Goal: Task Accomplishment & Management: Manage account settings

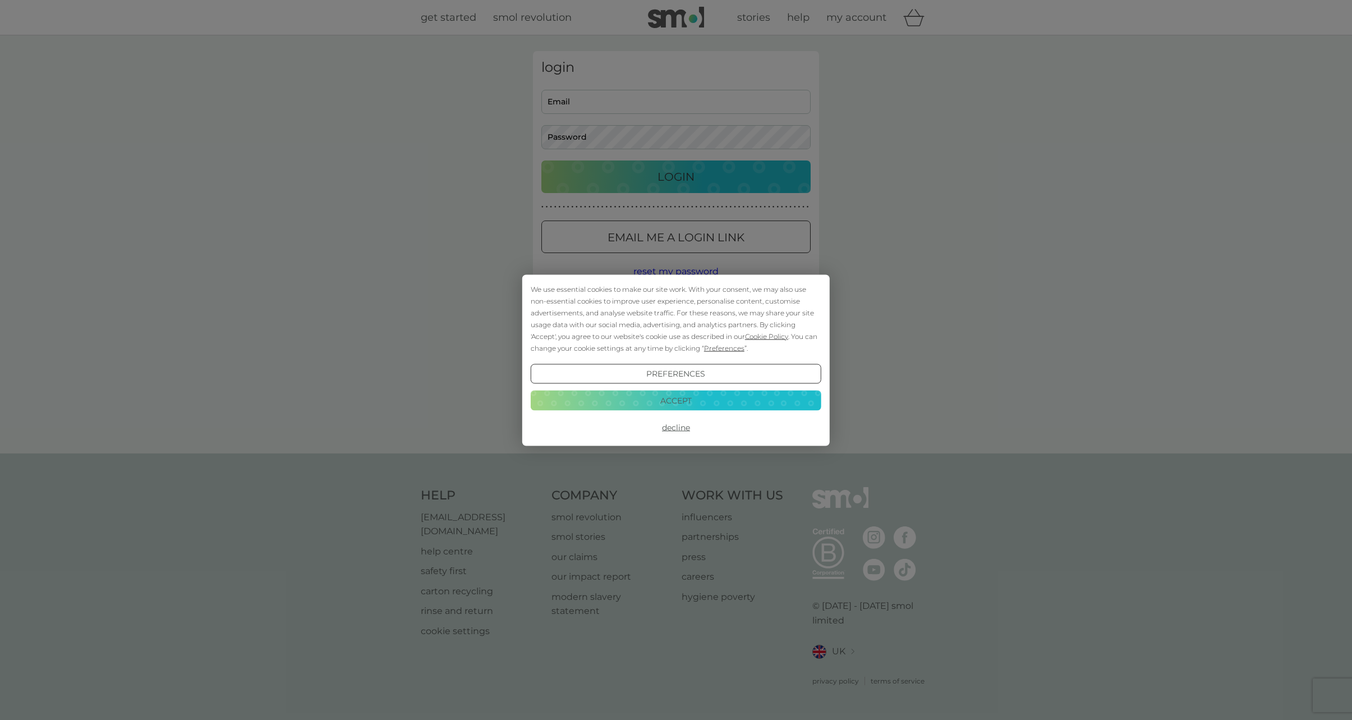
click at [668, 399] on button "Accept" at bounding box center [676, 400] width 291 height 20
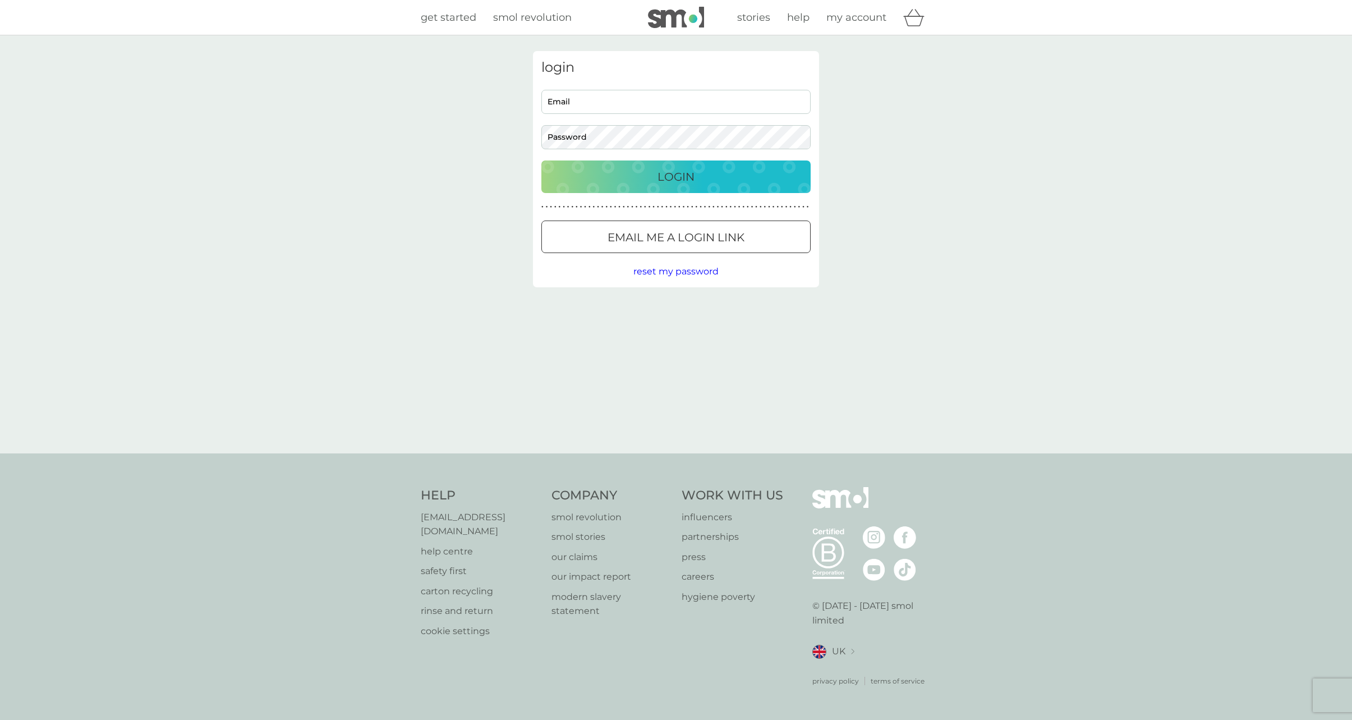
click at [593, 103] on input "Email" at bounding box center [675, 102] width 269 height 24
type input "stevenhogg82@gmail.com"
click at [614, 173] on div "Login" at bounding box center [675, 177] width 247 height 18
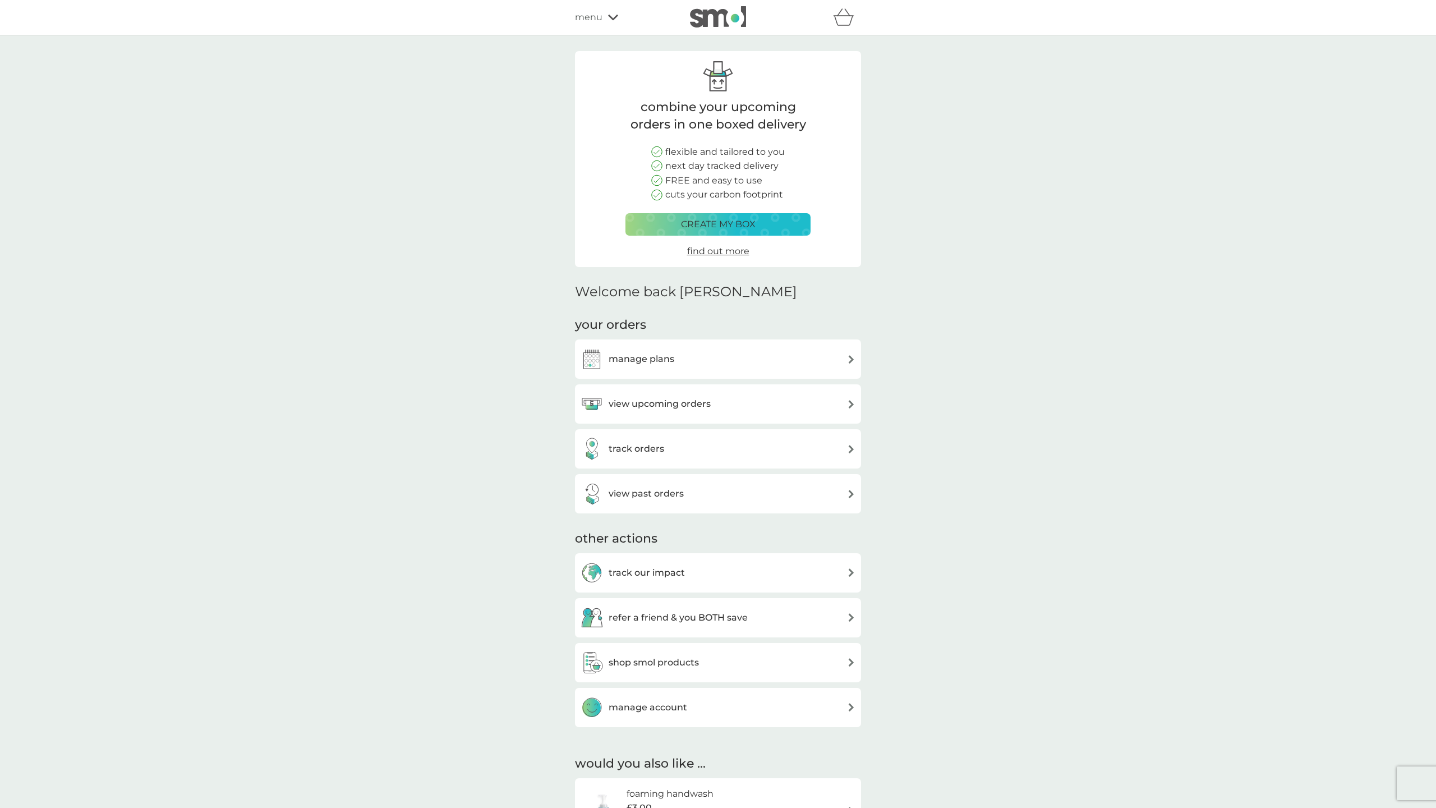
click at [655, 401] on h3 "view upcoming orders" at bounding box center [660, 404] width 102 height 15
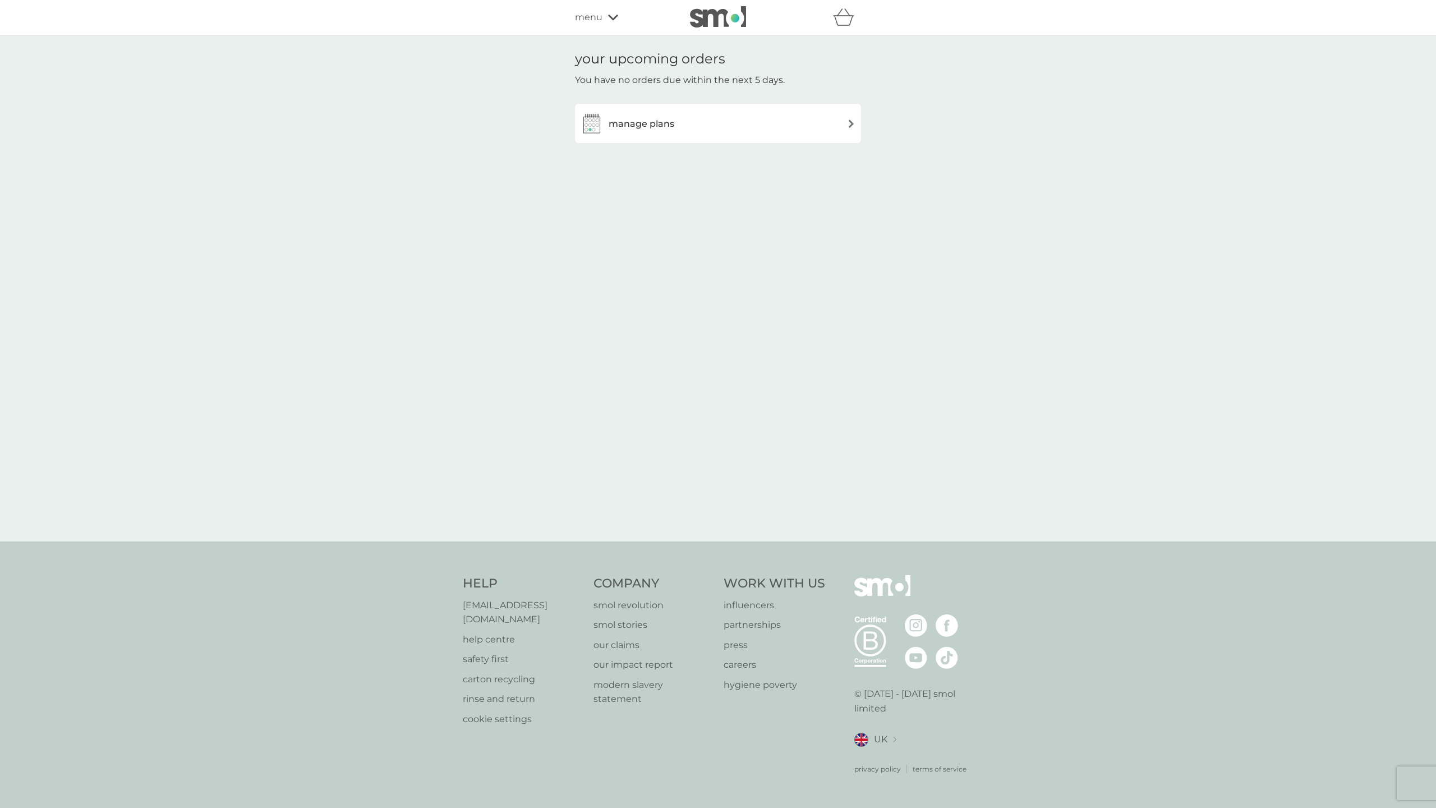
click at [660, 125] on h3 "manage plans" at bounding box center [642, 124] width 66 height 15
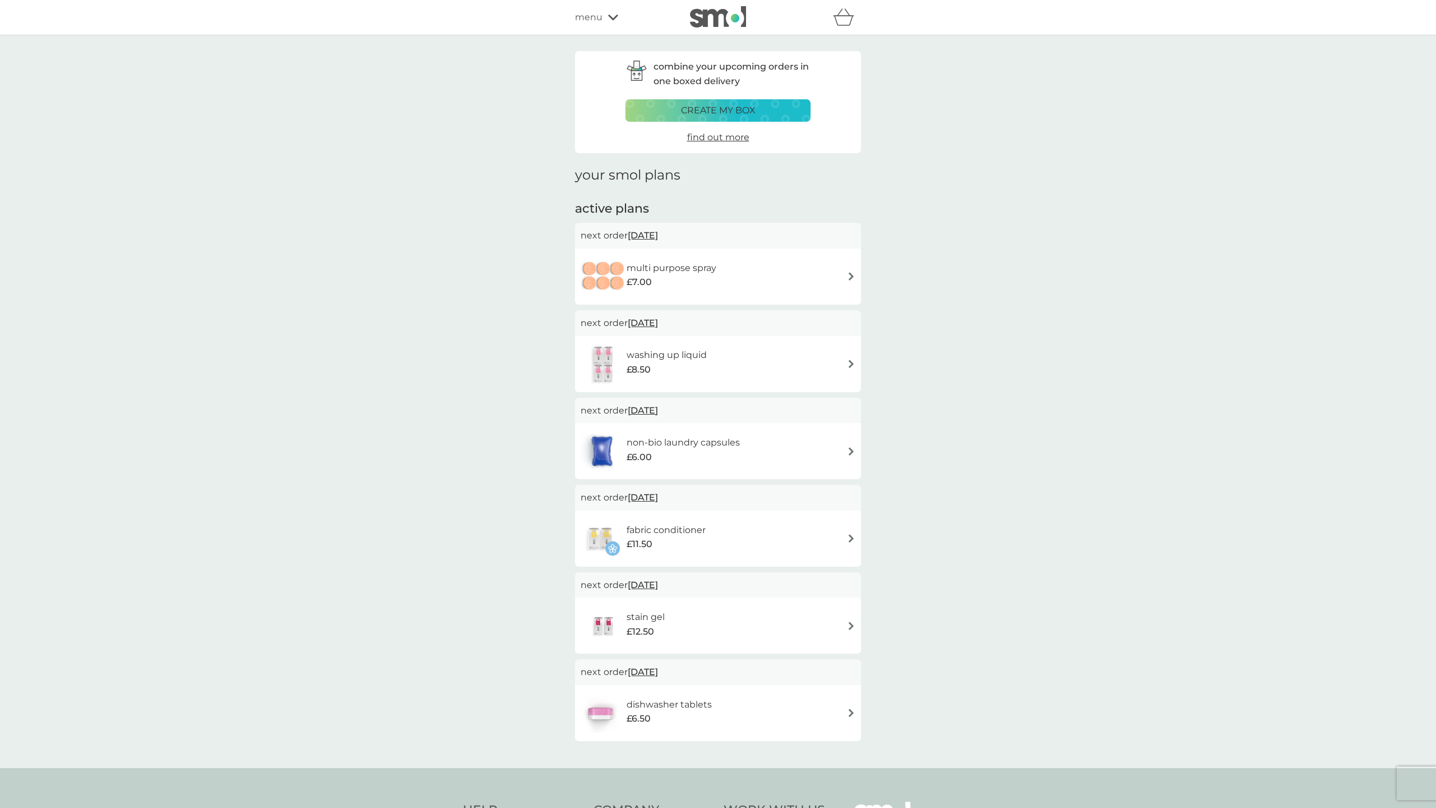
click at [814, 278] on div "multi purpose spray £7.00" at bounding box center [718, 276] width 275 height 39
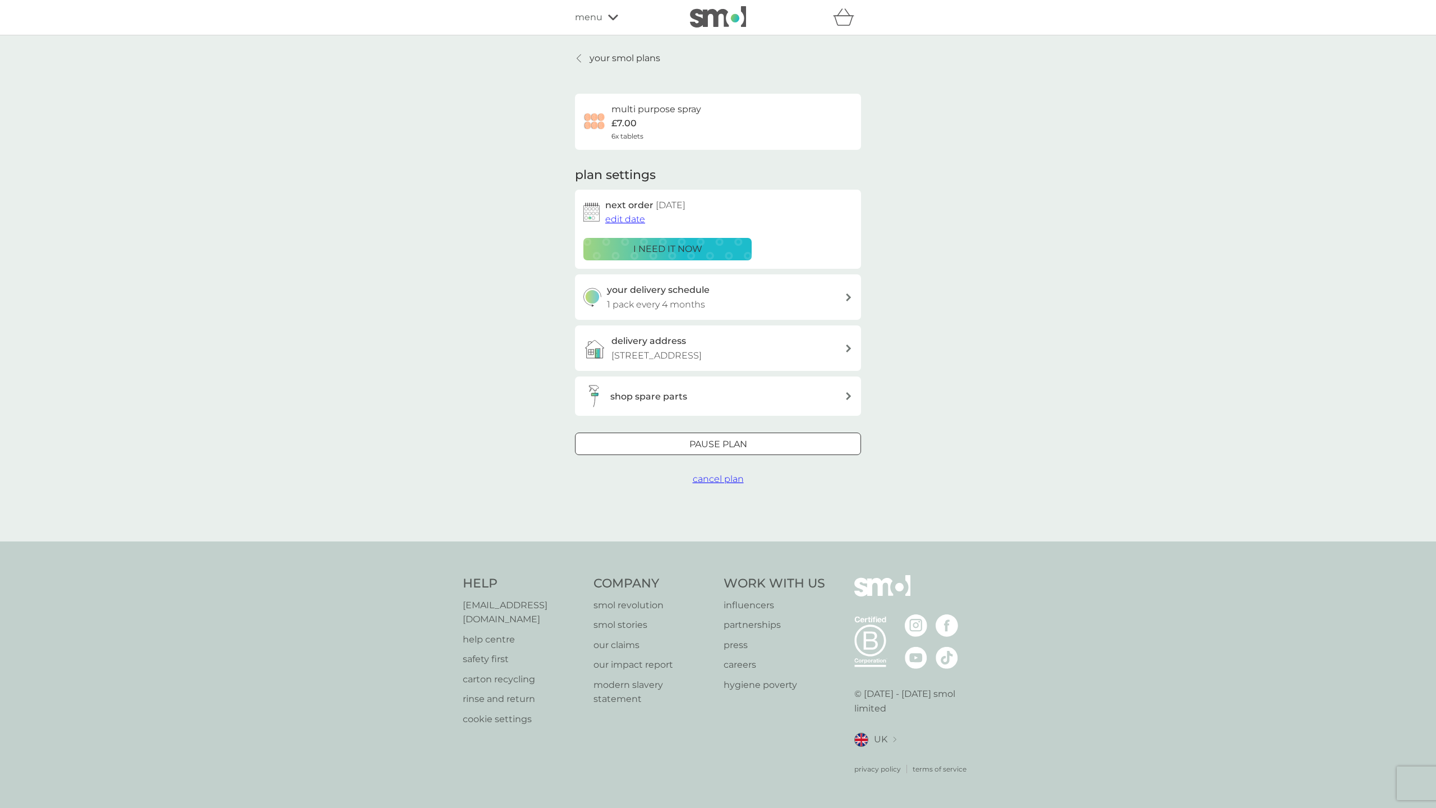
click at [579, 56] on icon at bounding box center [579, 58] width 4 height 8
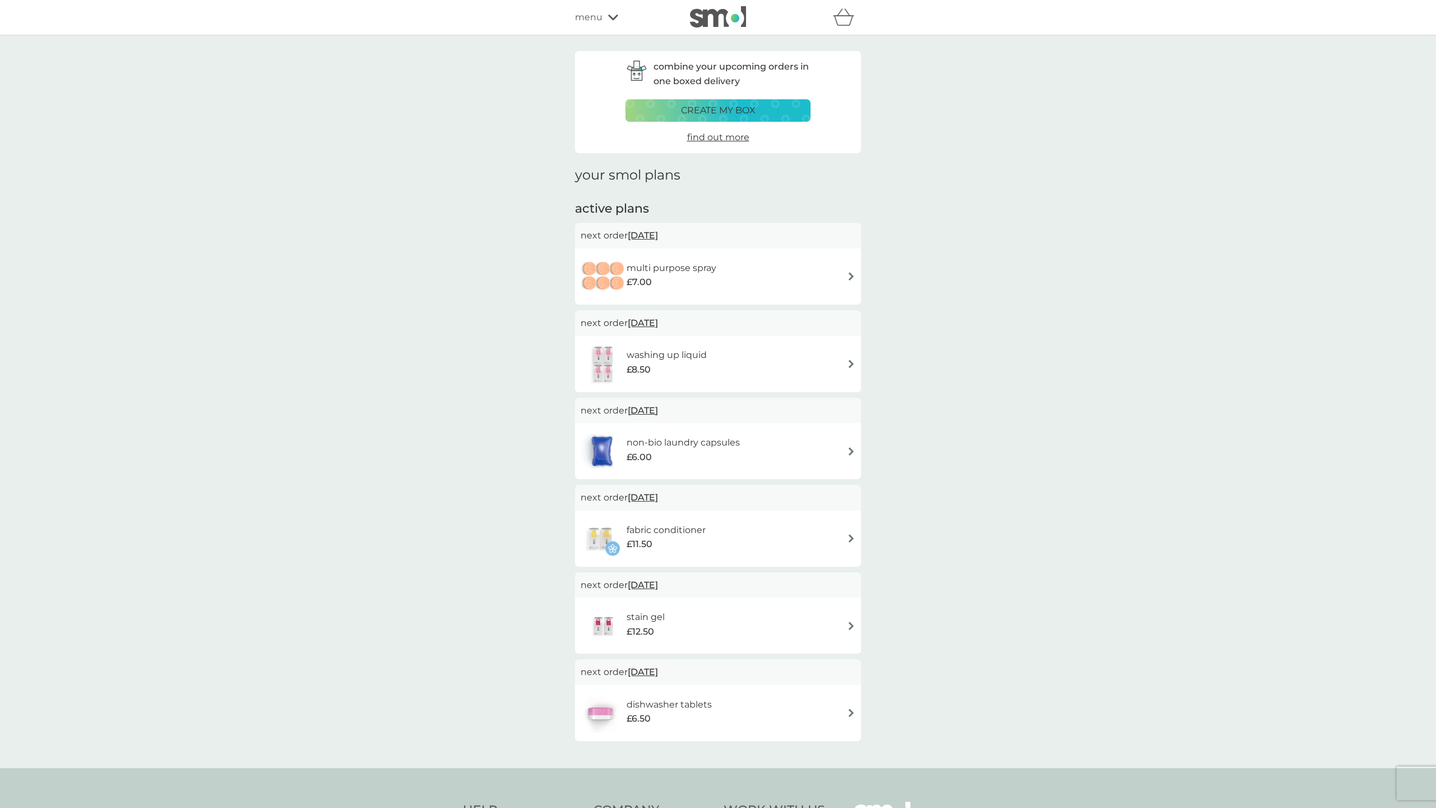
click at [699, 136] on span "find out more" at bounding box center [718, 137] width 62 height 11
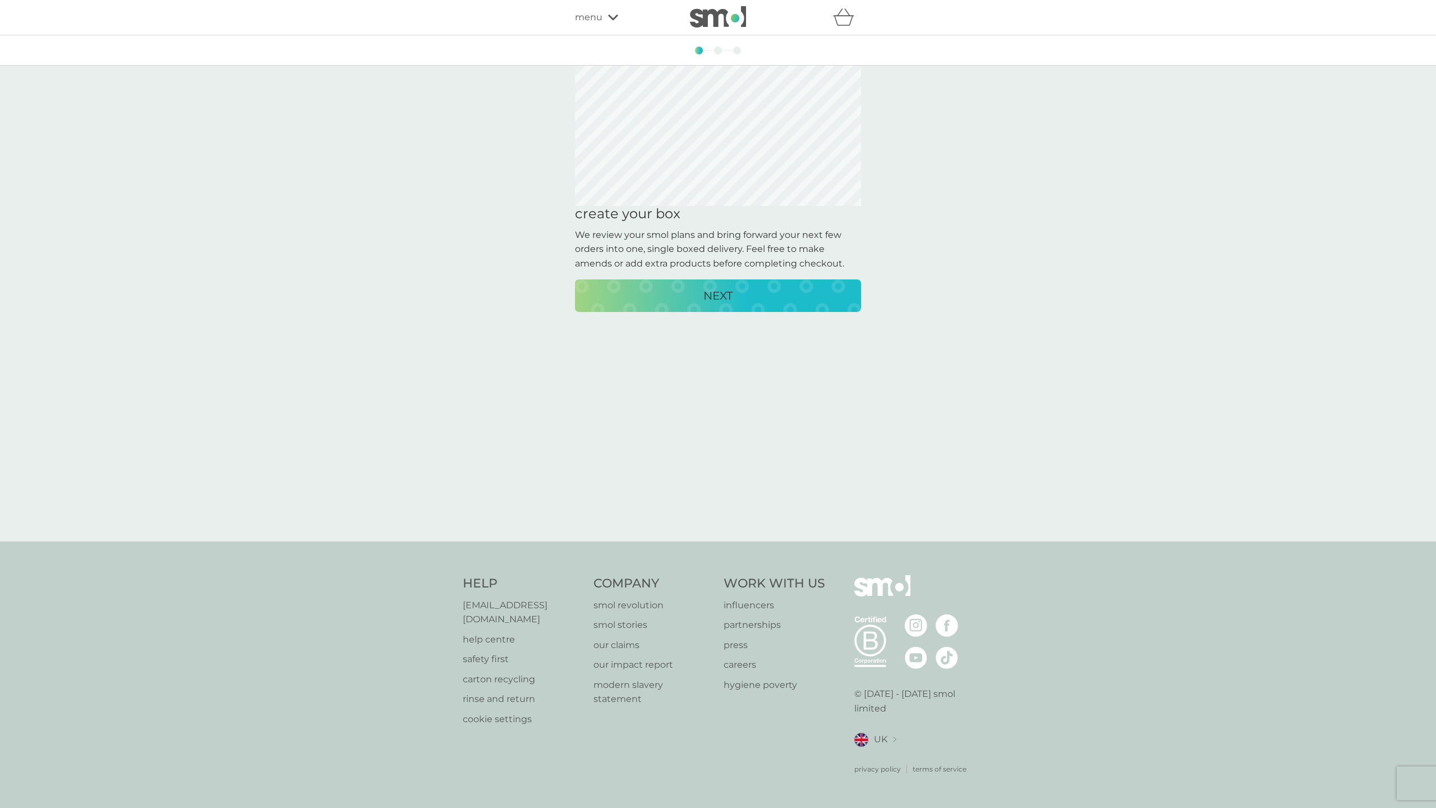
click at [712, 297] on p "NEXT" at bounding box center [717, 296] width 29 height 18
click at [712, 297] on p "CREATE MY BOX" at bounding box center [718, 296] width 93 height 18
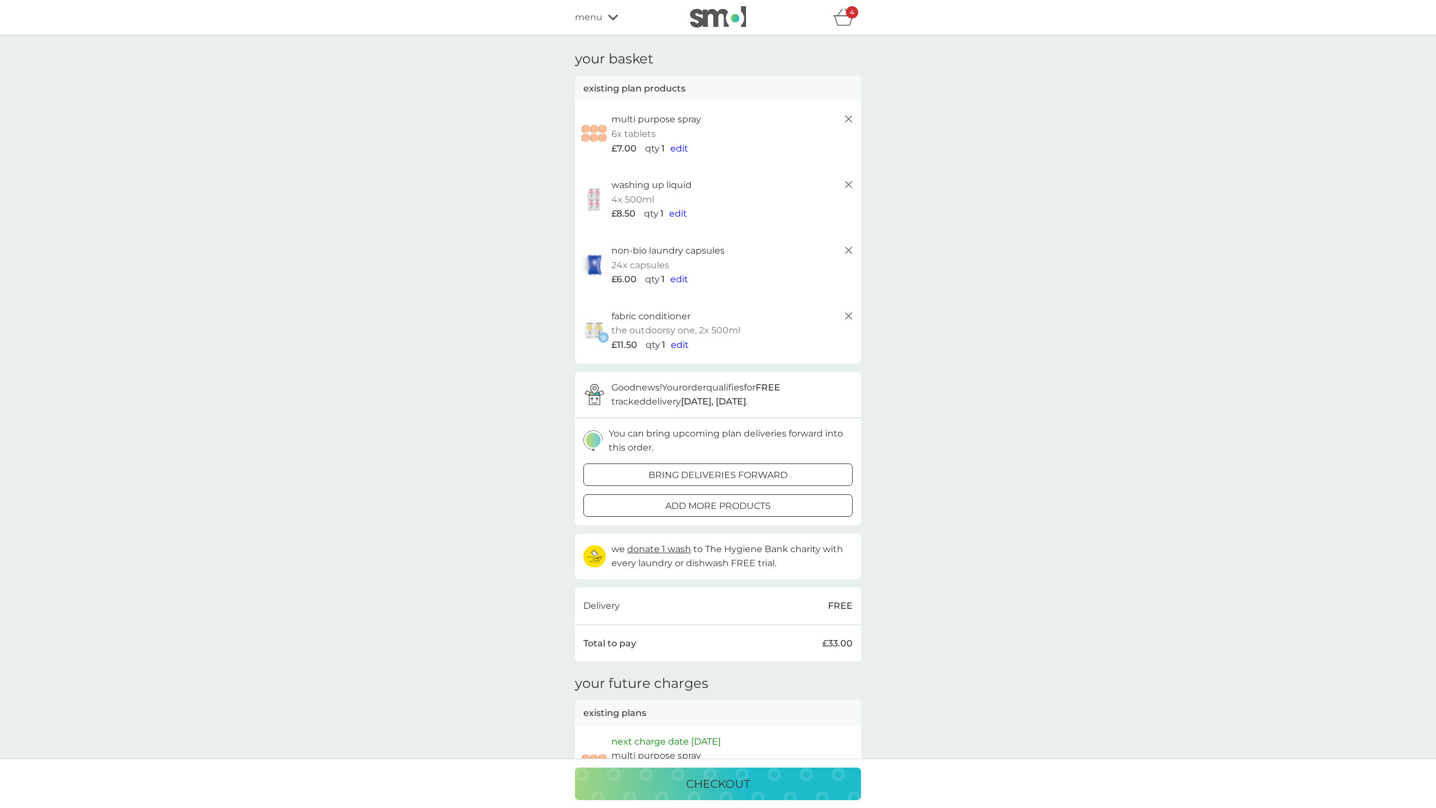
click at [676, 145] on span "edit" at bounding box center [679, 148] width 18 height 11
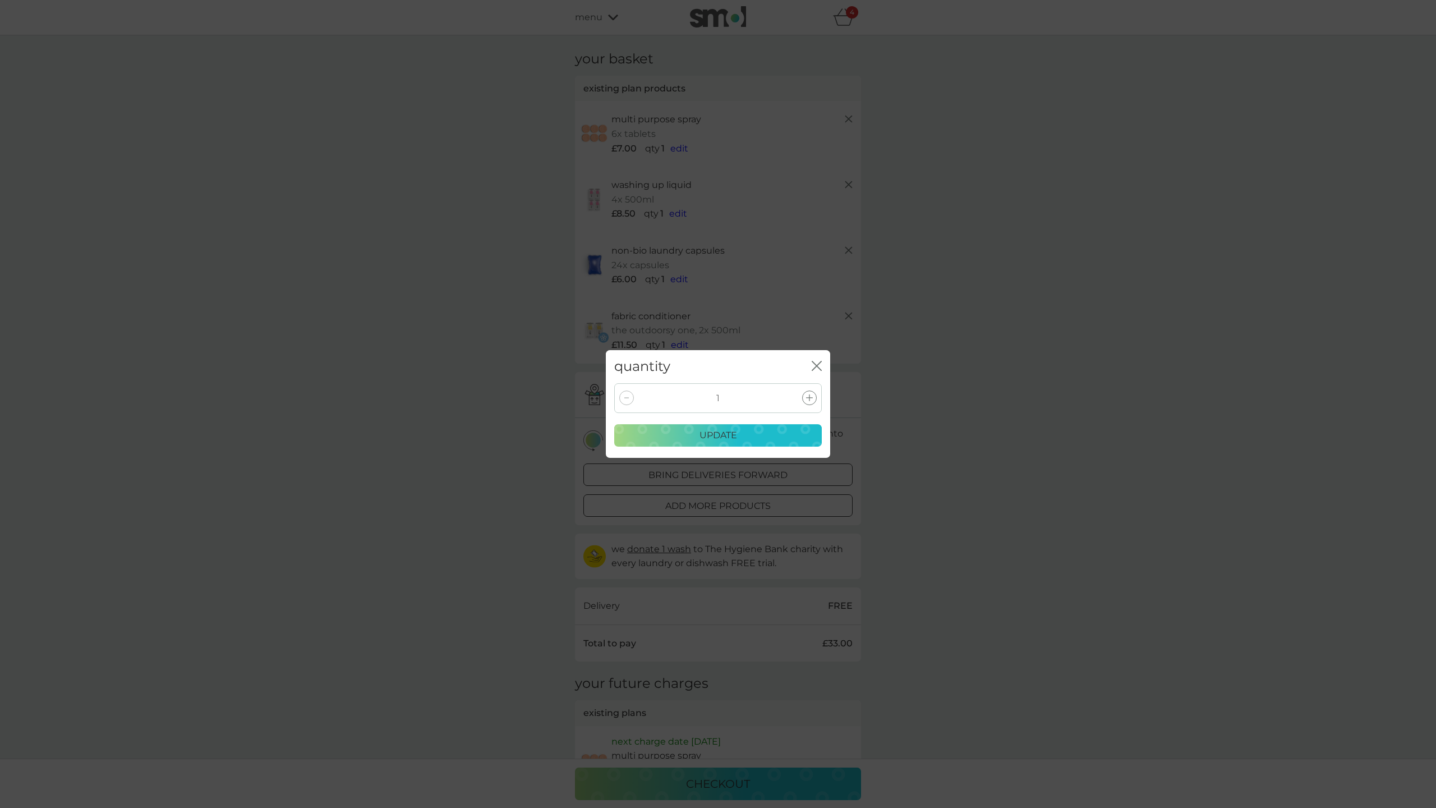
click at [624, 397] on div at bounding box center [626, 397] width 15 height 15
click at [818, 363] on icon "close" at bounding box center [817, 366] width 10 height 10
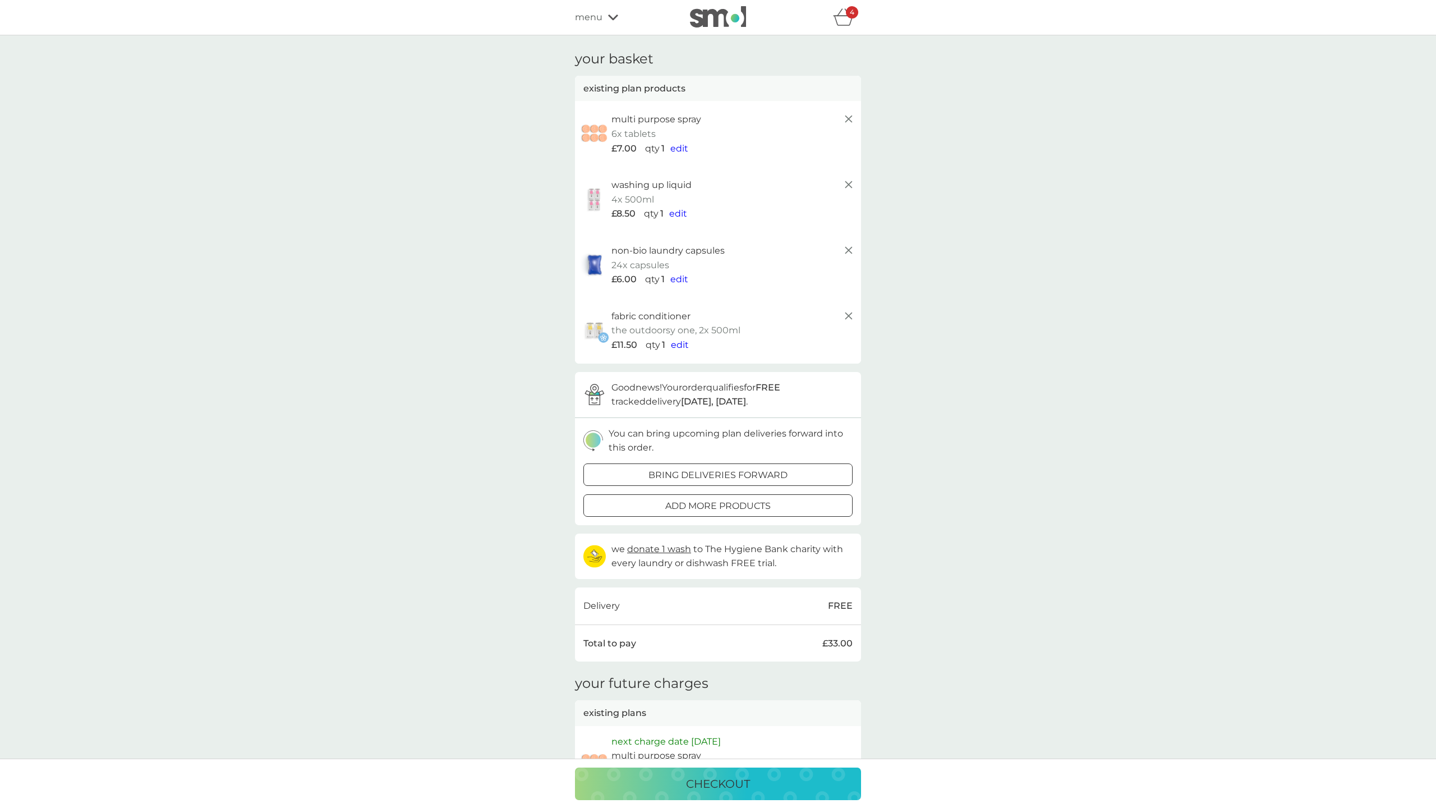
click at [849, 118] on line at bounding box center [848, 119] width 7 height 7
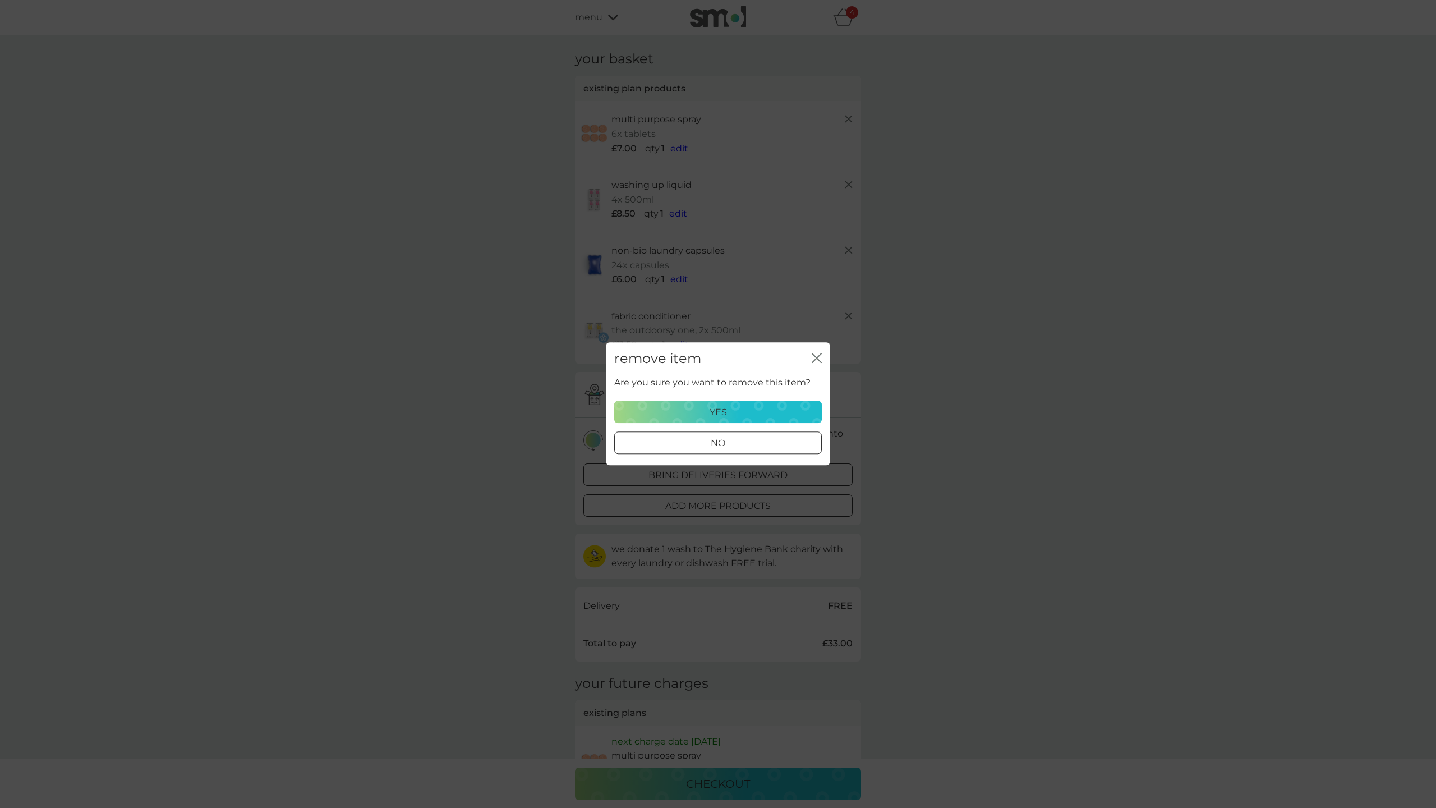
click at [731, 410] on div "yes" at bounding box center [717, 412] width 193 height 15
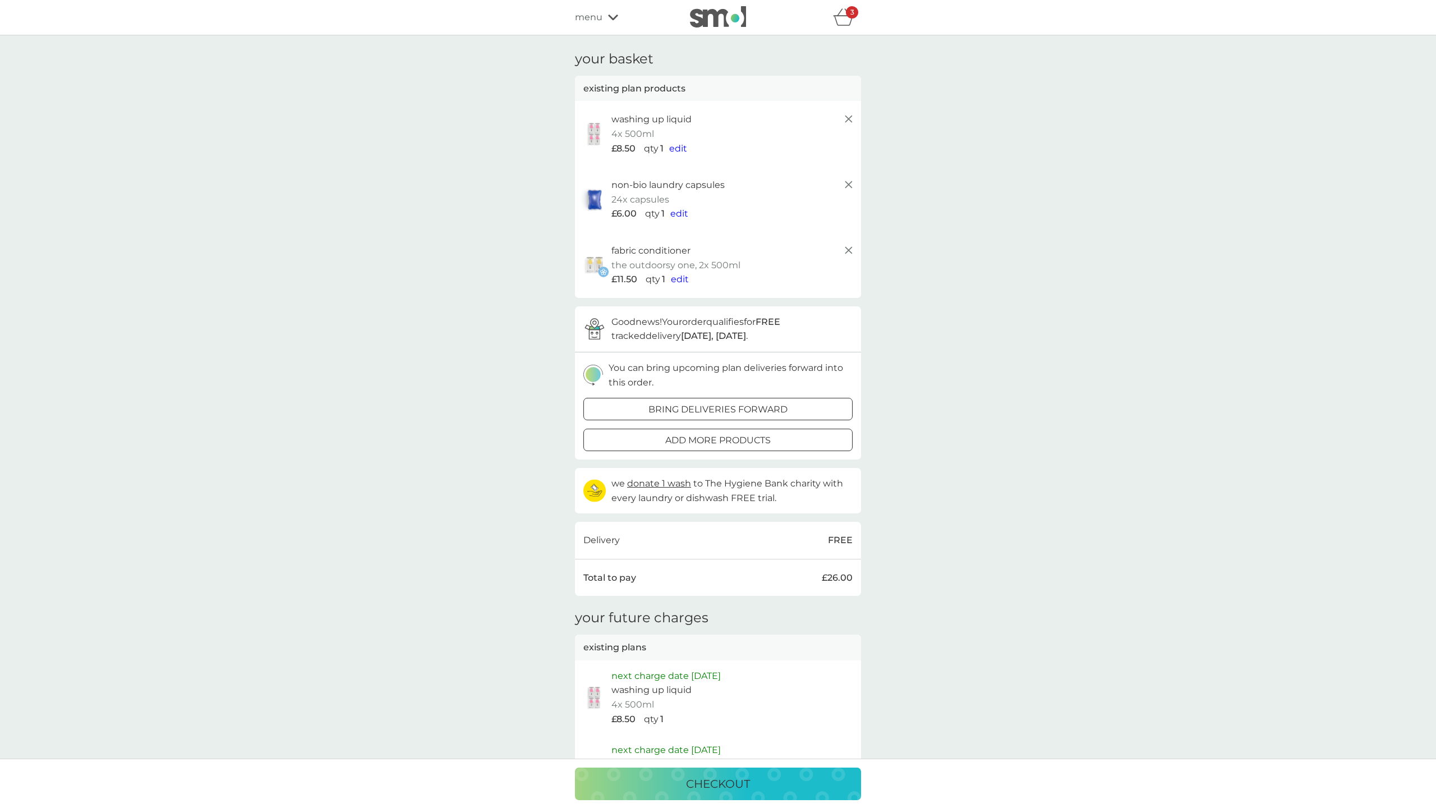
click at [683, 436] on p "add more products" at bounding box center [717, 440] width 105 height 15
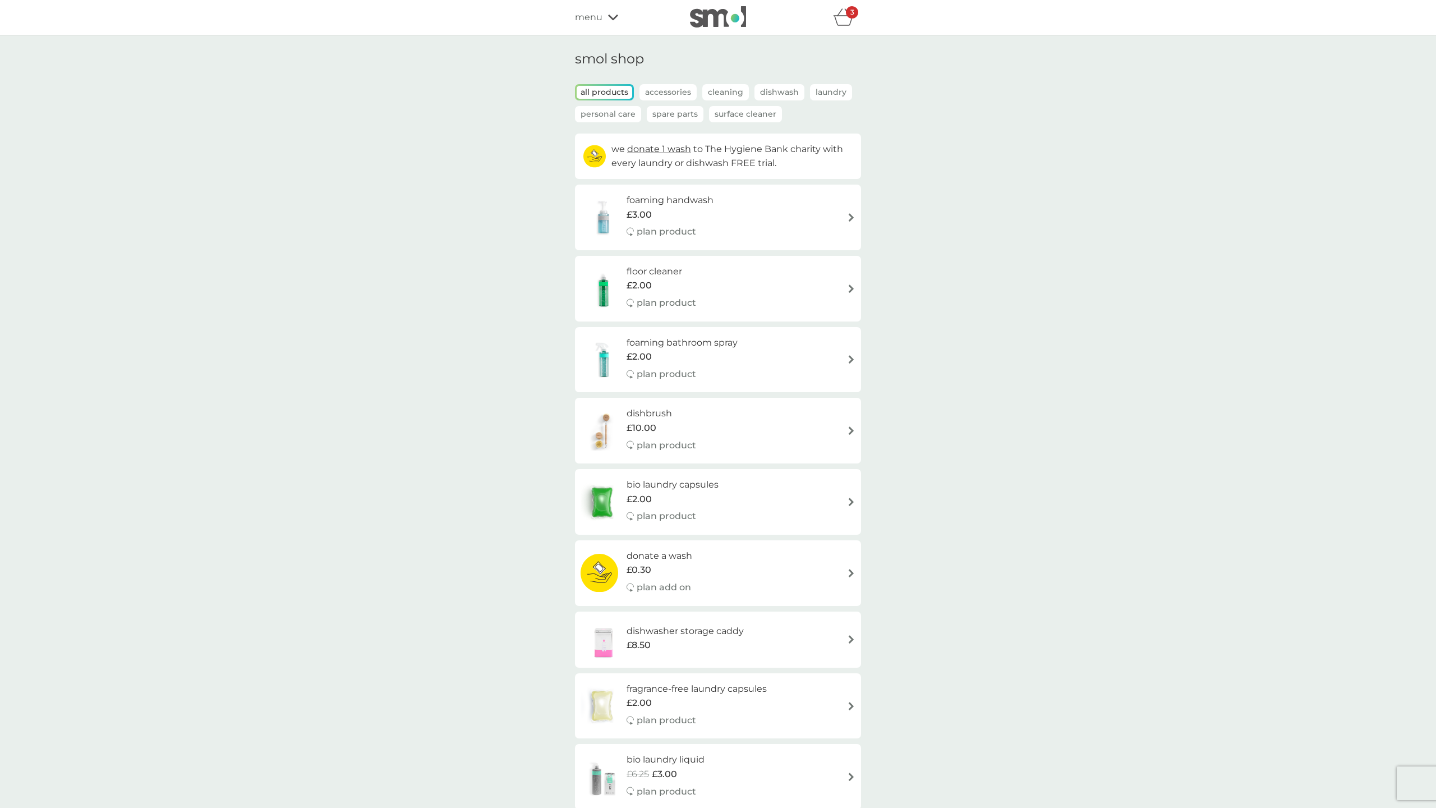
click at [847, 22] on icon "basket" at bounding box center [843, 16] width 21 height 17
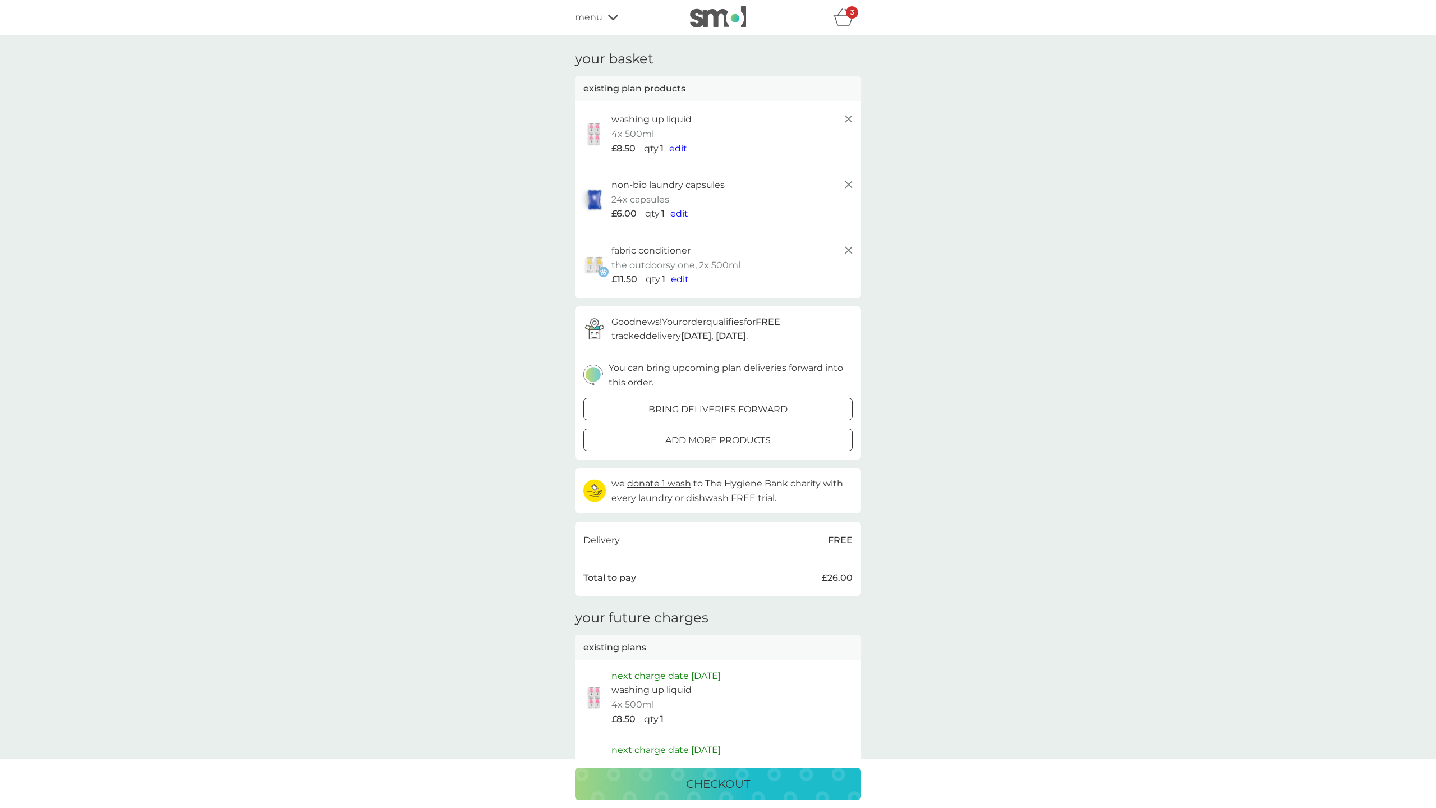
click at [592, 19] on span "menu" at bounding box center [588, 17] width 27 height 15
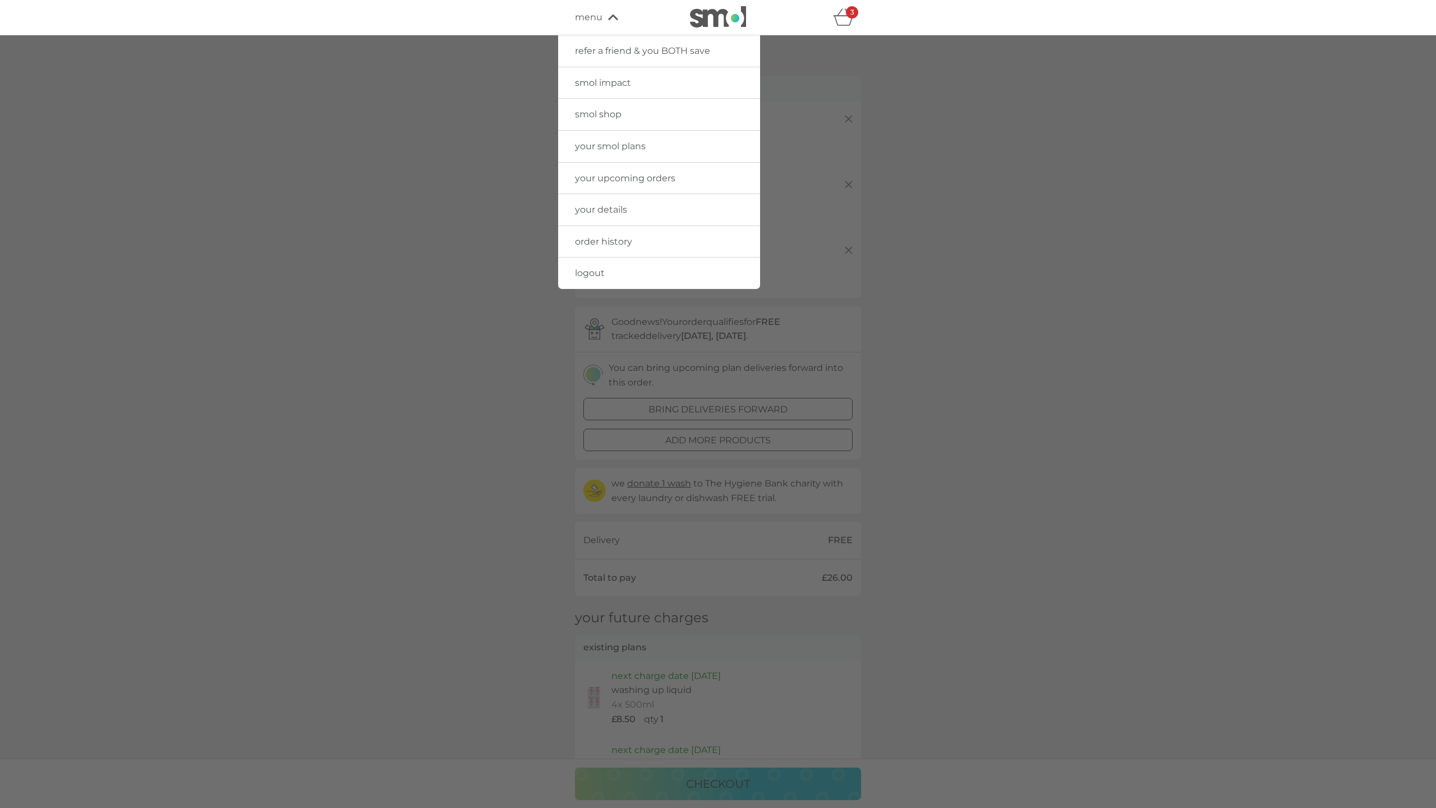
click at [595, 177] on span "your upcoming orders" at bounding box center [625, 178] width 100 height 11
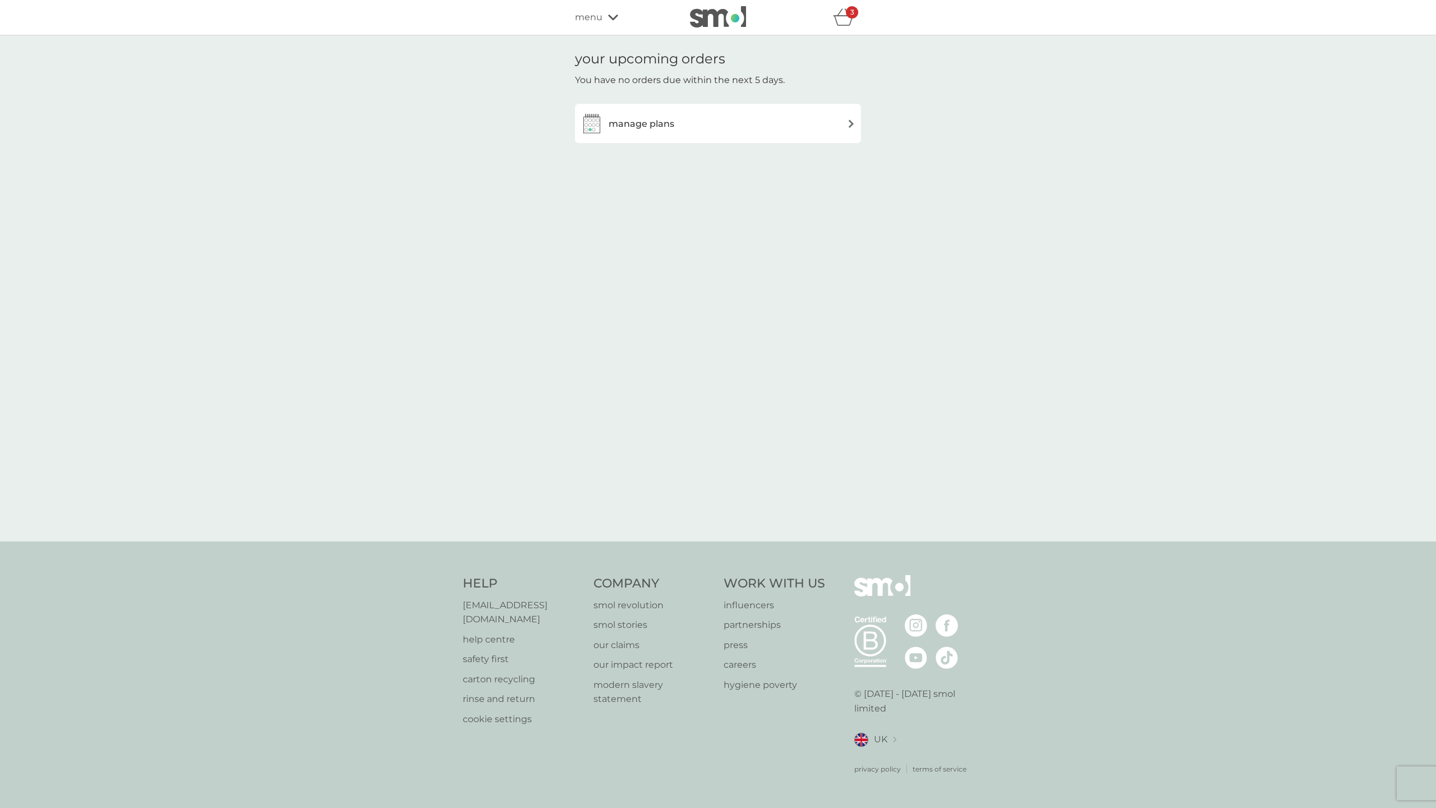
click at [850, 123] on img at bounding box center [851, 123] width 8 height 8
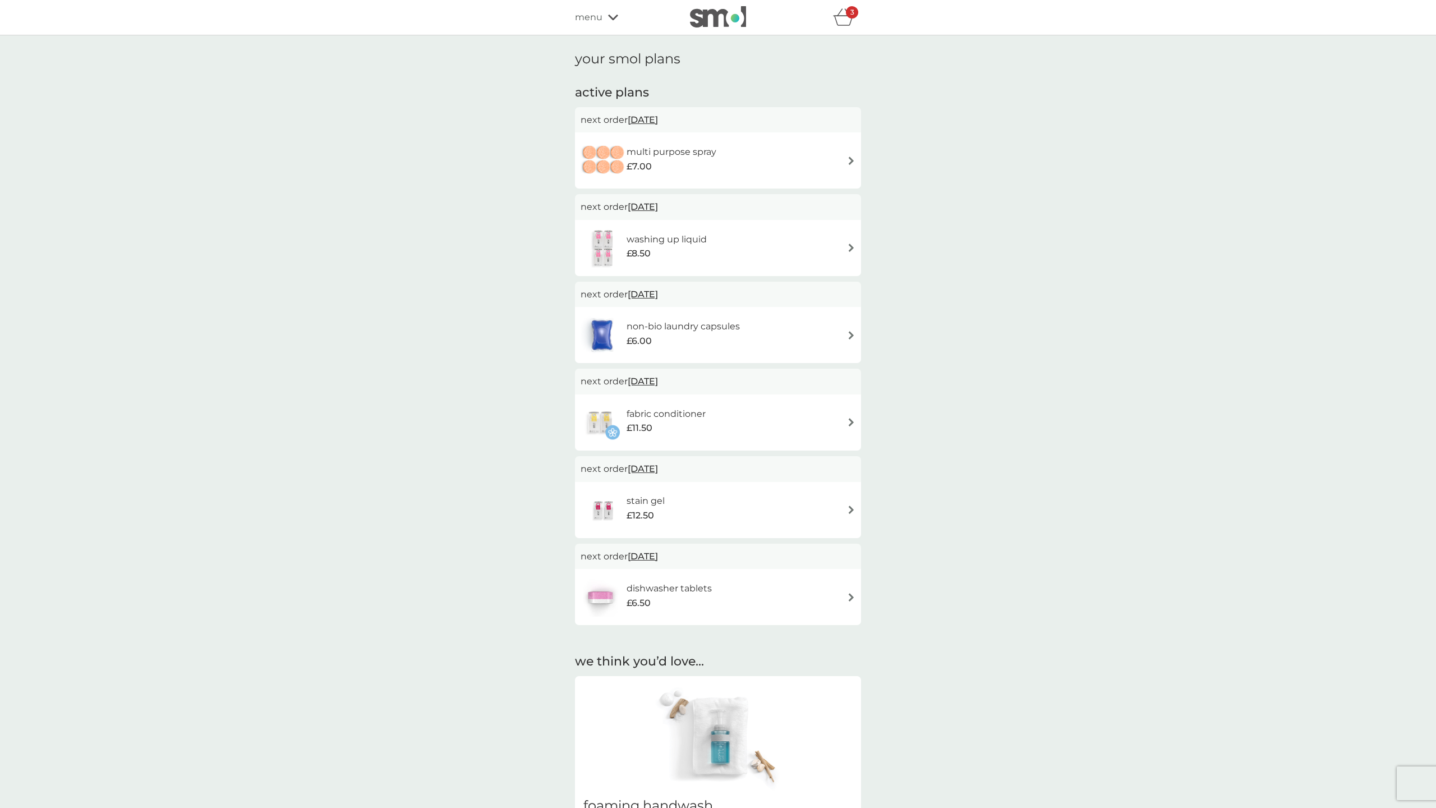
click at [850, 159] on img at bounding box center [851, 160] width 8 height 8
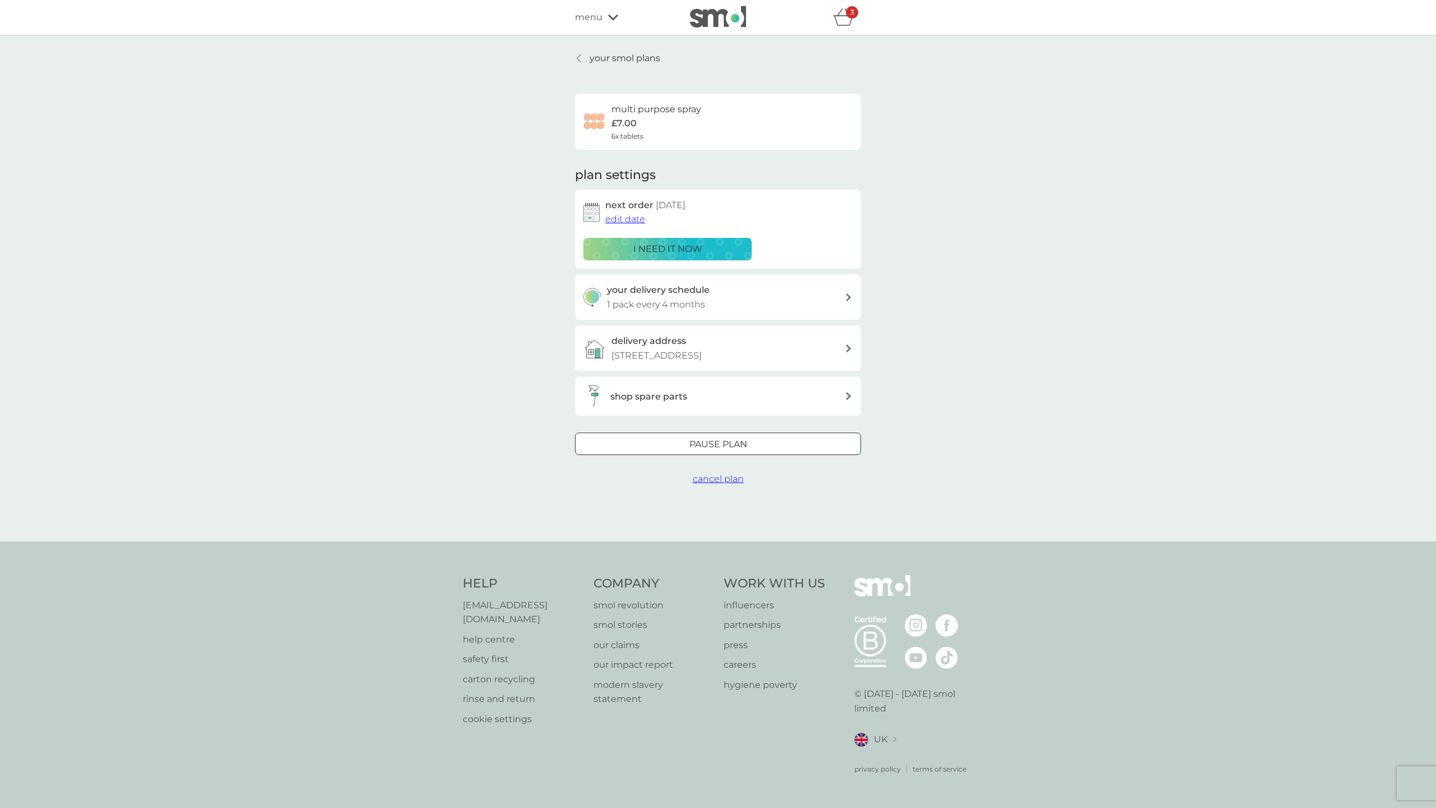
click at [581, 55] on div at bounding box center [579, 58] width 8 height 9
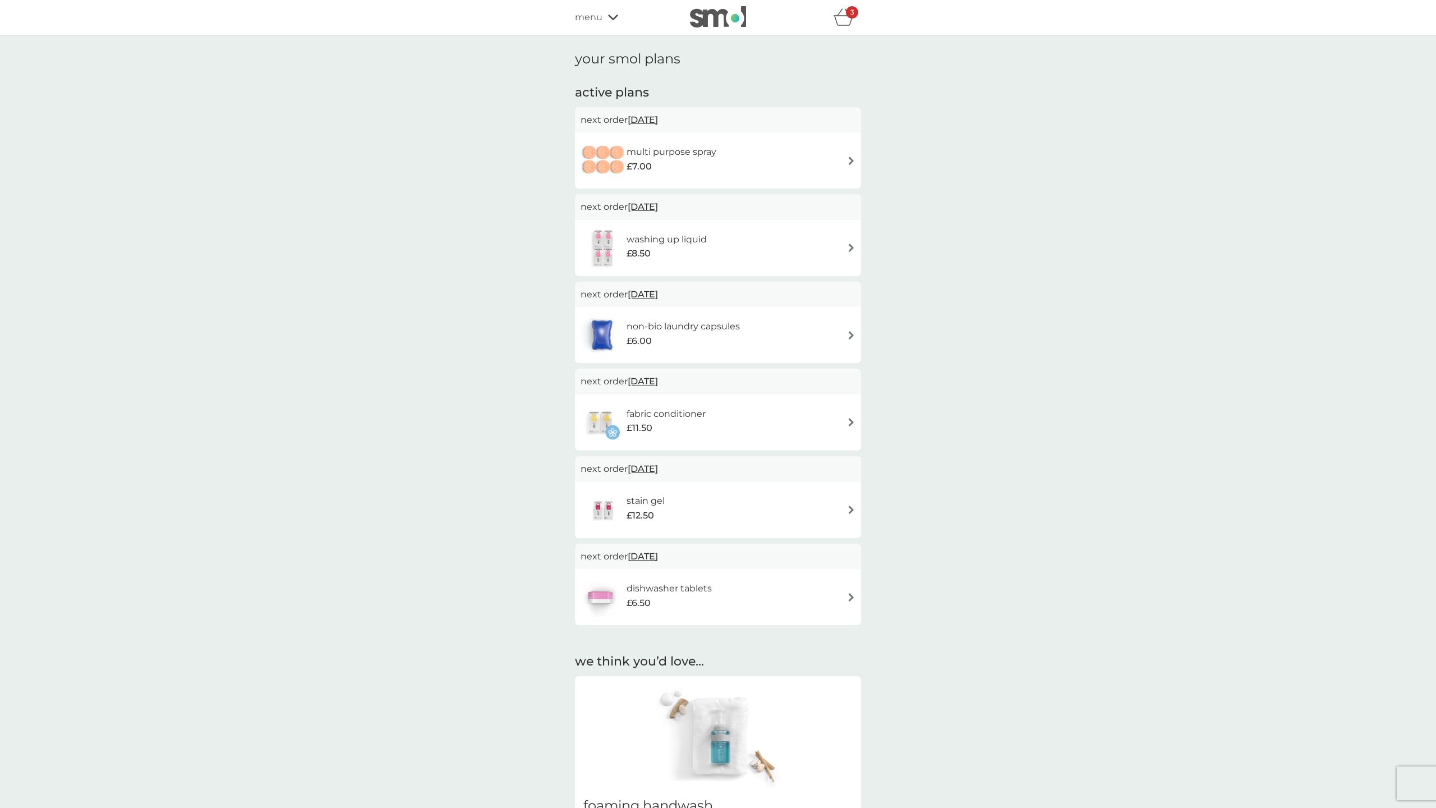
click at [643, 468] on span "[DATE]" at bounding box center [643, 469] width 30 height 22
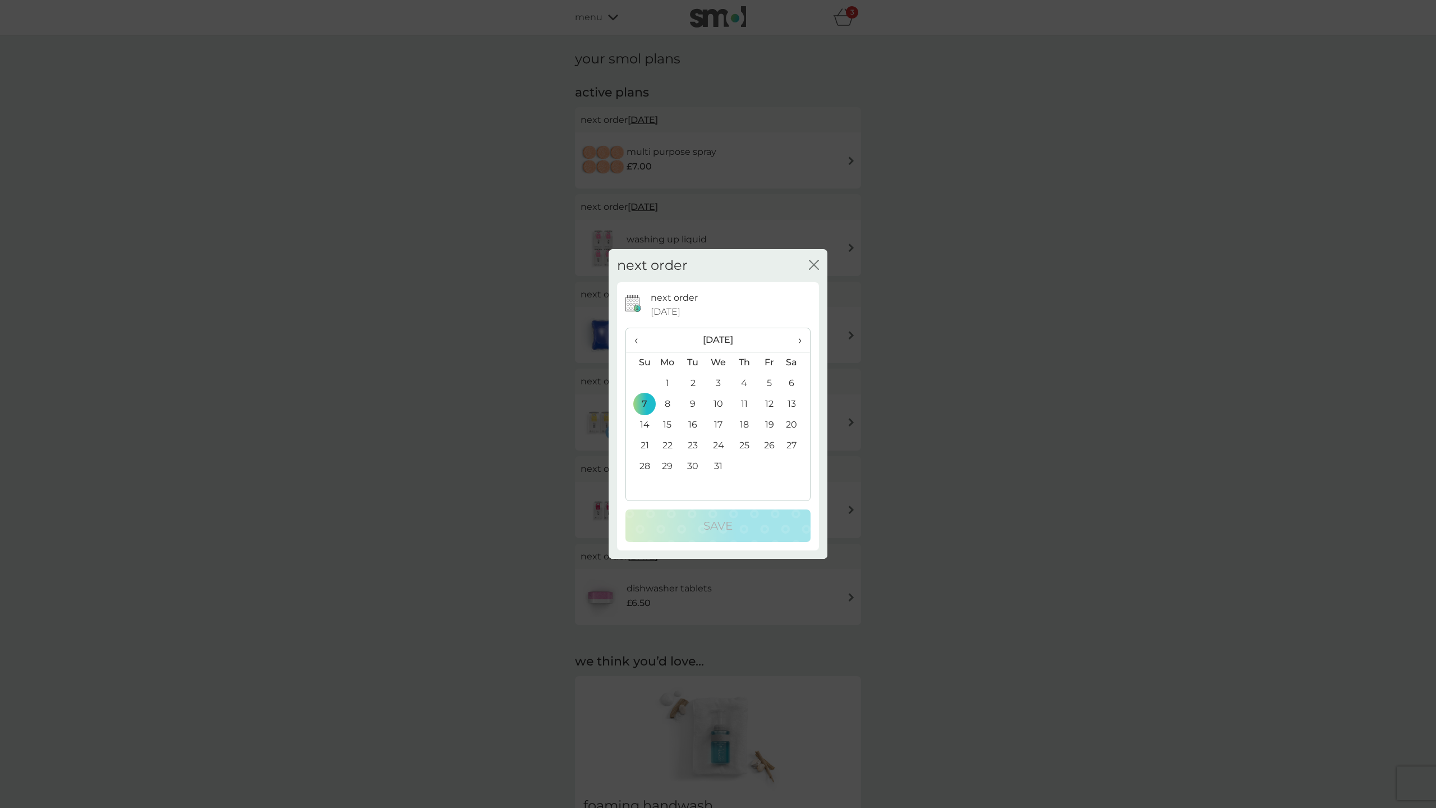
click at [821, 261] on div "next order close" at bounding box center [718, 265] width 219 height 33
click at [813, 263] on icon "close" at bounding box center [814, 265] width 10 height 10
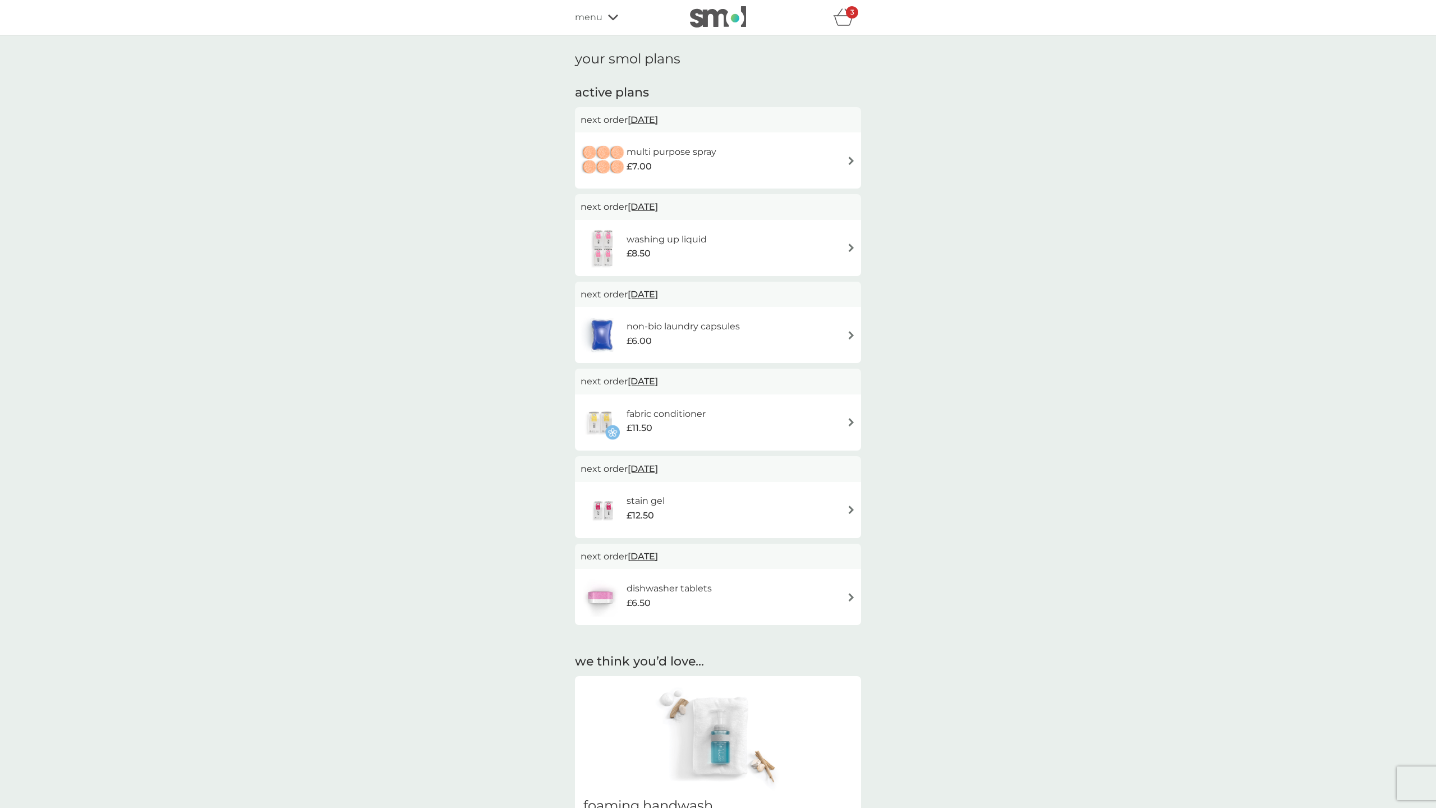
click at [614, 15] on icon at bounding box center [613, 17] width 10 height 7
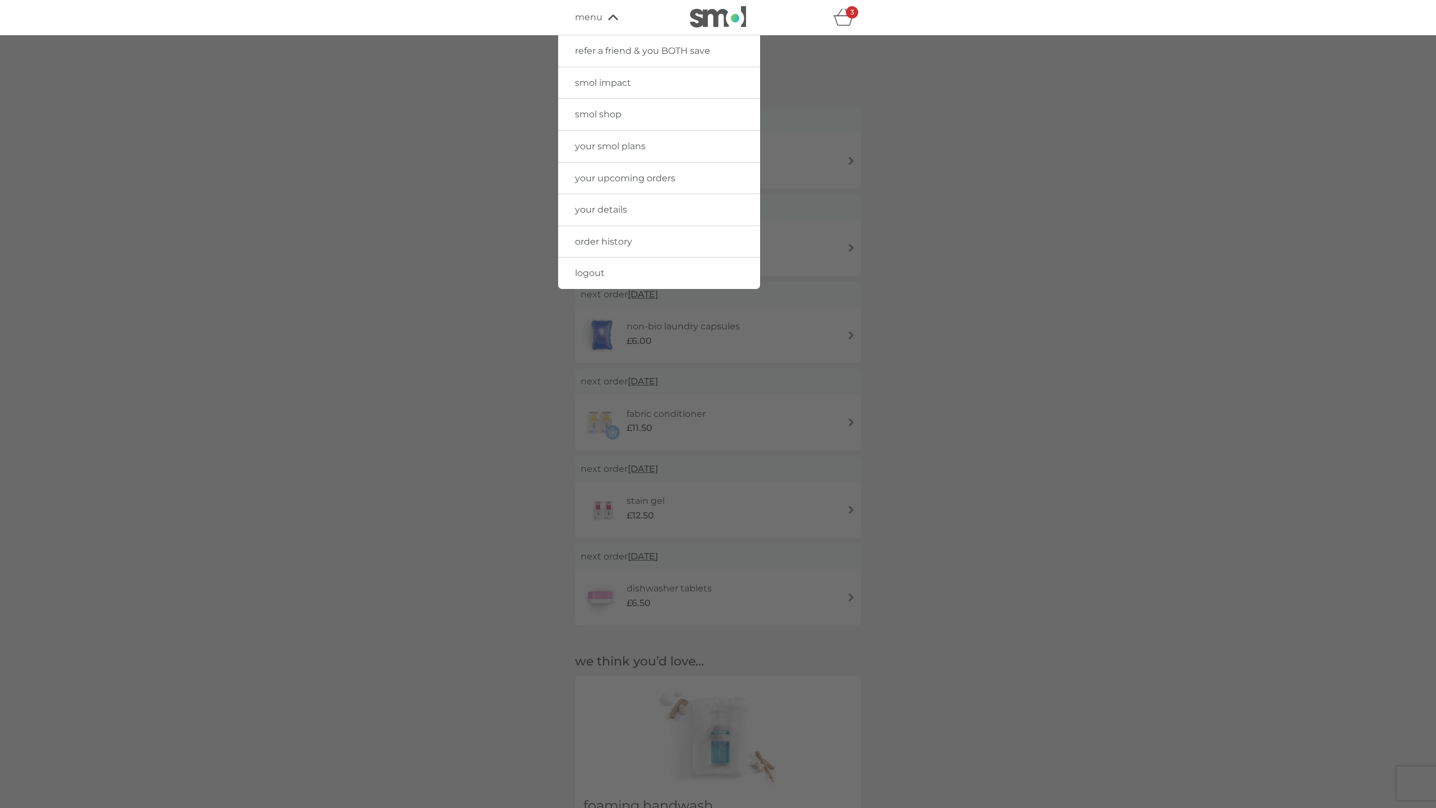
click at [616, 148] on span "your smol plans" at bounding box center [610, 146] width 71 height 11
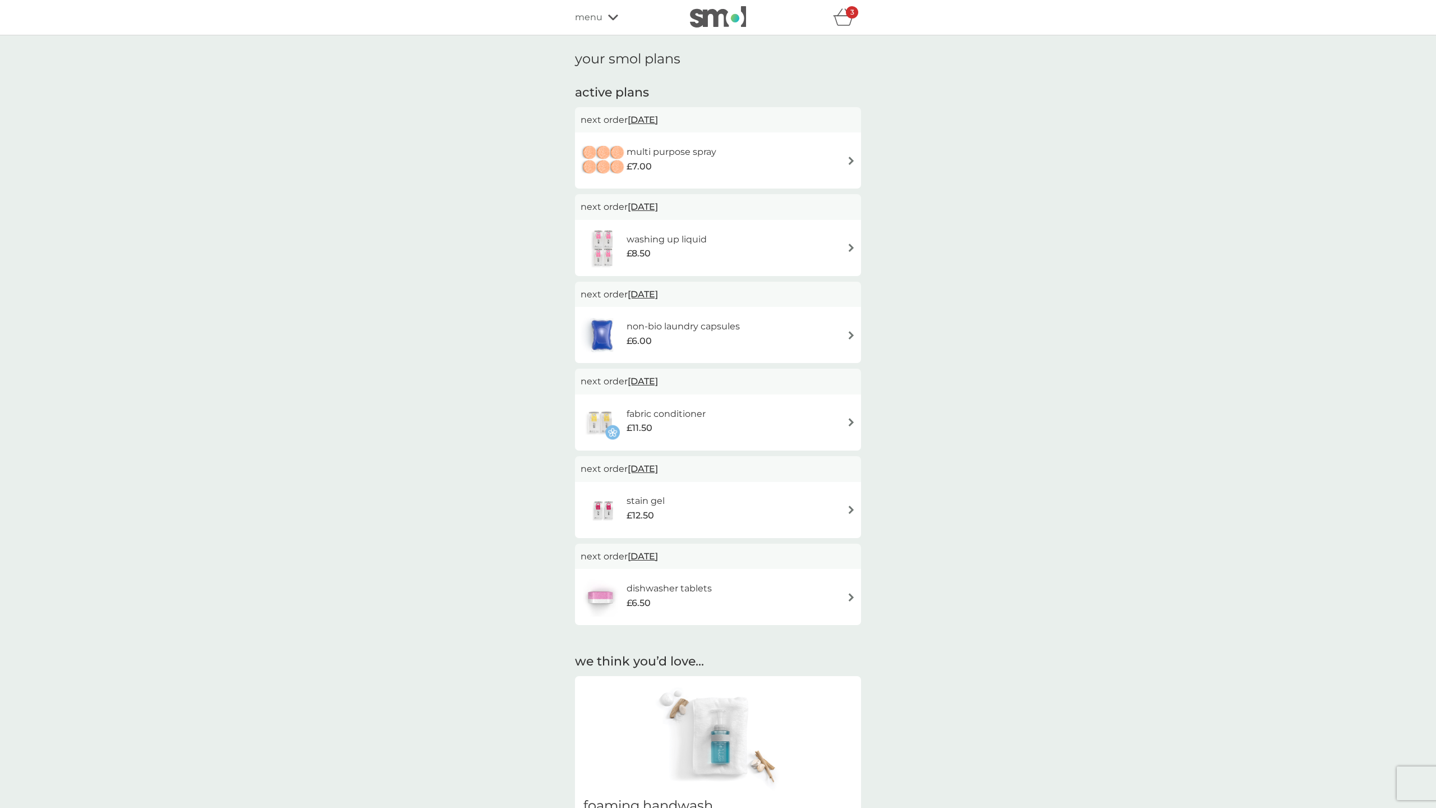
click at [775, 163] on div "multi purpose spray £7.00" at bounding box center [718, 160] width 275 height 39
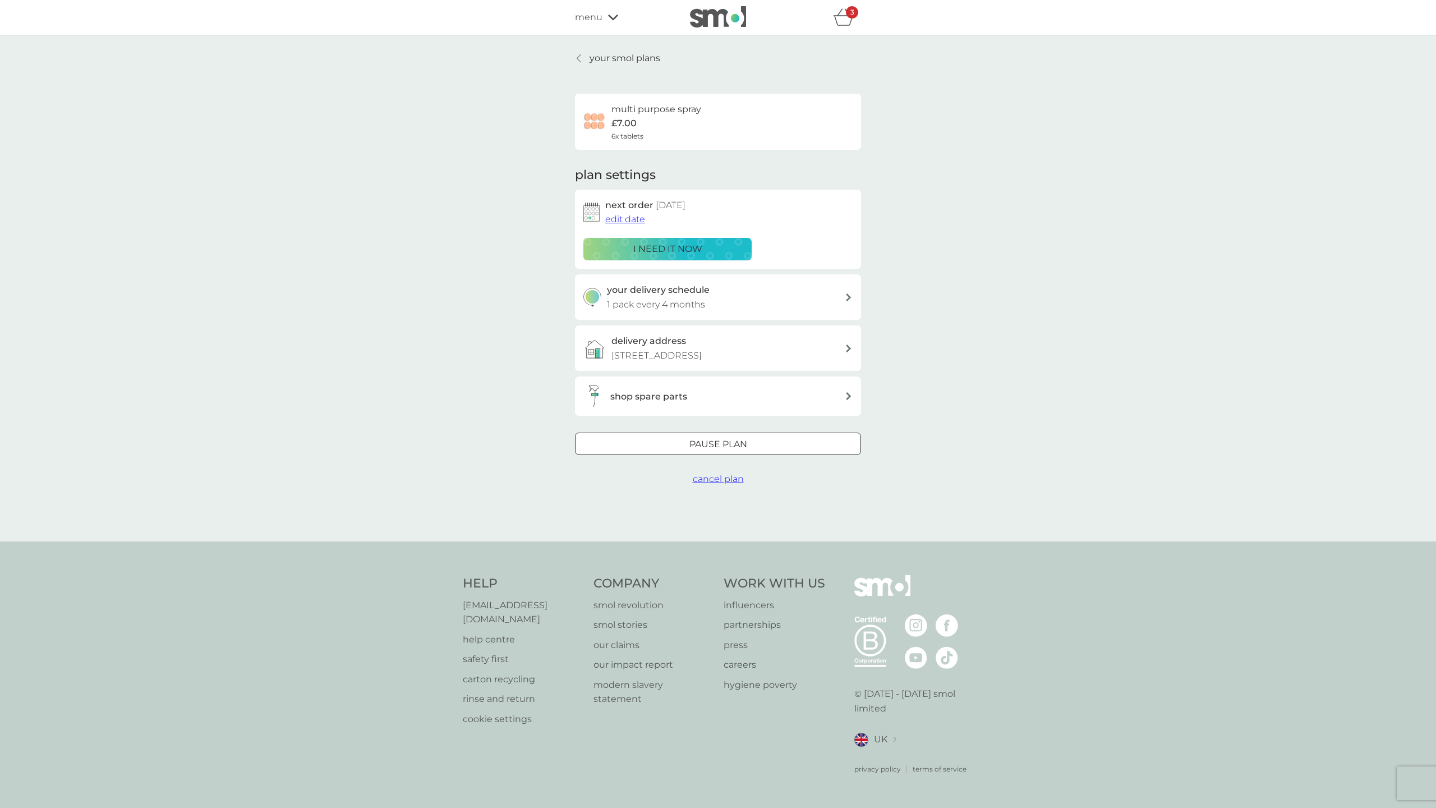
click at [729, 295] on div "your delivery schedule 1 pack every 4 months" at bounding box center [726, 297] width 238 height 29
select select "4"
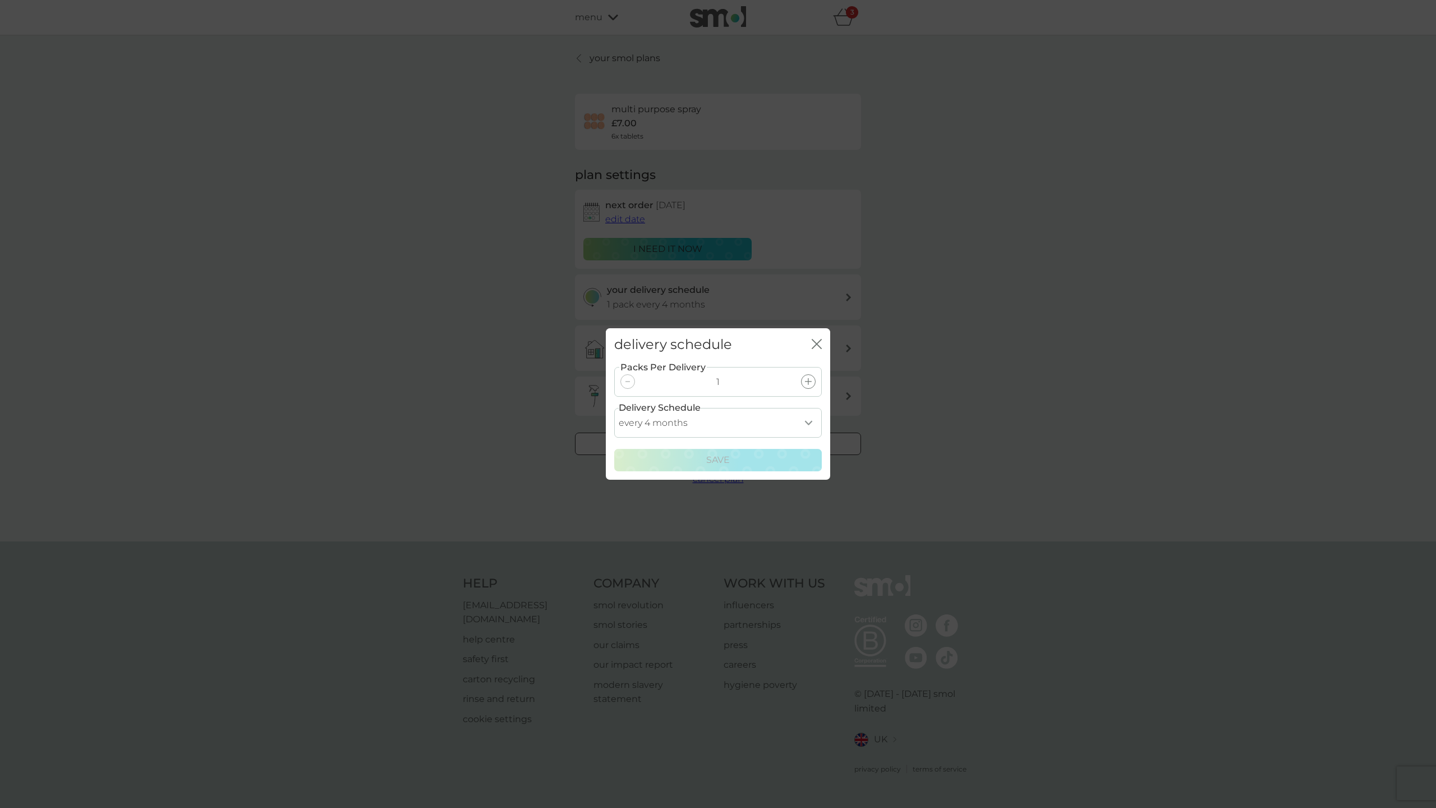
click at [816, 342] on icon "close" at bounding box center [817, 344] width 10 height 10
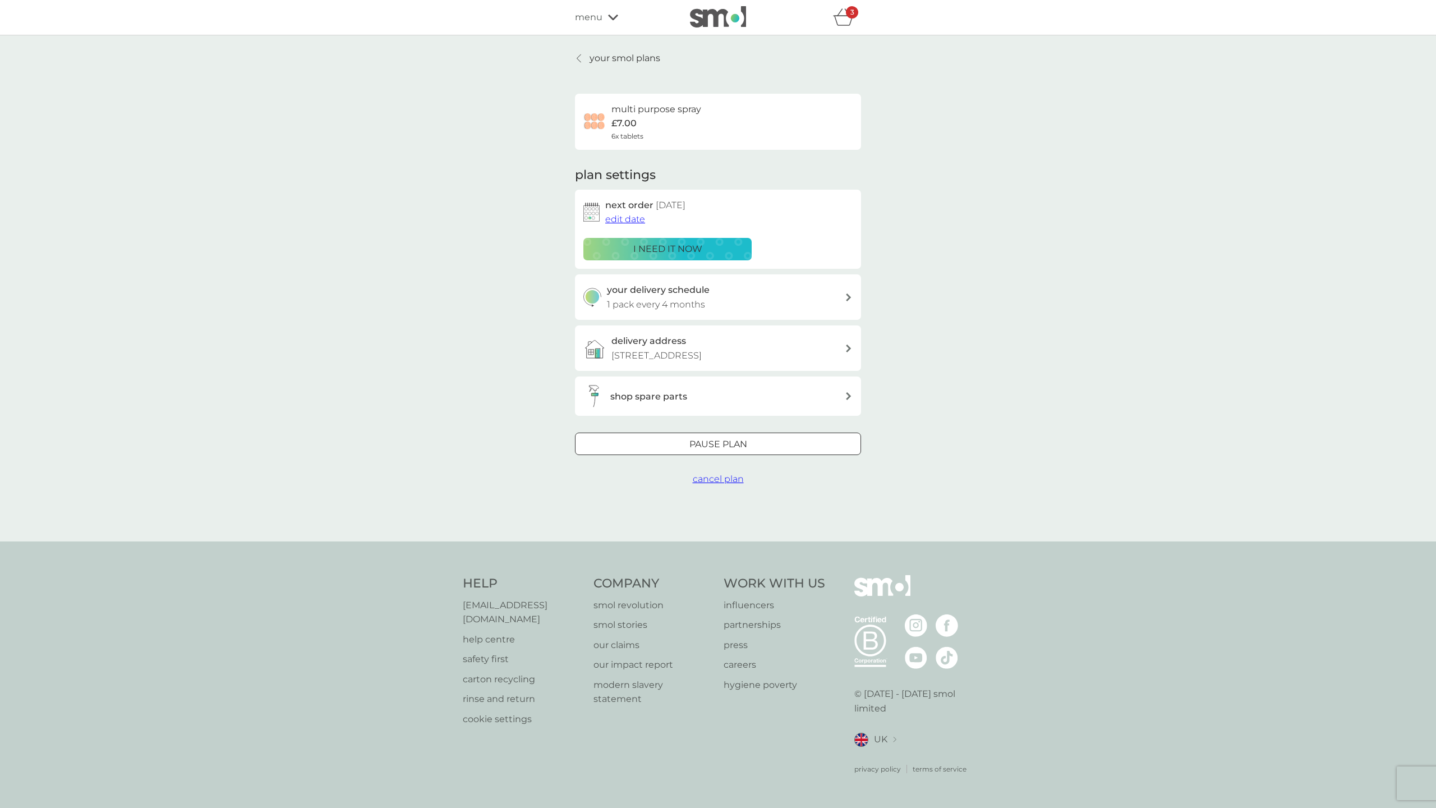
click at [720, 476] on span "cancel plan" at bounding box center [718, 478] width 51 height 11
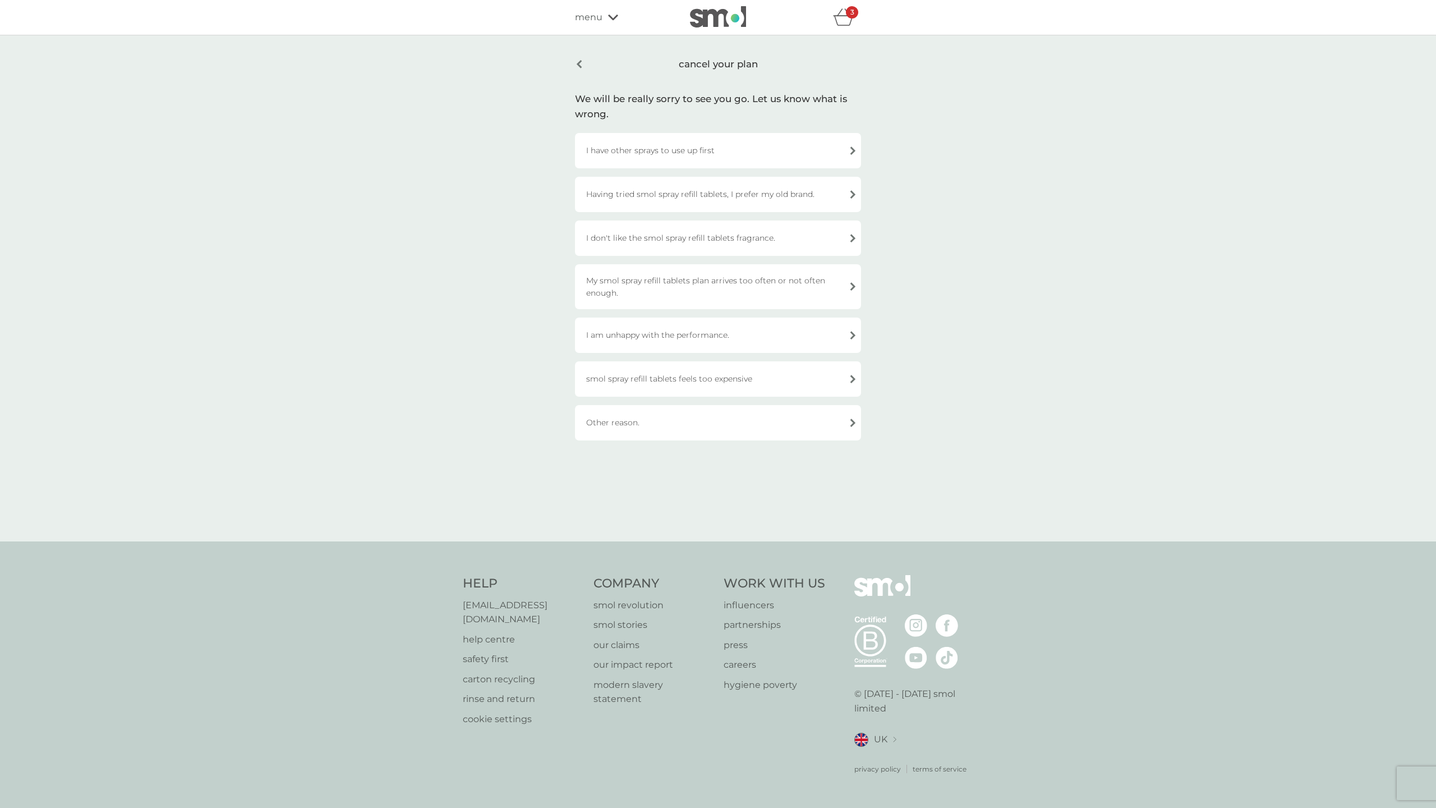
click at [579, 59] on div "cancel your plan" at bounding box center [718, 64] width 286 height 26
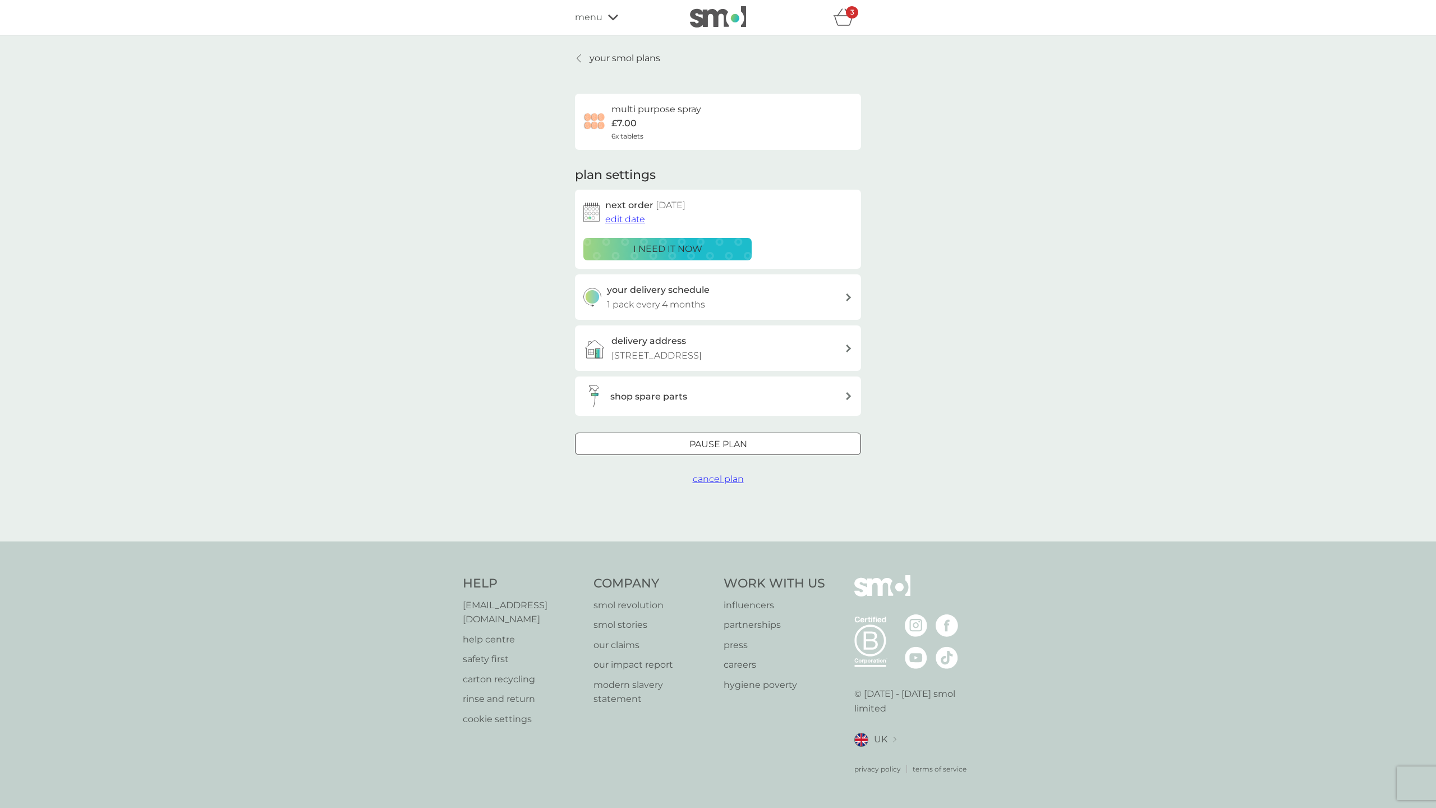
click at [579, 59] on icon at bounding box center [579, 58] width 4 height 9
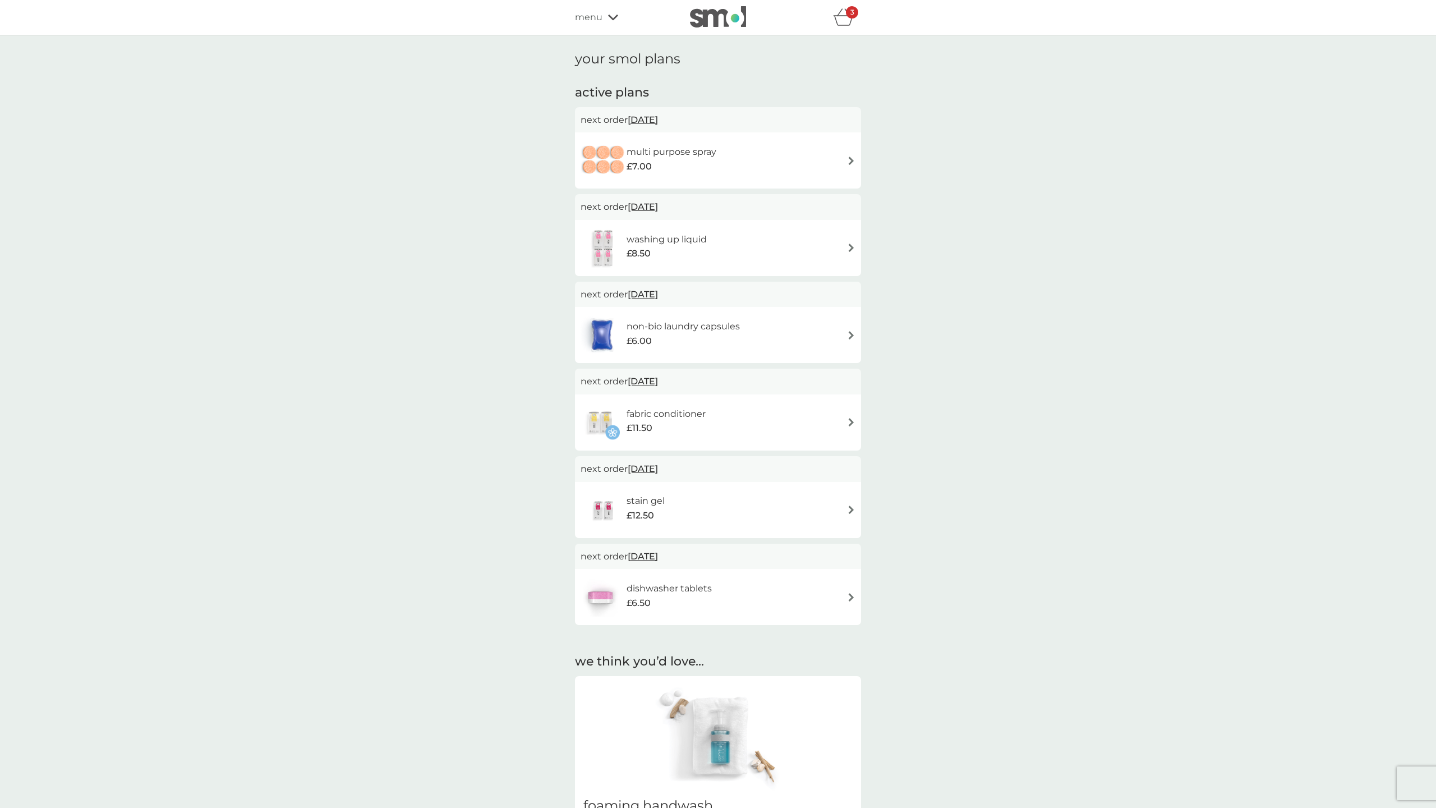
click at [632, 150] on h6 "multi purpose spray" at bounding box center [672, 152] width 90 height 15
click at [851, 159] on img at bounding box center [851, 160] width 8 height 8
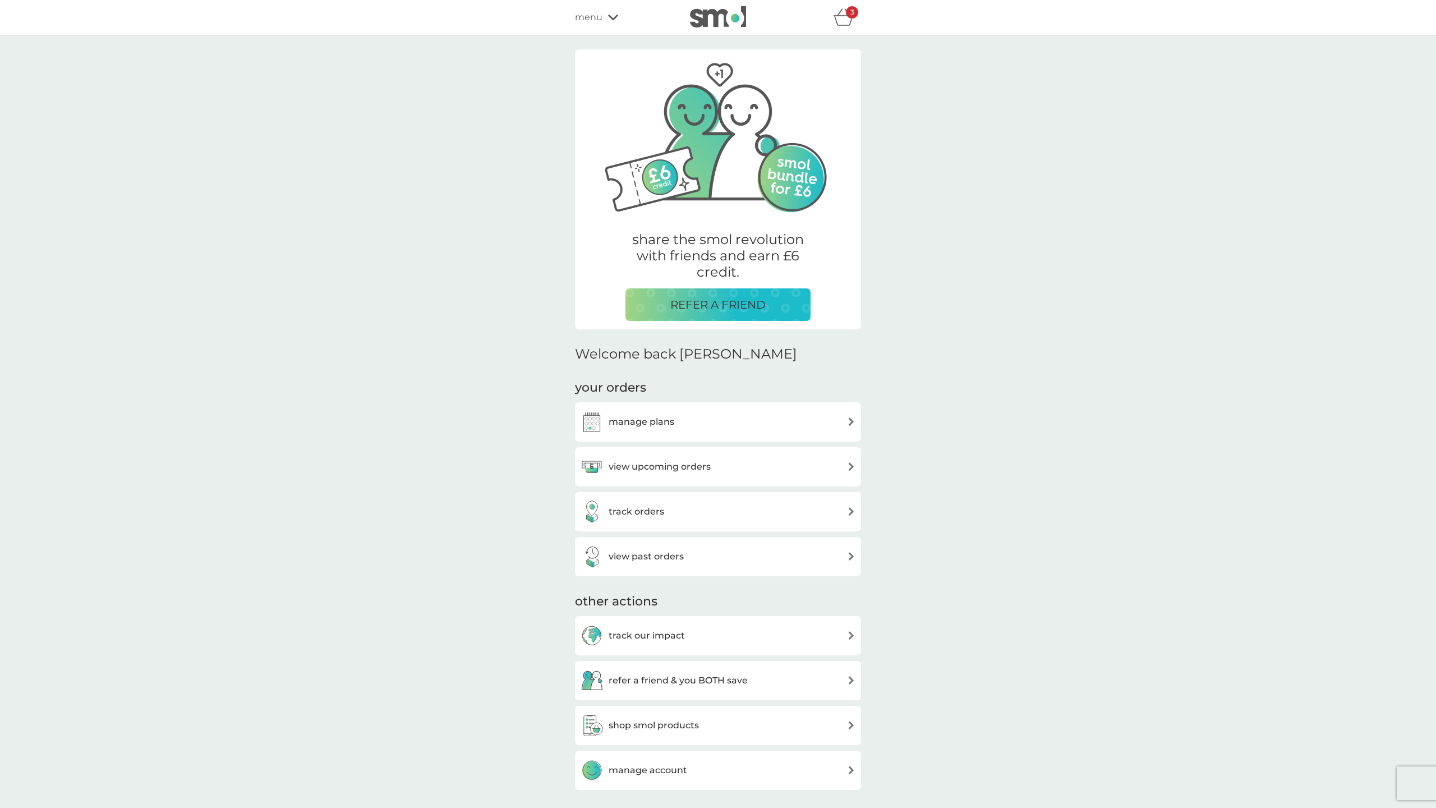
click at [661, 554] on h3 "view past orders" at bounding box center [646, 556] width 75 height 15
click at [667, 421] on h3 "manage plans" at bounding box center [642, 422] width 66 height 15
click at [637, 420] on h3 "manage plans" at bounding box center [642, 422] width 66 height 15
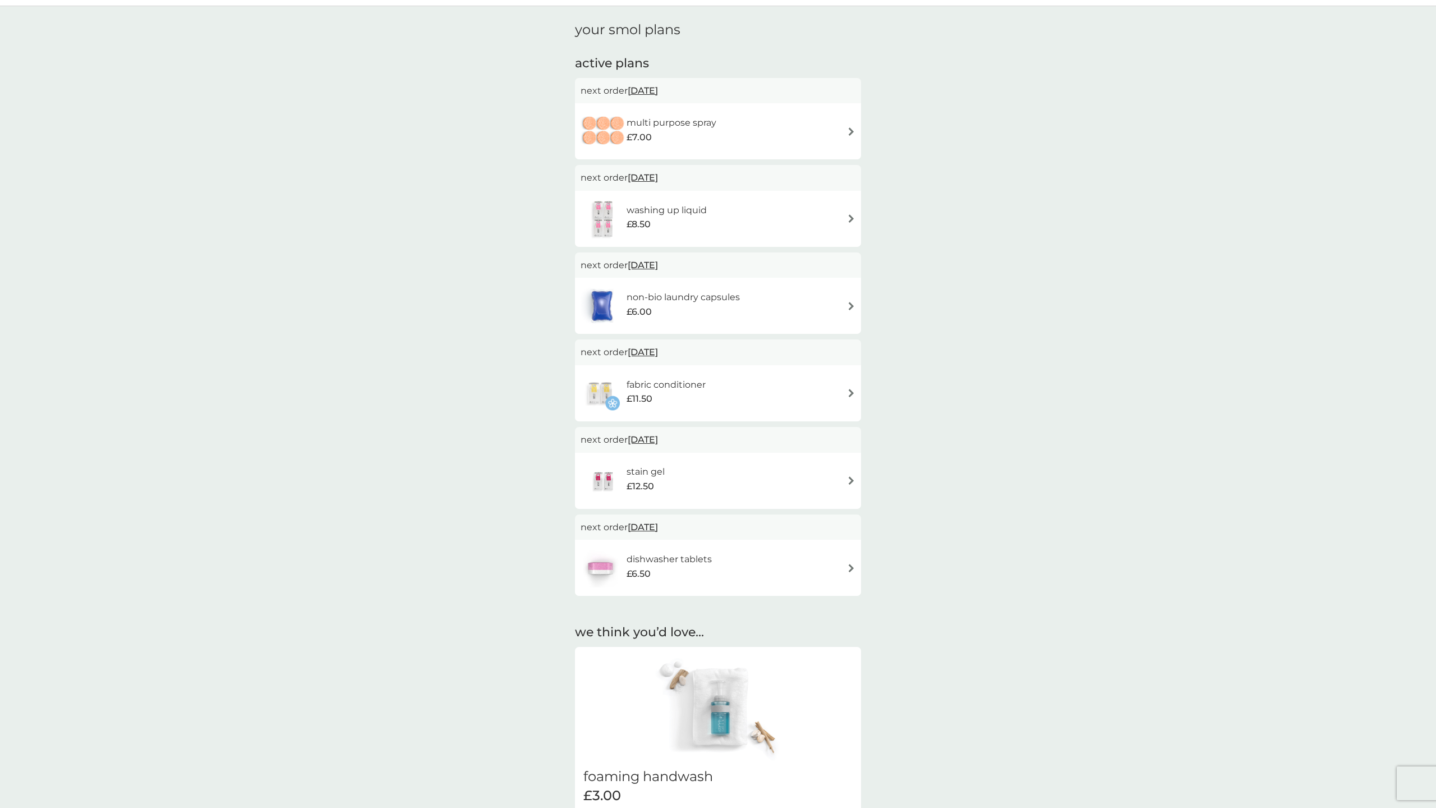
scroll to position [31, 0]
click at [705, 131] on div "£7.00" at bounding box center [672, 135] width 90 height 15
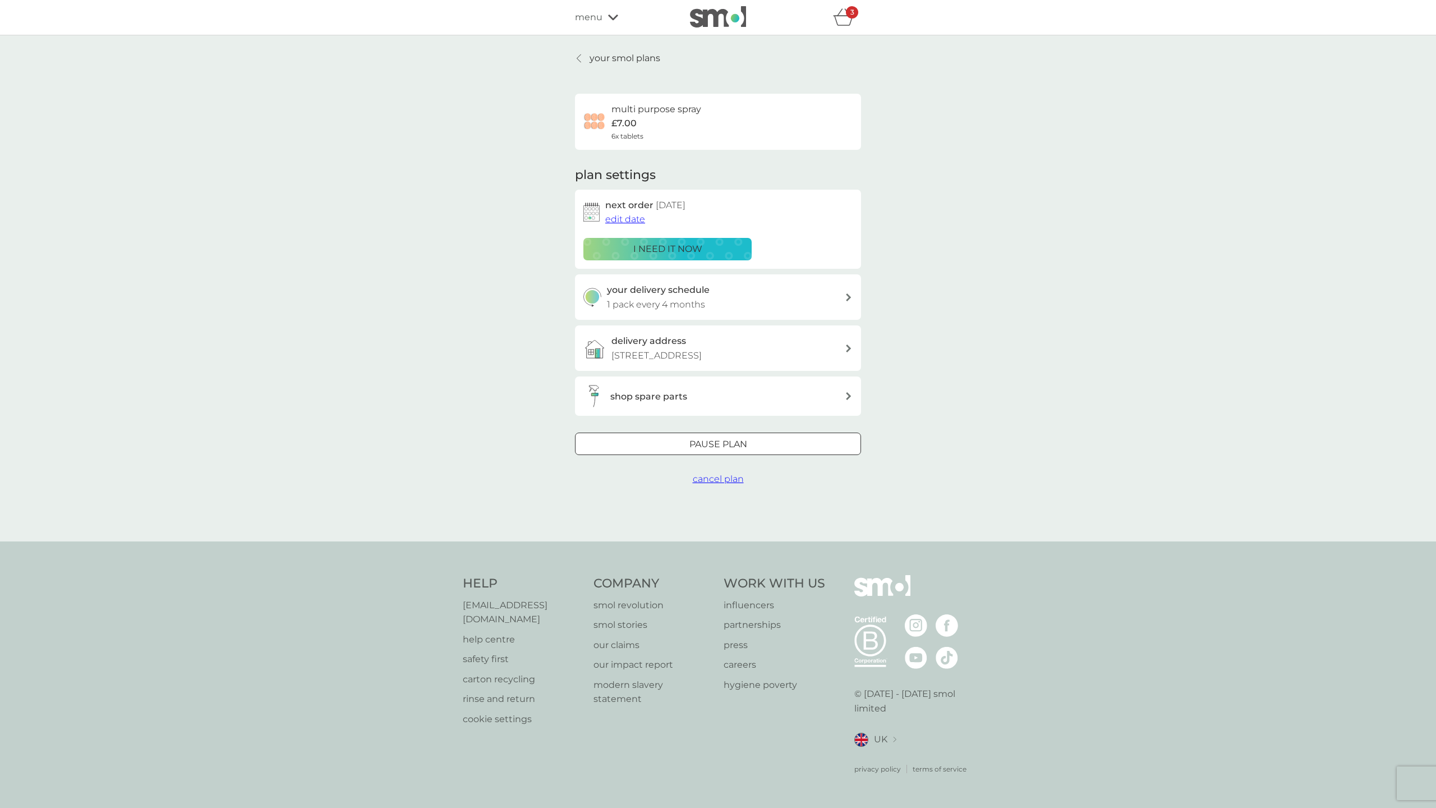
click at [629, 218] on span "edit date" at bounding box center [625, 219] width 40 height 11
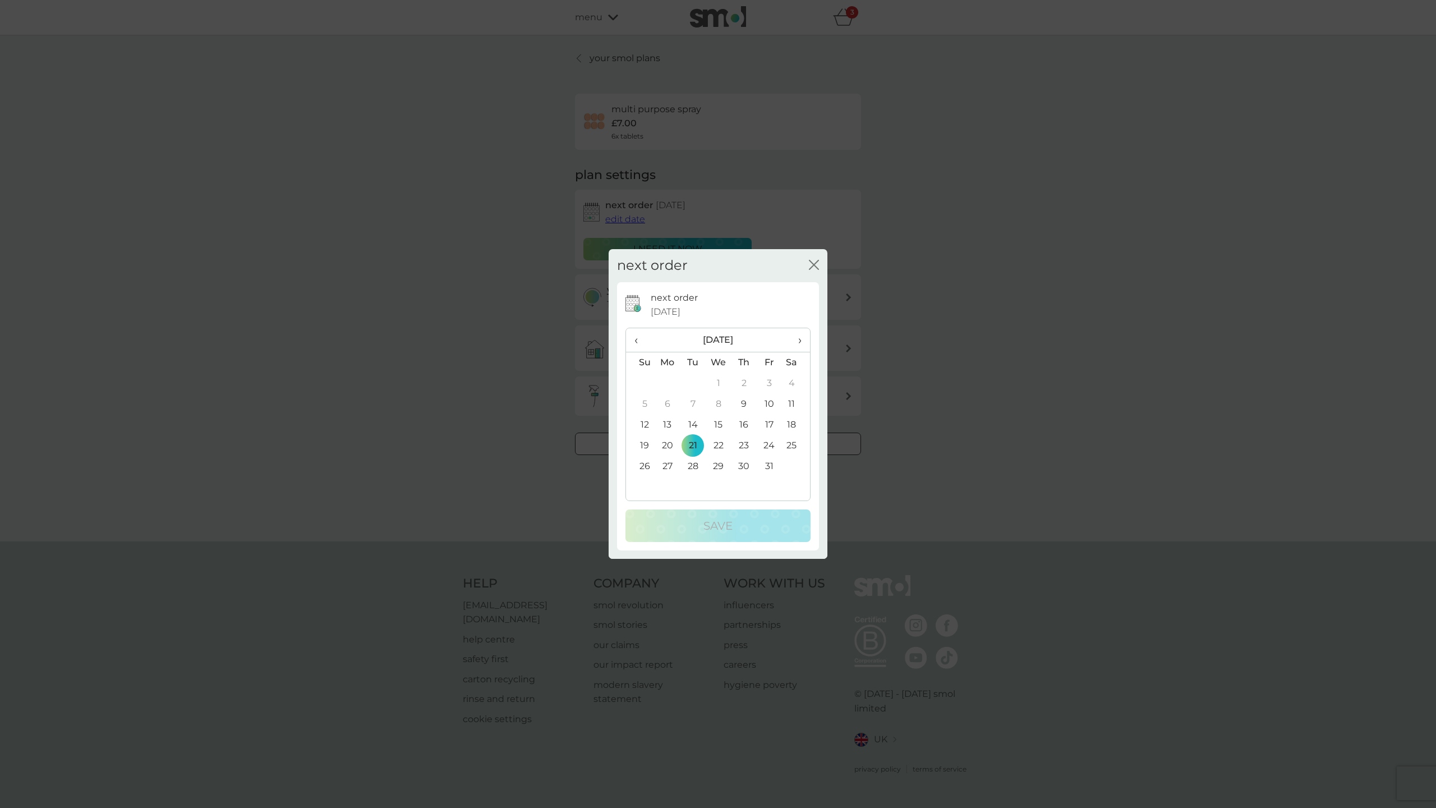
click at [799, 340] on span "›" at bounding box center [795, 340] width 11 height 24
click at [745, 423] on td "15" at bounding box center [743, 425] width 25 height 21
click at [726, 529] on p "Save" at bounding box center [717, 526] width 29 height 18
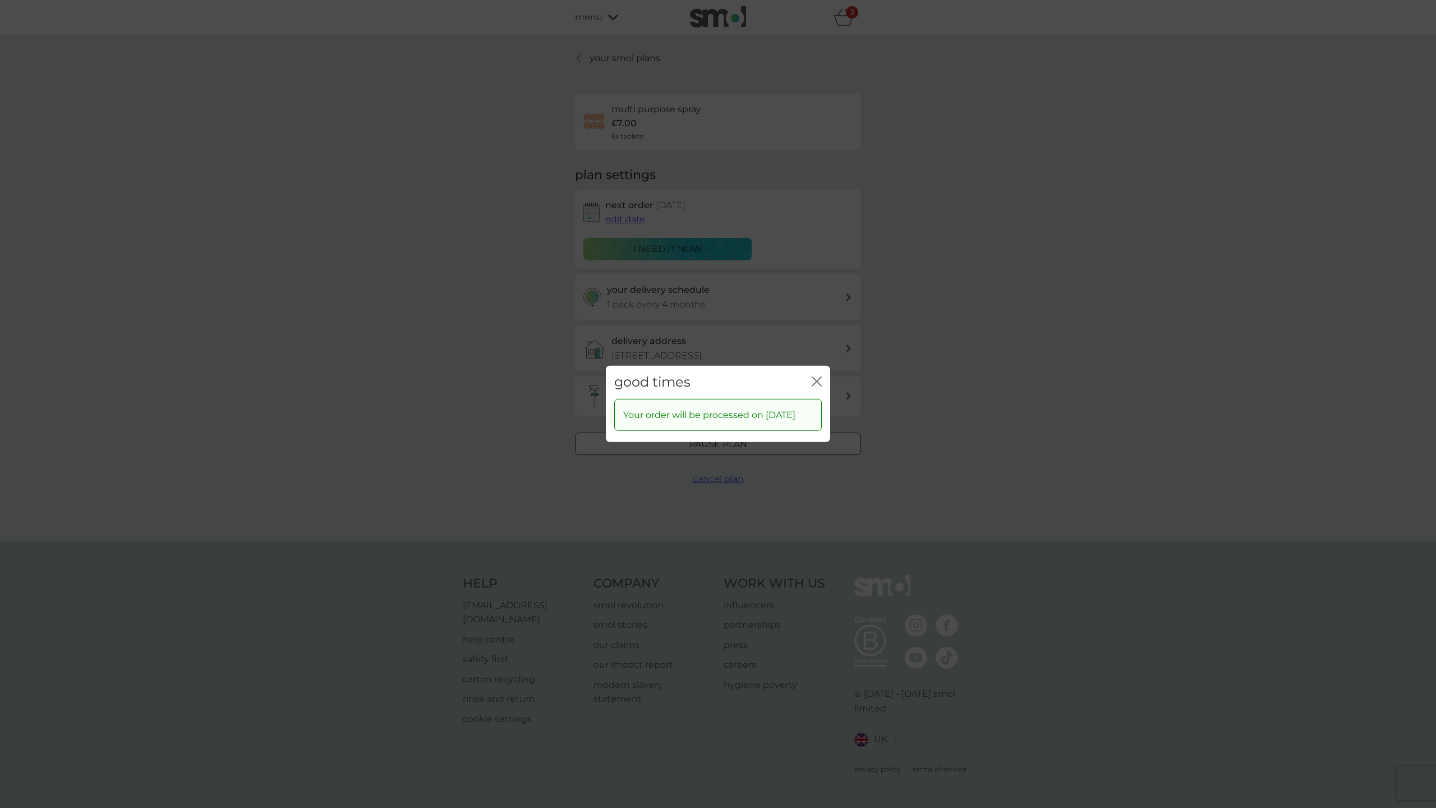
click at [816, 376] on icon "close" at bounding box center [817, 381] width 10 height 10
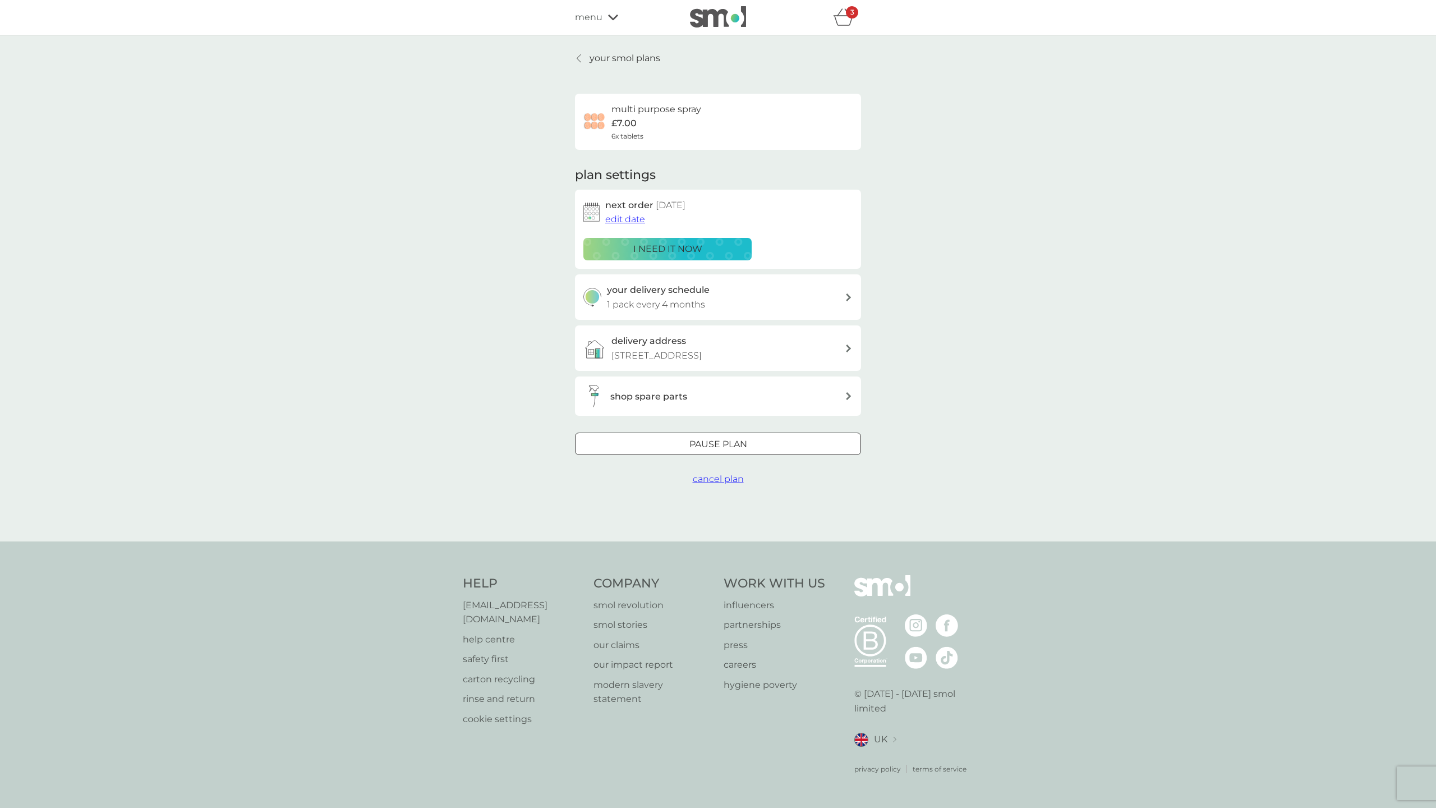
click at [619, 57] on p "your smol plans" at bounding box center [625, 58] width 71 height 15
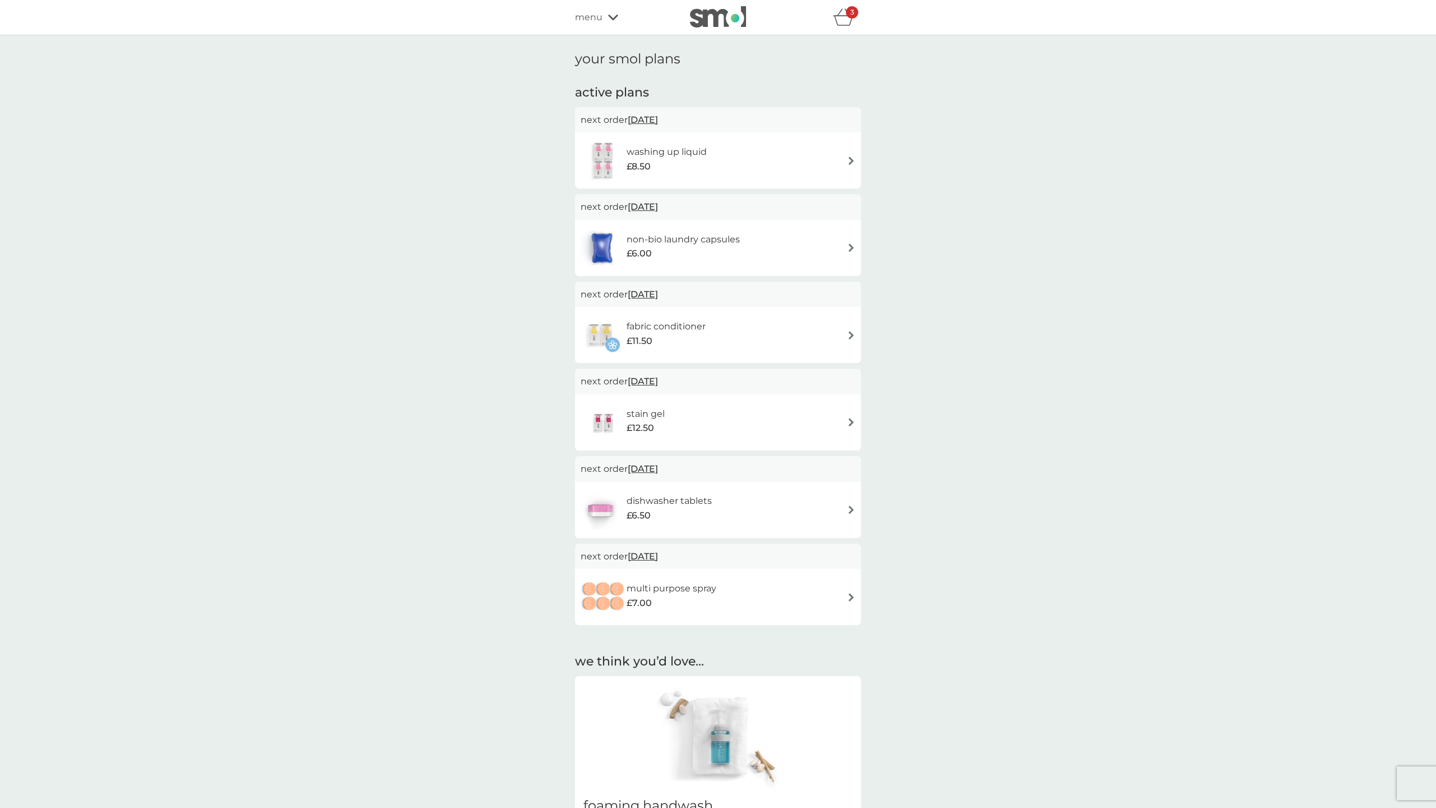
click at [784, 426] on div "stain gel £12.50" at bounding box center [718, 422] width 275 height 39
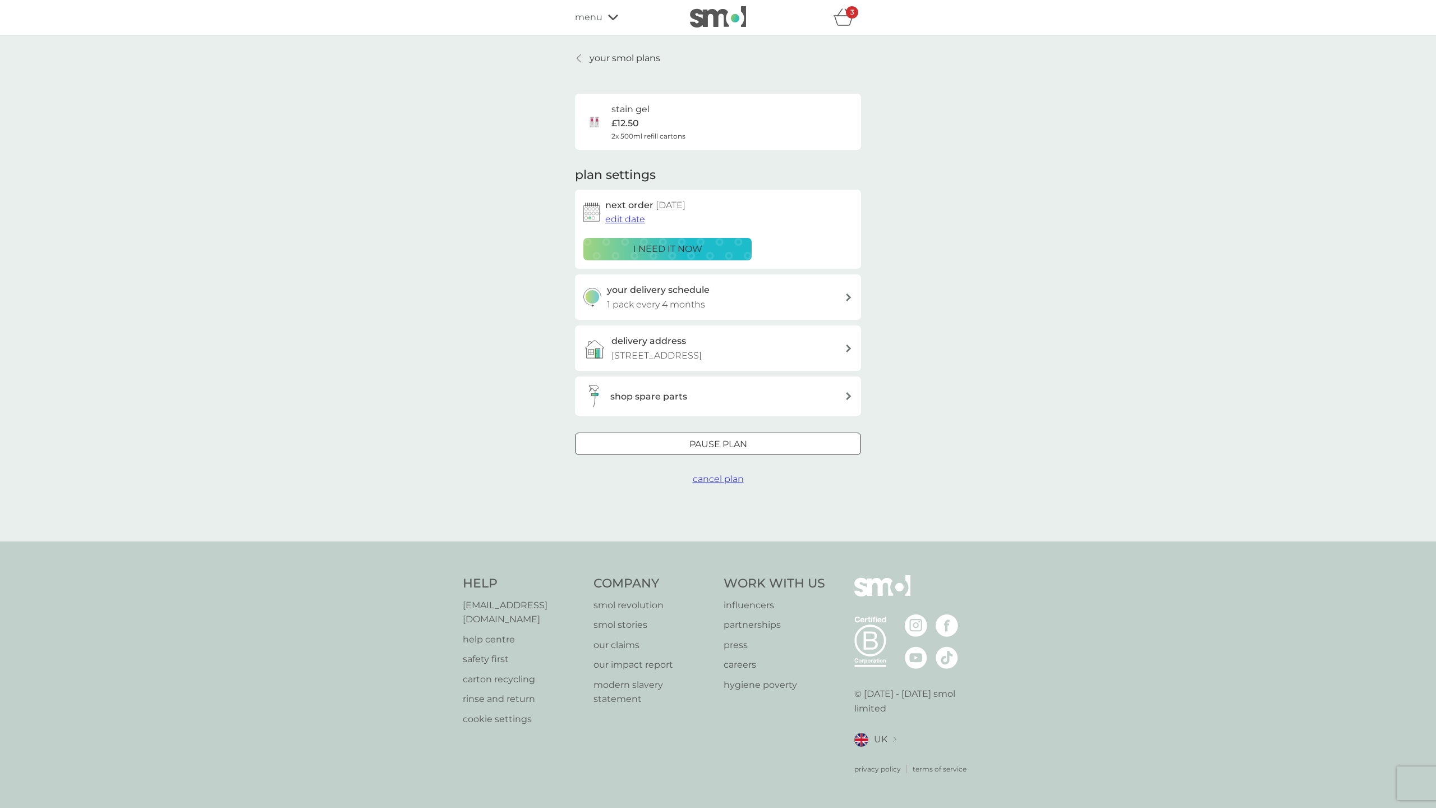
click at [627, 218] on span "edit date" at bounding box center [625, 219] width 40 height 11
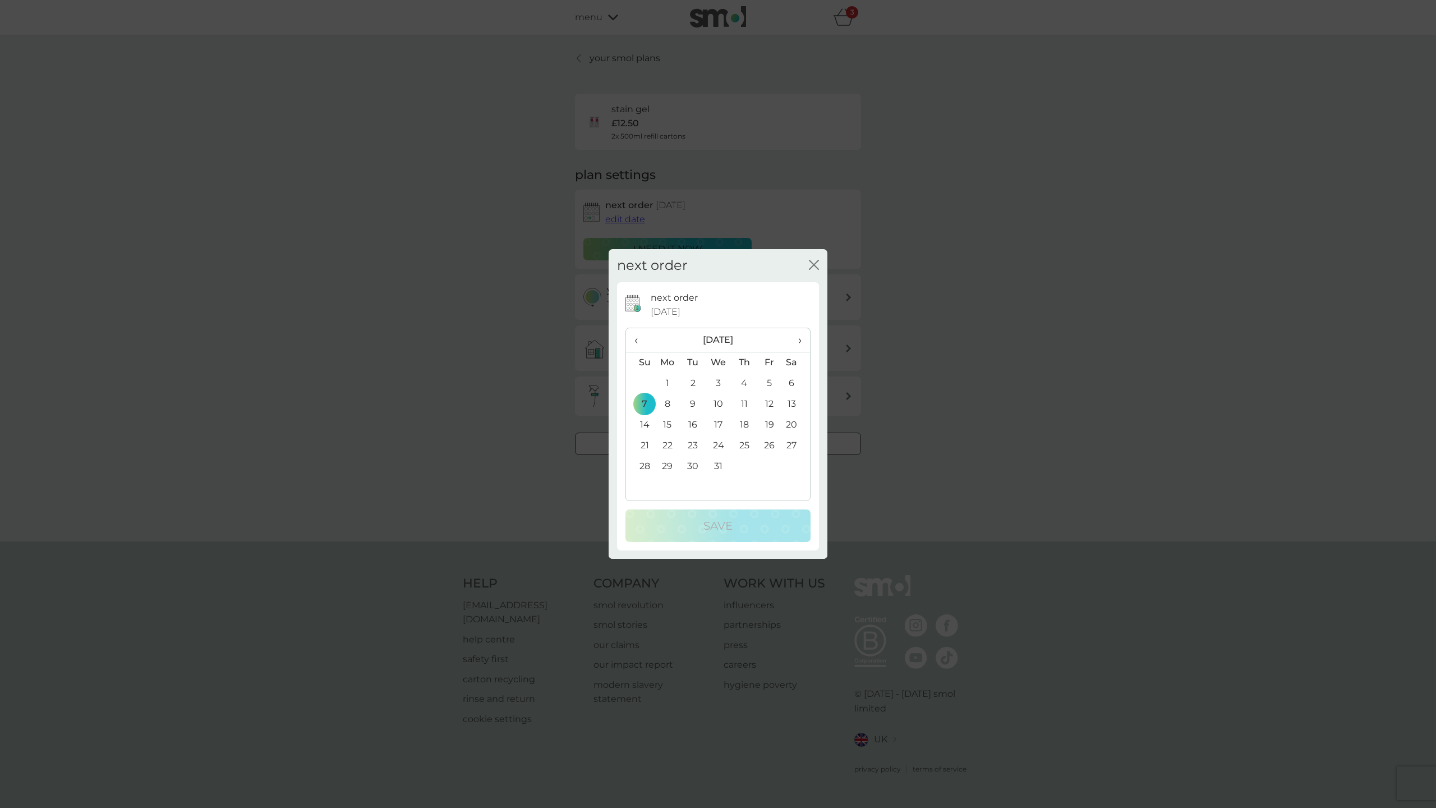
click at [798, 340] on span "›" at bounding box center [795, 340] width 11 height 24
click at [746, 425] on td "15" at bounding box center [743, 425] width 25 height 21
click at [725, 527] on p "Save" at bounding box center [717, 526] width 29 height 18
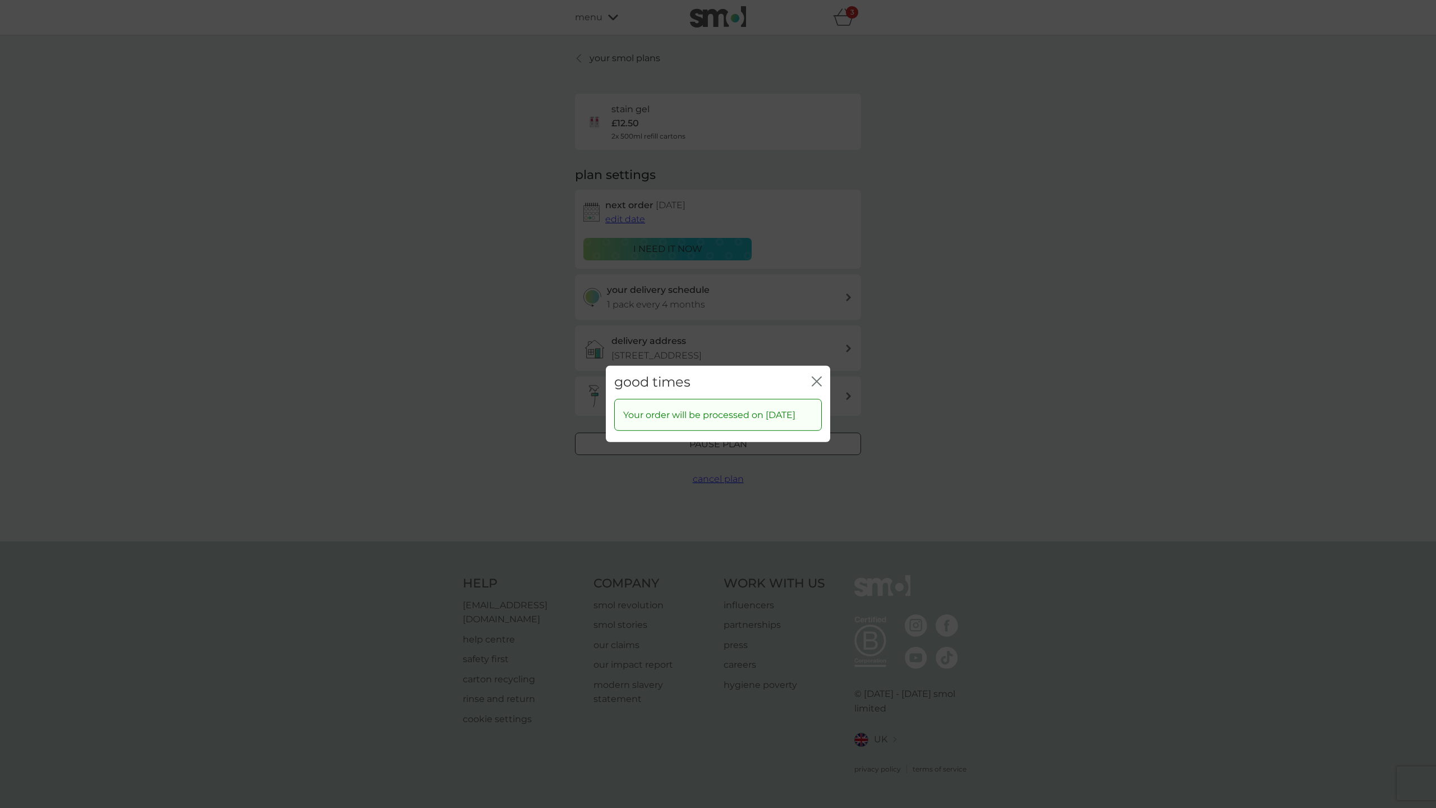
click at [814, 376] on icon "close" at bounding box center [817, 381] width 10 height 10
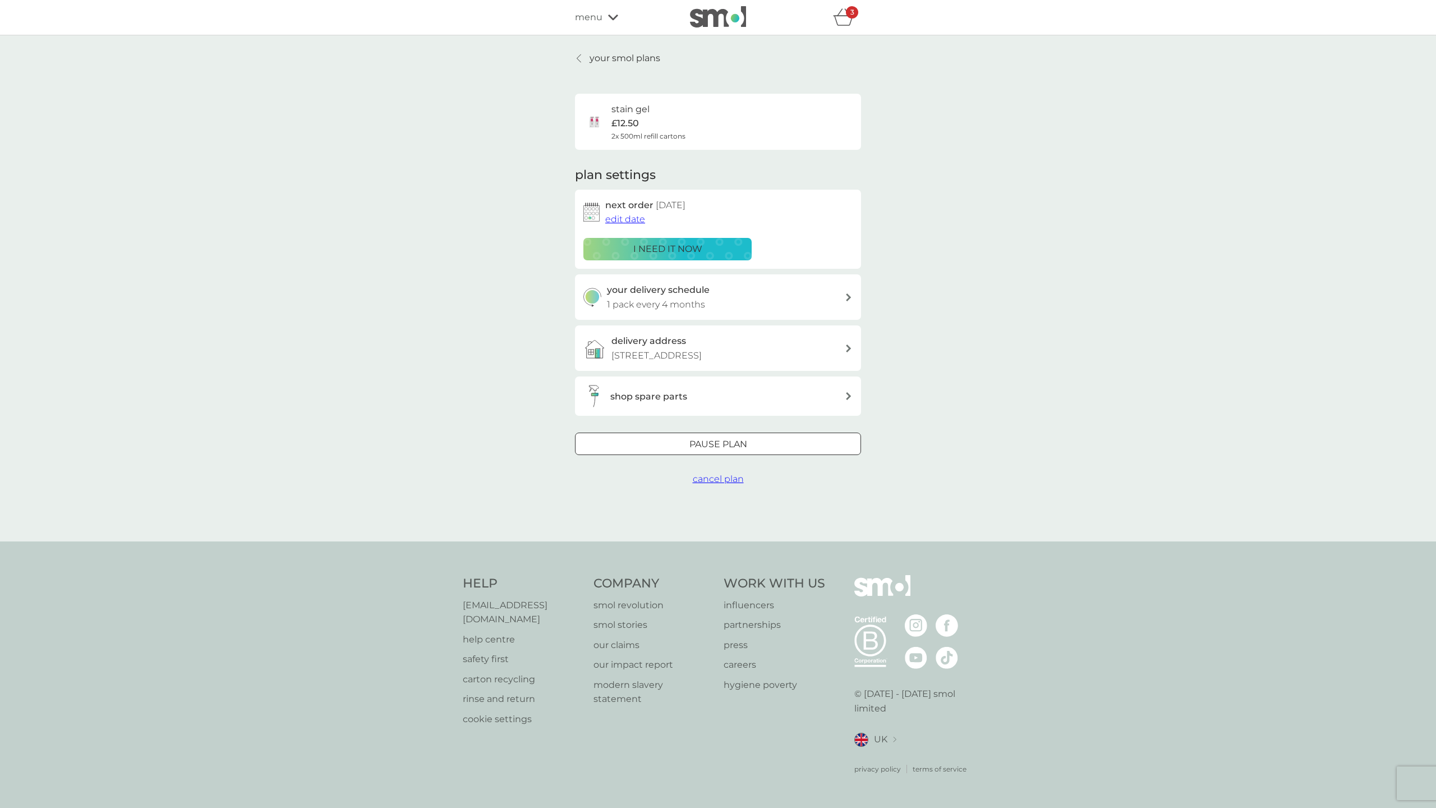
click at [577, 57] on icon at bounding box center [579, 58] width 4 height 9
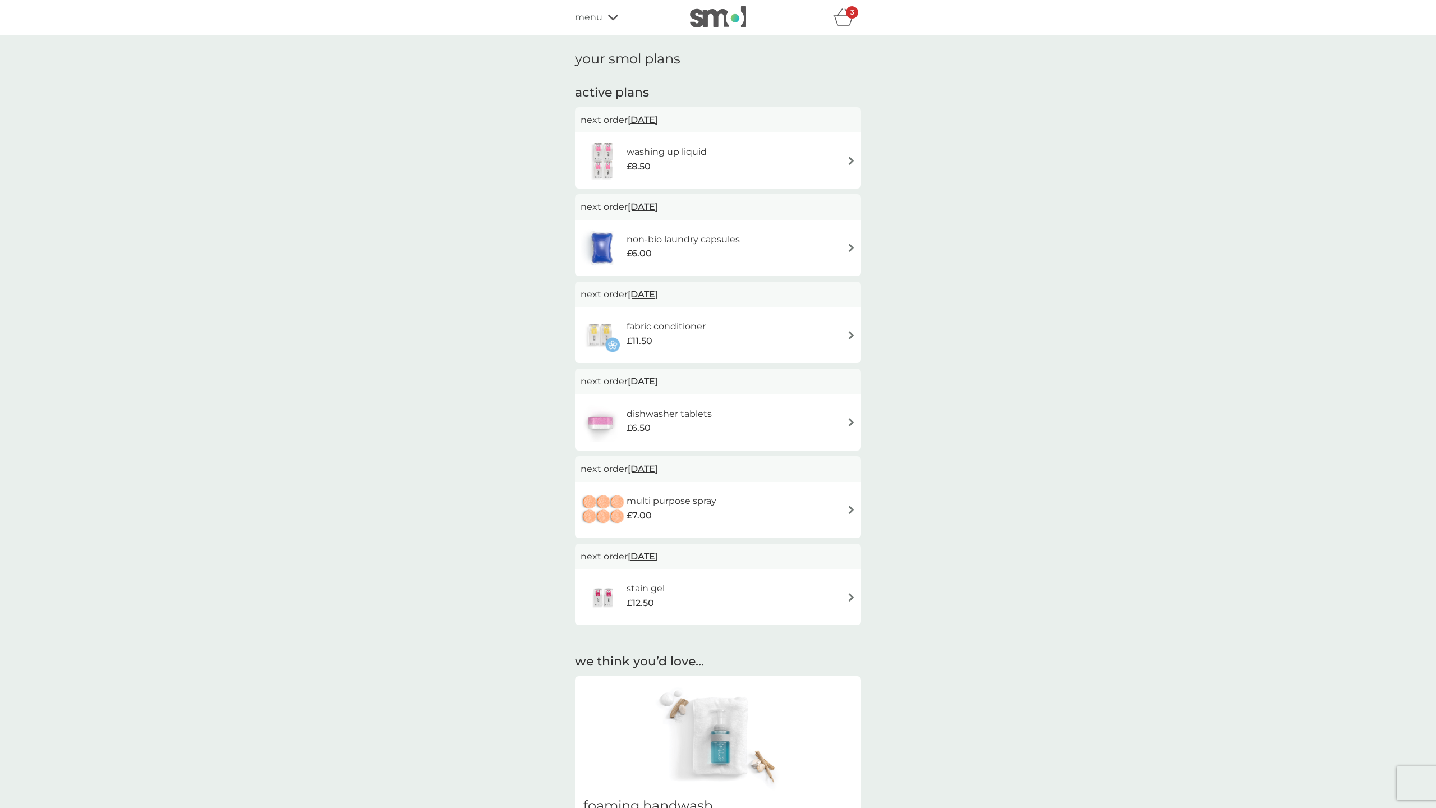
click at [679, 240] on h6 "non-bio laundry capsules" at bounding box center [683, 239] width 113 height 15
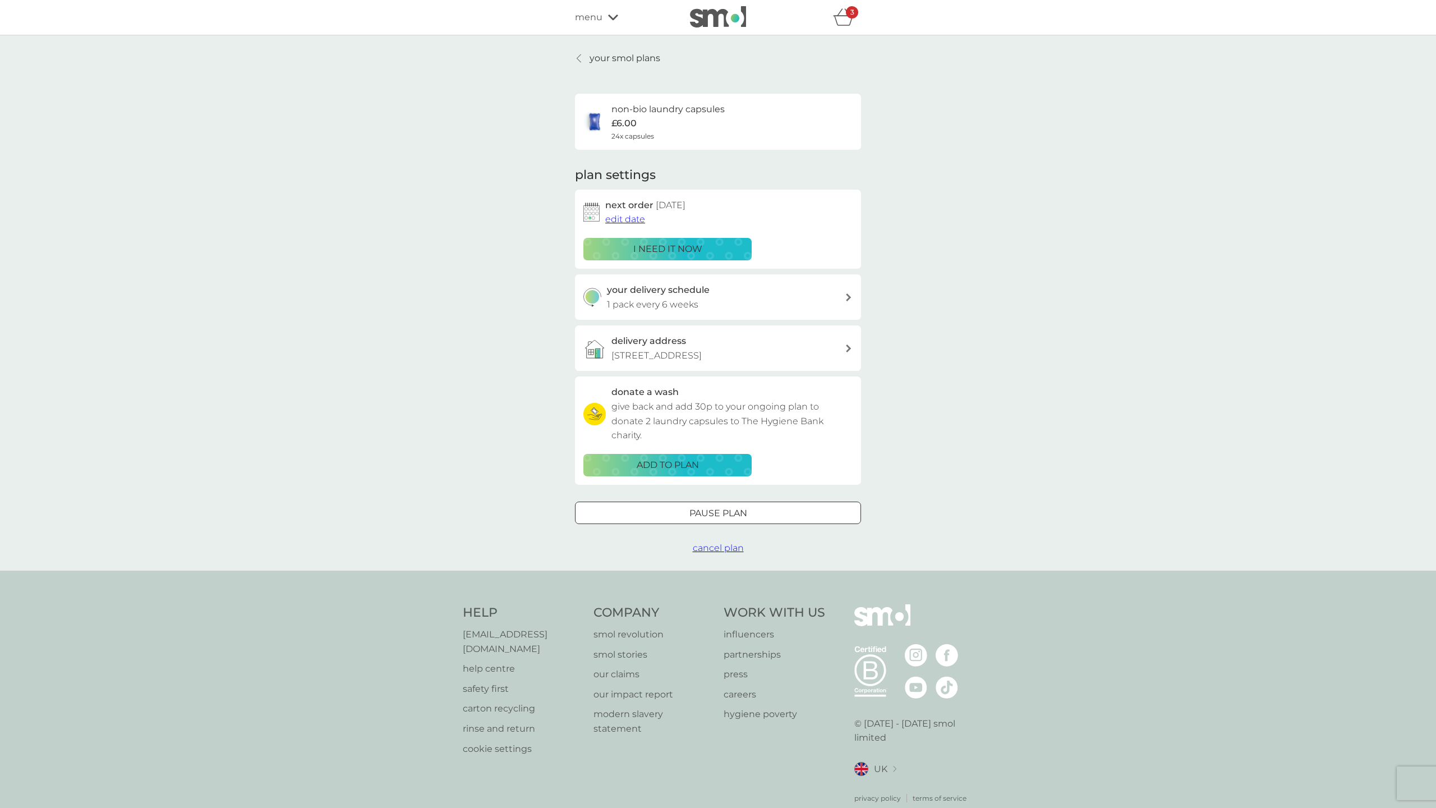
click at [625, 217] on span "edit date" at bounding box center [625, 219] width 40 height 11
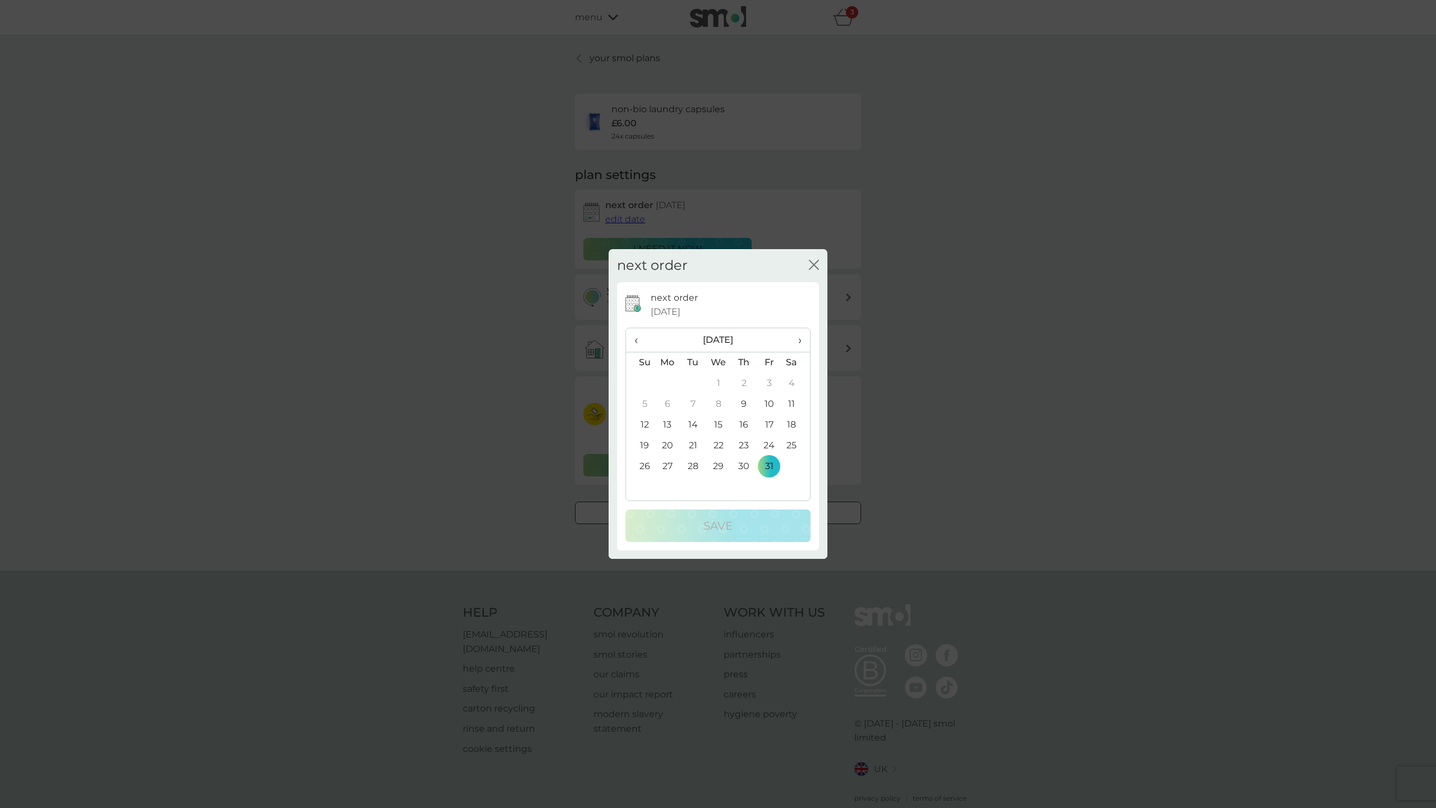
click at [692, 444] on td "21" at bounding box center [692, 445] width 25 height 21
click at [712, 528] on p "Save" at bounding box center [717, 526] width 29 height 18
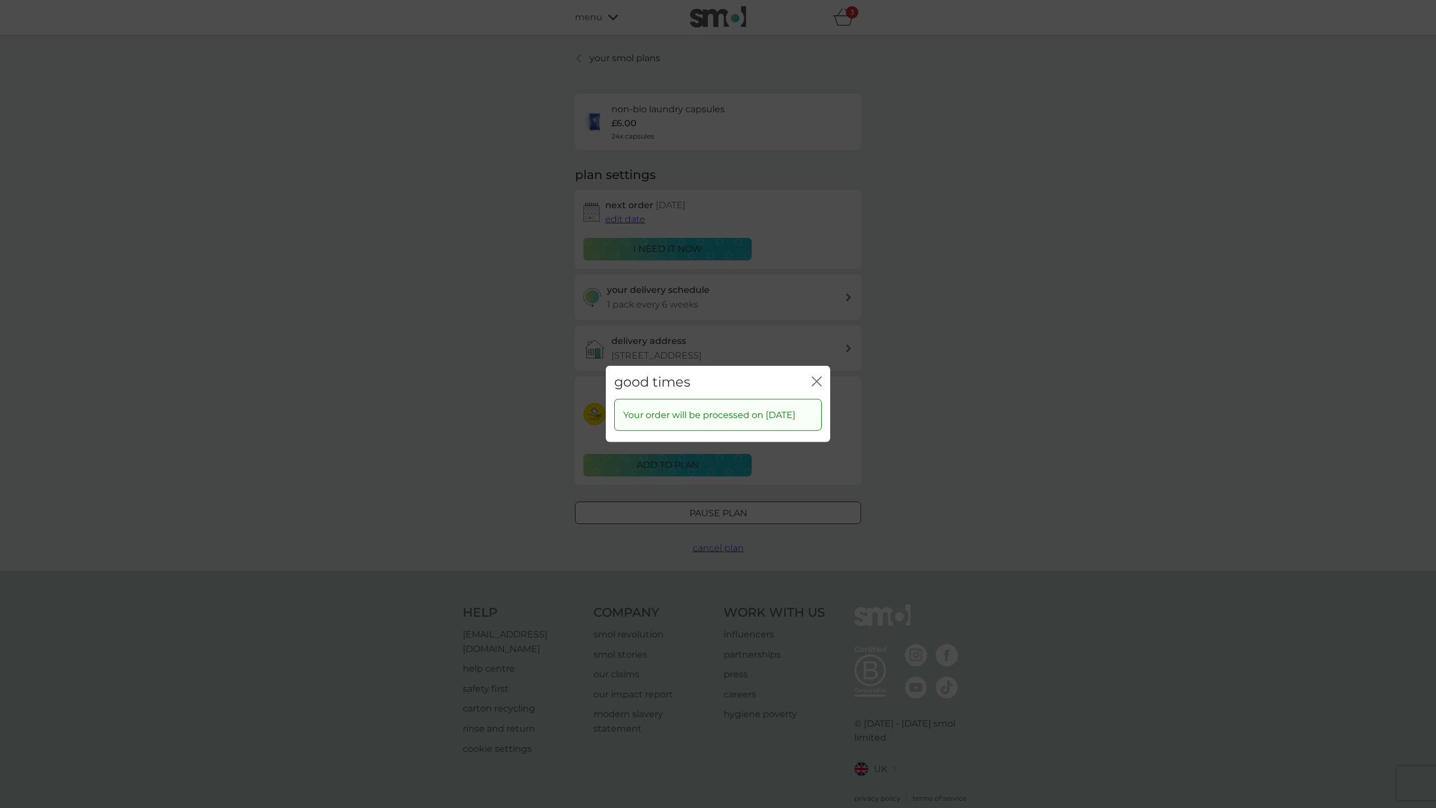
click at [815, 377] on icon "close" at bounding box center [814, 381] width 4 height 9
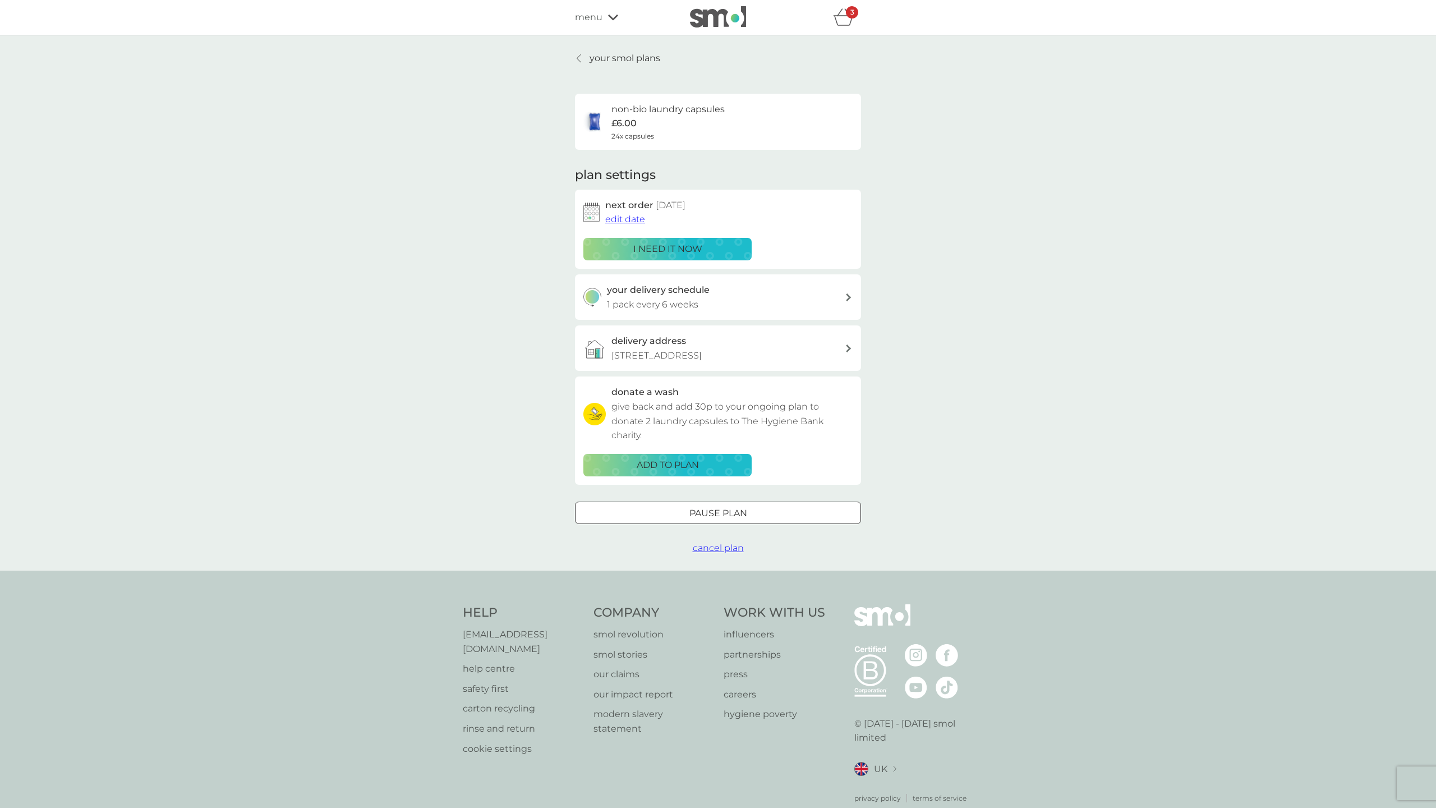
click at [675, 297] on p "1 pack every 6 weeks" at bounding box center [652, 304] width 91 height 15
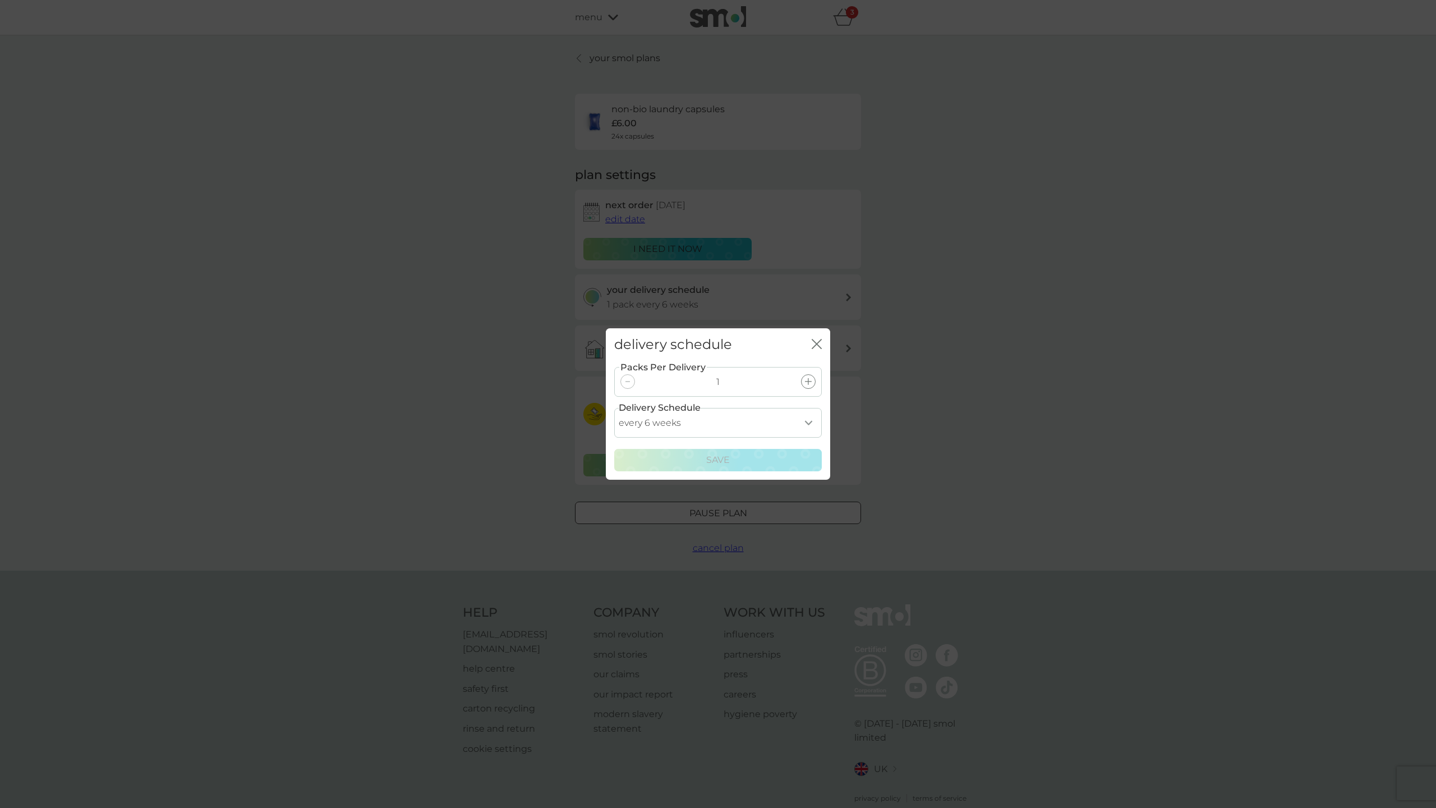
select select "56"
click at [716, 459] on p "Save" at bounding box center [718, 460] width 24 height 15
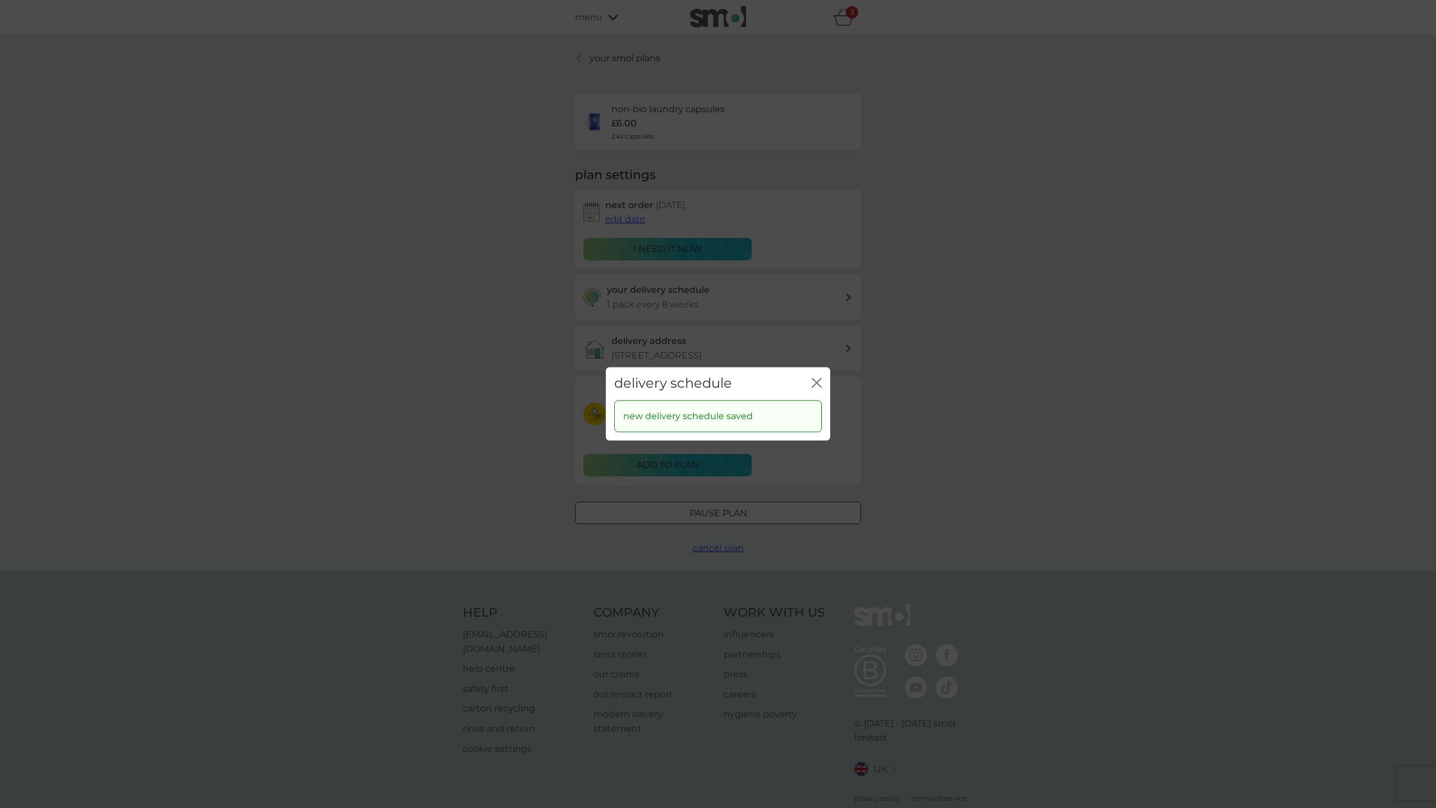
click at [817, 381] on icon "close" at bounding box center [817, 382] width 10 height 10
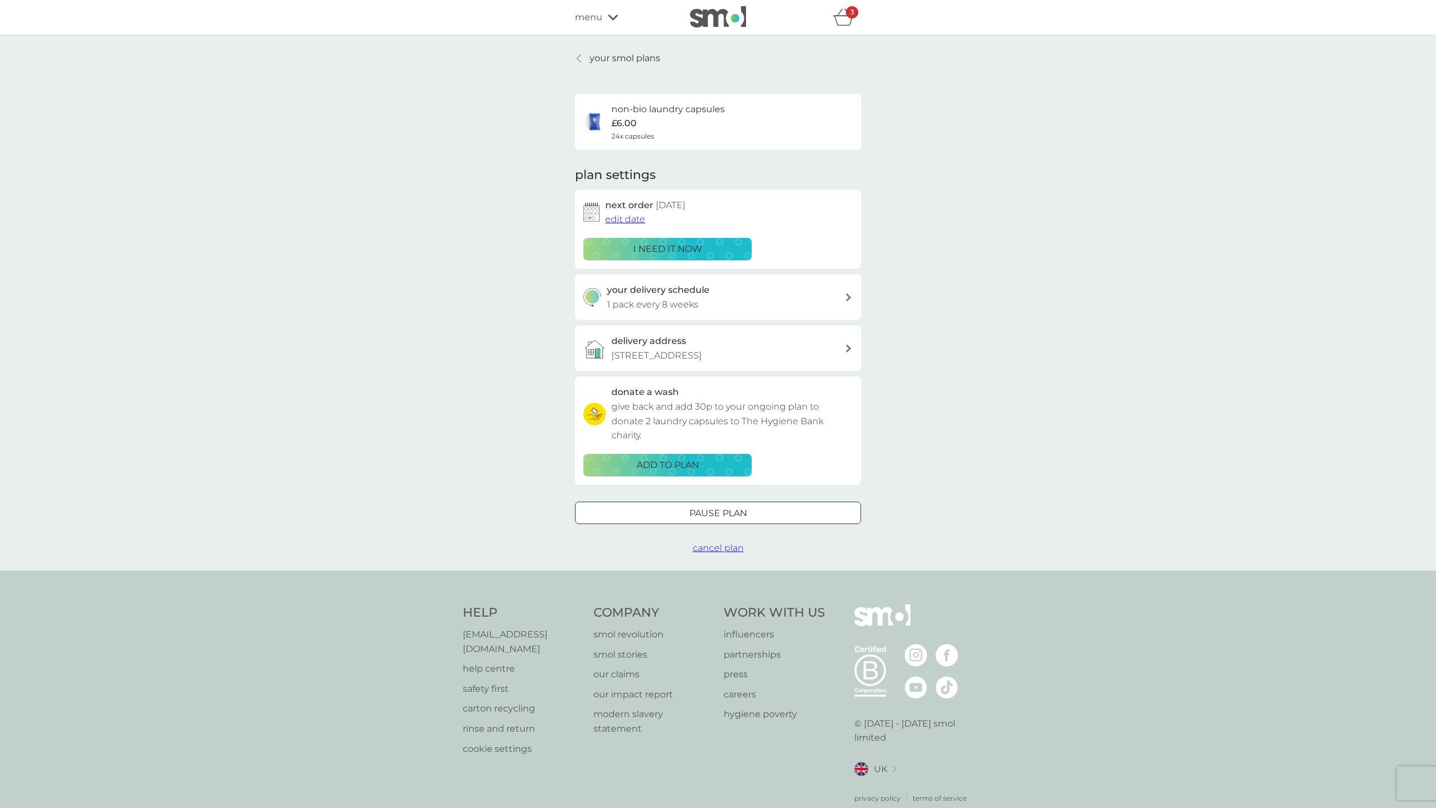
click at [595, 56] on p "your smol plans" at bounding box center [625, 58] width 71 height 15
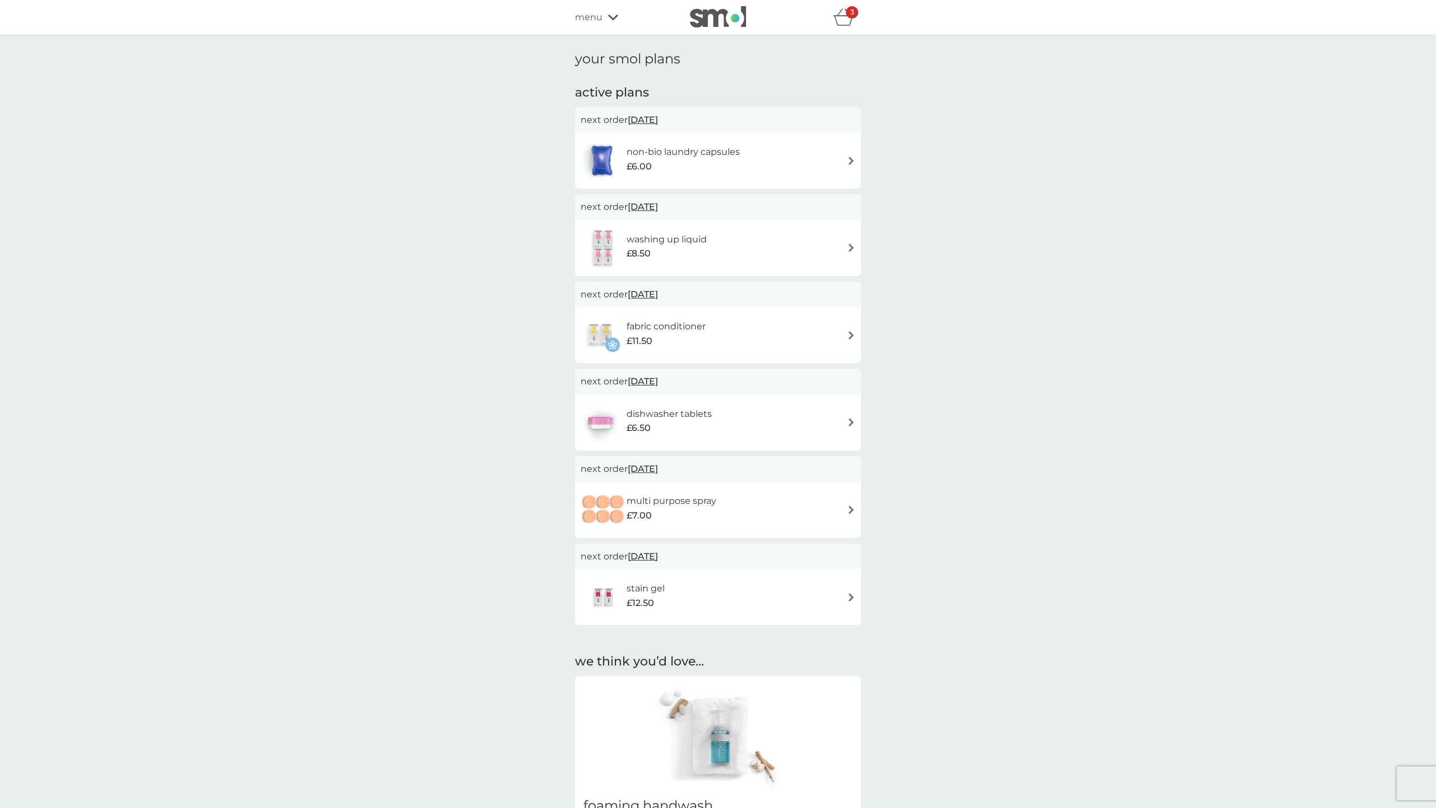
click at [667, 242] on h6 "washing up liquid" at bounding box center [667, 239] width 80 height 15
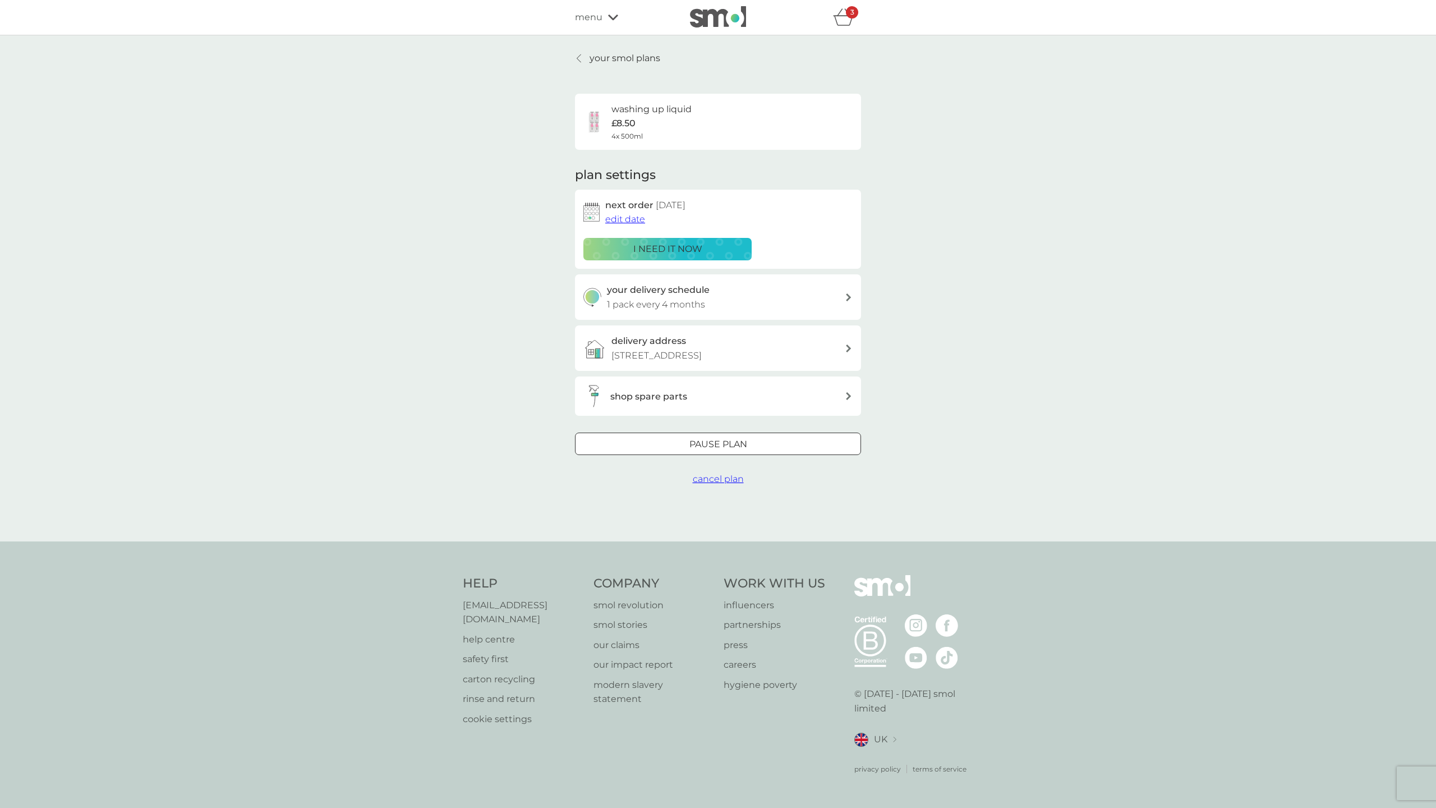
click at [588, 57] on link "your smol plans" at bounding box center [617, 58] width 85 height 15
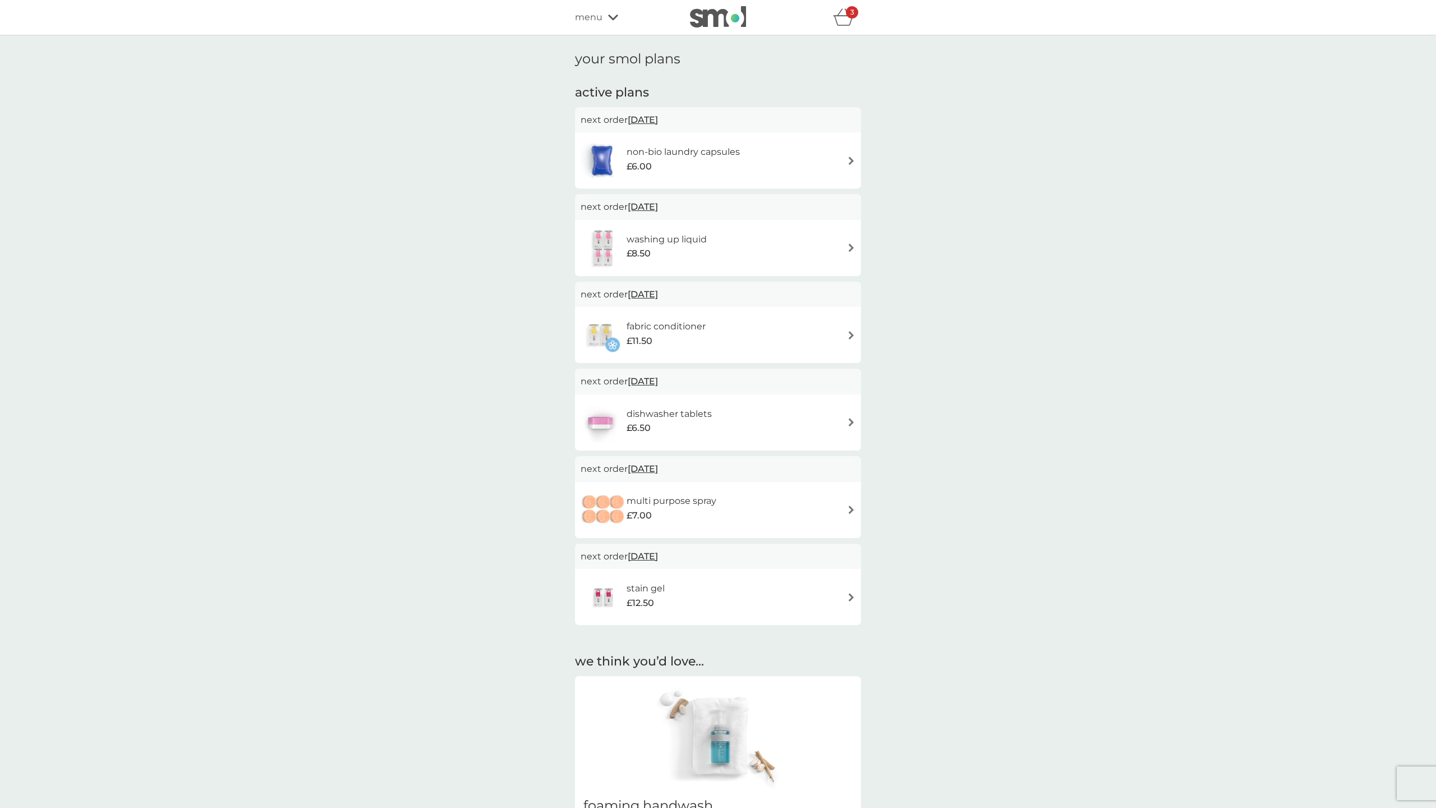
click at [663, 326] on h6 "fabric conditioner" at bounding box center [666, 326] width 79 height 15
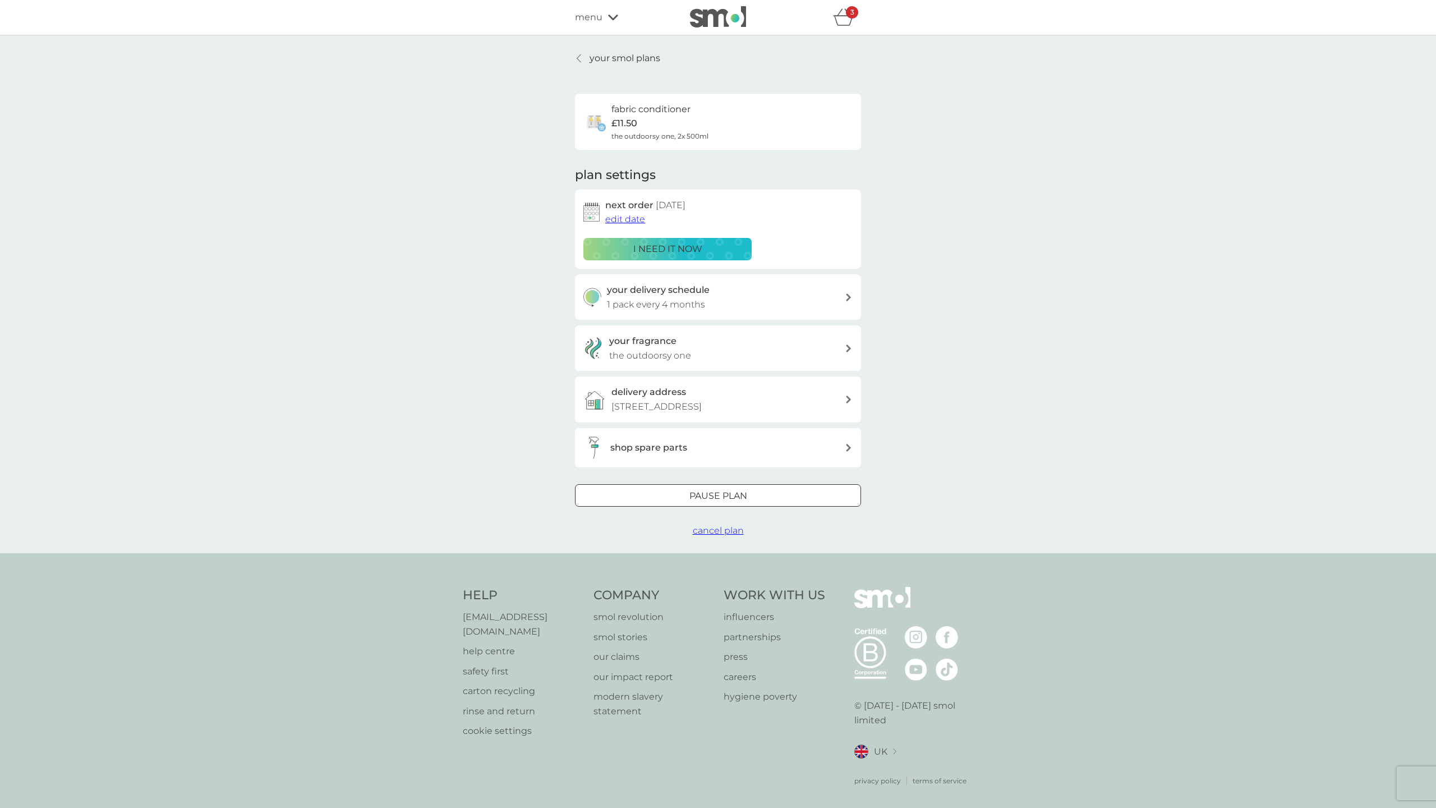
click at [579, 57] on icon at bounding box center [579, 58] width 4 height 9
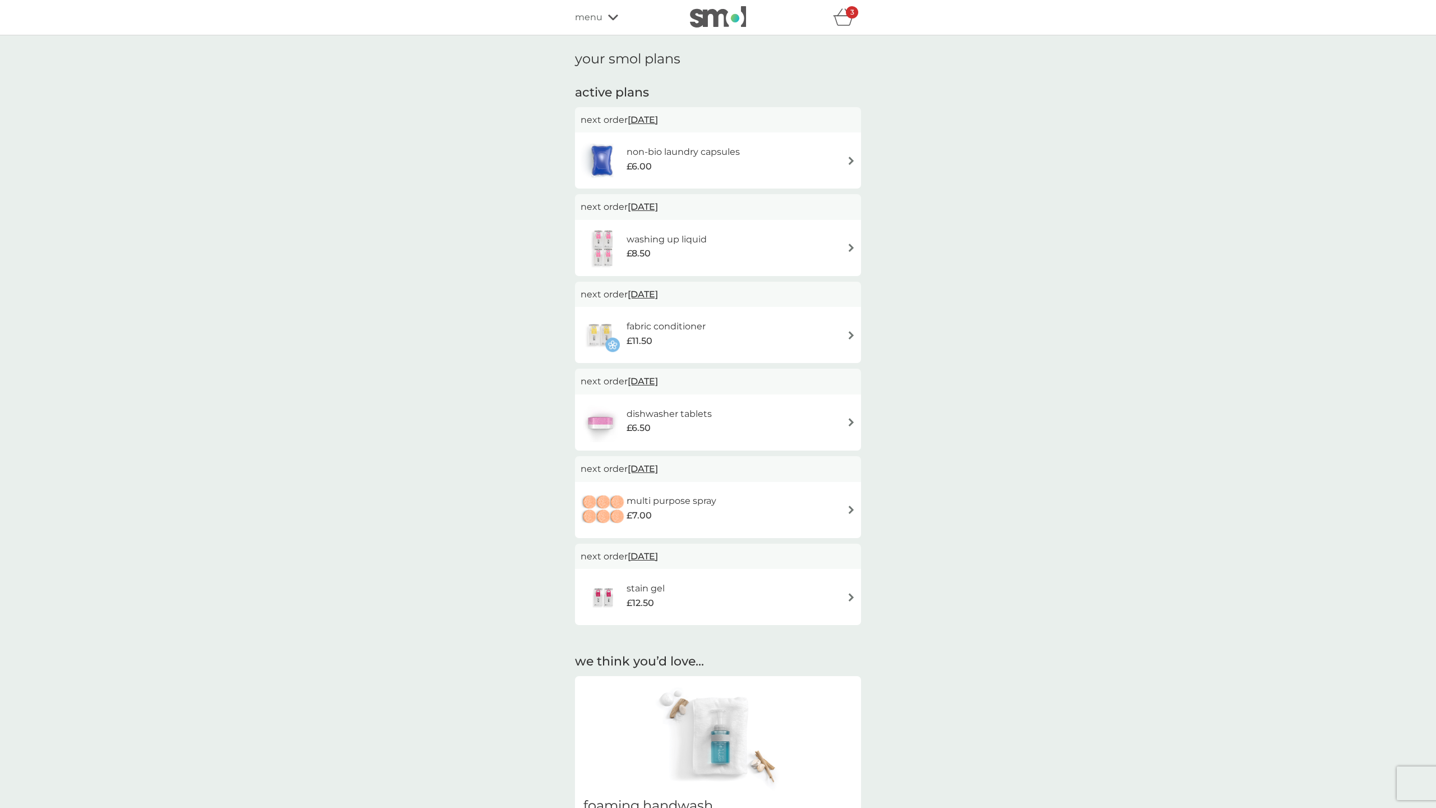
click at [645, 379] on span "[DATE]" at bounding box center [643, 381] width 30 height 22
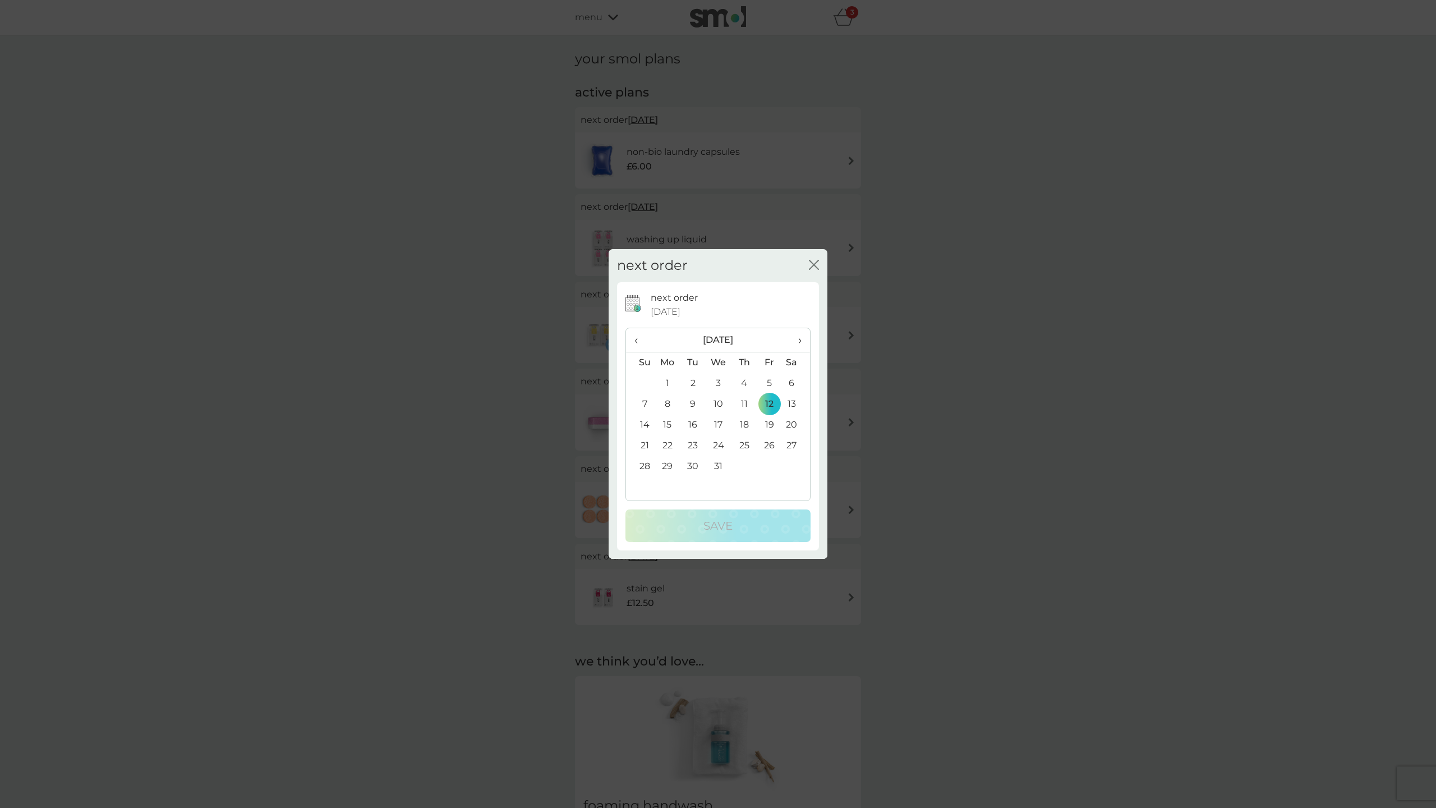
click at [799, 339] on span "›" at bounding box center [795, 340] width 11 height 24
click at [811, 263] on icon "close" at bounding box center [811, 264] width 4 height 9
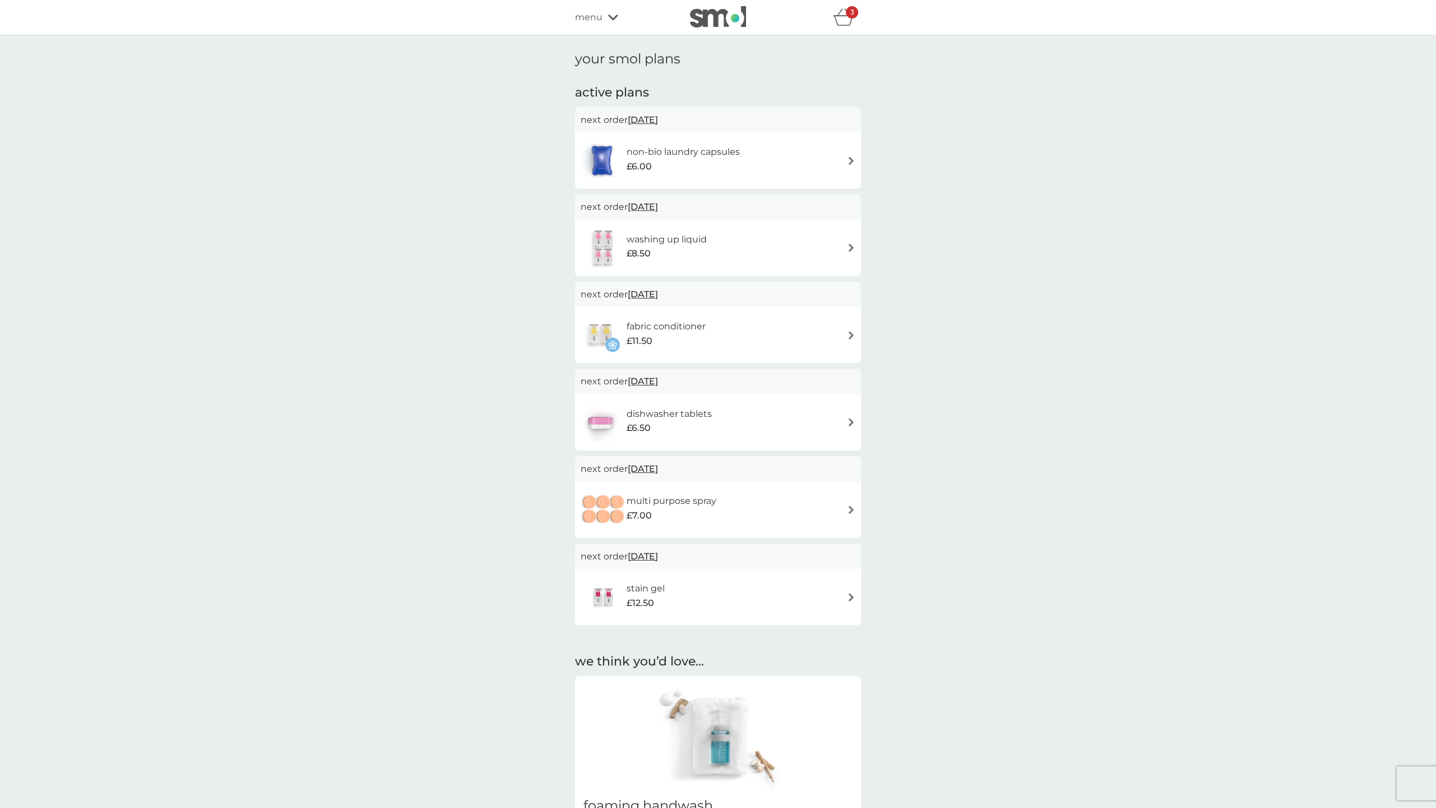
click at [635, 327] on h6 "fabric conditioner" at bounding box center [666, 326] width 79 height 15
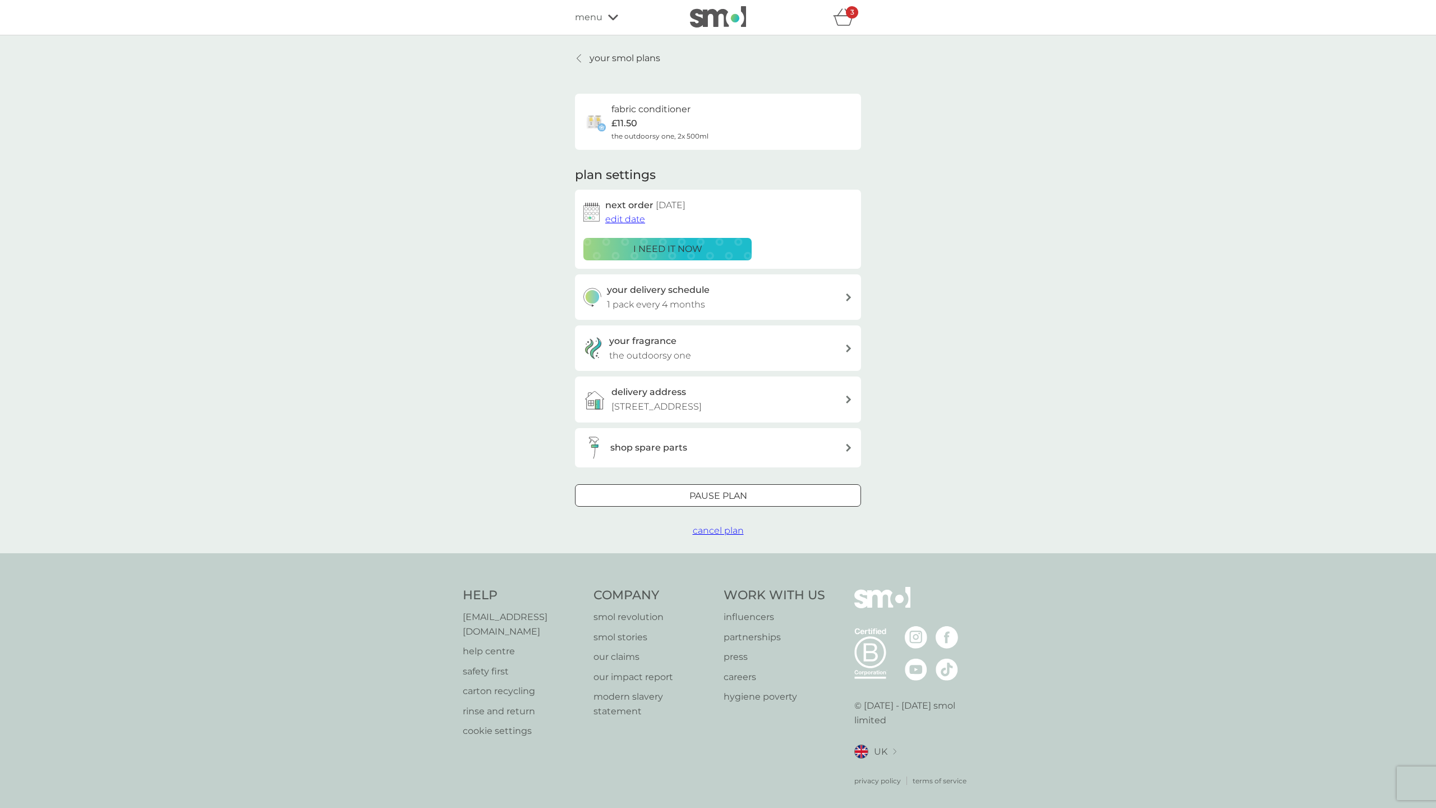
click at [625, 217] on span "edit date" at bounding box center [625, 219] width 40 height 11
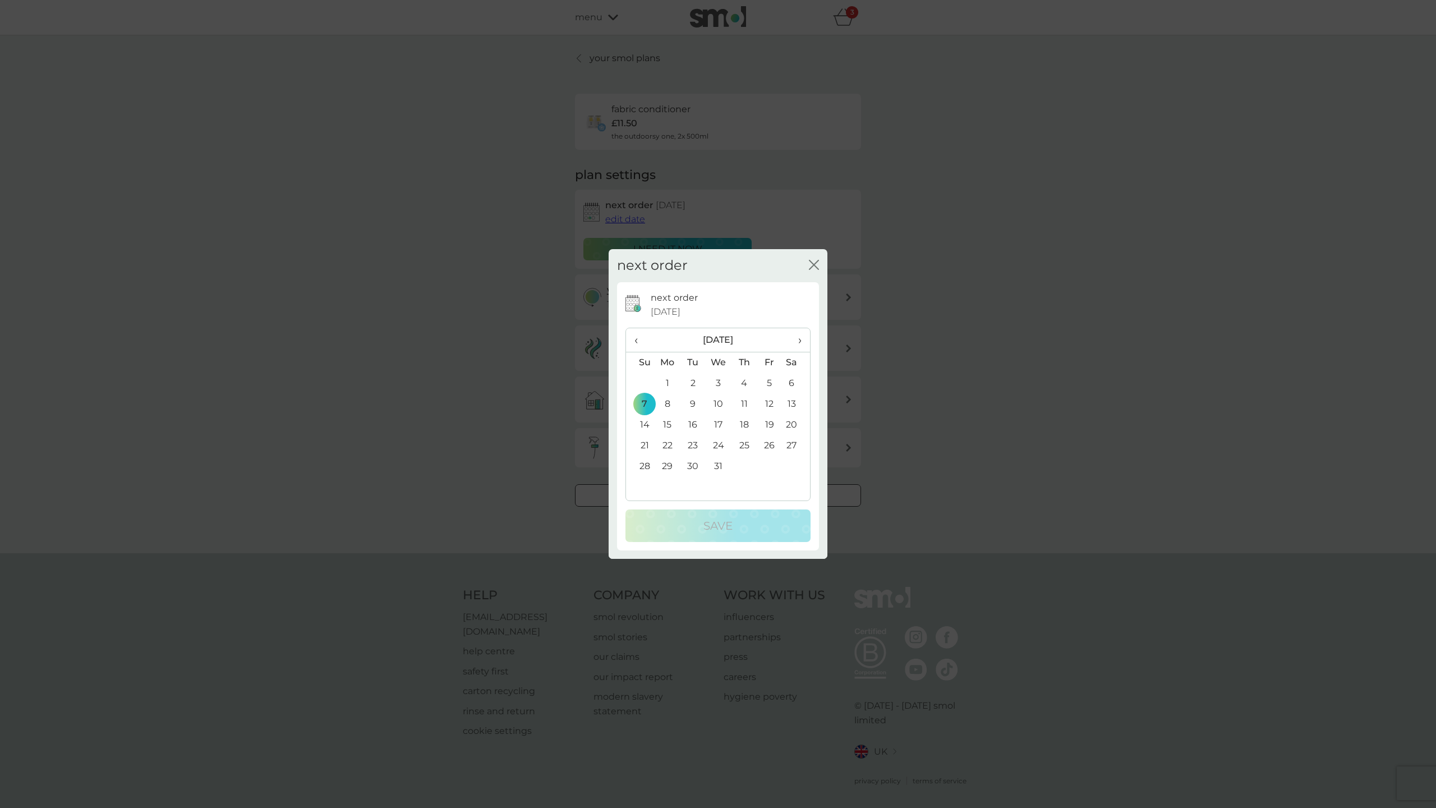
click at [798, 338] on span "›" at bounding box center [795, 340] width 11 height 24
click at [744, 422] on td "15" at bounding box center [743, 425] width 25 height 21
click at [716, 528] on p "Save" at bounding box center [717, 526] width 29 height 18
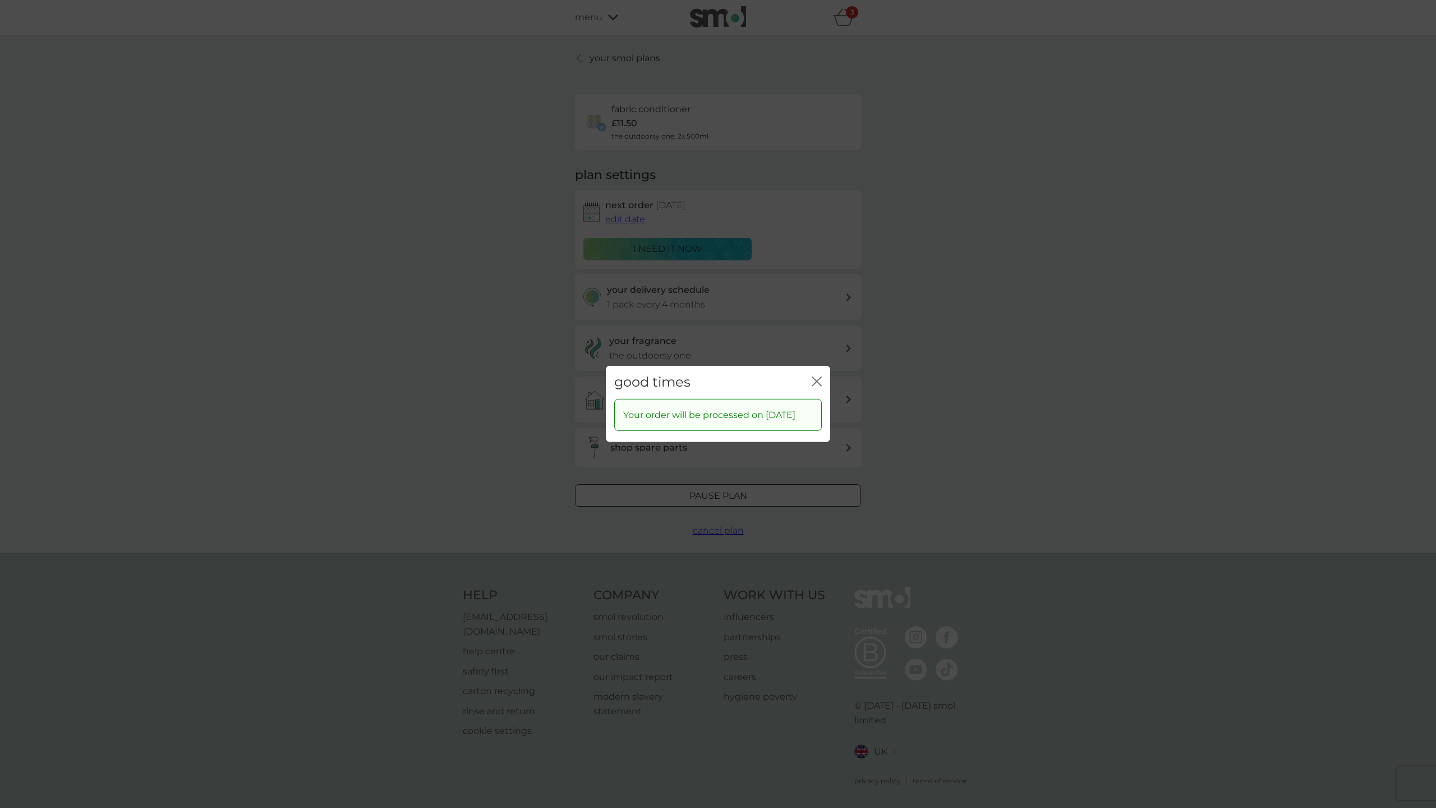
click at [818, 377] on icon "close" at bounding box center [819, 381] width 4 height 9
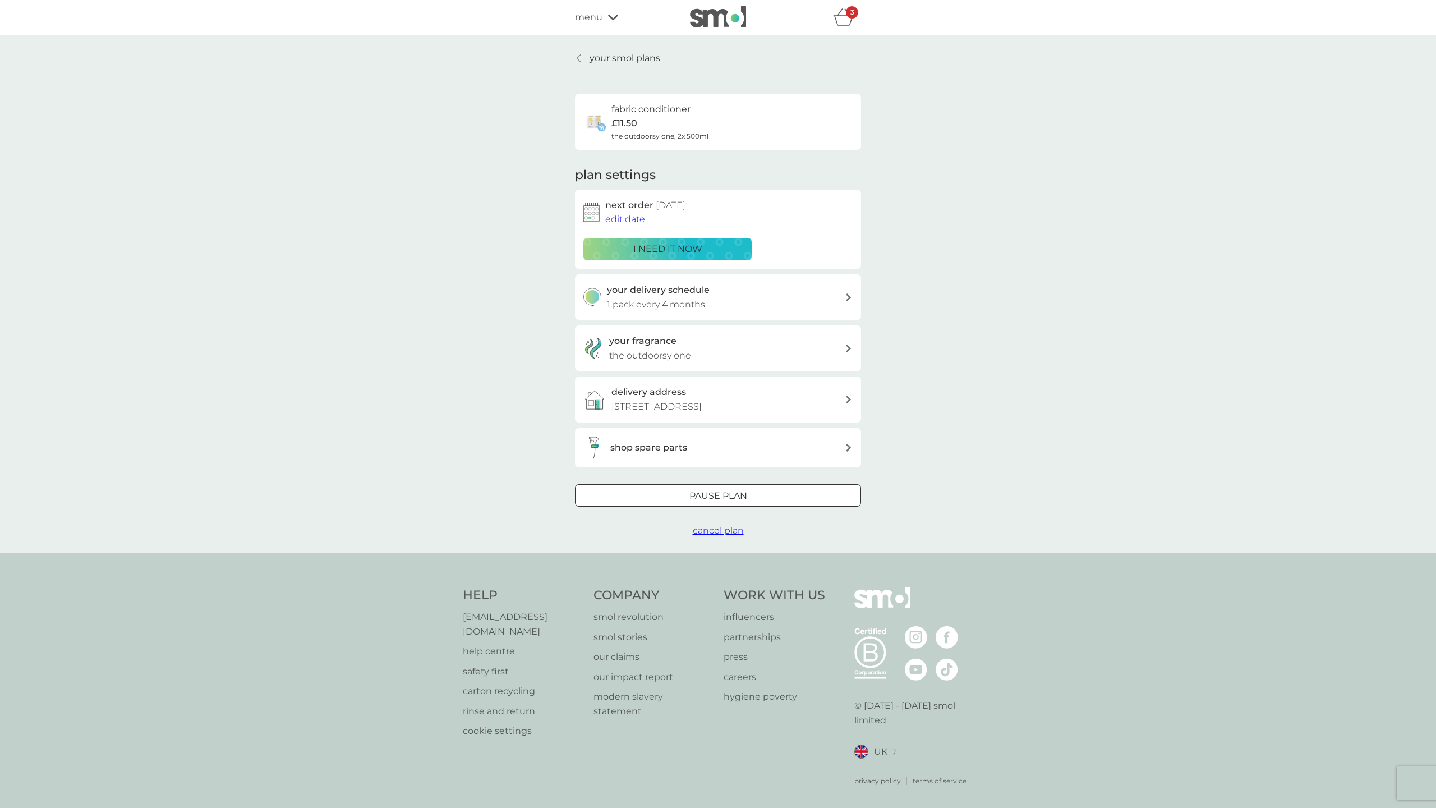
click at [601, 56] on p "your smol plans" at bounding box center [625, 58] width 71 height 15
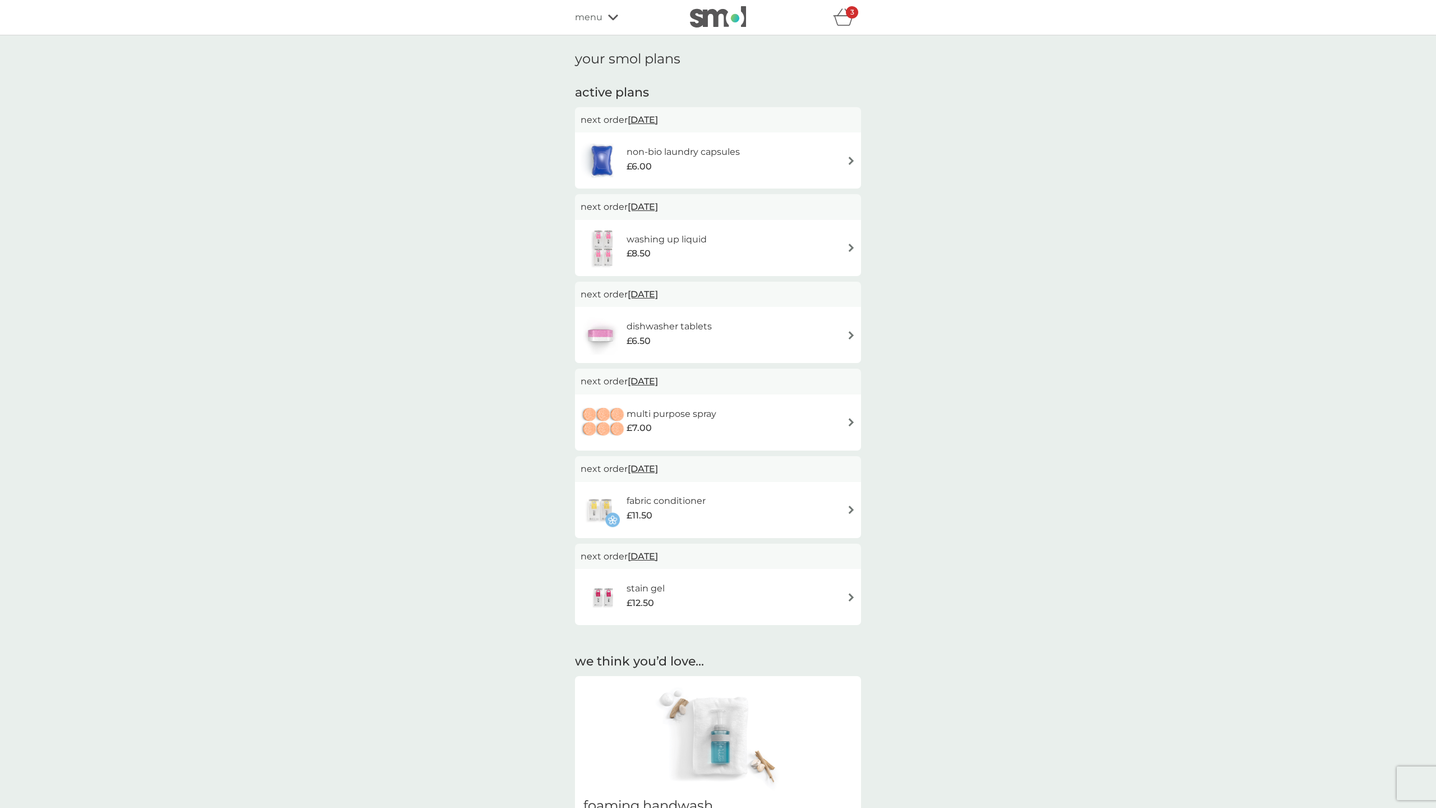
click at [658, 292] on span "[DATE]" at bounding box center [643, 294] width 30 height 22
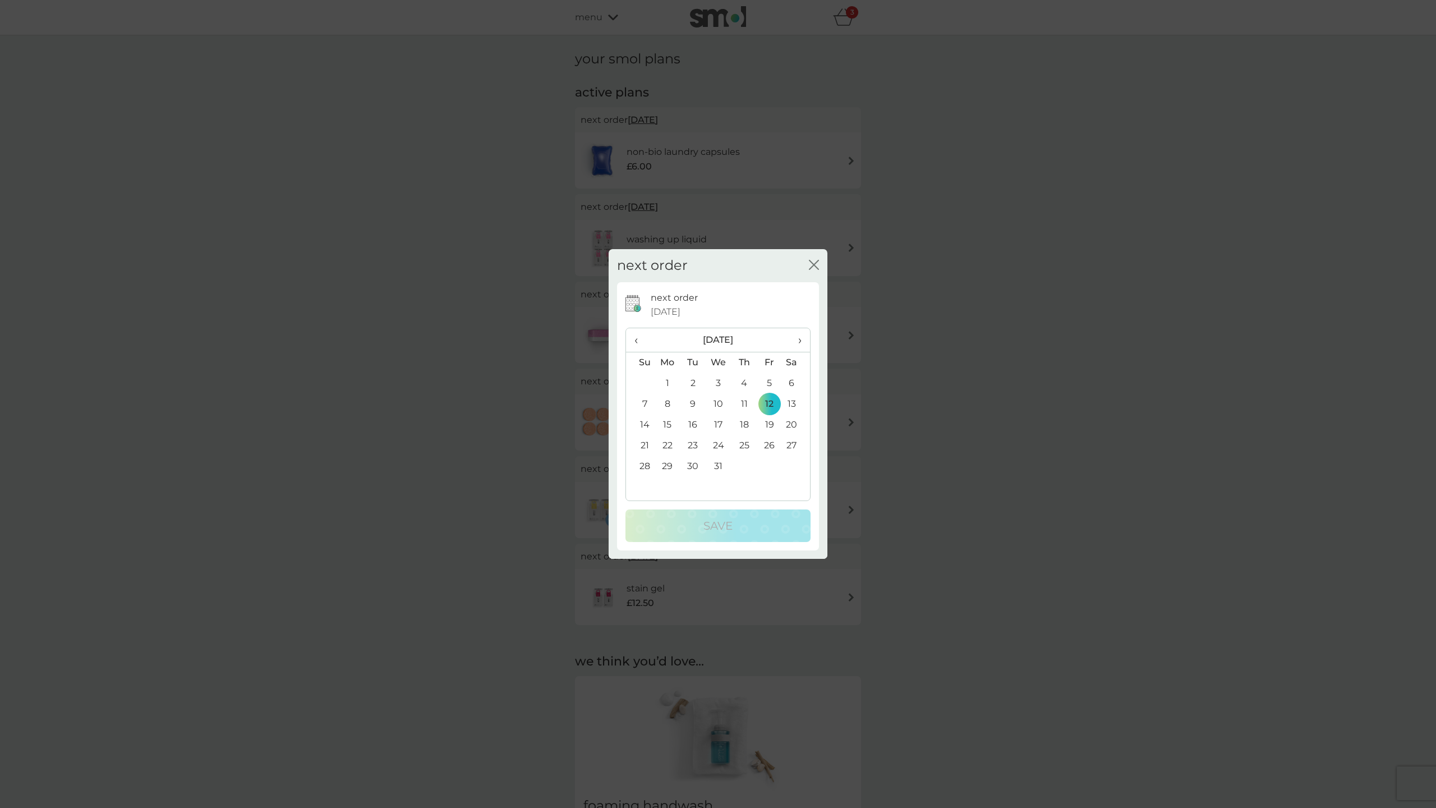
click at [636, 338] on span "‹" at bounding box center [640, 340] width 12 height 24
click at [692, 444] on td "21" at bounding box center [692, 445] width 25 height 21
click at [707, 525] on p "Save" at bounding box center [717, 526] width 29 height 18
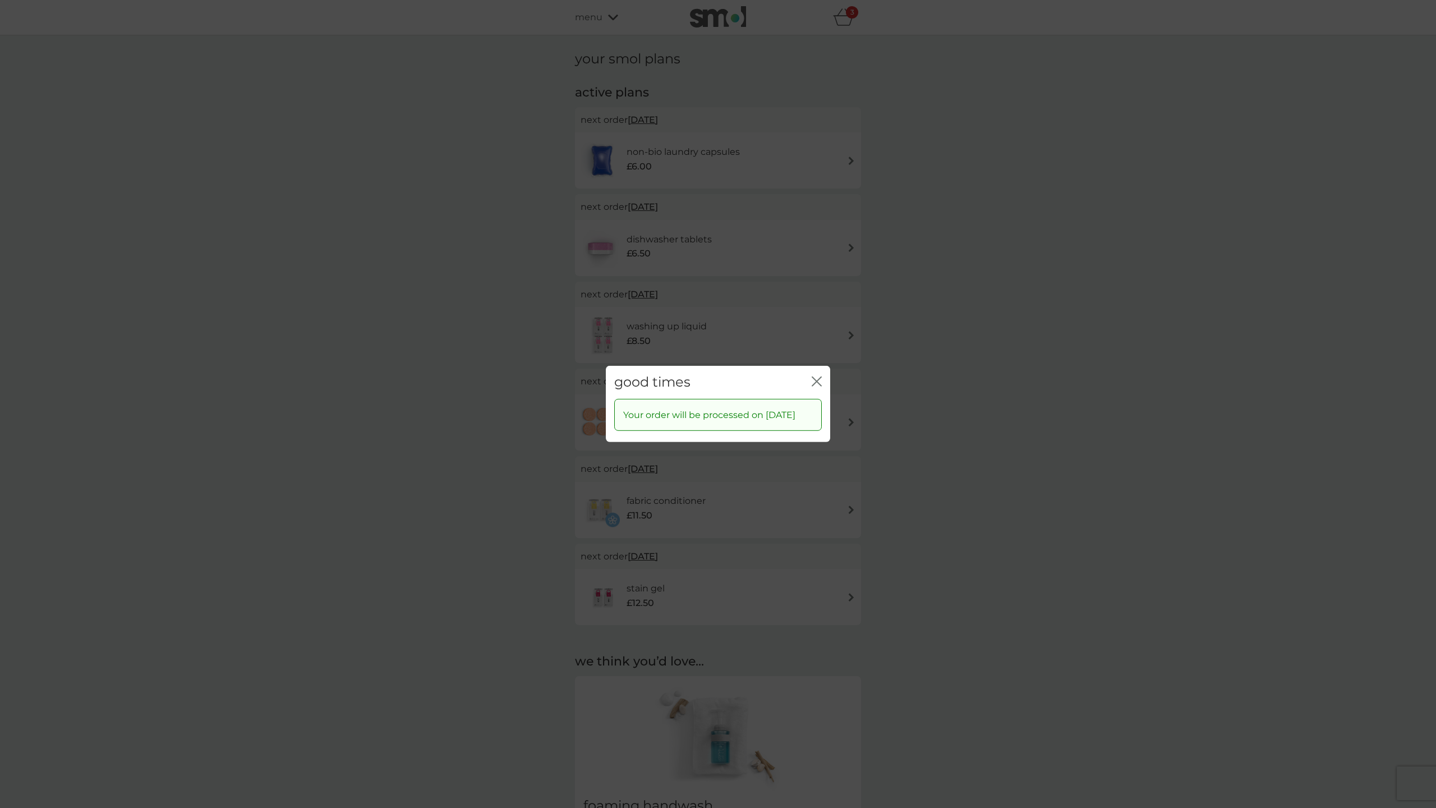
click at [817, 376] on icon "close" at bounding box center [817, 381] width 10 height 10
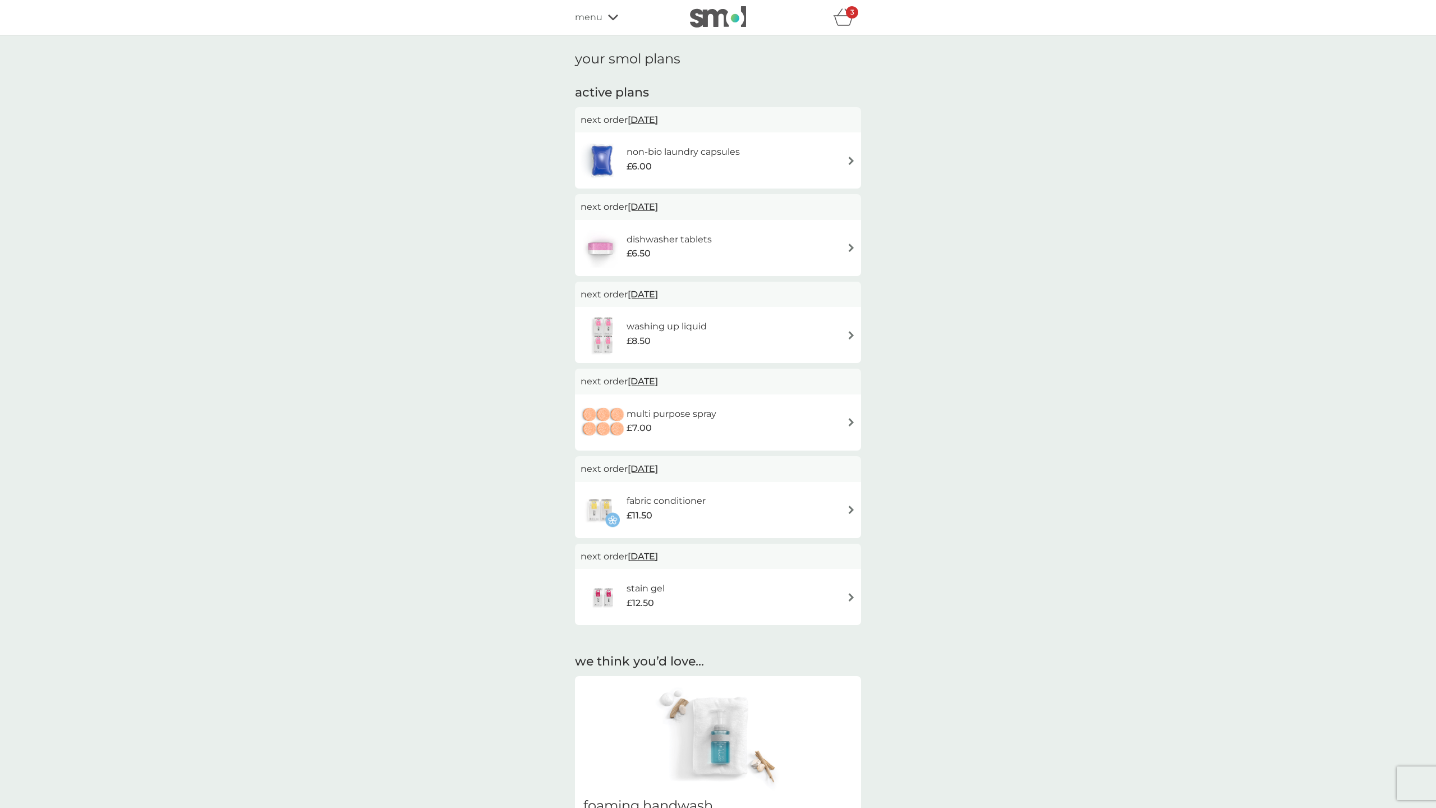
click at [849, 245] on img at bounding box center [851, 247] width 8 height 8
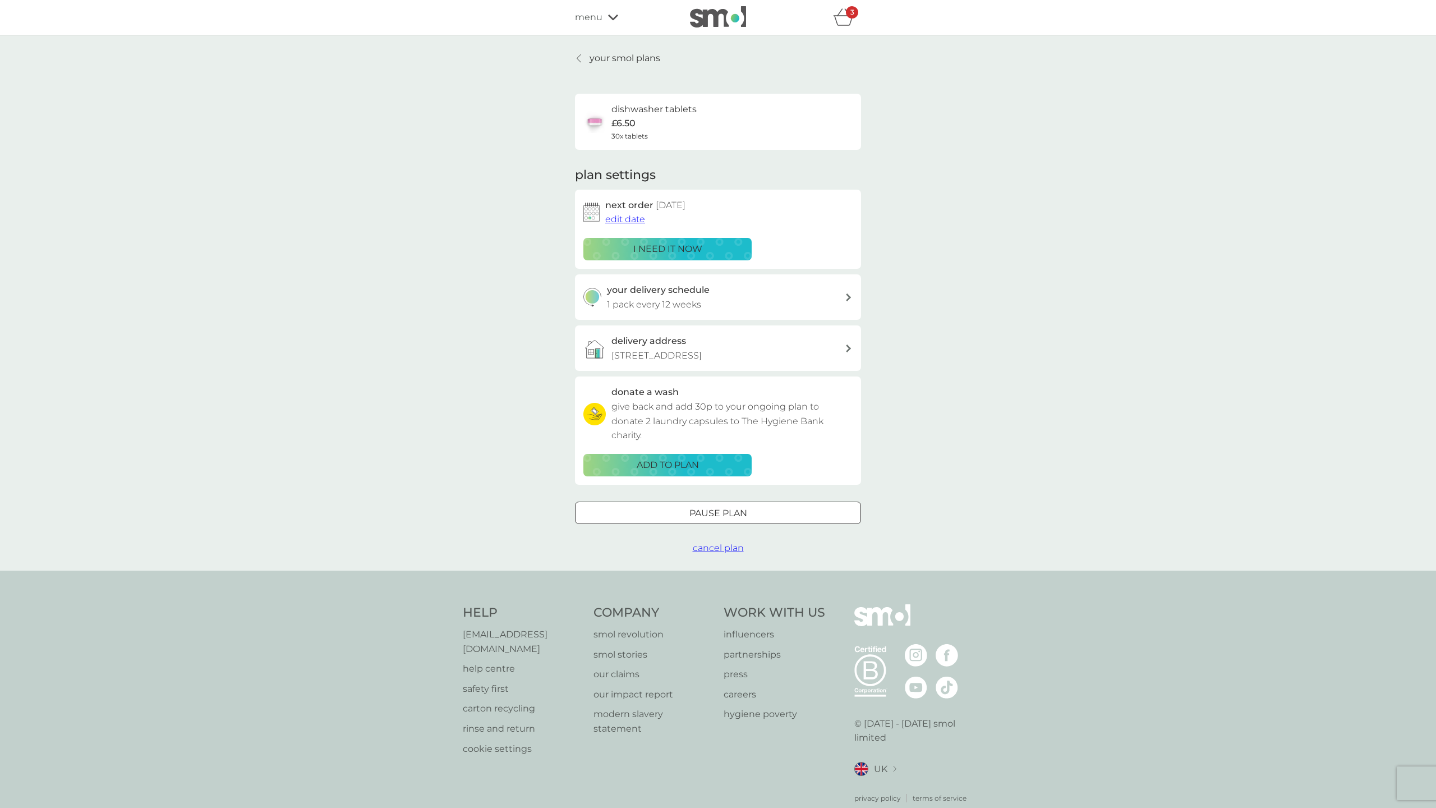
click at [680, 298] on p "1 pack every 12 weeks" at bounding box center [654, 304] width 94 height 15
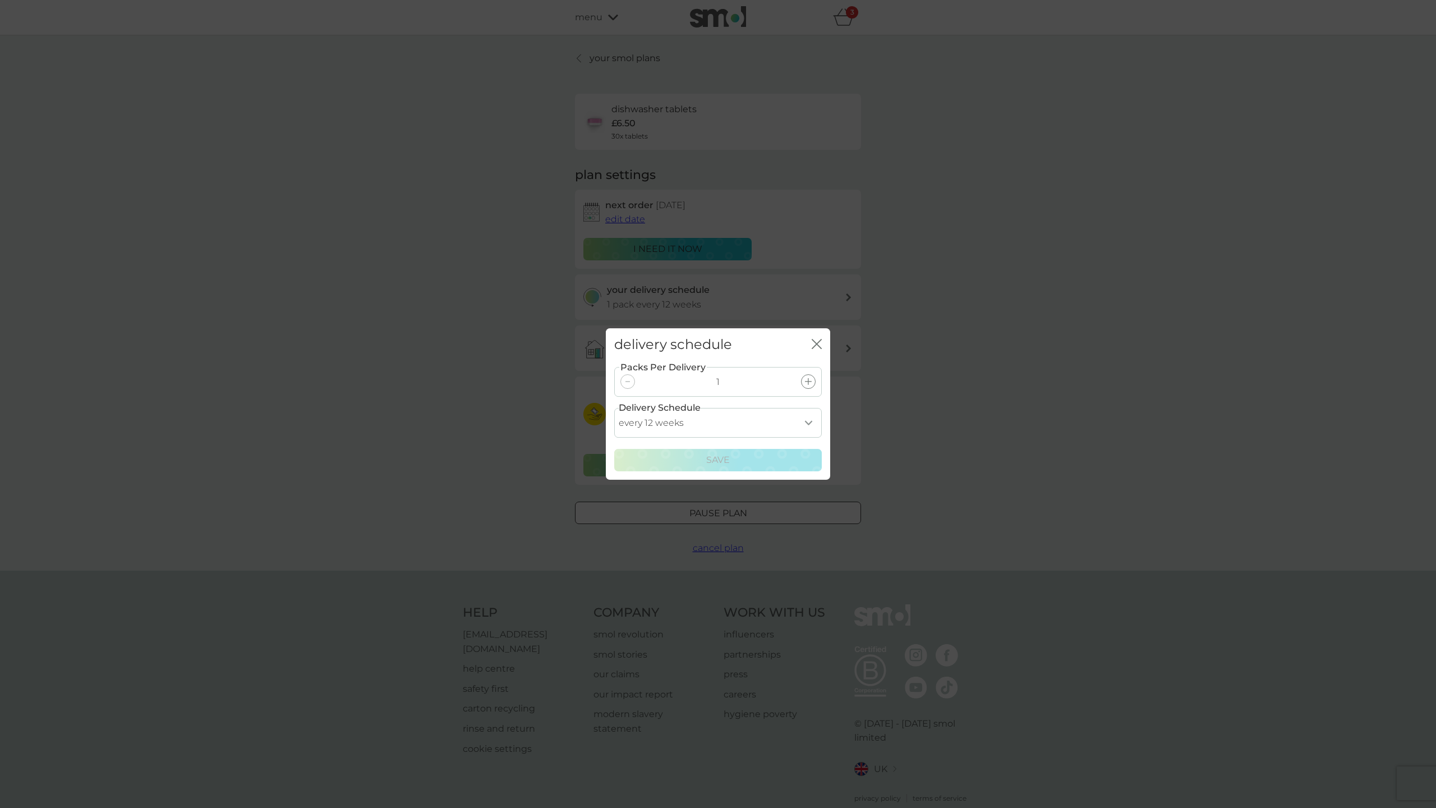
select select "42"
click at [707, 458] on p "Save" at bounding box center [718, 460] width 24 height 15
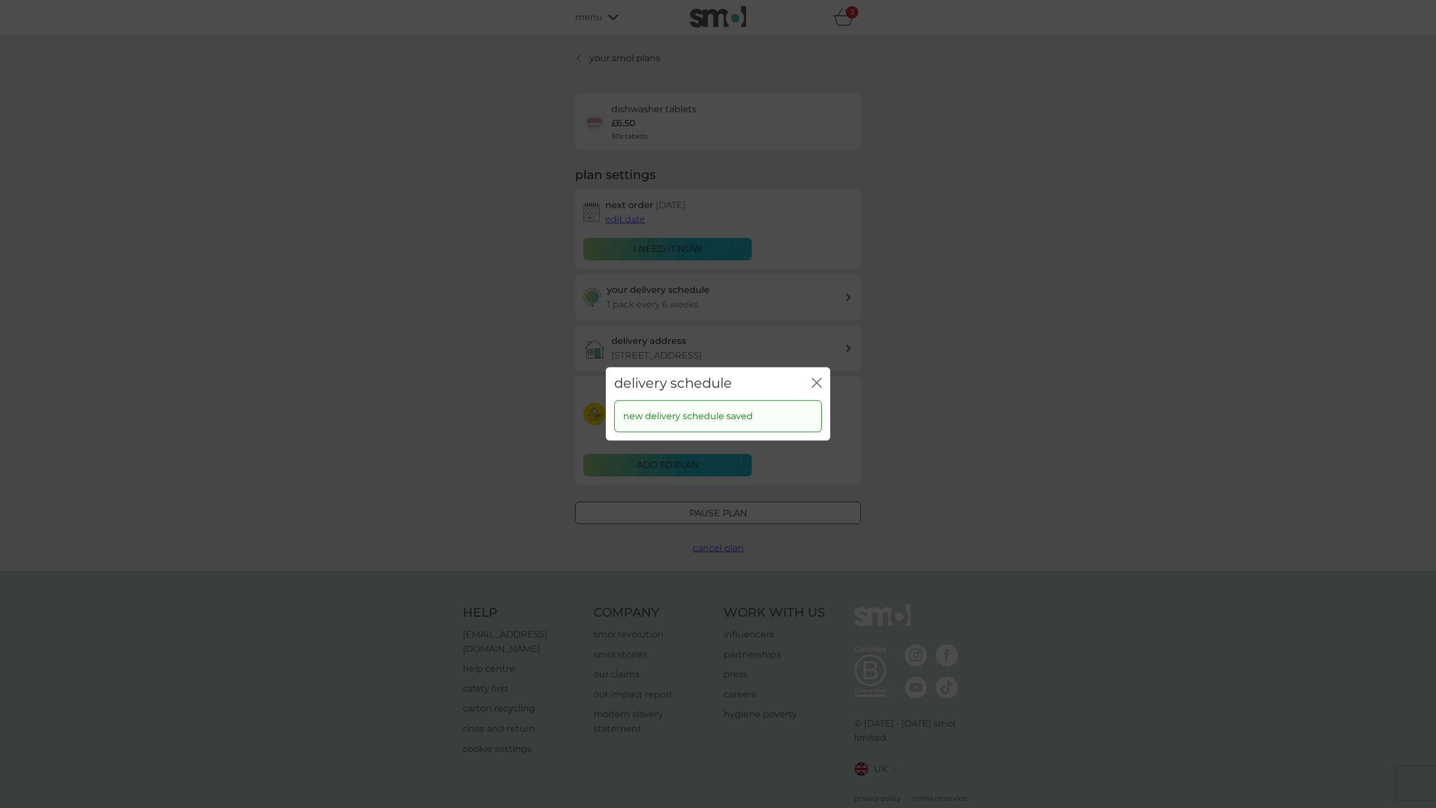
click at [812, 383] on icon "close" at bounding box center [817, 382] width 10 height 10
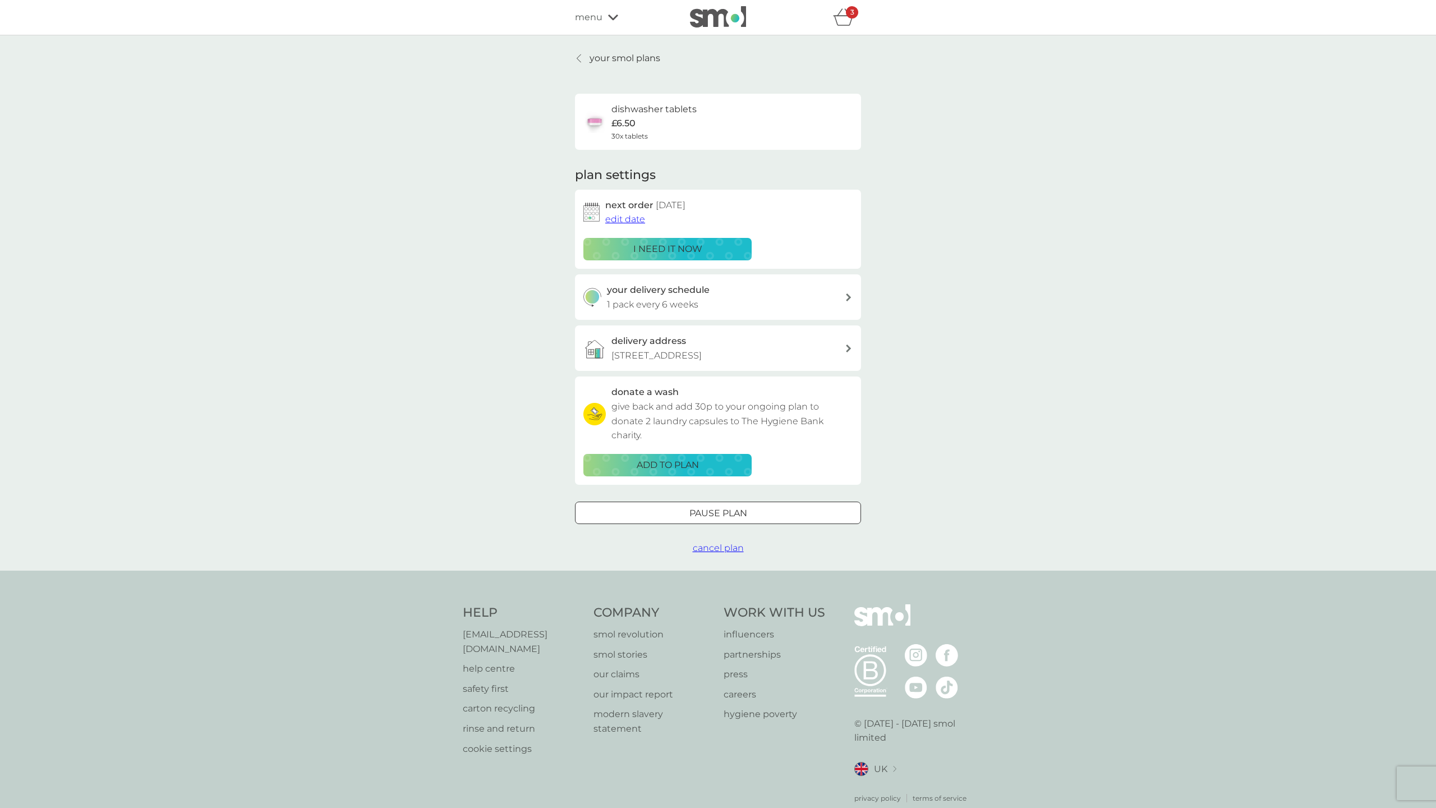
click at [591, 57] on p "your smol plans" at bounding box center [625, 58] width 71 height 15
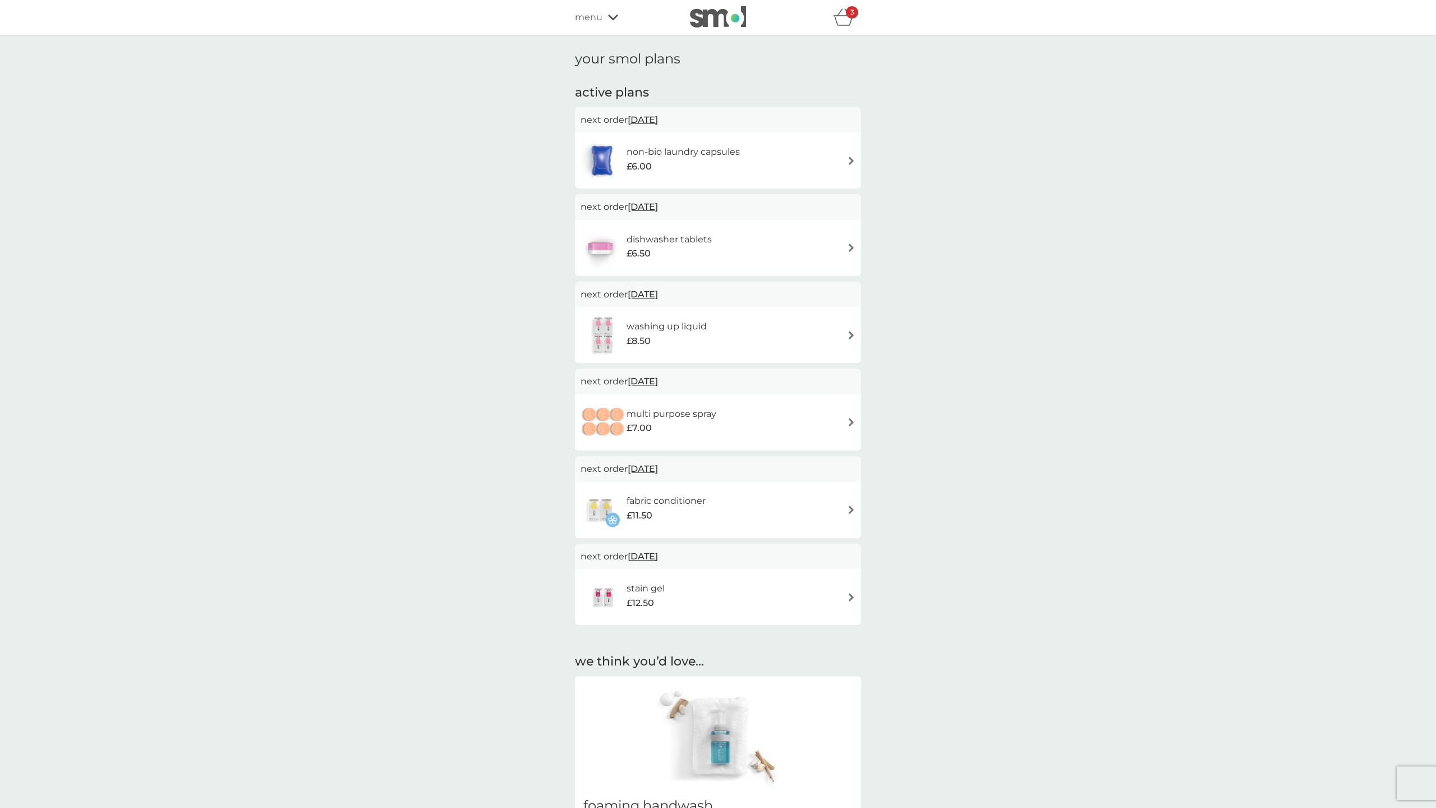
click at [680, 150] on h6 "non-bio laundry capsules" at bounding box center [683, 152] width 113 height 15
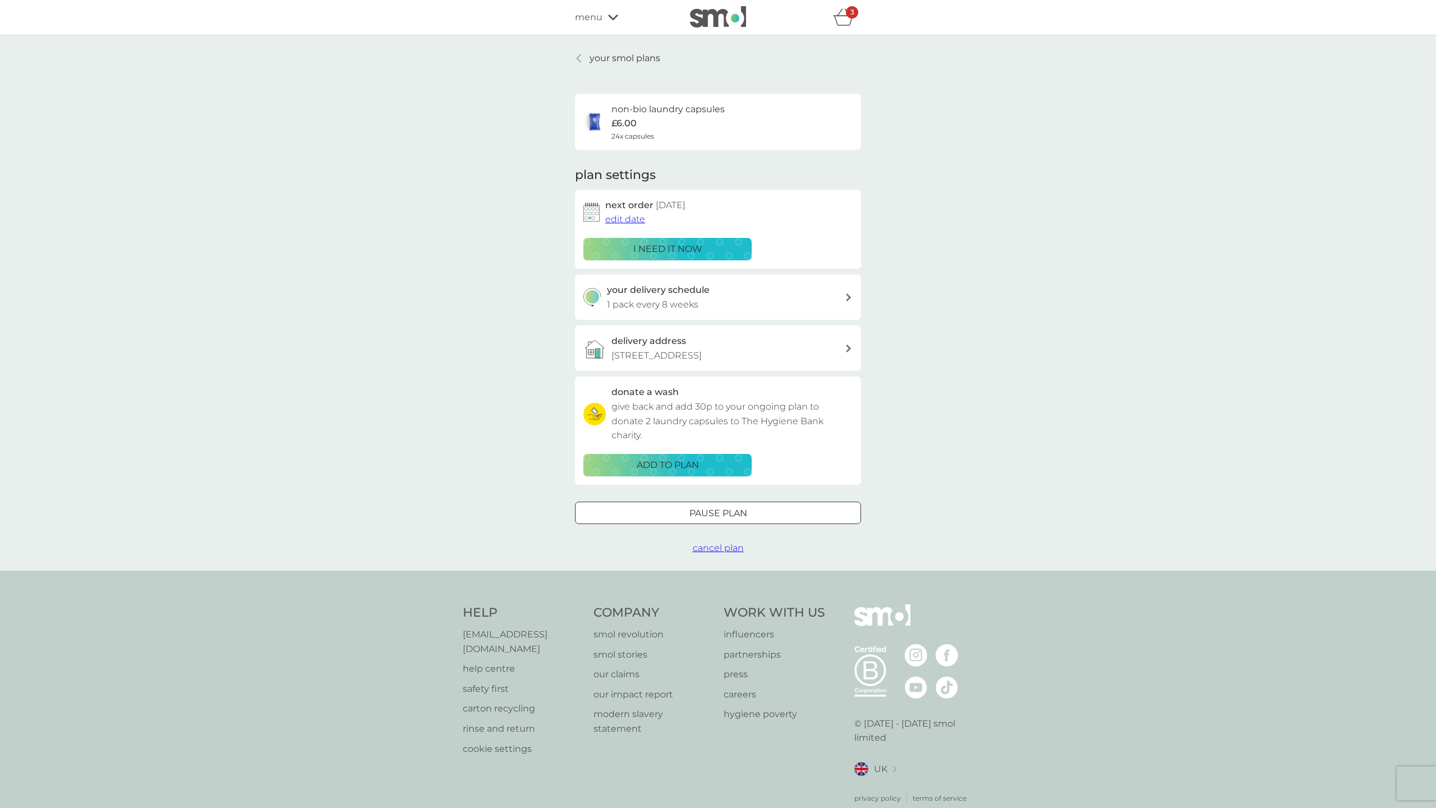
click at [587, 57] on link "your smol plans" at bounding box center [617, 58] width 85 height 15
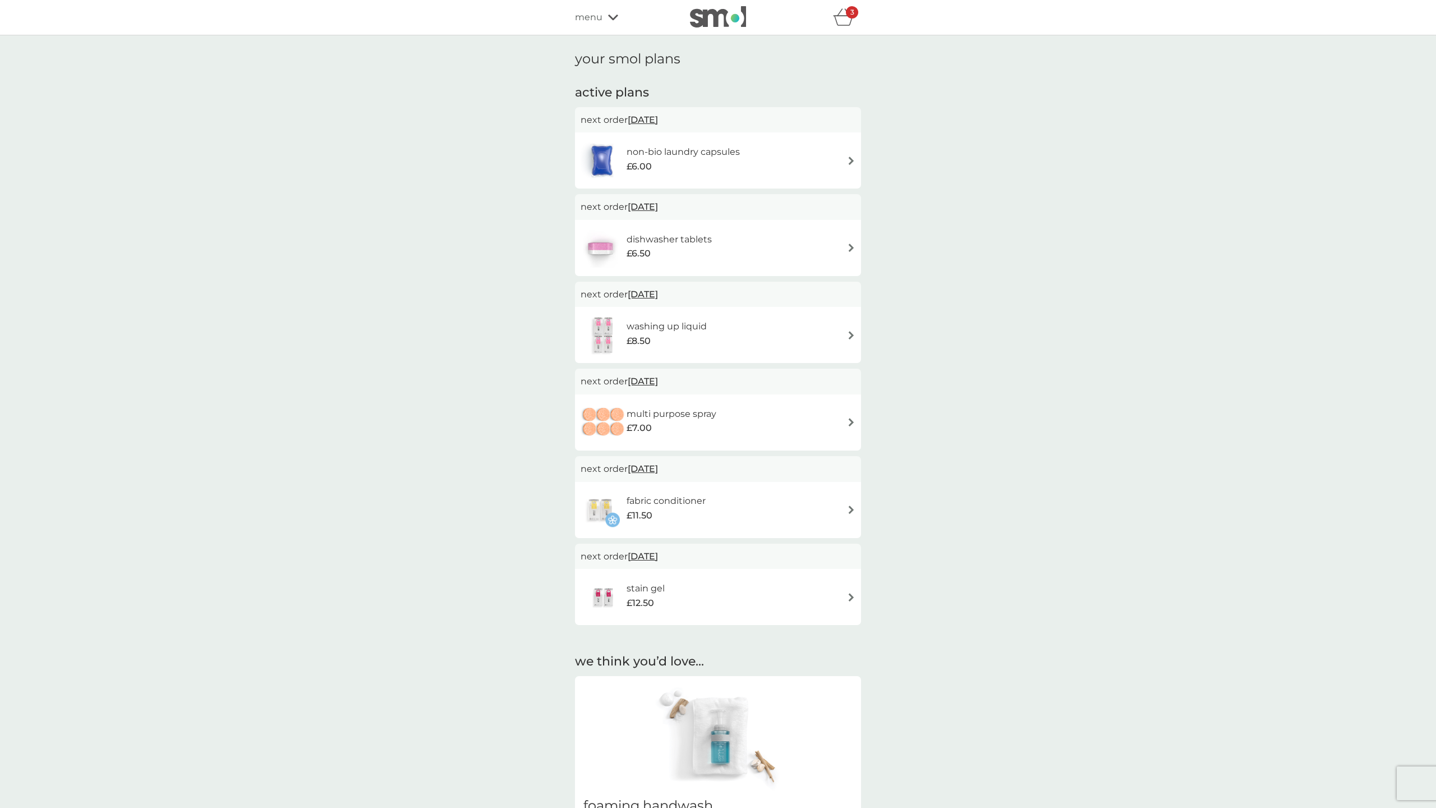
click at [670, 421] on div "£7.00" at bounding box center [672, 428] width 90 height 15
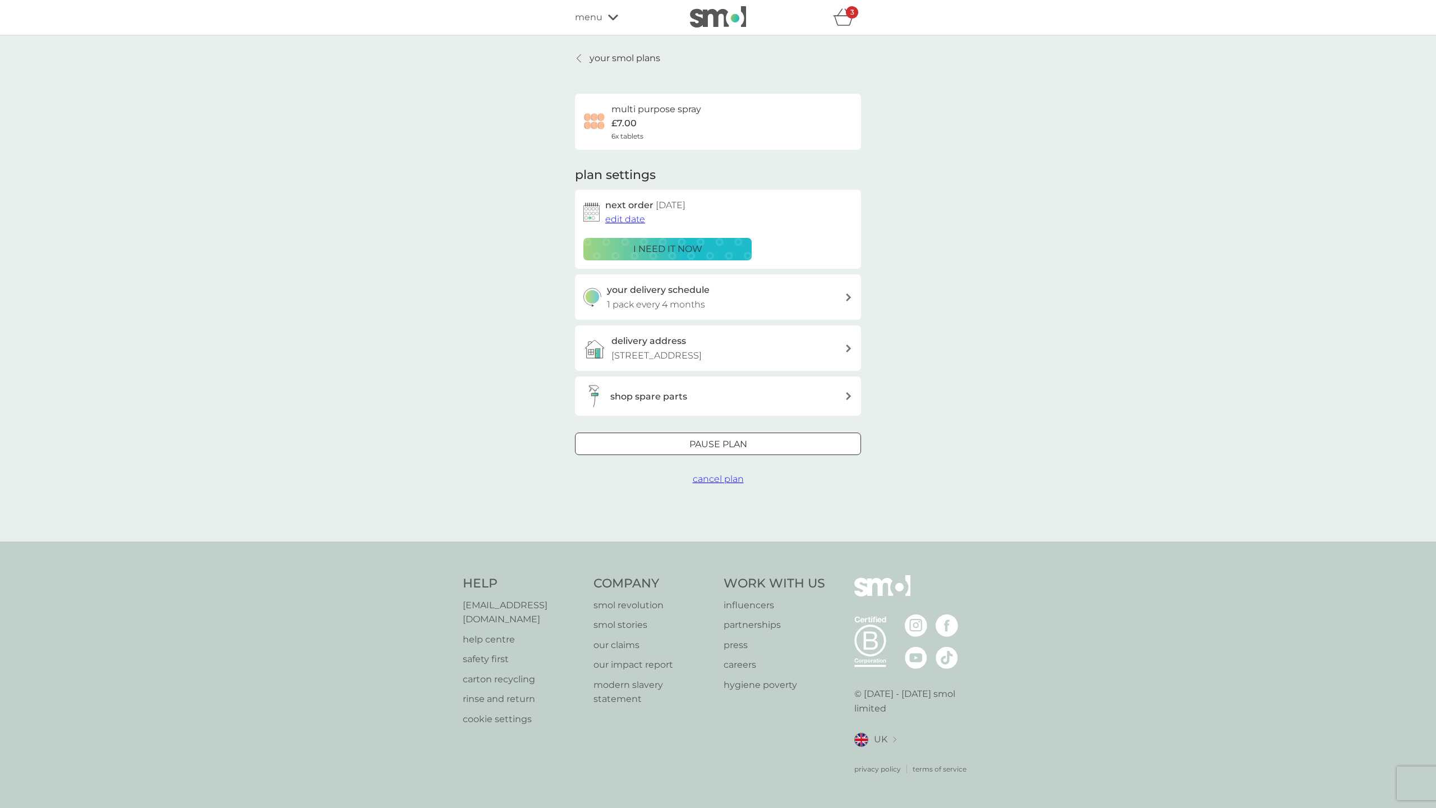
click at [734, 292] on div "your delivery schedule 1 pack every 4 months" at bounding box center [726, 297] width 238 height 29
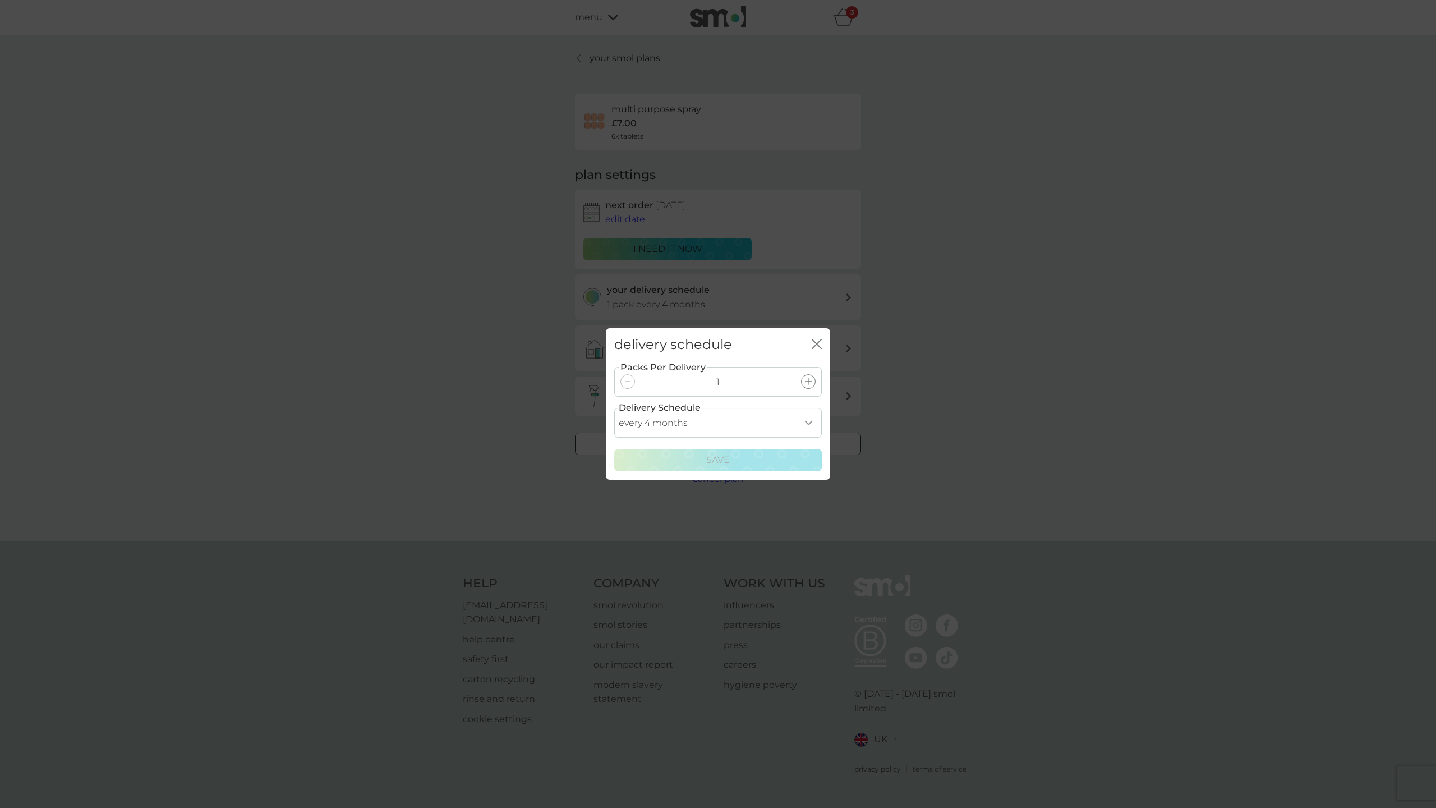
select select "8"
click at [712, 463] on p "Save" at bounding box center [718, 460] width 24 height 15
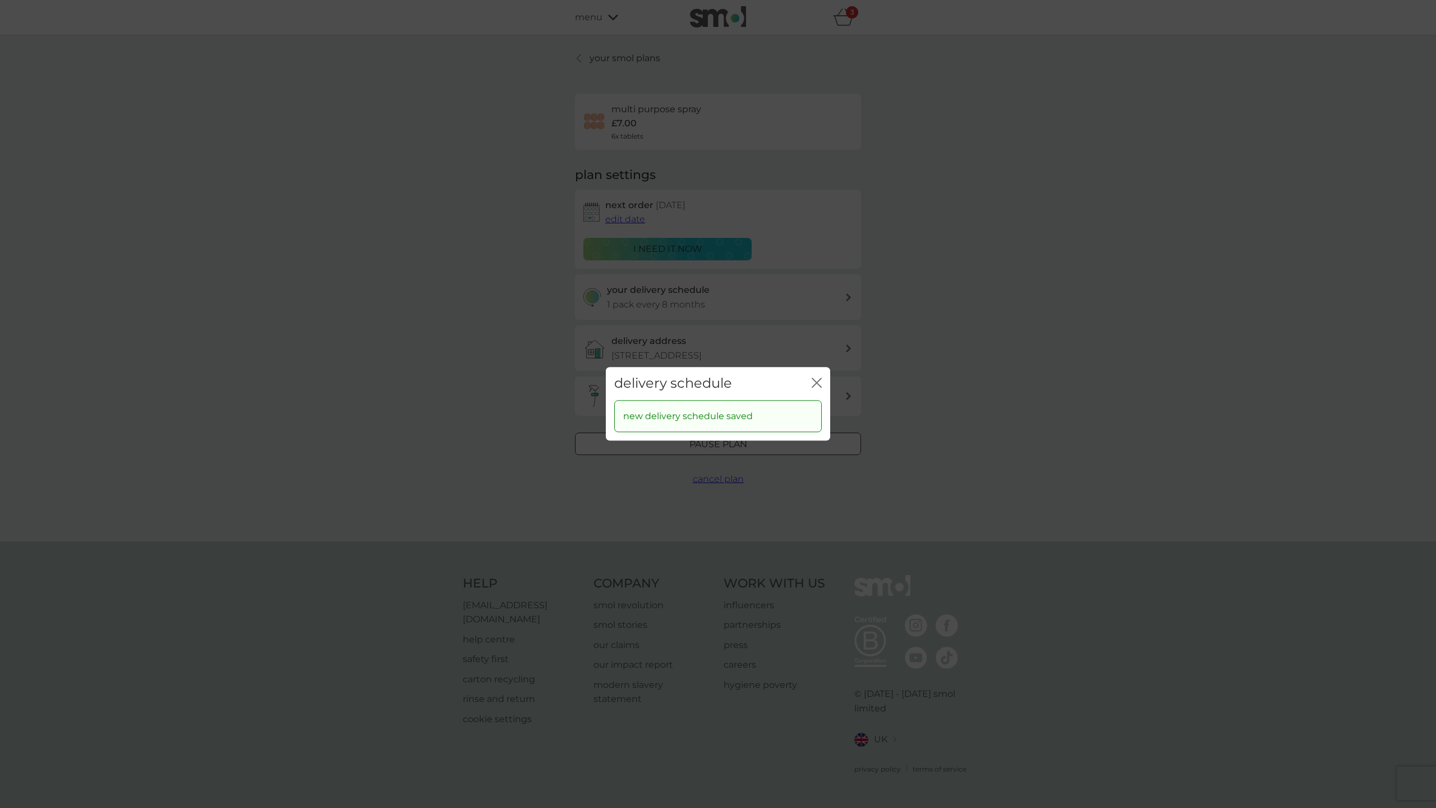
click at [817, 381] on icon "close" at bounding box center [817, 382] width 10 height 10
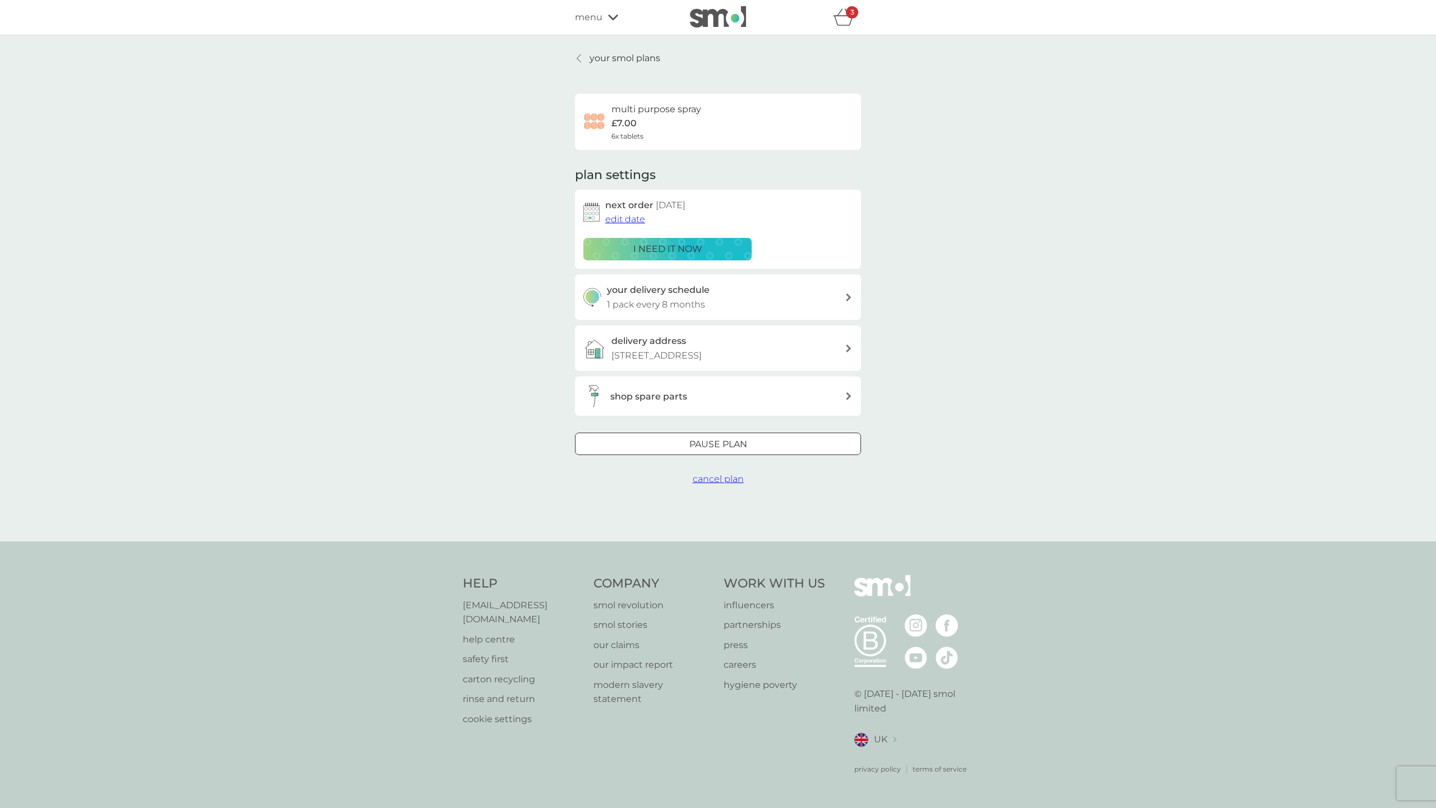
click at [605, 58] on p "your smol plans" at bounding box center [625, 58] width 71 height 15
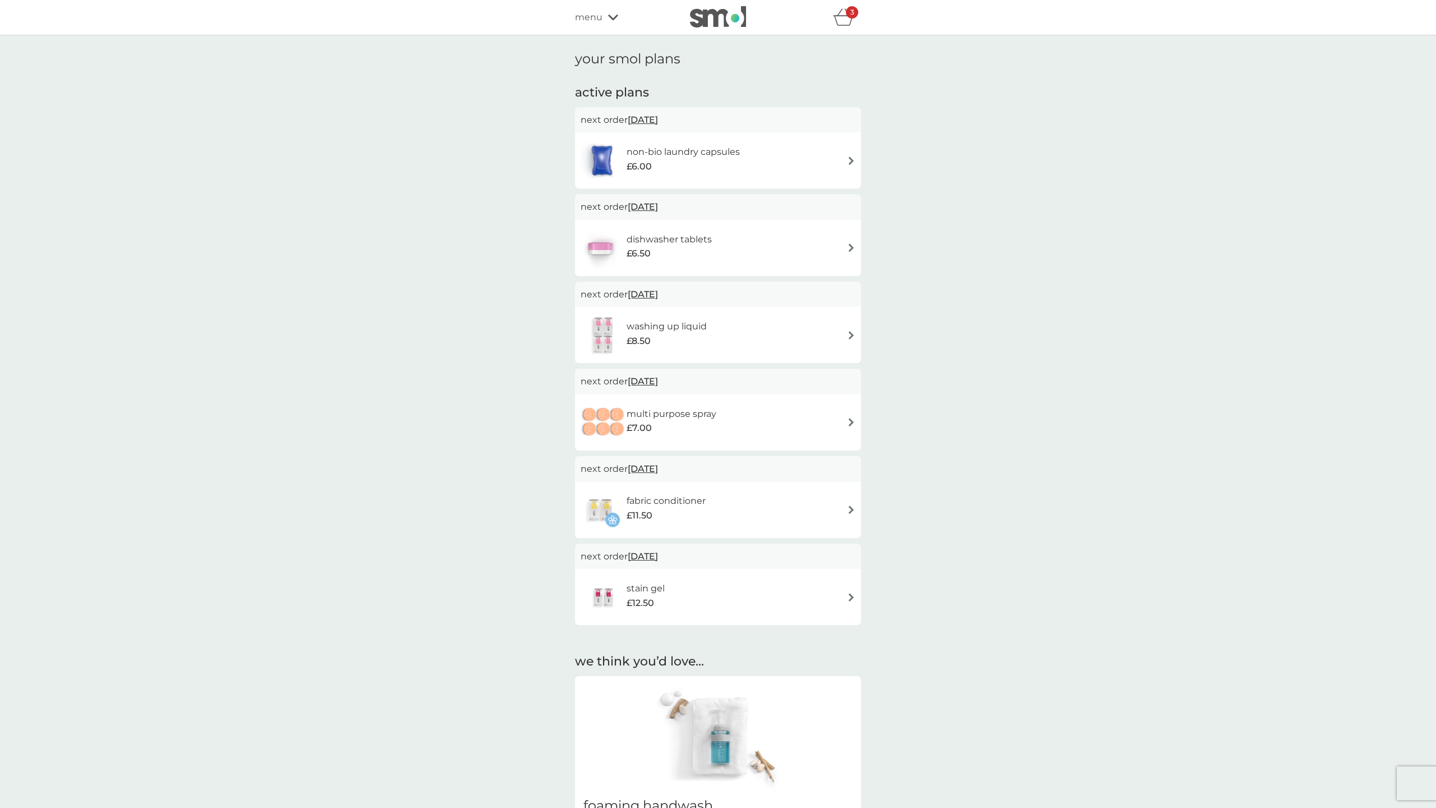
click at [612, 17] on icon at bounding box center [613, 17] width 10 height 7
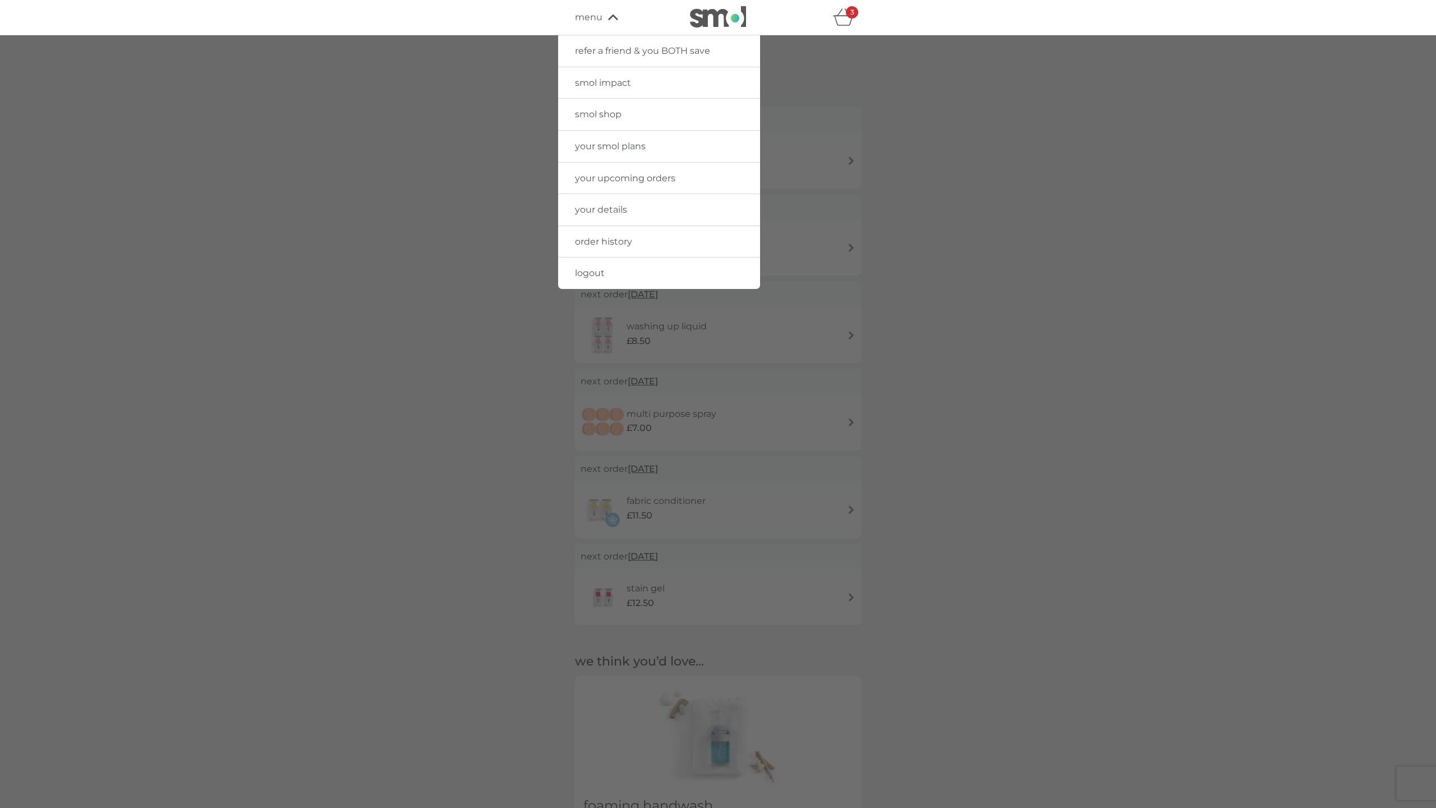
click at [611, 147] on span "your smol plans" at bounding box center [610, 146] width 71 height 11
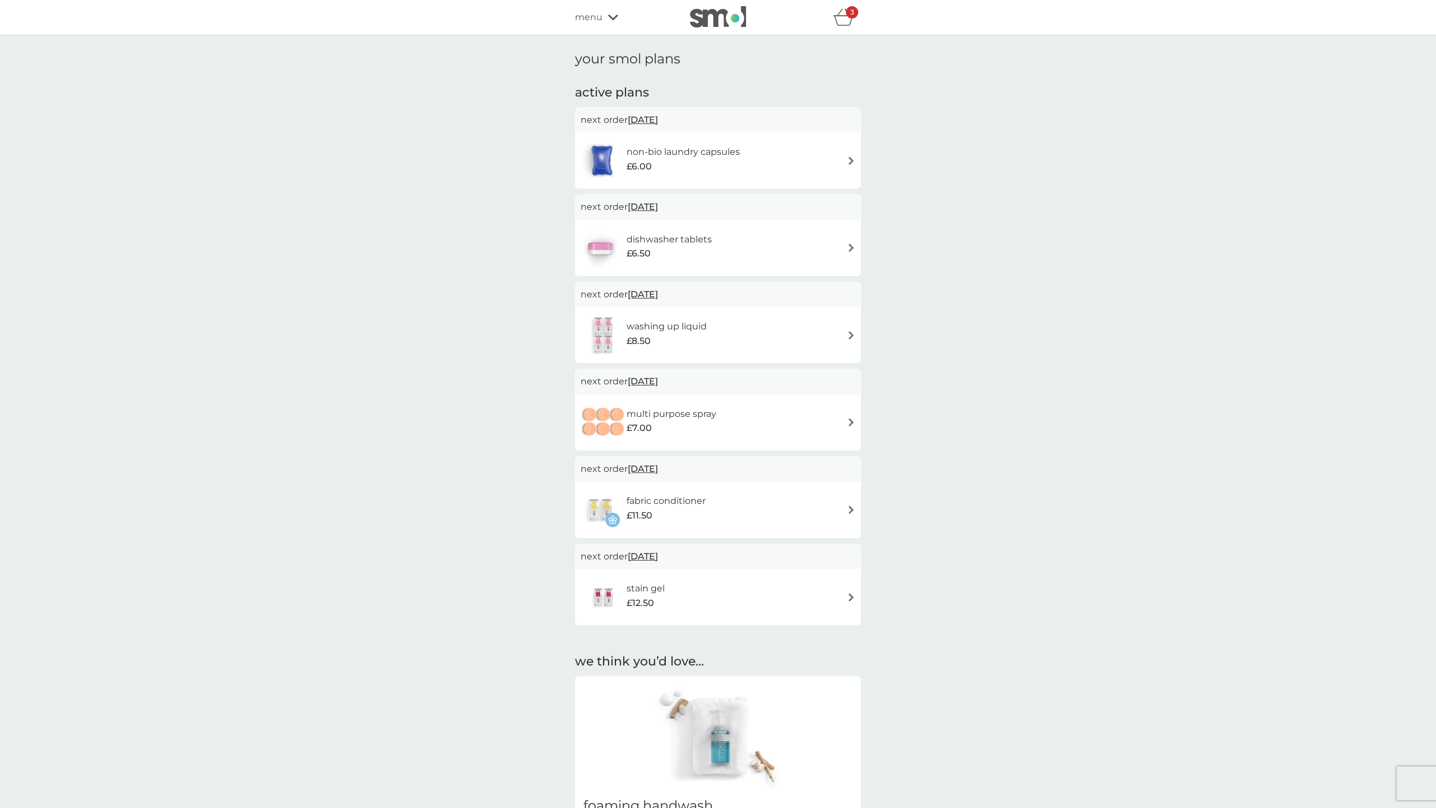
click at [612, 15] on icon at bounding box center [613, 17] width 10 height 7
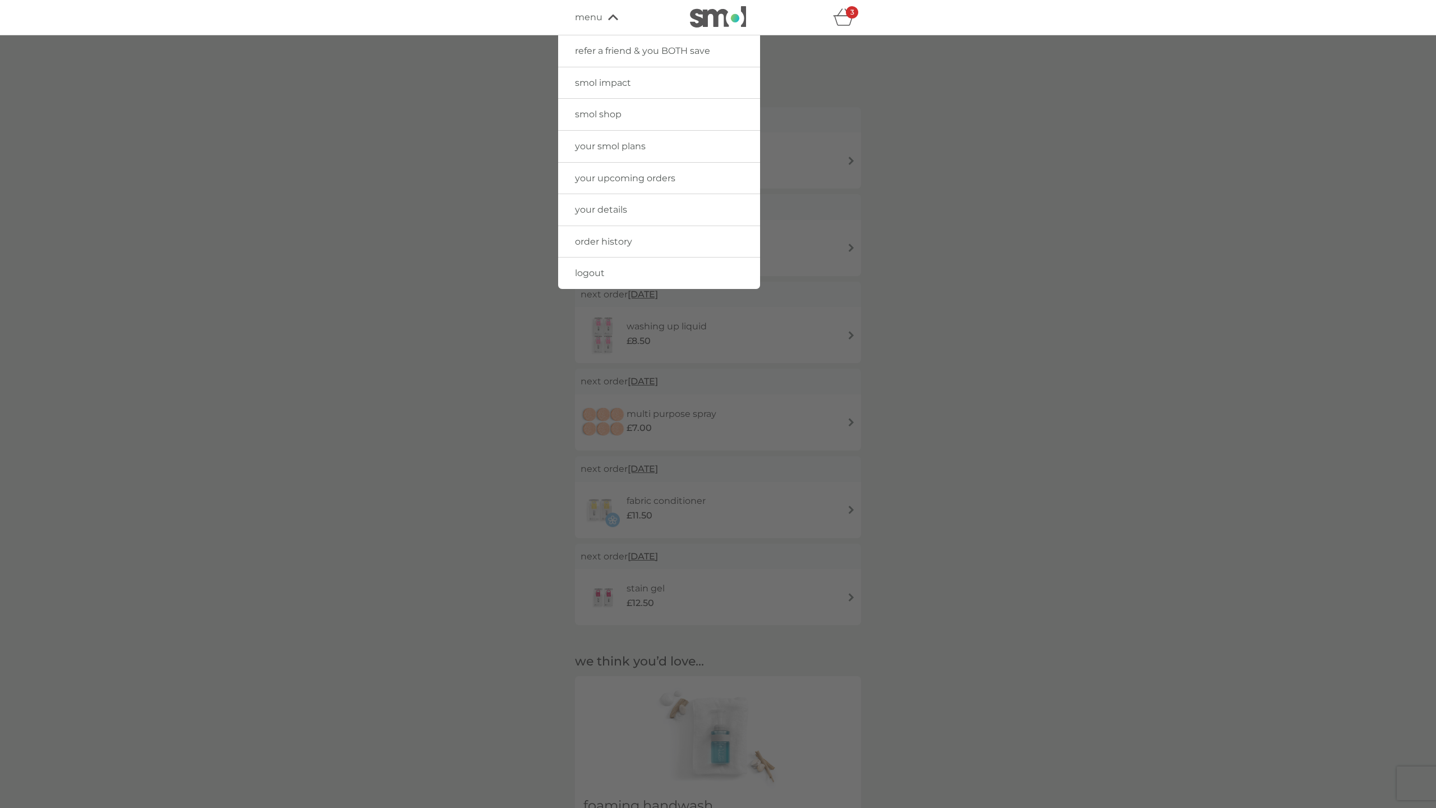
click at [600, 113] on span "smol shop" at bounding box center [598, 114] width 47 height 11
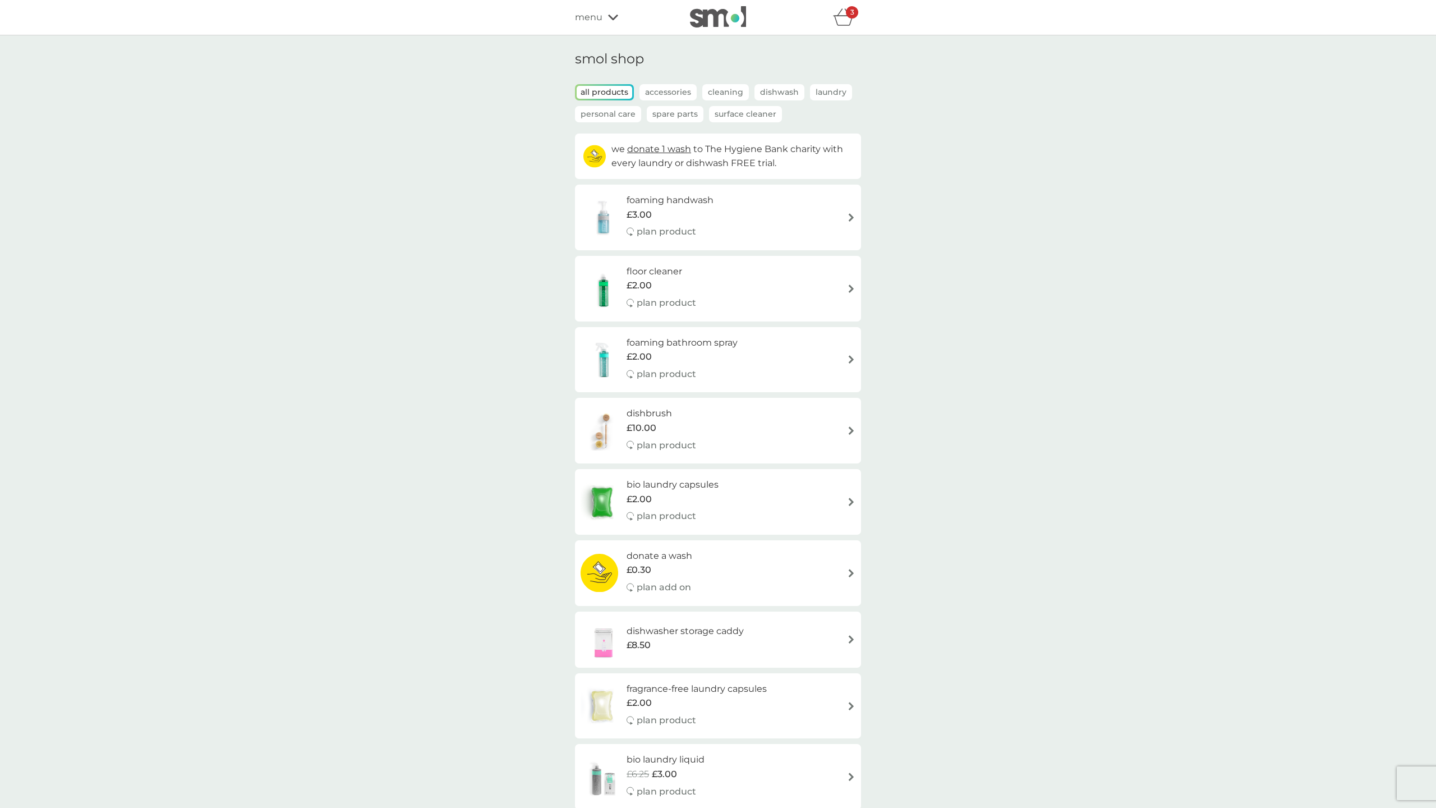
click at [842, 20] on icon "basket" at bounding box center [843, 16] width 21 height 17
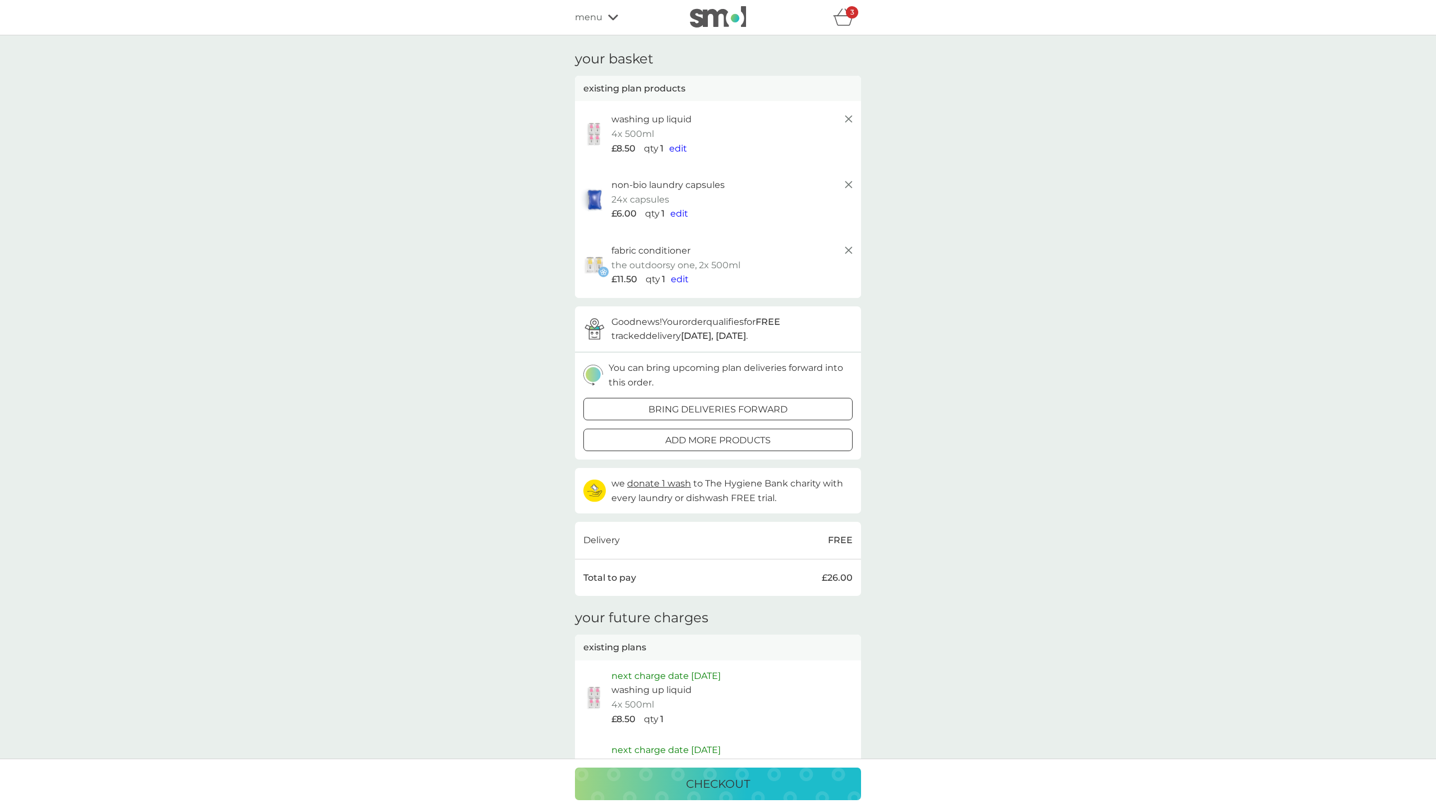
click at [850, 118] on line at bounding box center [848, 119] width 7 height 7
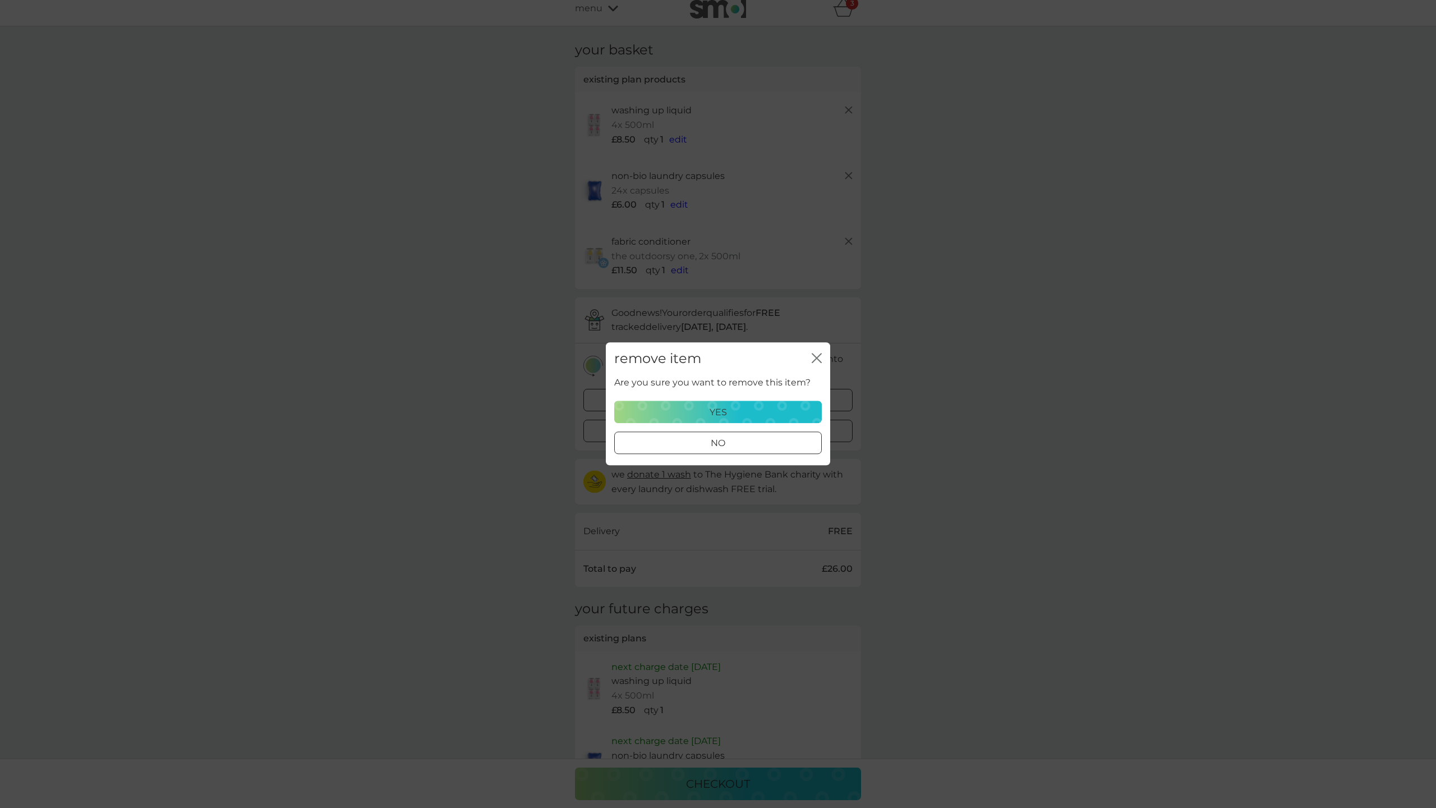
click at [742, 411] on div "yes" at bounding box center [717, 412] width 193 height 15
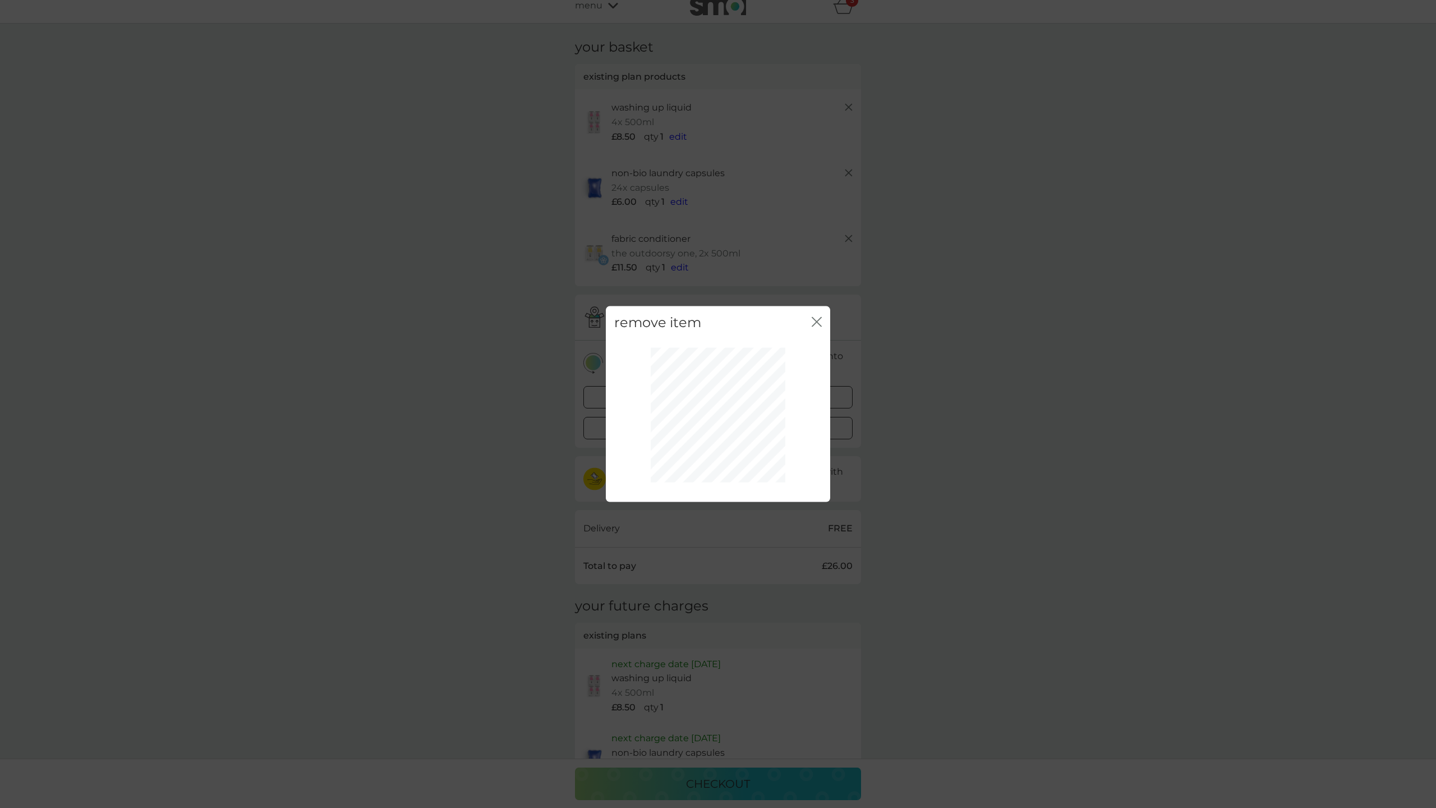
scroll to position [11, 0]
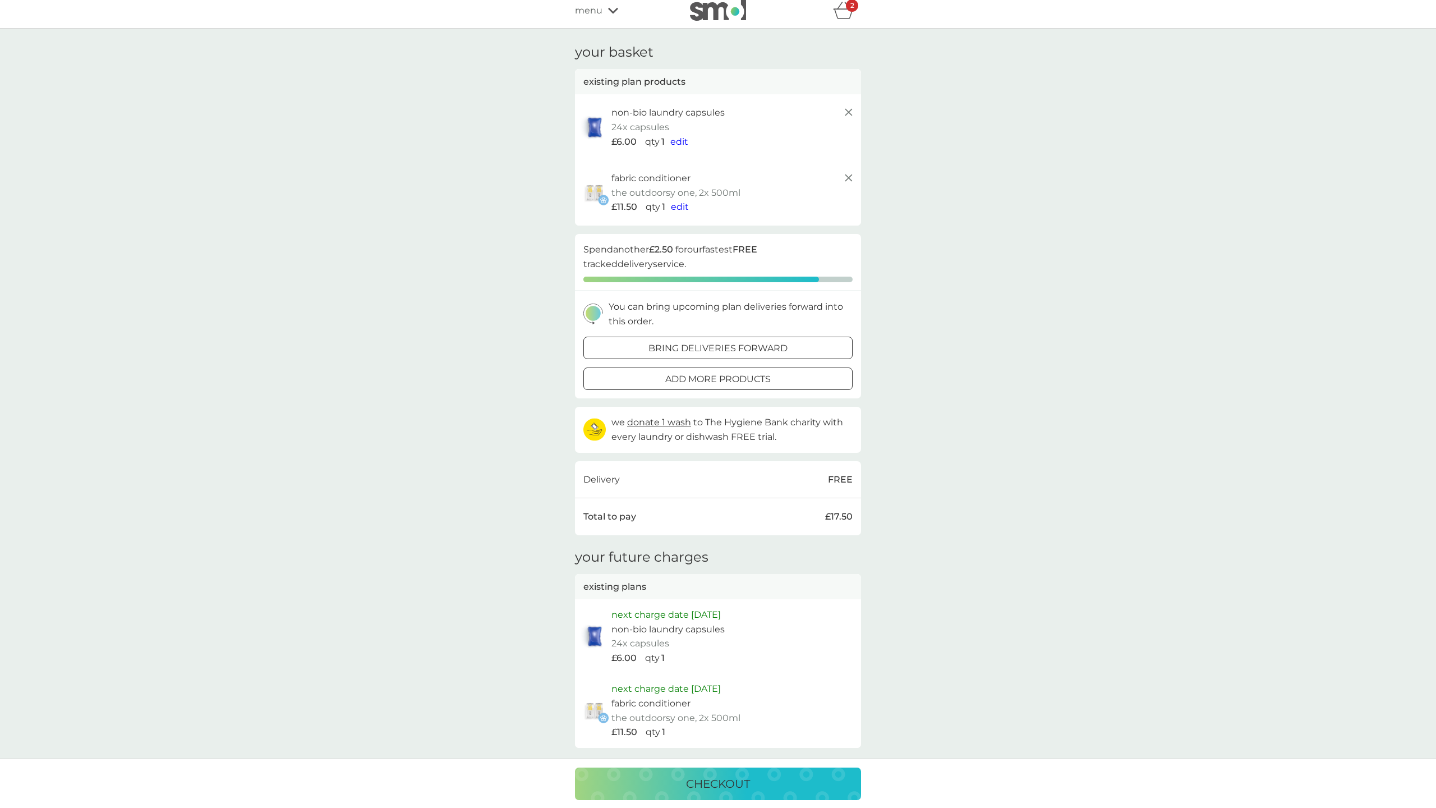
click at [851, 108] on icon at bounding box center [848, 111] width 13 height 13
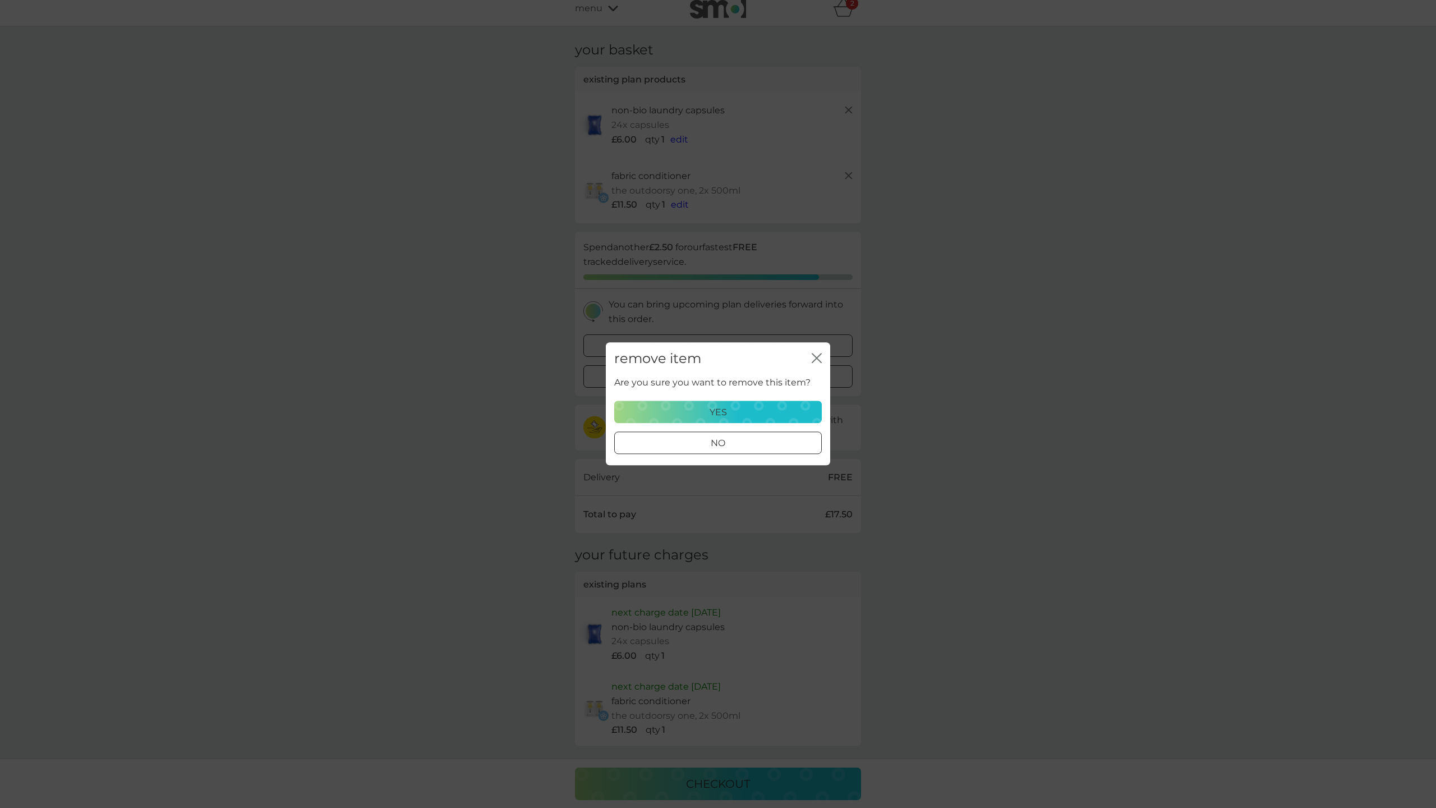
scroll to position [8, 0]
click at [719, 410] on p "yes" at bounding box center [718, 412] width 17 height 15
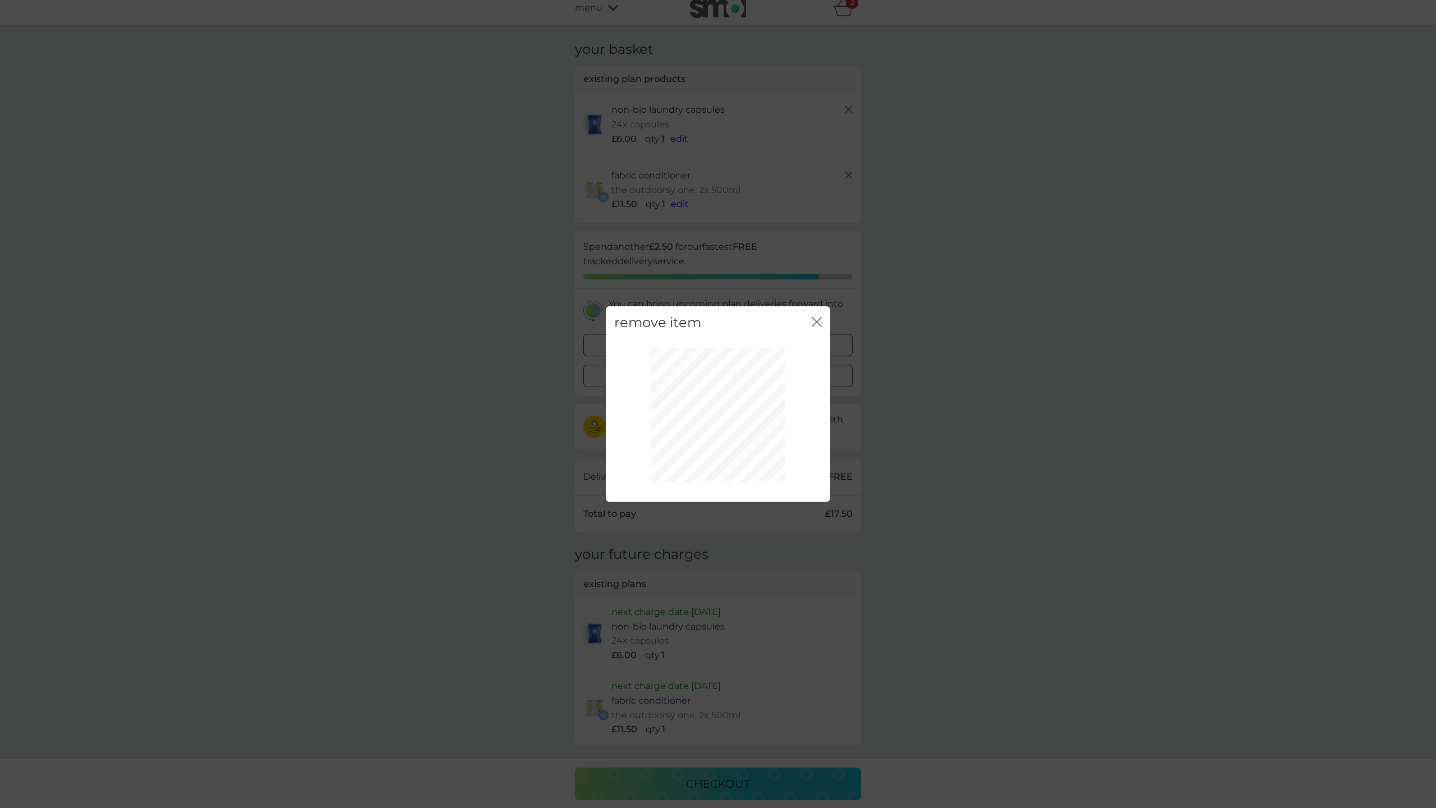
scroll to position [7, 0]
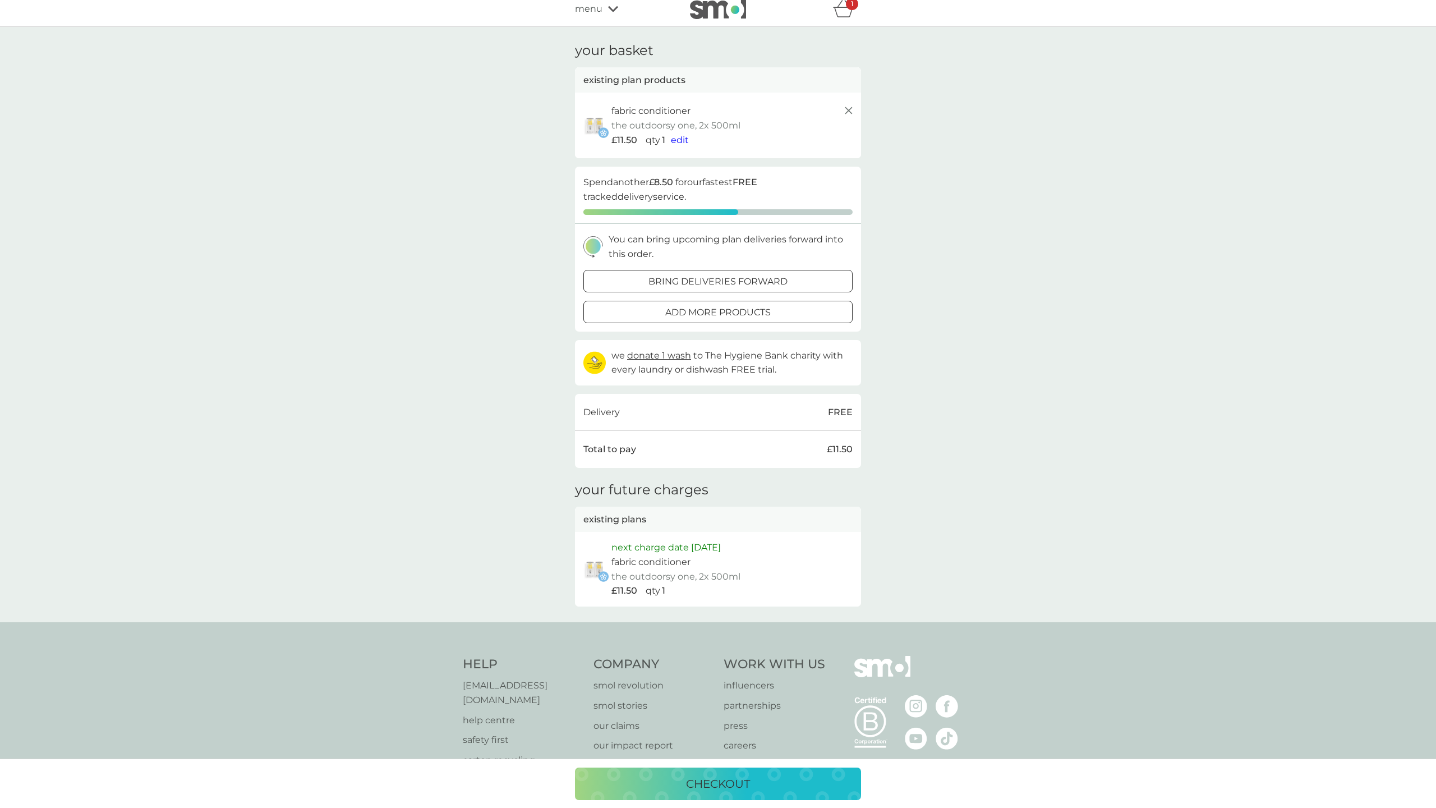
click at [849, 111] on line at bounding box center [848, 110] width 7 height 7
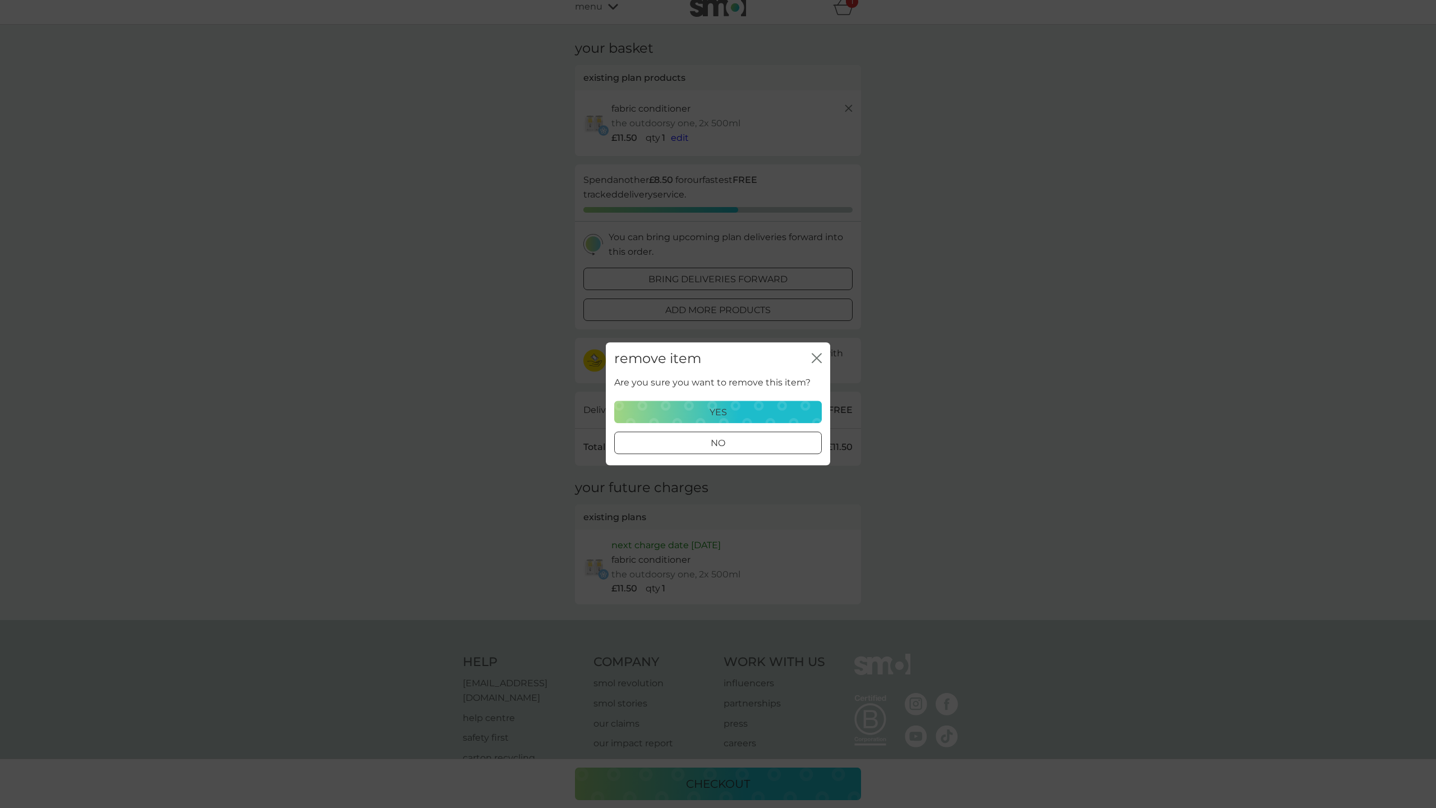
click at [717, 409] on p "yes" at bounding box center [718, 412] width 17 height 15
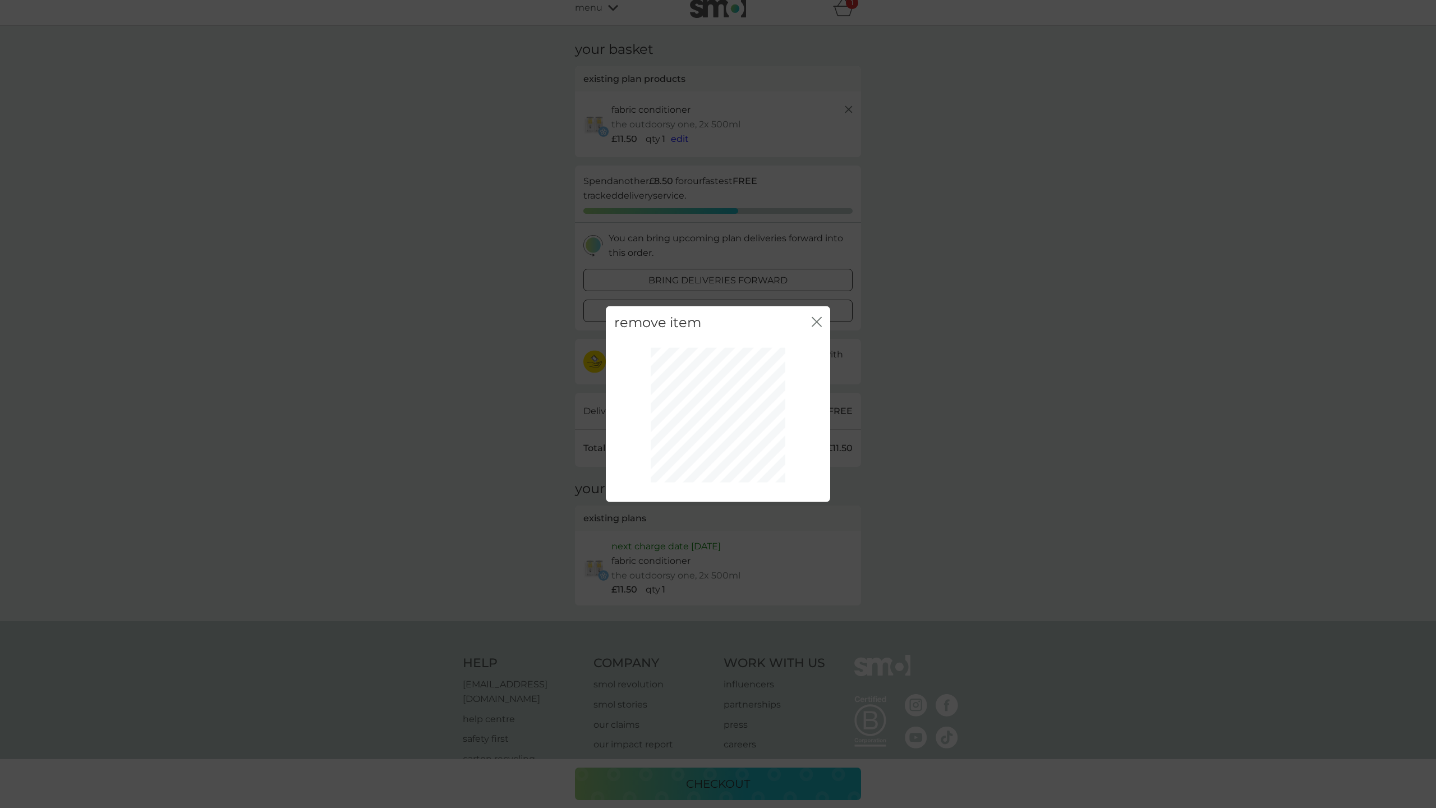
scroll to position [0, 0]
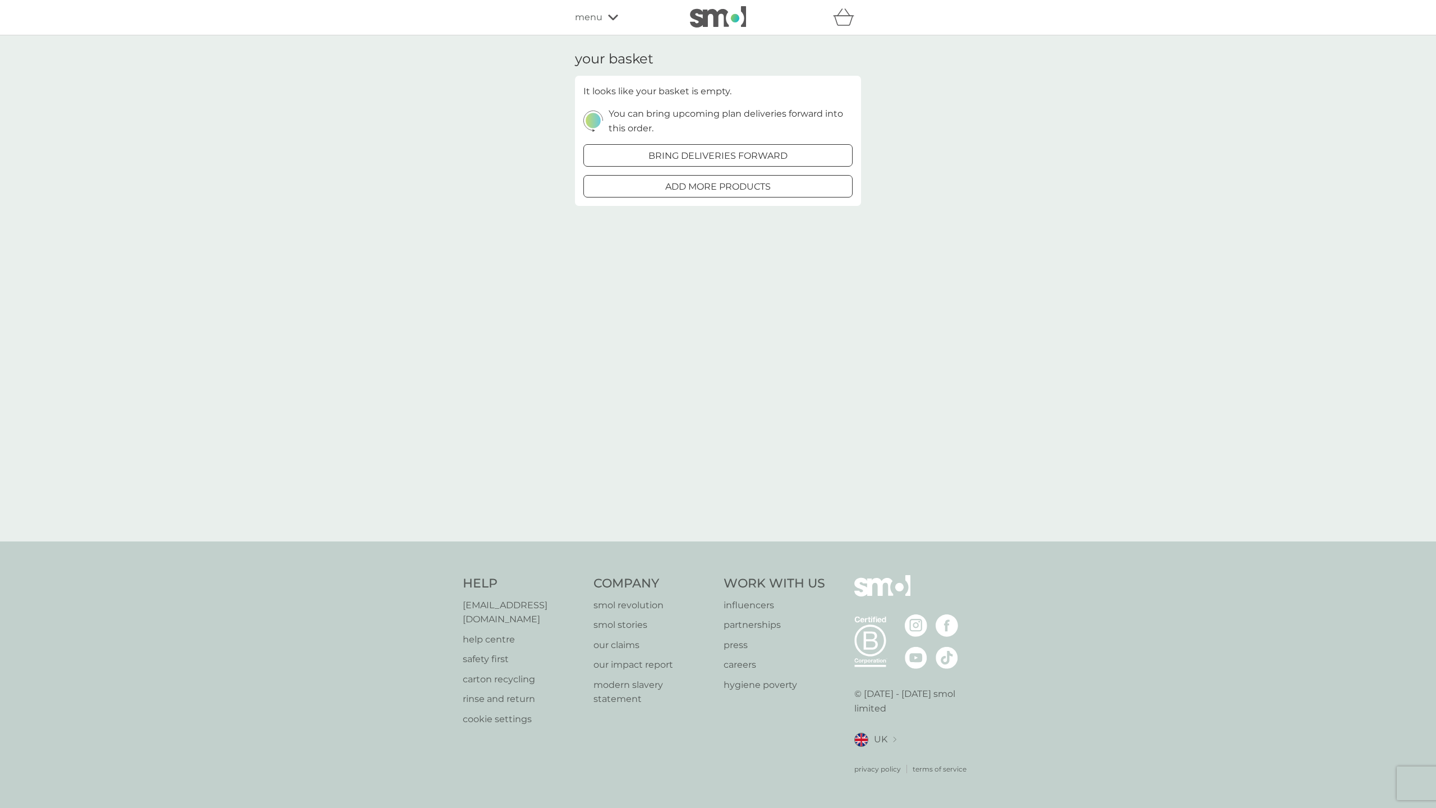
click at [716, 187] on div at bounding box center [718, 187] width 40 height 12
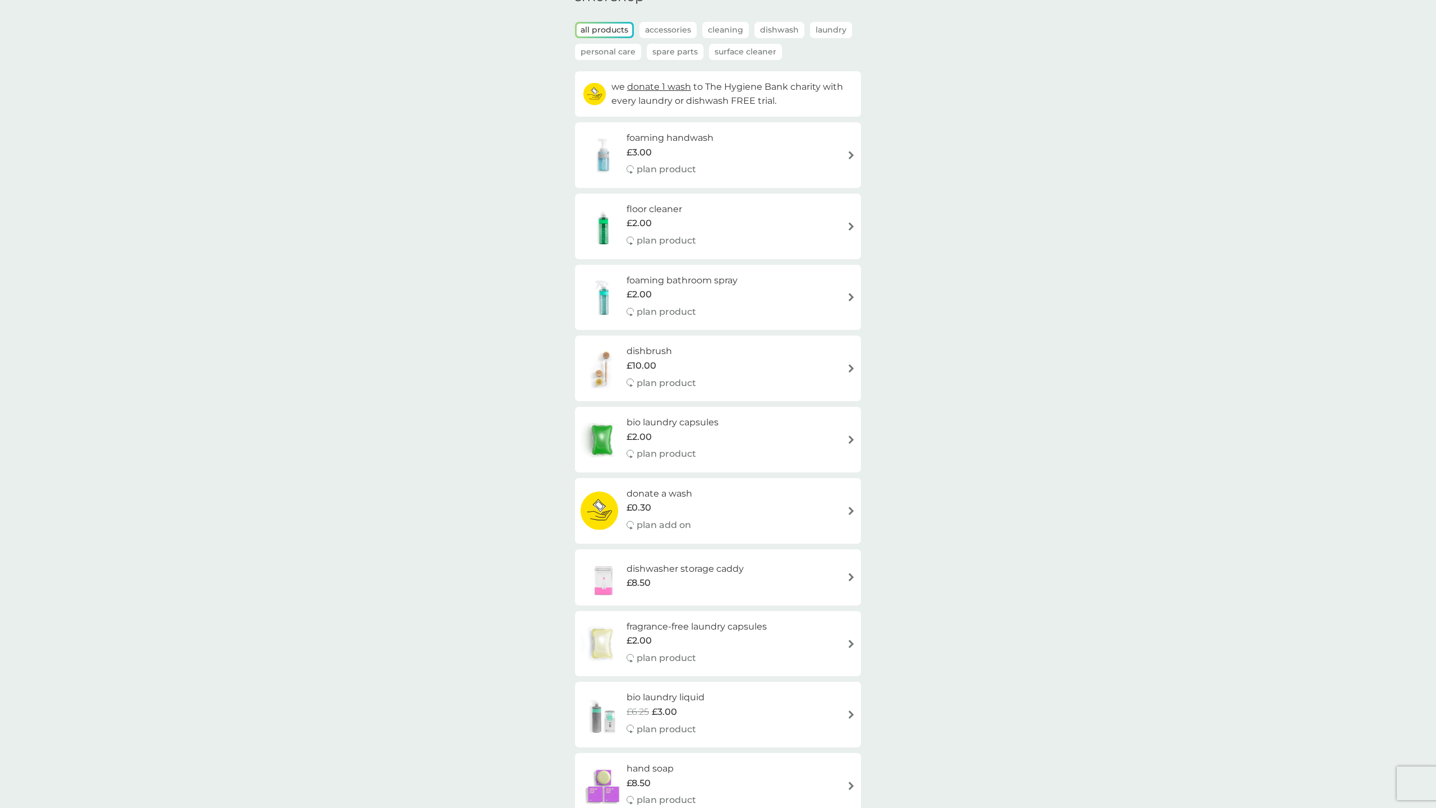
scroll to position [63, 0]
click at [775, 26] on p "Dishwash" at bounding box center [779, 29] width 50 height 16
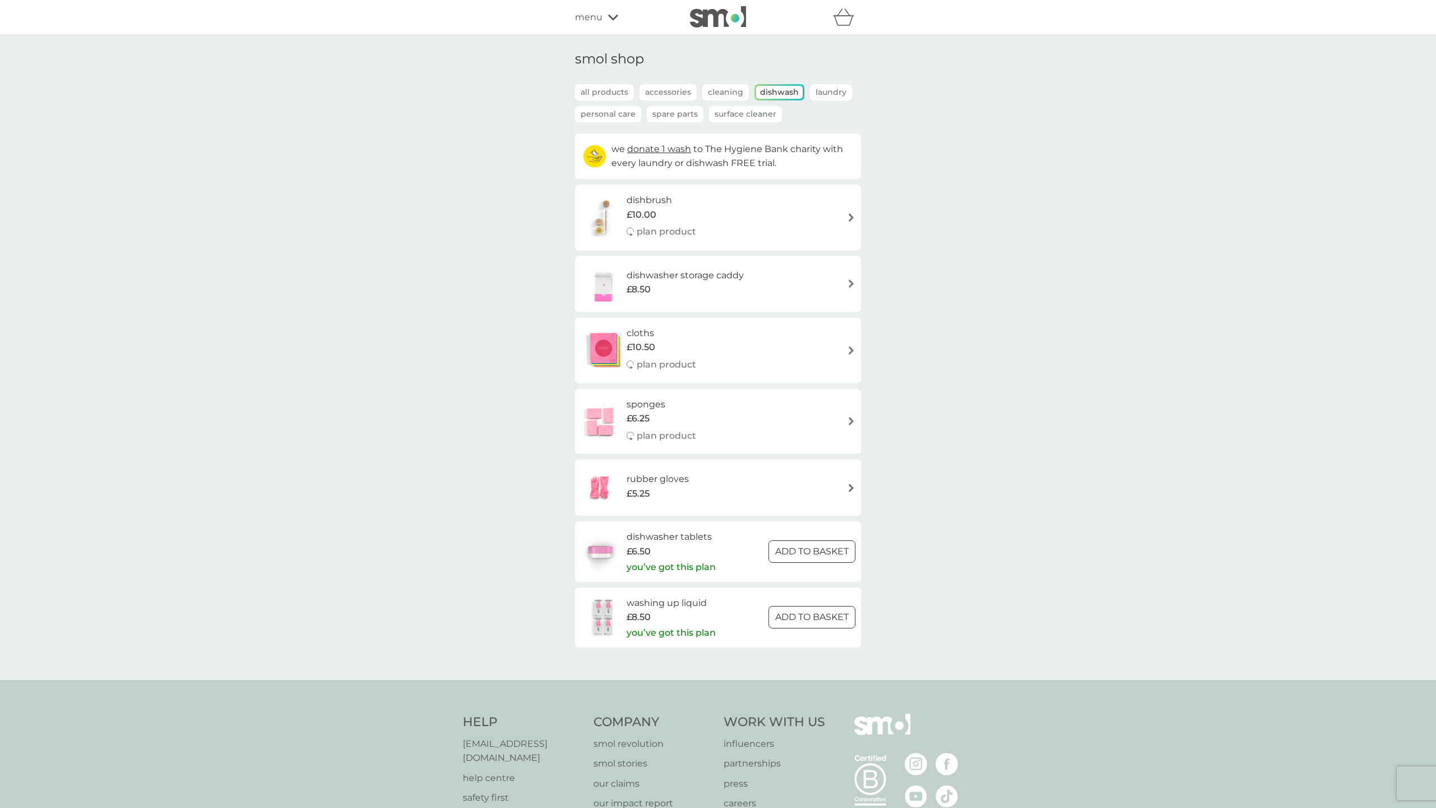
scroll to position [0, 0]
click at [614, 113] on p "Personal Care" at bounding box center [608, 114] width 66 height 16
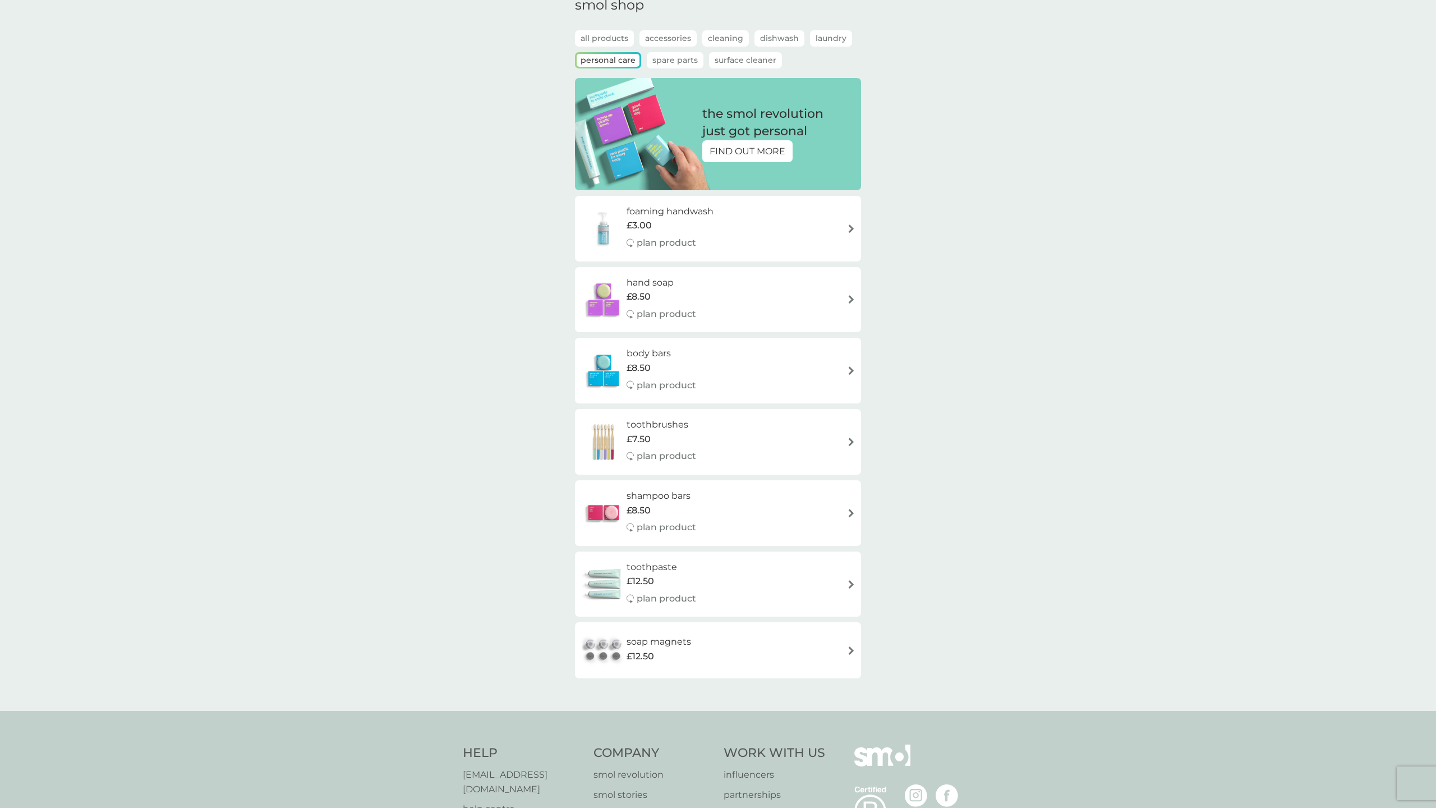
scroll to position [85, 0]
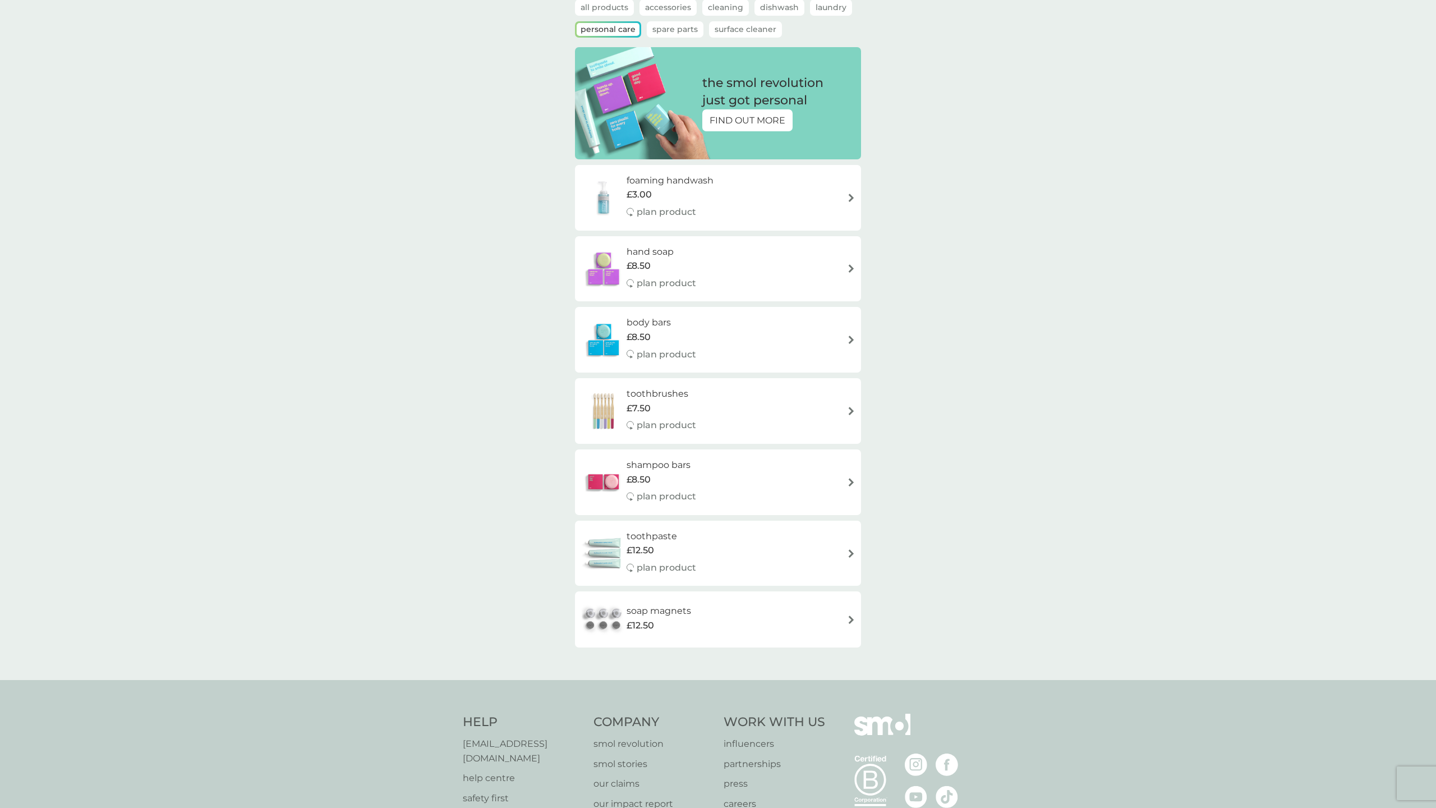
click at [717, 197] on div "foaming handwash £3.00 plan product" at bounding box center [676, 197] width 98 height 49
select select "119"
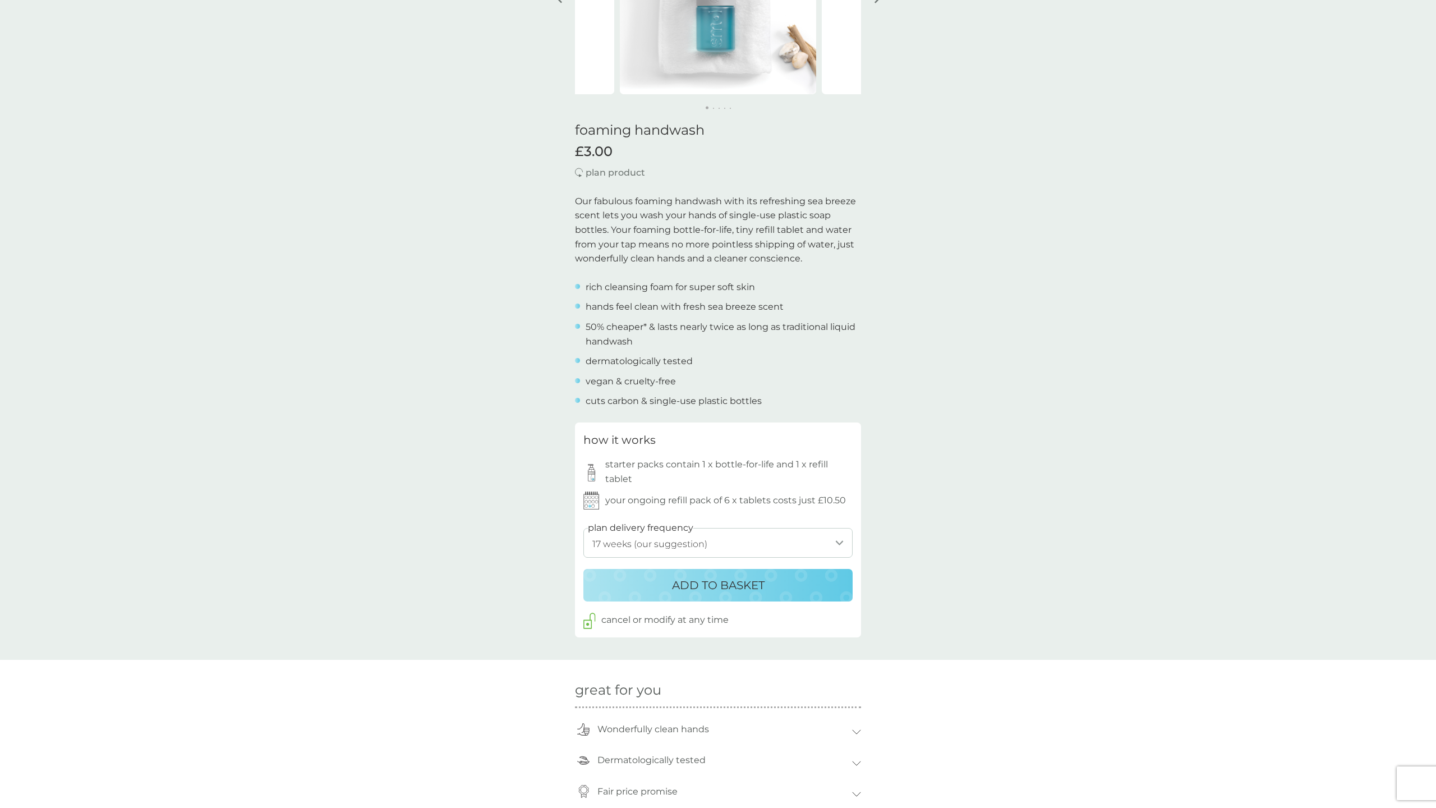
scroll to position [144, 0]
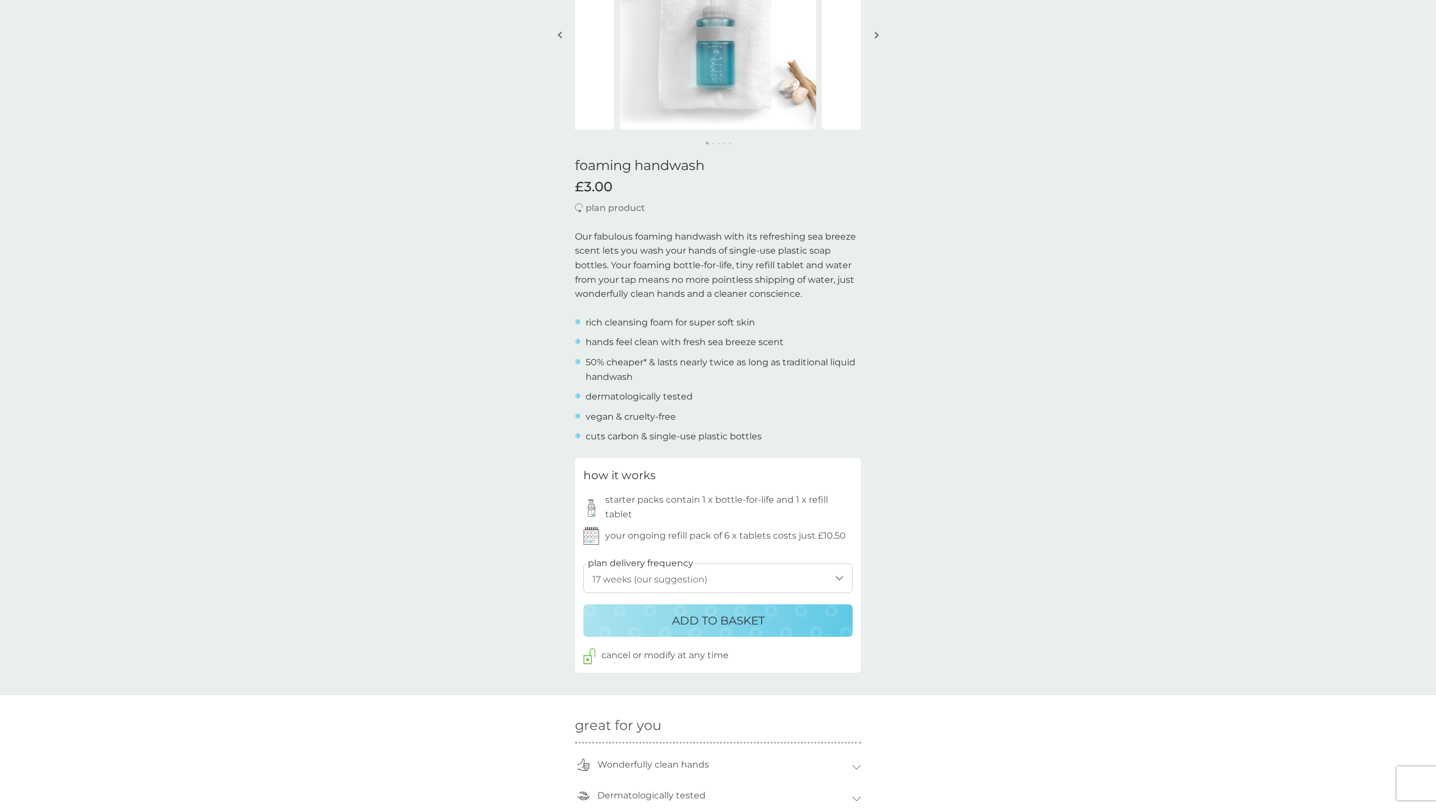
click at [712, 615] on p "ADD TO BASKET" at bounding box center [718, 620] width 93 height 18
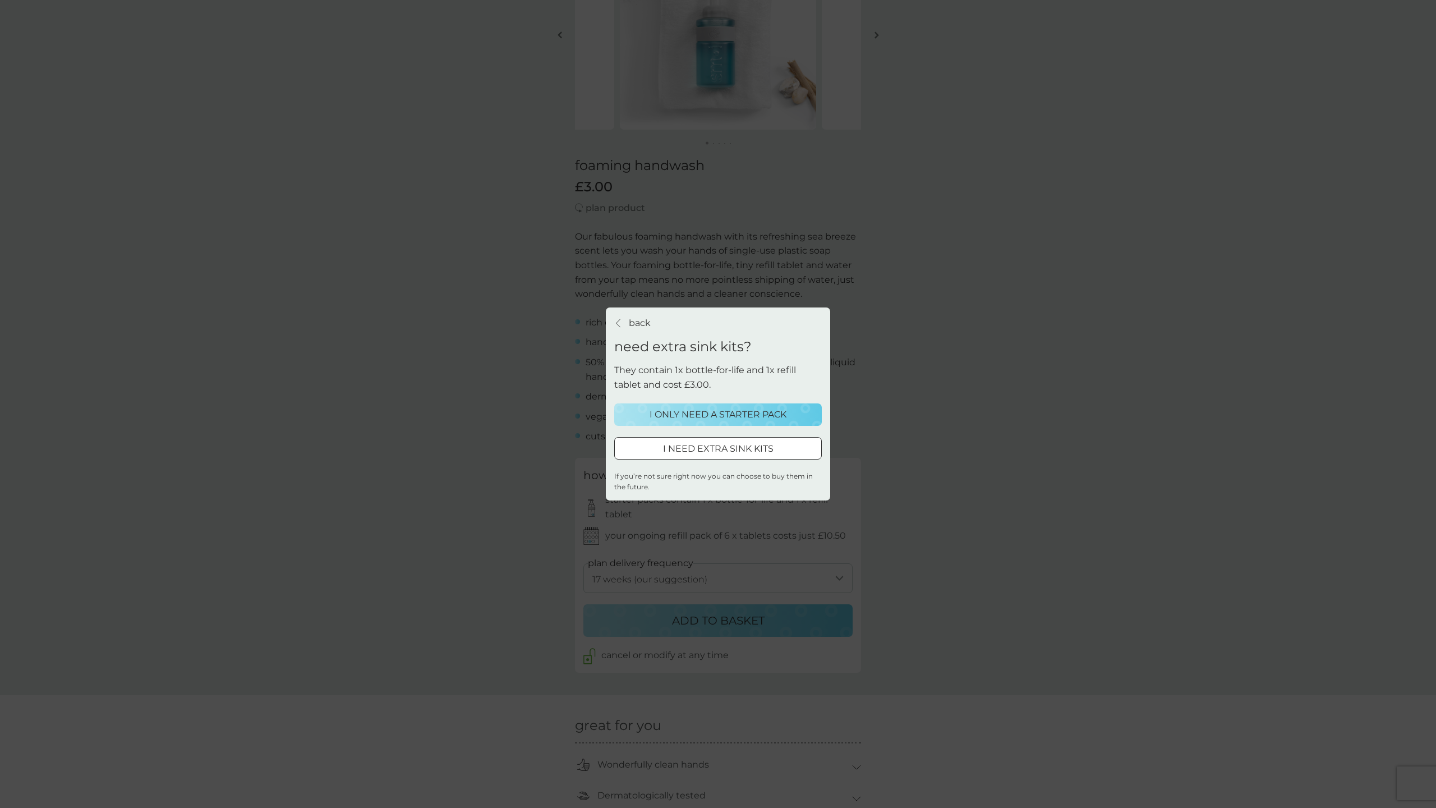
click at [717, 412] on p "I ONLY NEED A STARTER PACK" at bounding box center [718, 414] width 137 height 15
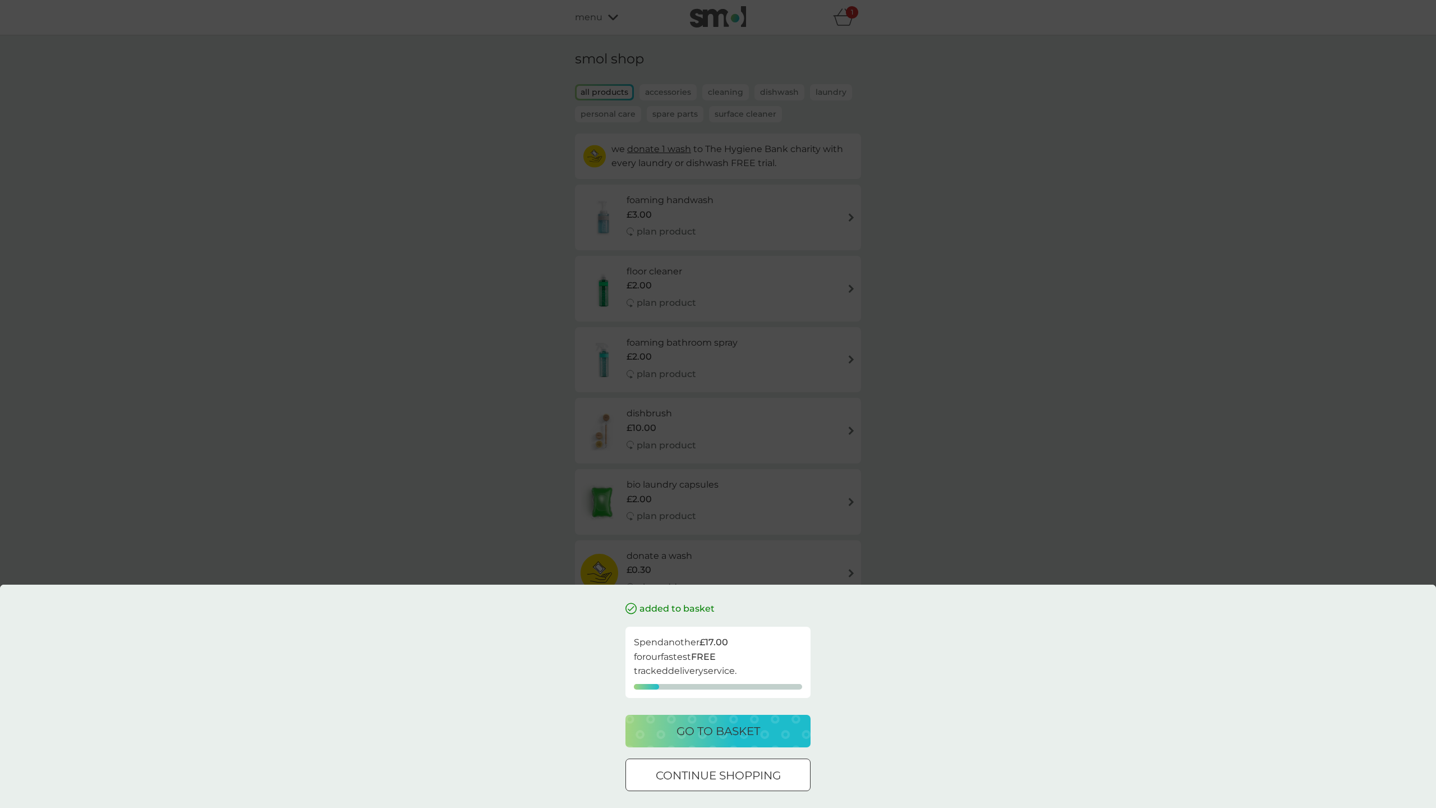
click at [713, 768] on p "continue shopping" at bounding box center [718, 775] width 125 height 18
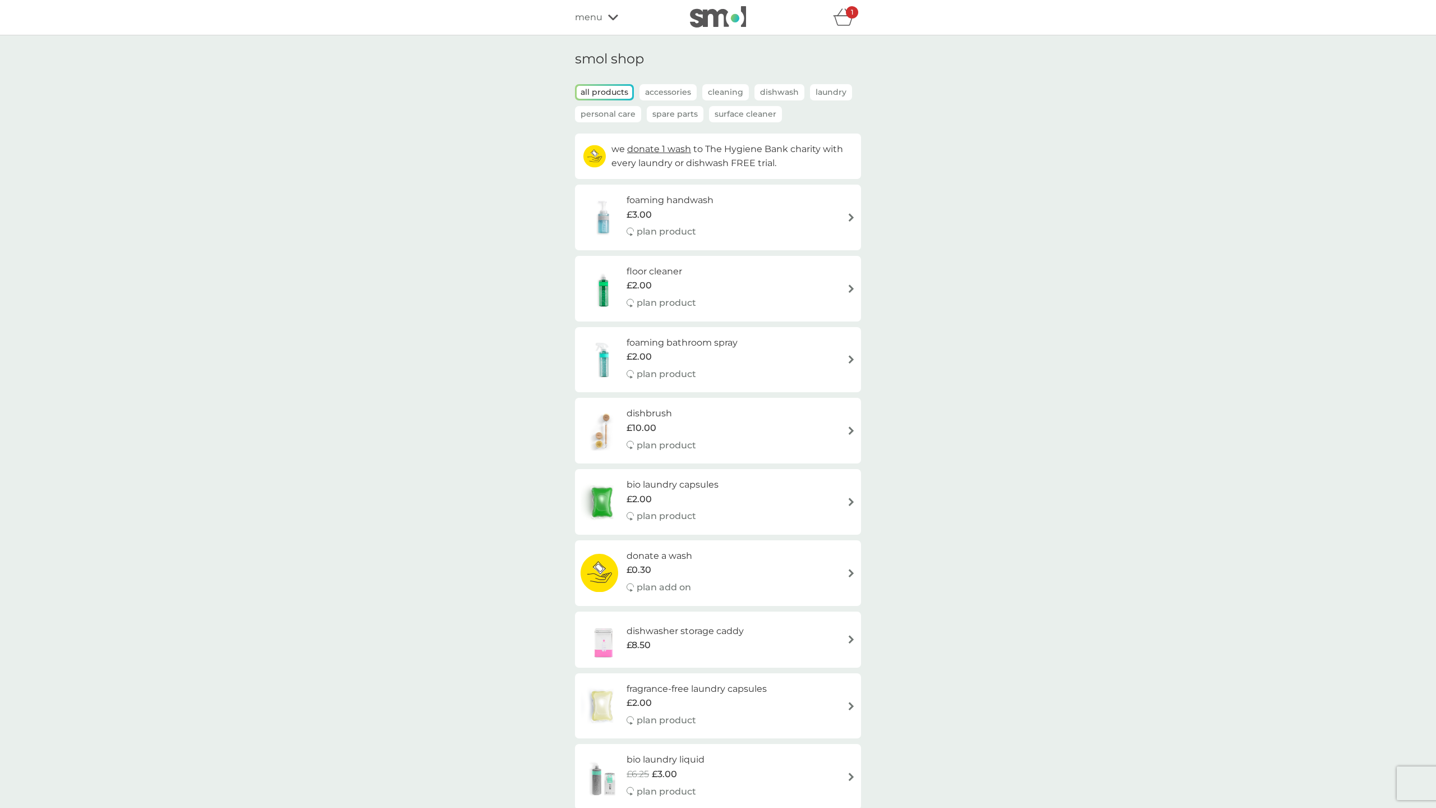
click at [724, 219] on div "foaming handwash £3.00 plan product" at bounding box center [676, 217] width 98 height 49
select select "119"
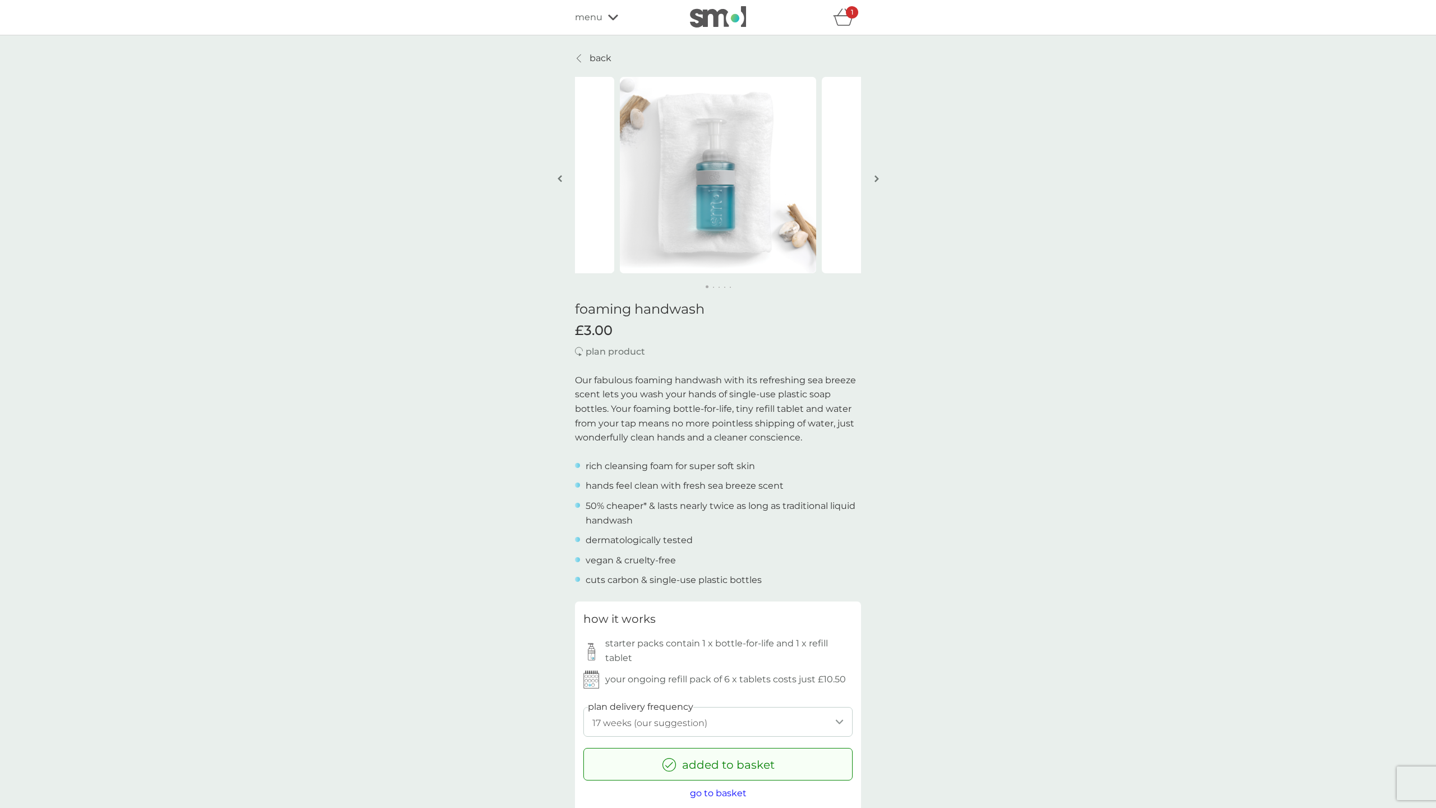
click at [596, 54] on p "back" at bounding box center [601, 58] width 22 height 15
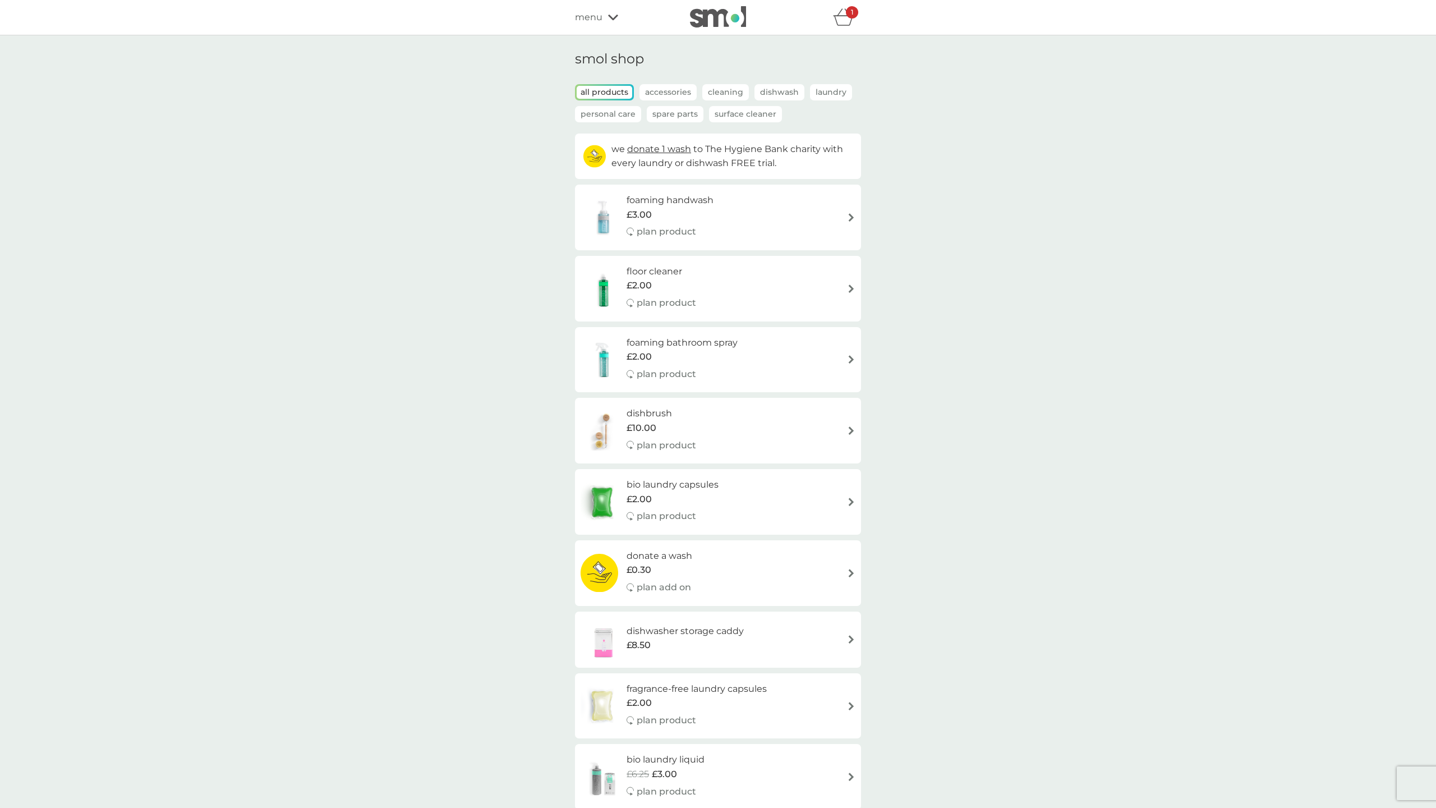
click at [849, 217] on img at bounding box center [851, 217] width 8 height 8
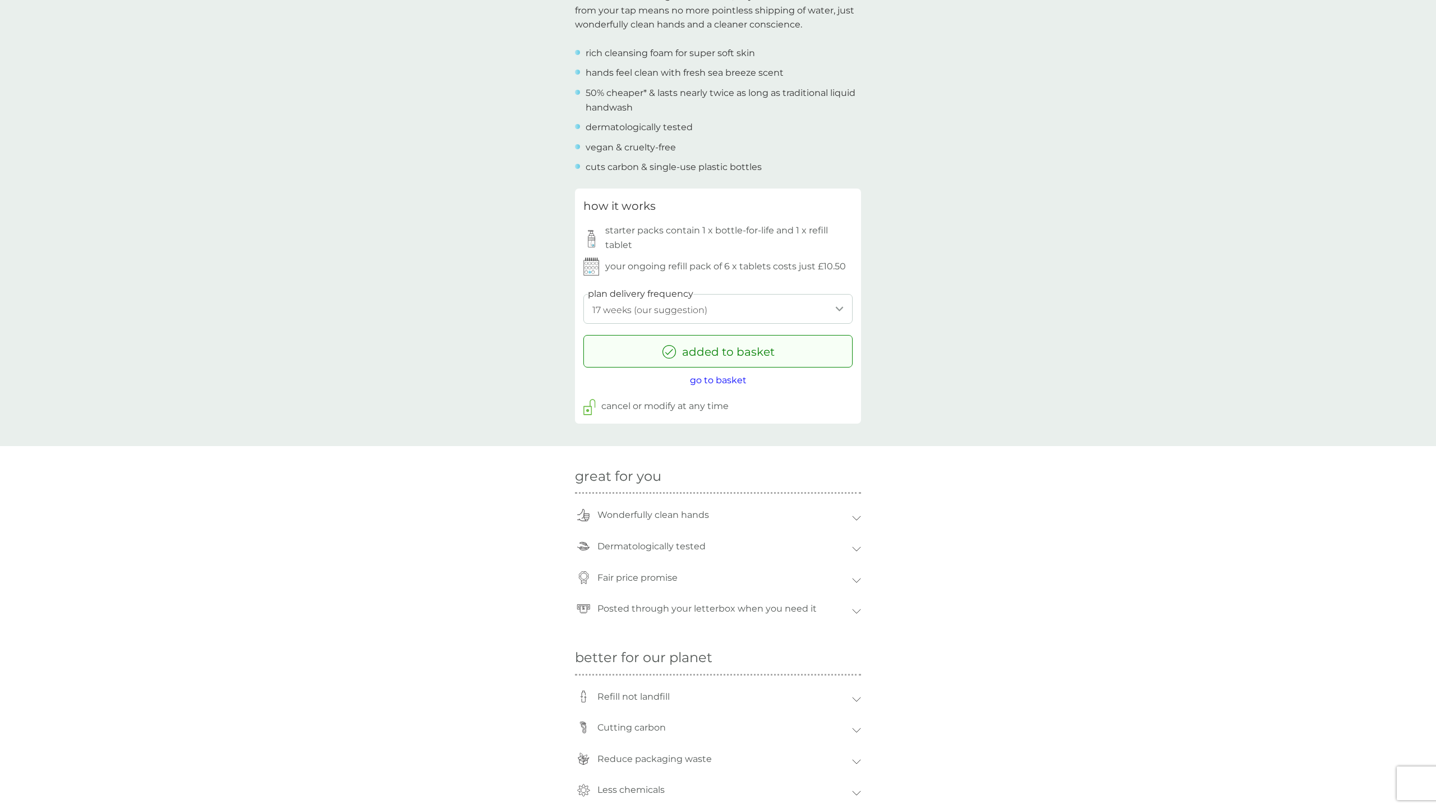
scroll to position [416, 0]
select select "112"
click at [729, 372] on span "go to basket" at bounding box center [718, 376] width 57 height 11
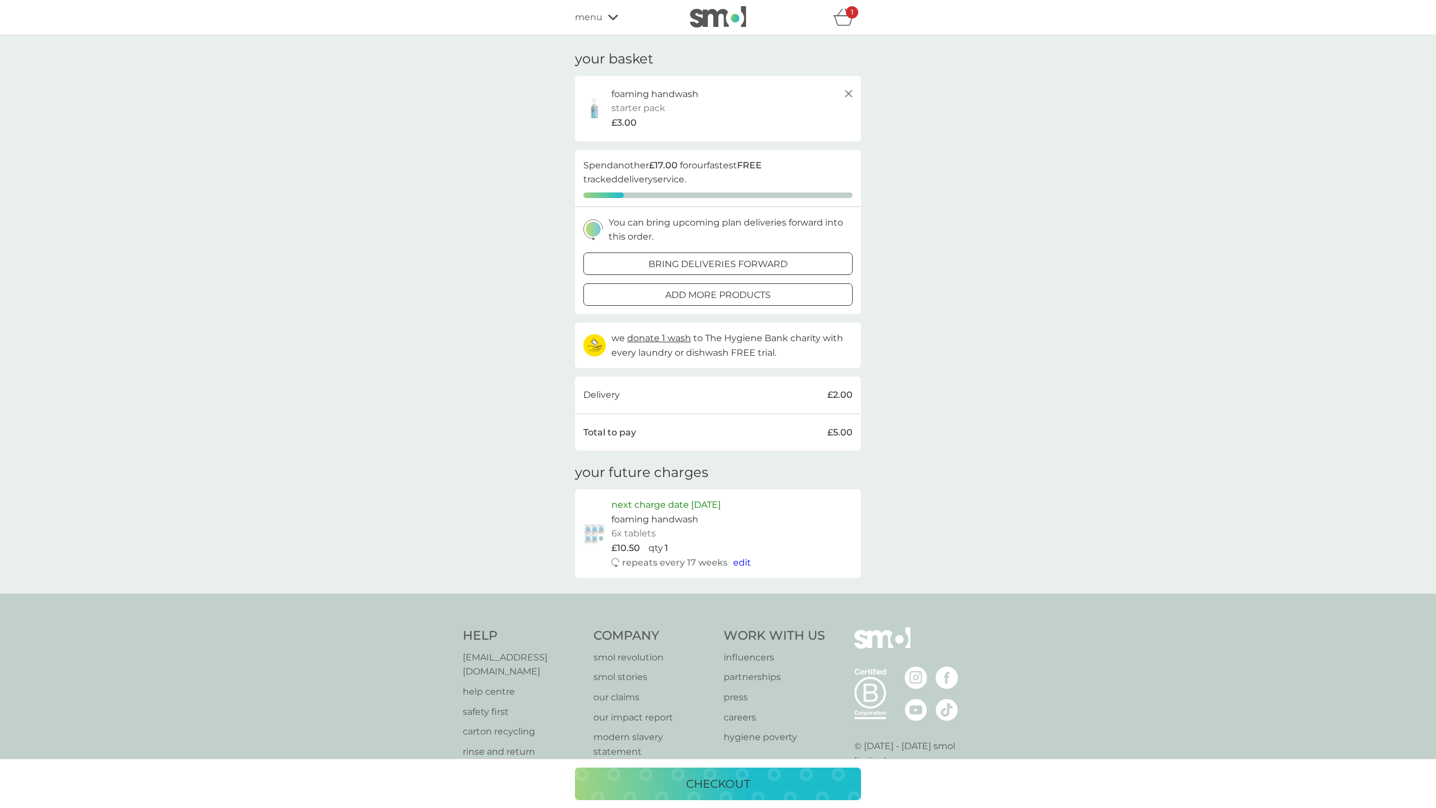
click at [740, 557] on span "edit" at bounding box center [742, 562] width 18 height 11
select select "119"
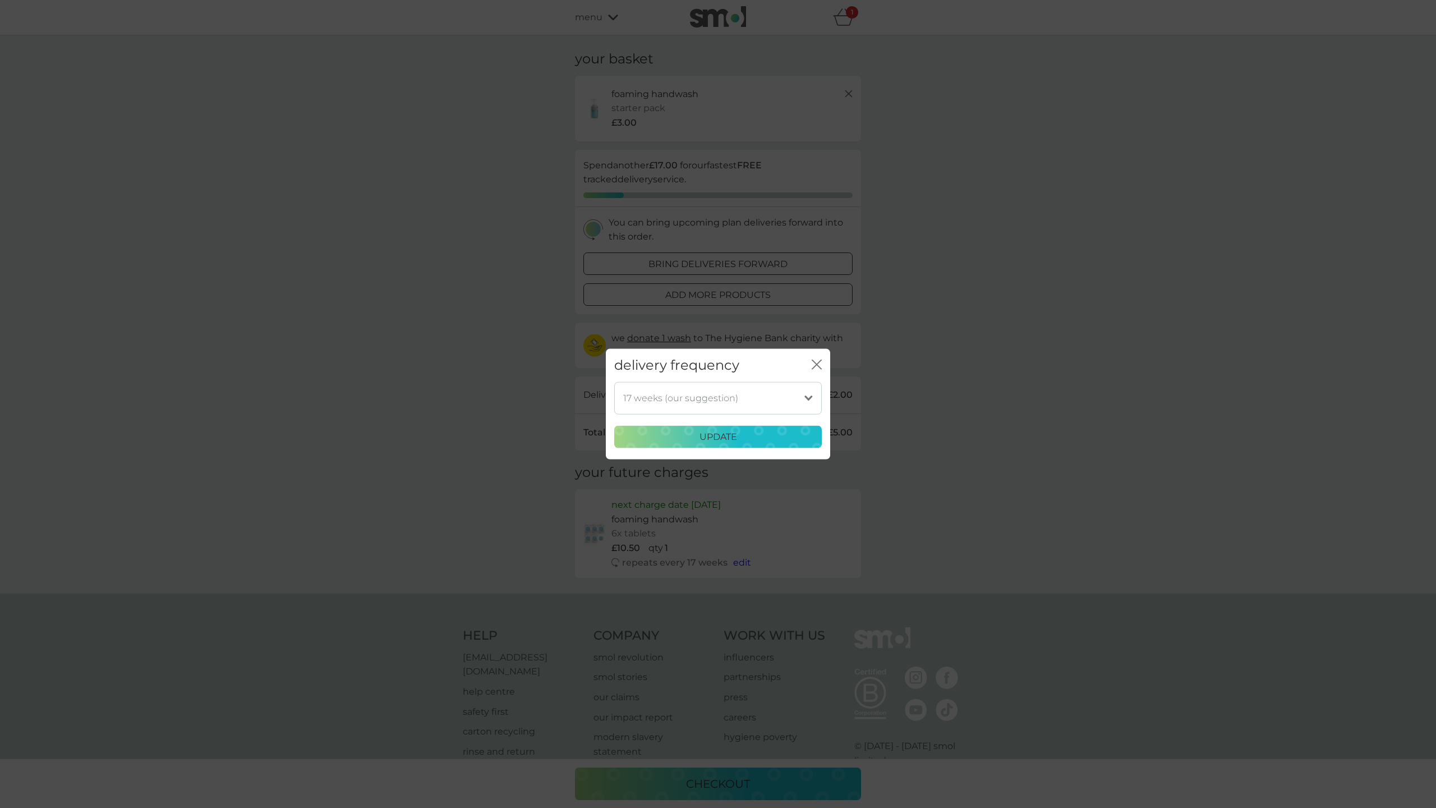
click at [813, 362] on icon "close" at bounding box center [814, 364] width 4 height 9
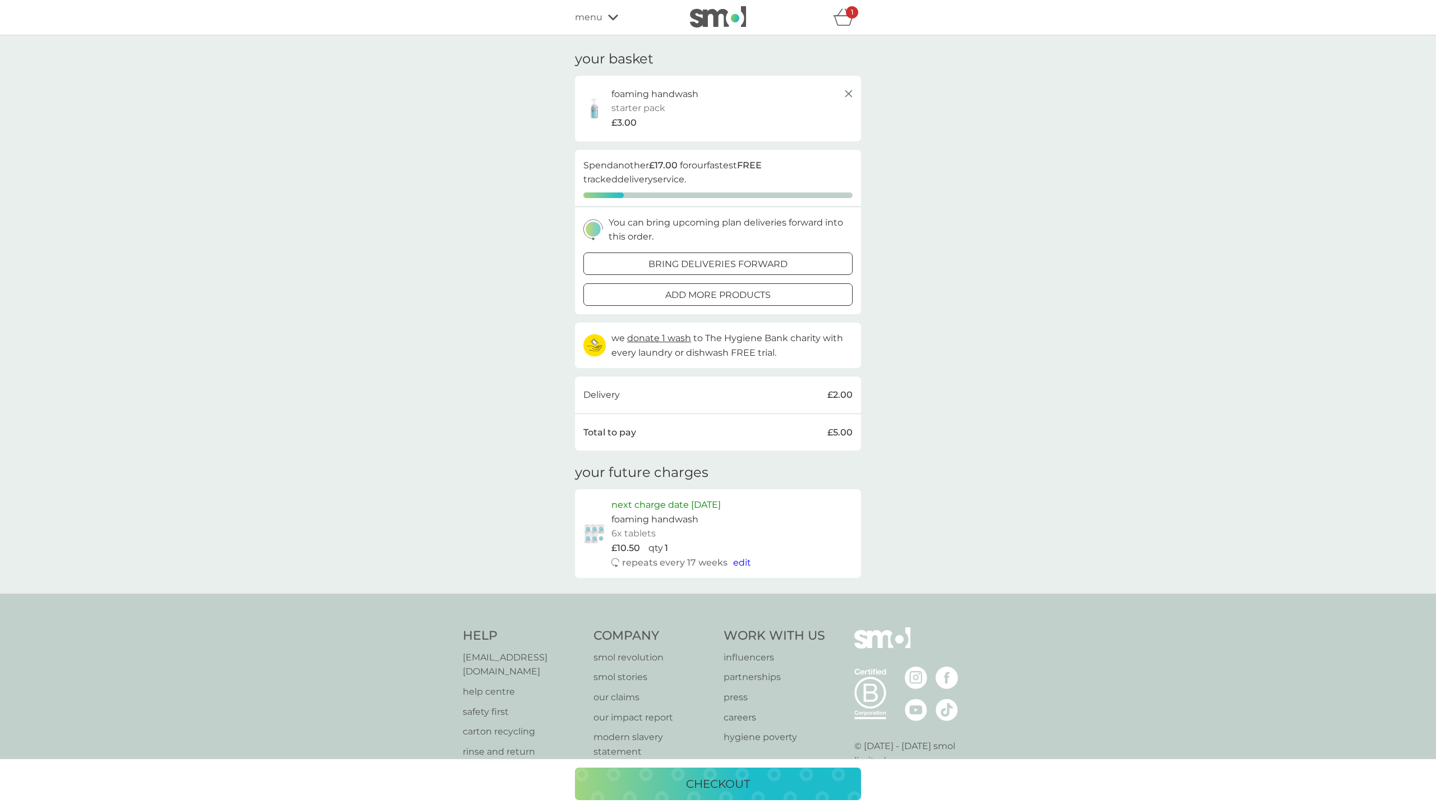
click at [850, 93] on icon at bounding box center [848, 93] width 13 height 13
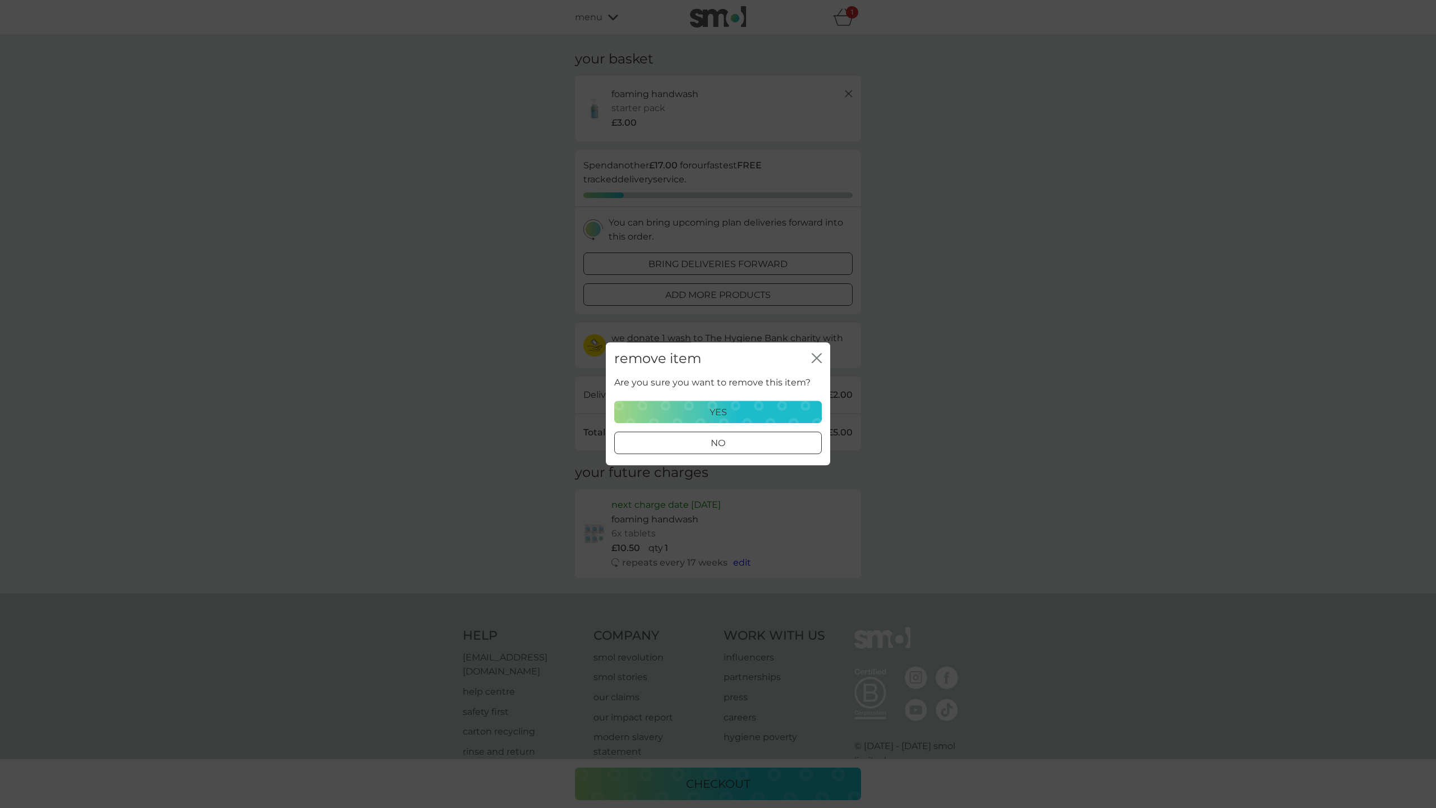
click at [816, 358] on icon "close" at bounding box center [814, 357] width 4 height 9
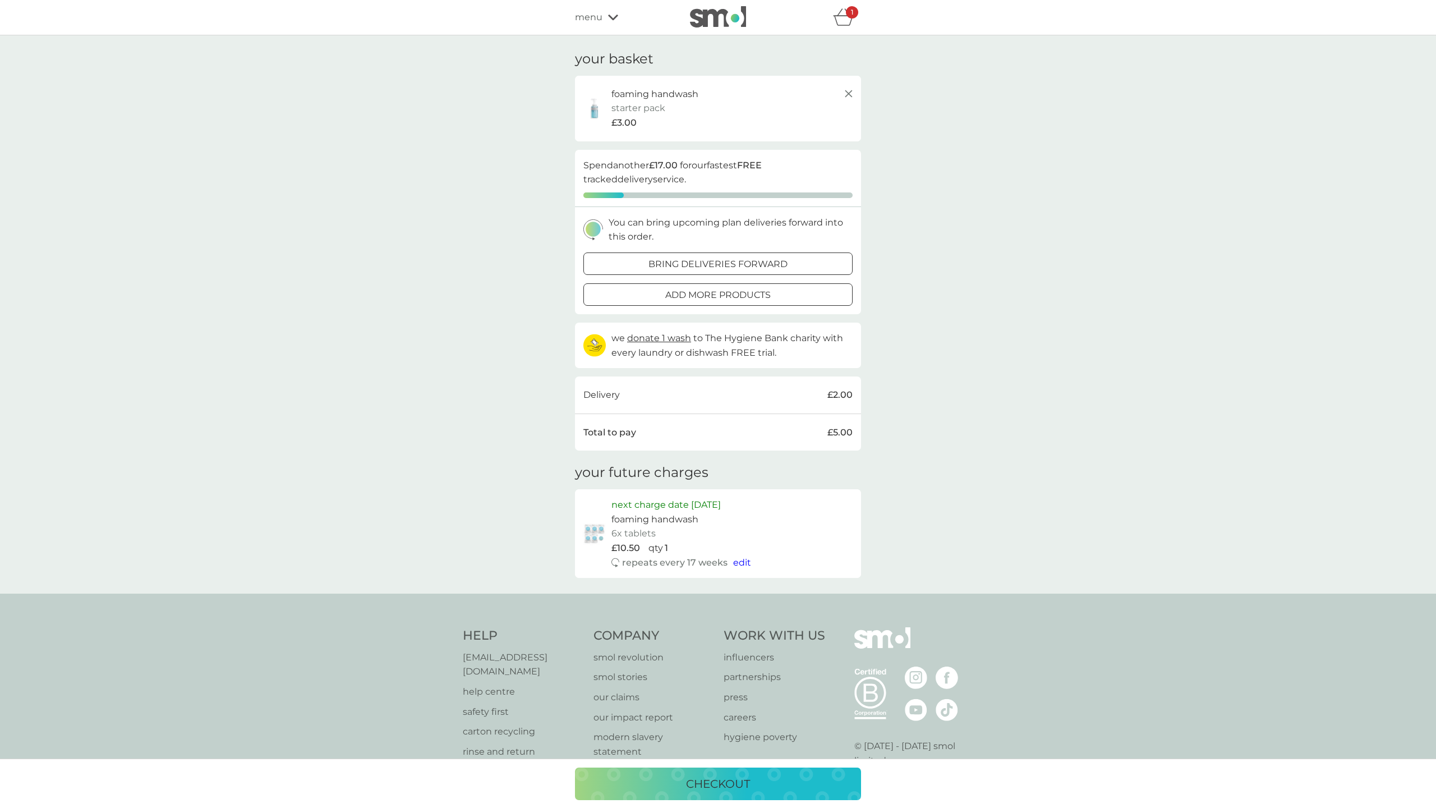
click at [848, 90] on icon at bounding box center [848, 93] width 13 height 13
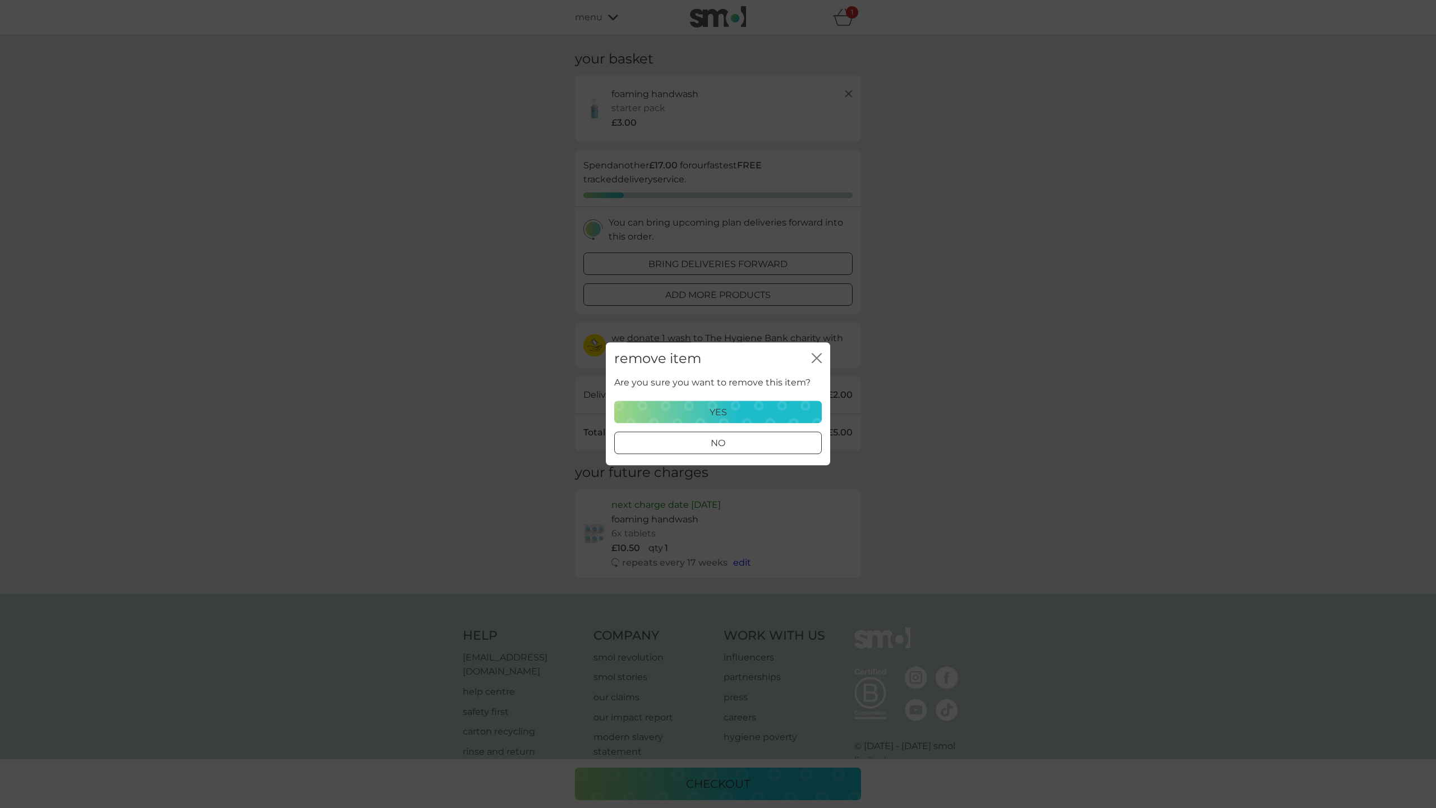
click at [713, 409] on p "yes" at bounding box center [718, 412] width 17 height 15
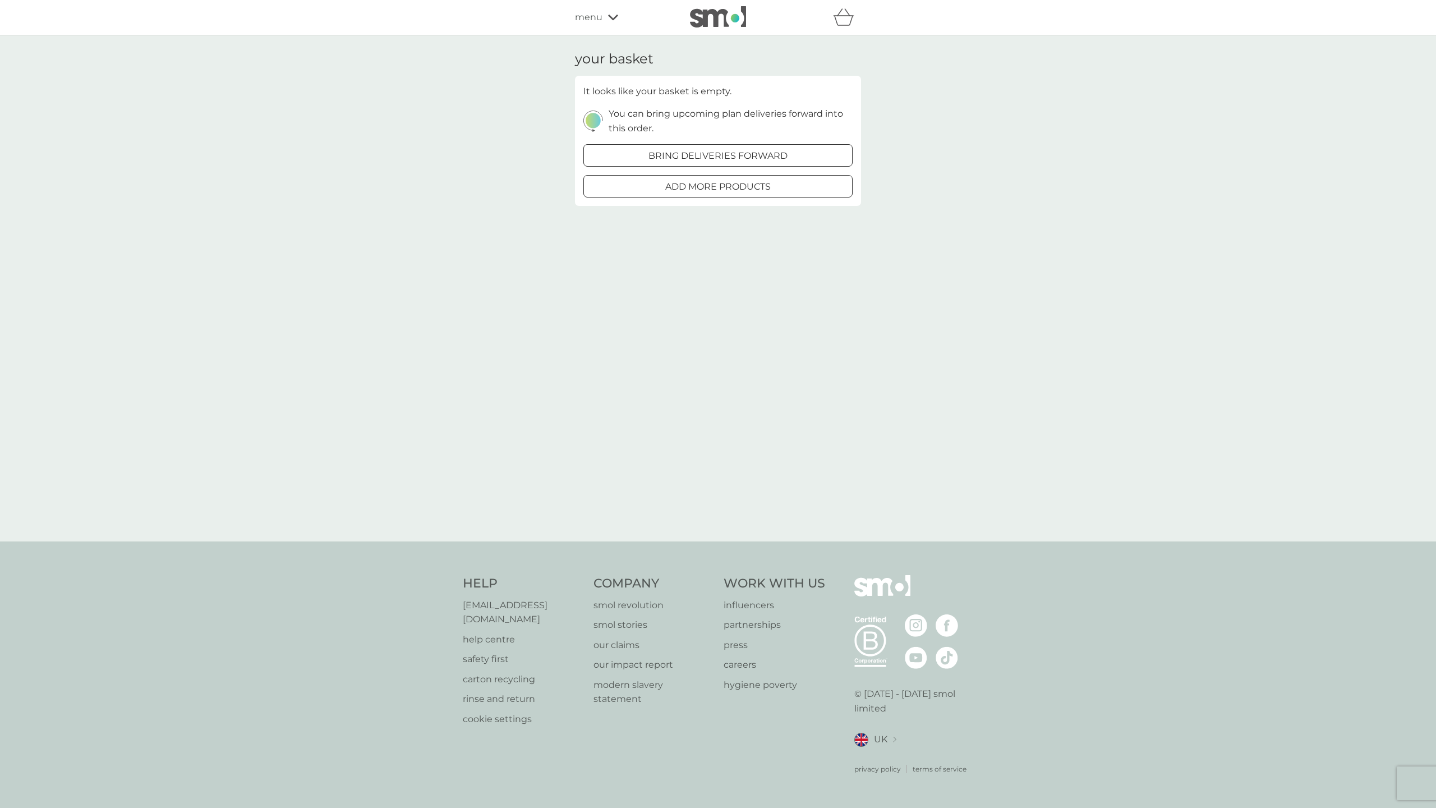
click at [604, 18] on div "menu" at bounding box center [622, 17] width 95 height 15
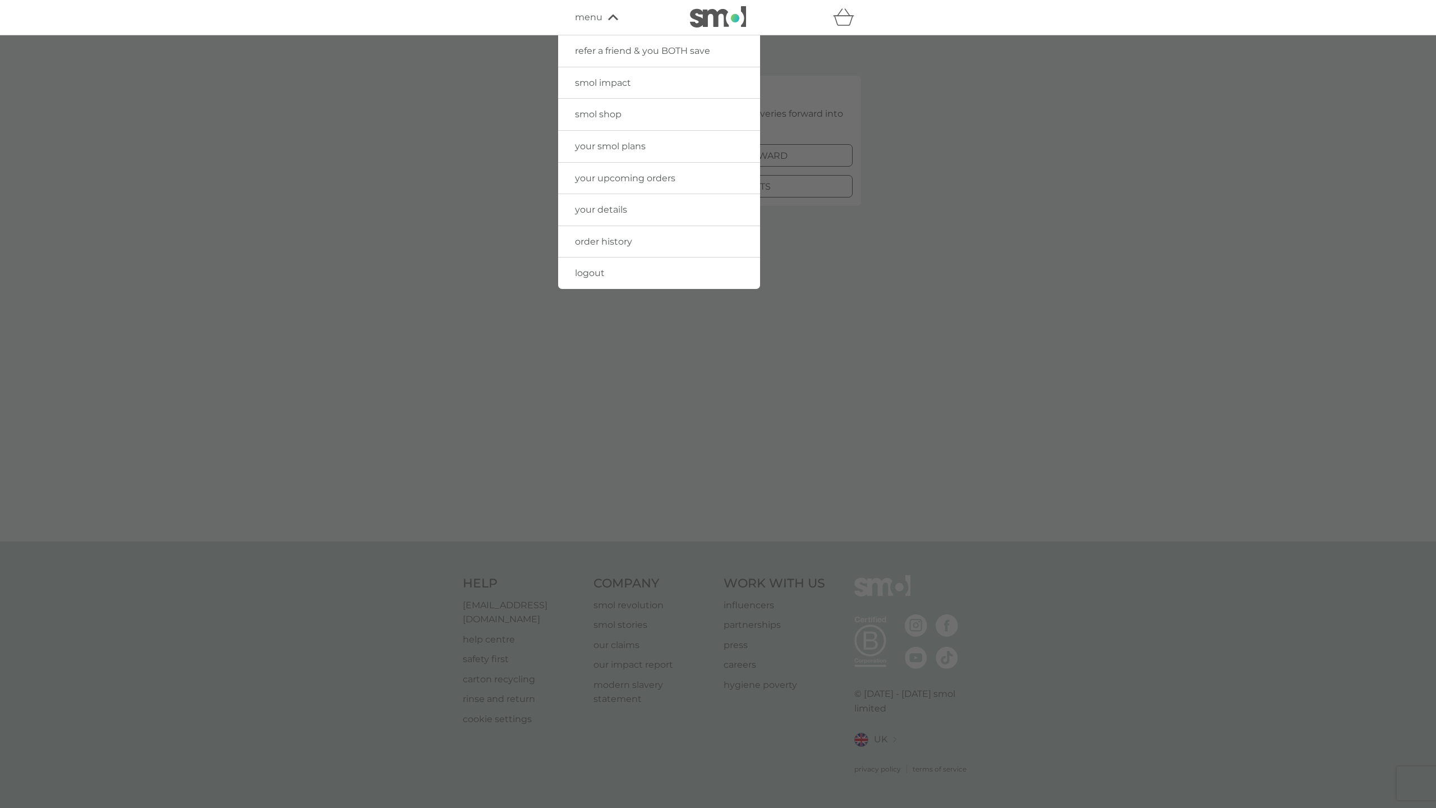
click at [612, 141] on span "your smol plans" at bounding box center [610, 146] width 71 height 11
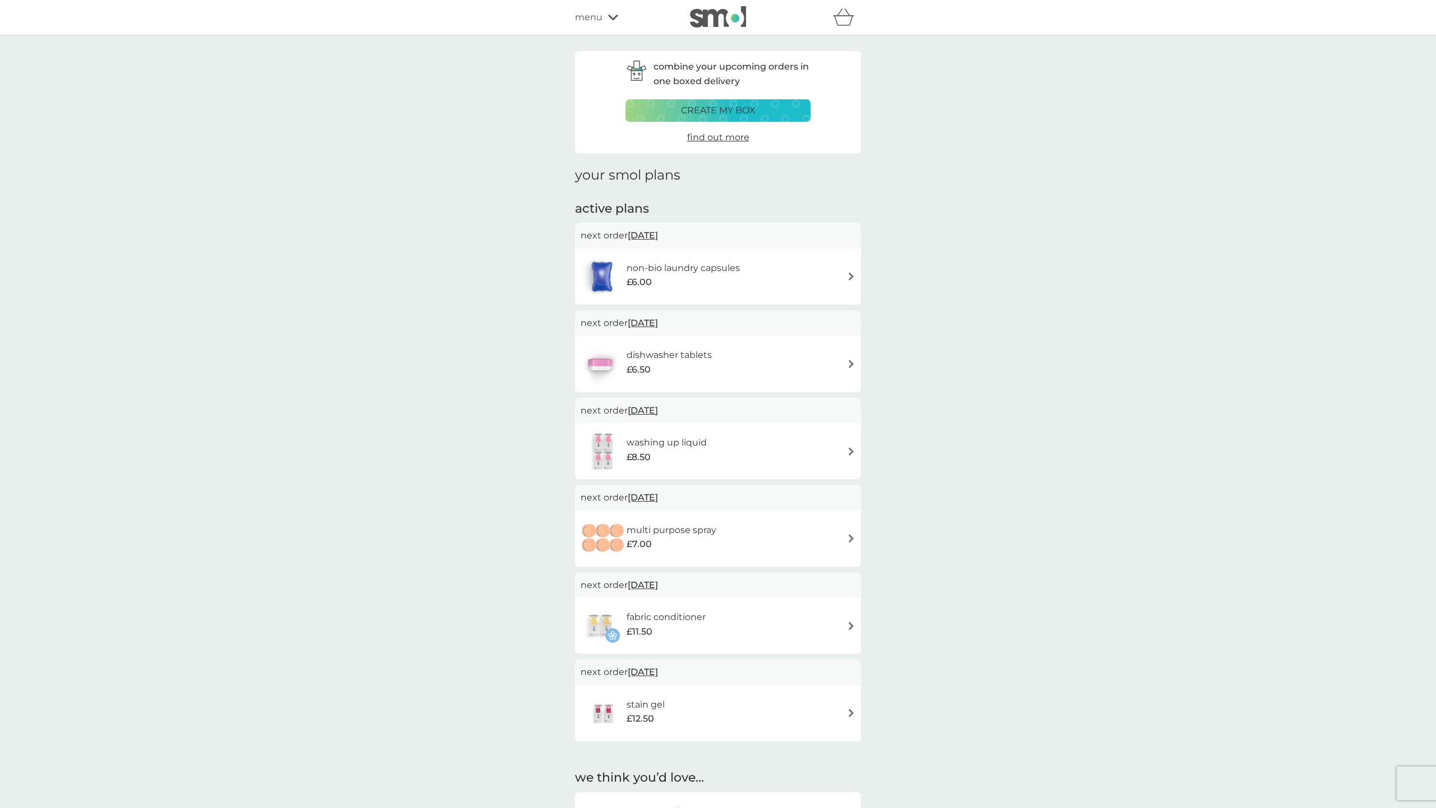
click at [715, 108] on p "create my box" at bounding box center [718, 110] width 75 height 15
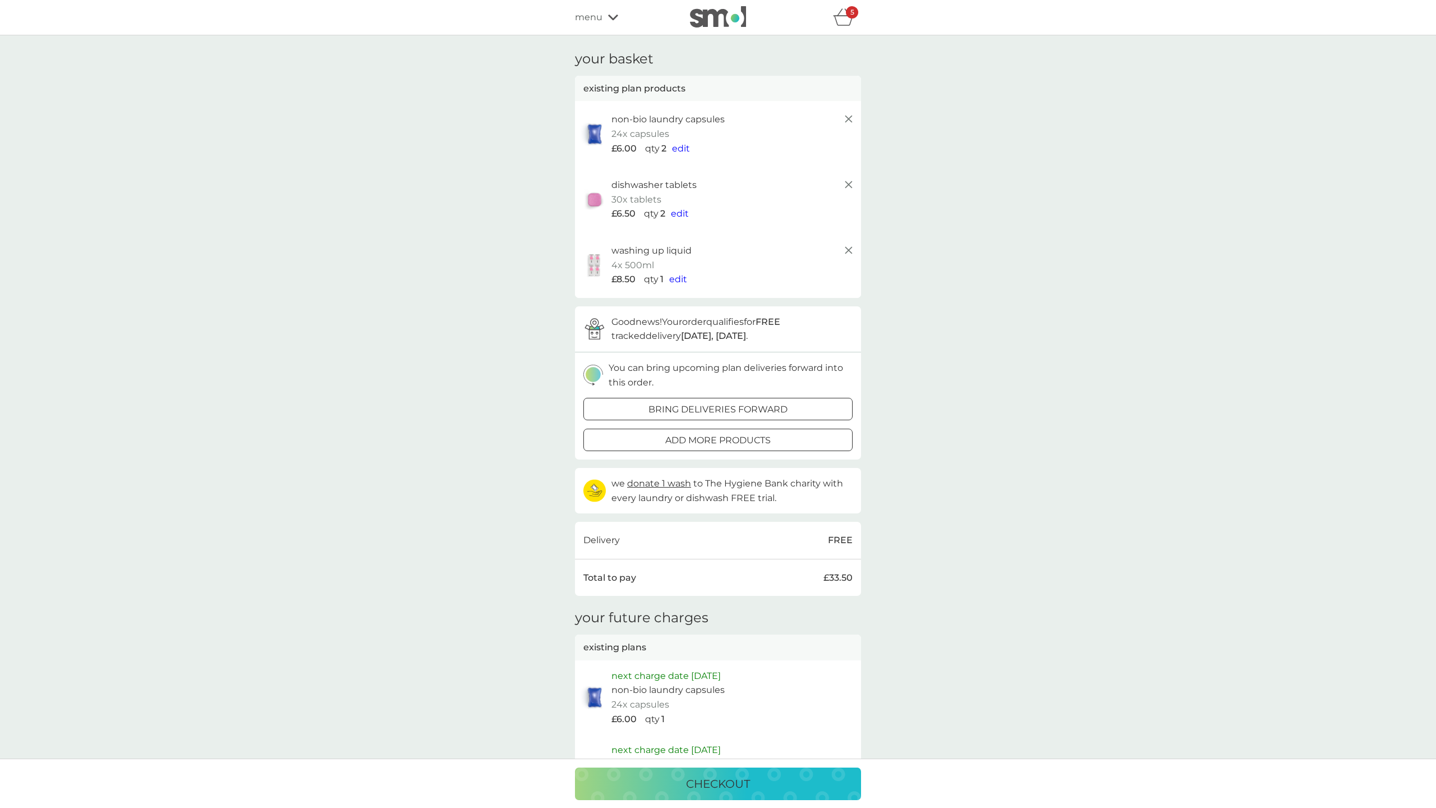
click at [847, 19] on icon "basket" at bounding box center [843, 16] width 21 height 17
click at [844, 16] on icon "basket" at bounding box center [843, 21] width 19 height 10
click at [847, 118] on icon at bounding box center [848, 118] width 13 height 13
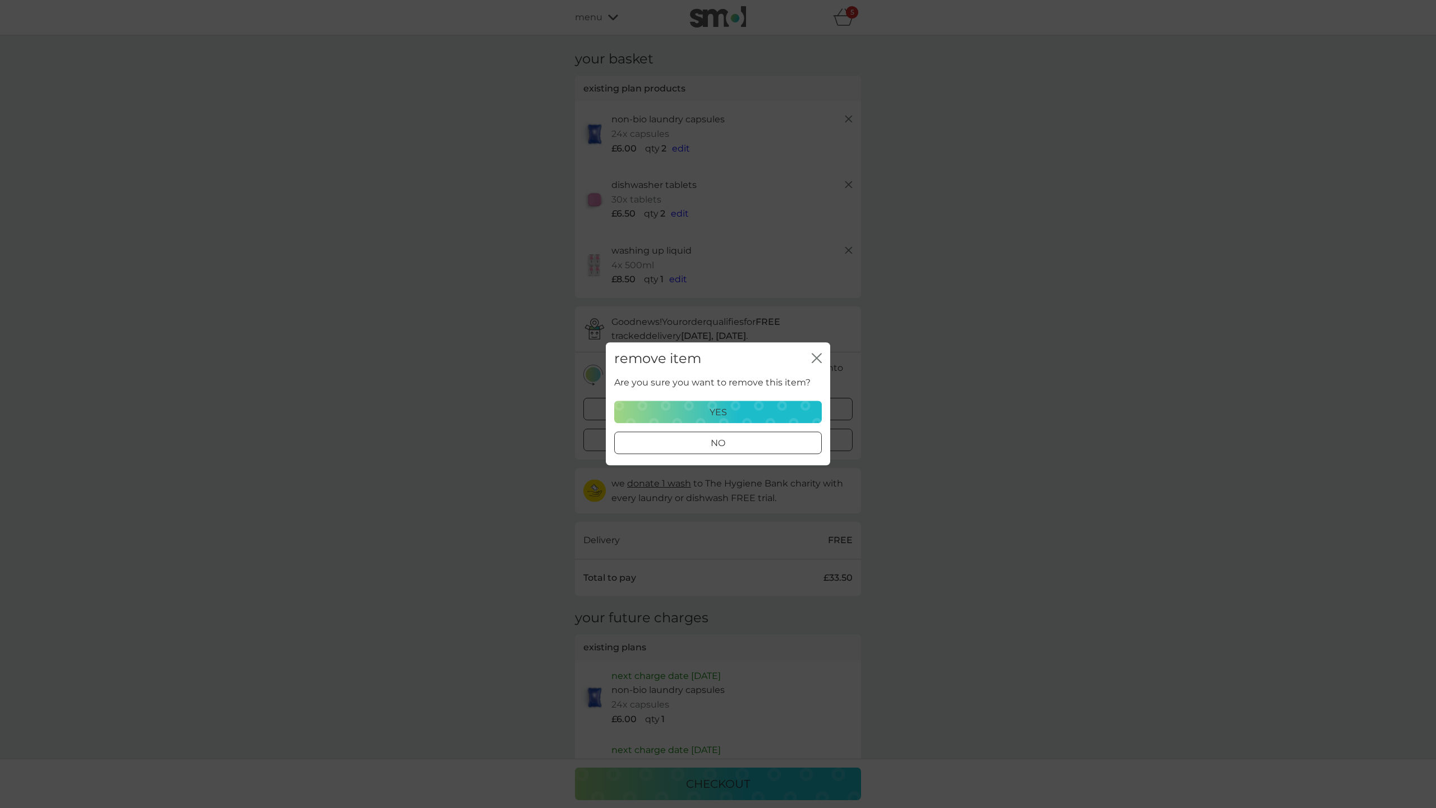
click at [726, 415] on p "yes" at bounding box center [718, 412] width 17 height 15
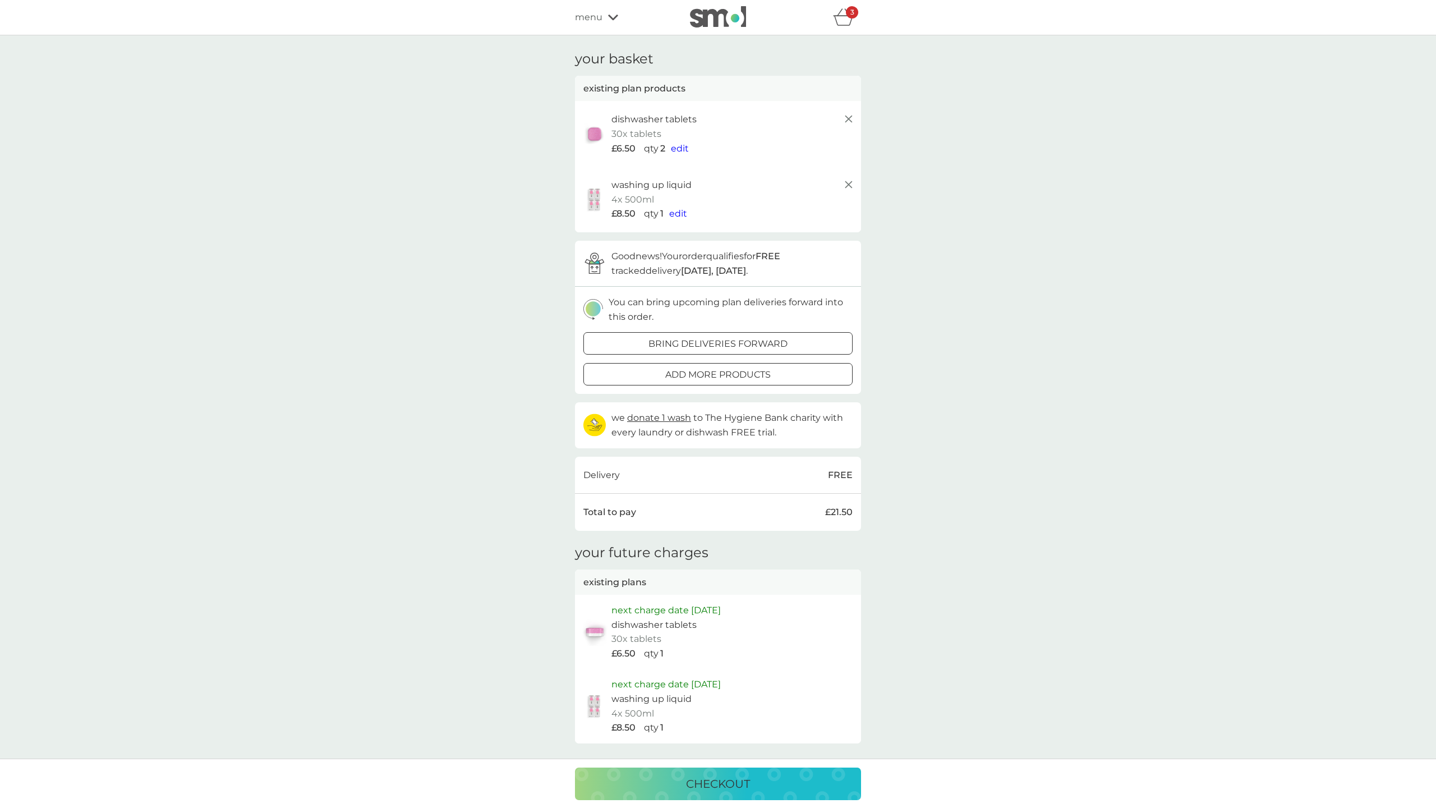
click at [849, 116] on icon at bounding box center [848, 118] width 13 height 13
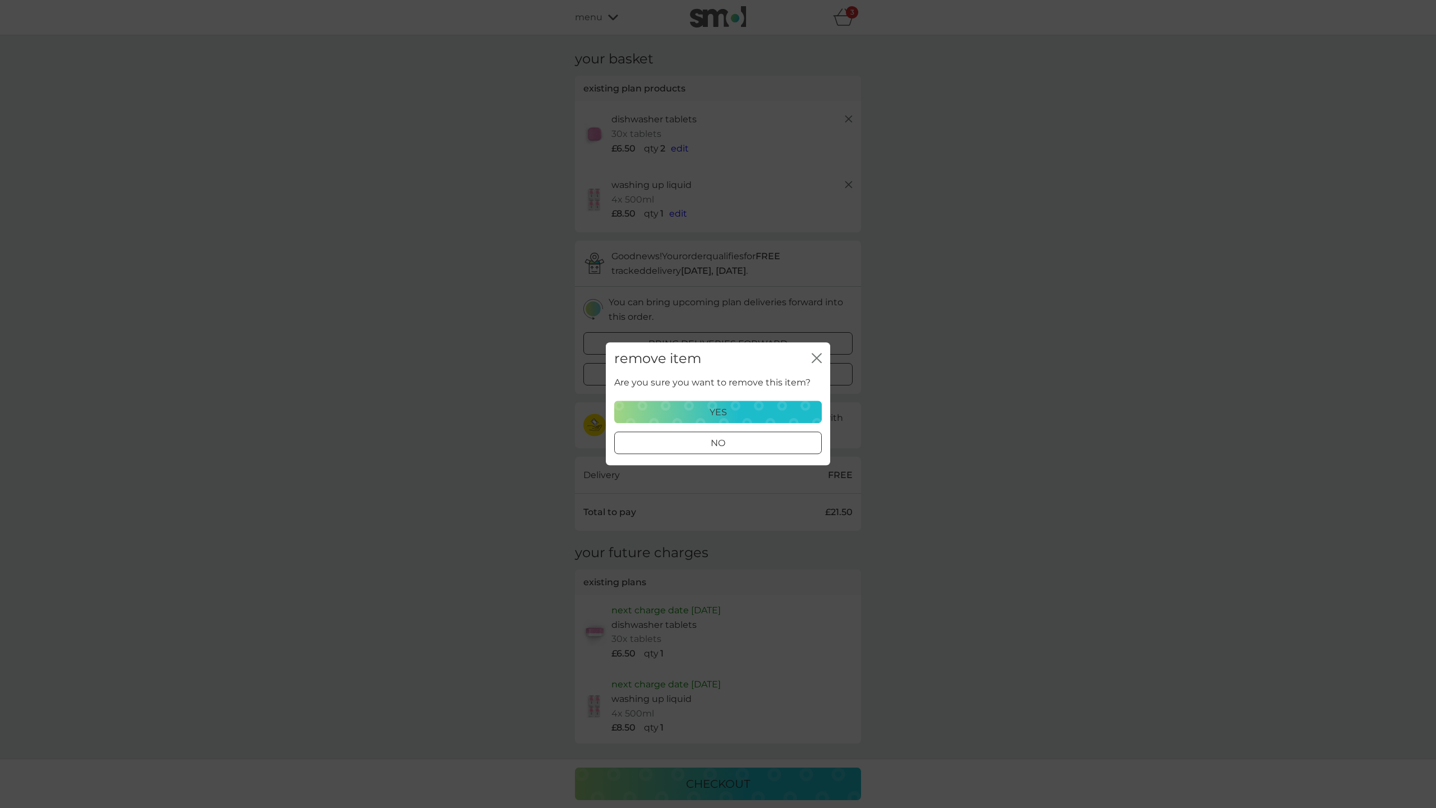
click at [722, 416] on p "yes" at bounding box center [718, 412] width 17 height 15
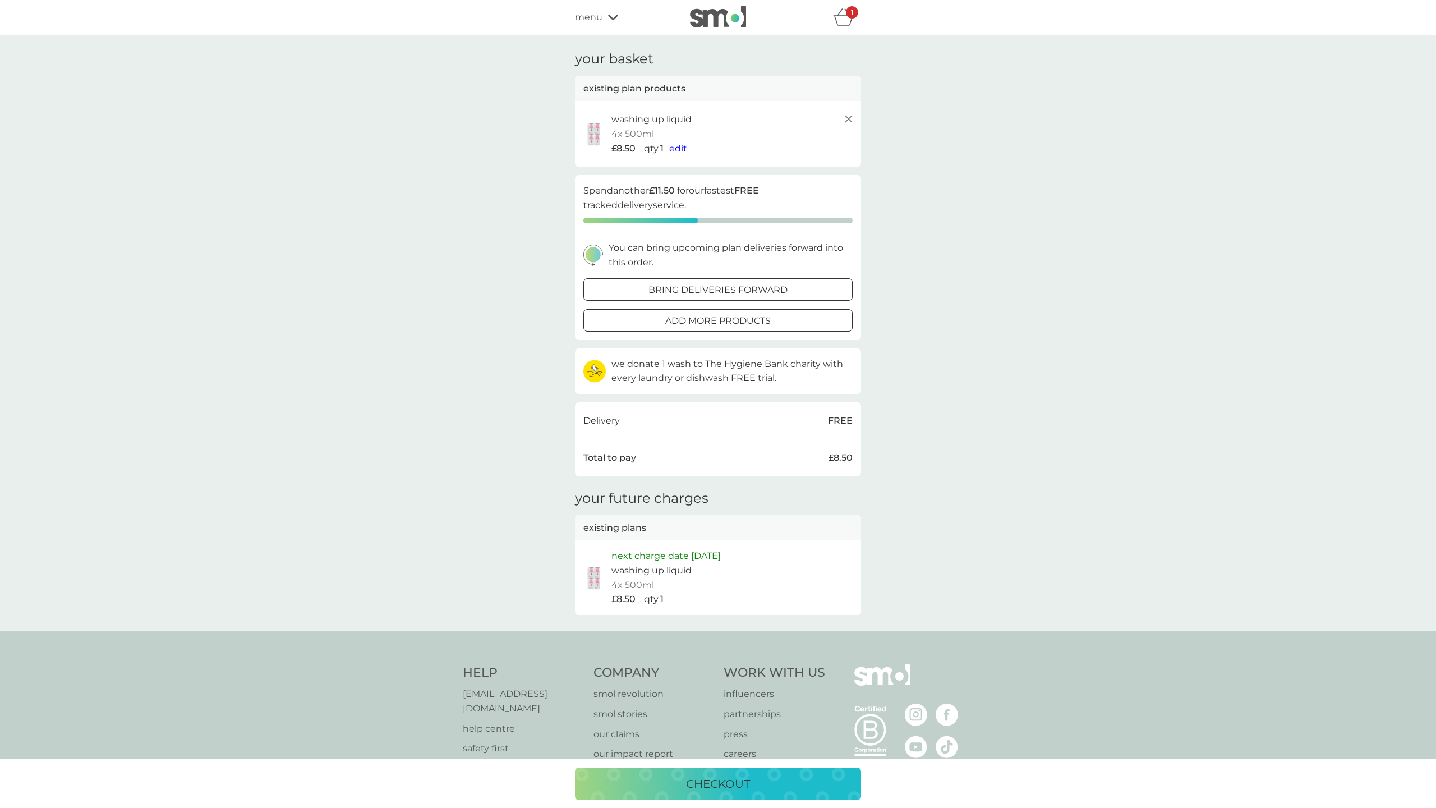
click at [849, 117] on icon at bounding box center [848, 118] width 13 height 13
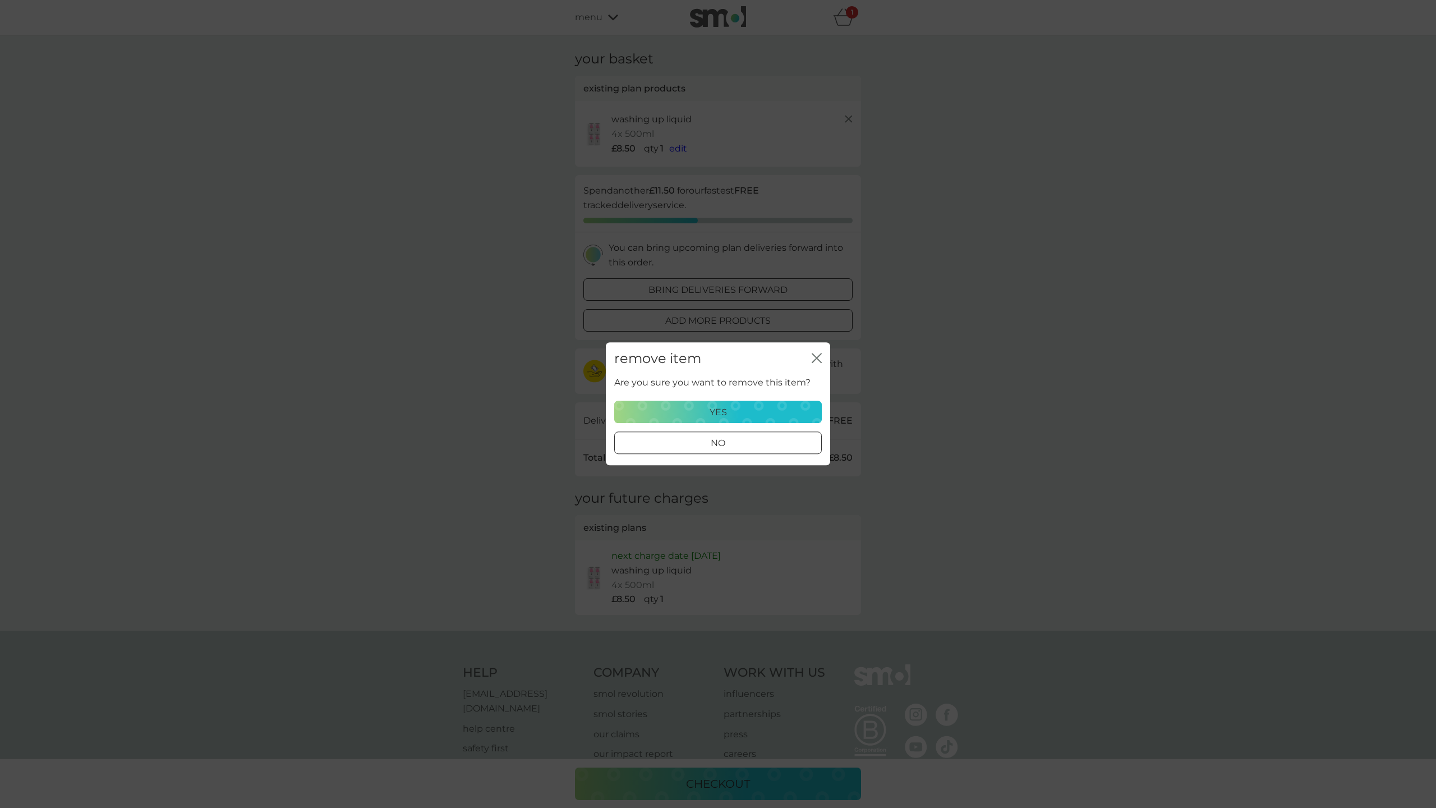
click at [717, 416] on p "yes" at bounding box center [718, 412] width 17 height 15
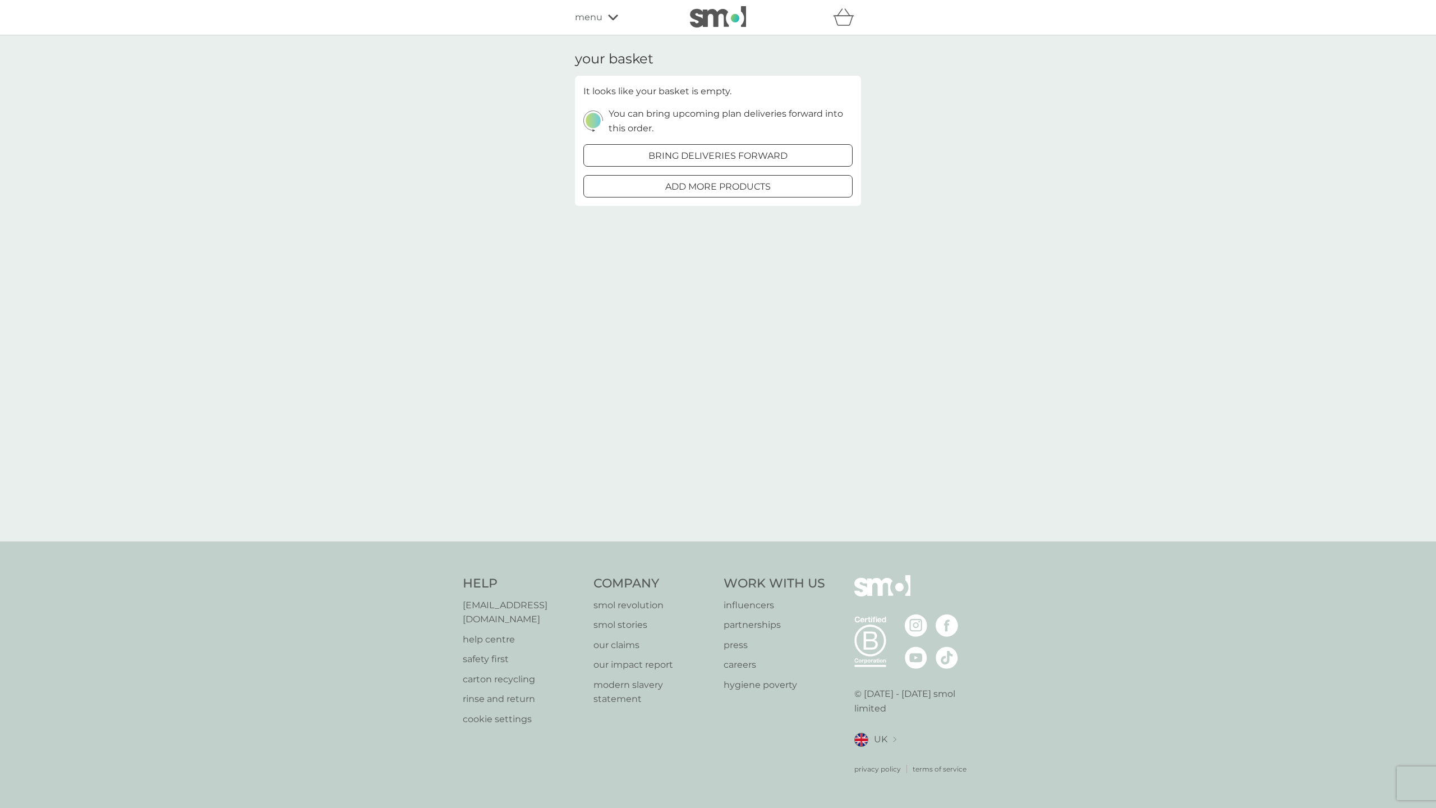
click at [737, 354] on div "your basket It looks like your basket is empty. You can bring upcoming plan del…" at bounding box center [718, 288] width 303 height 475
click at [590, 17] on span "menu" at bounding box center [588, 17] width 27 height 15
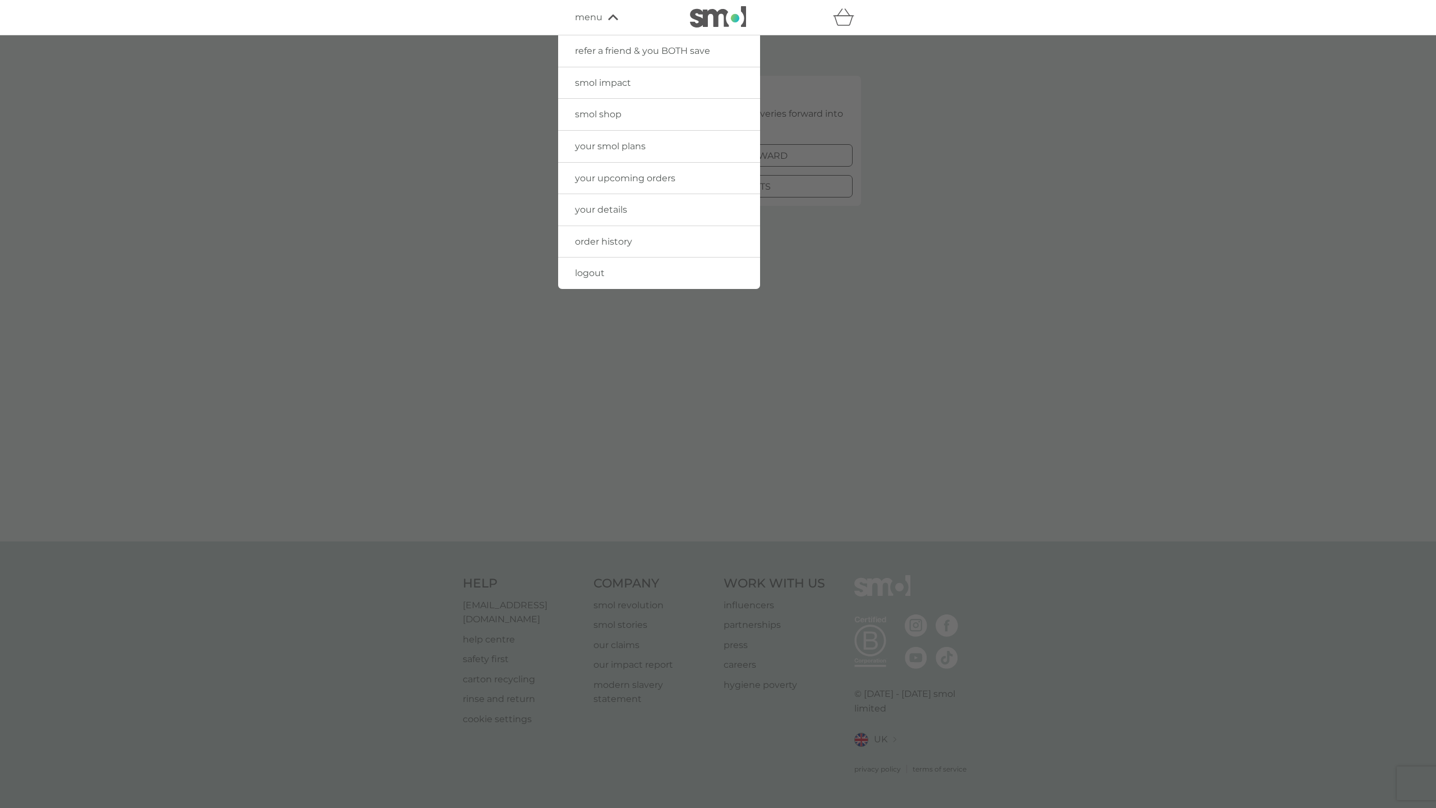
click at [621, 146] on span "your smol plans" at bounding box center [610, 146] width 71 height 11
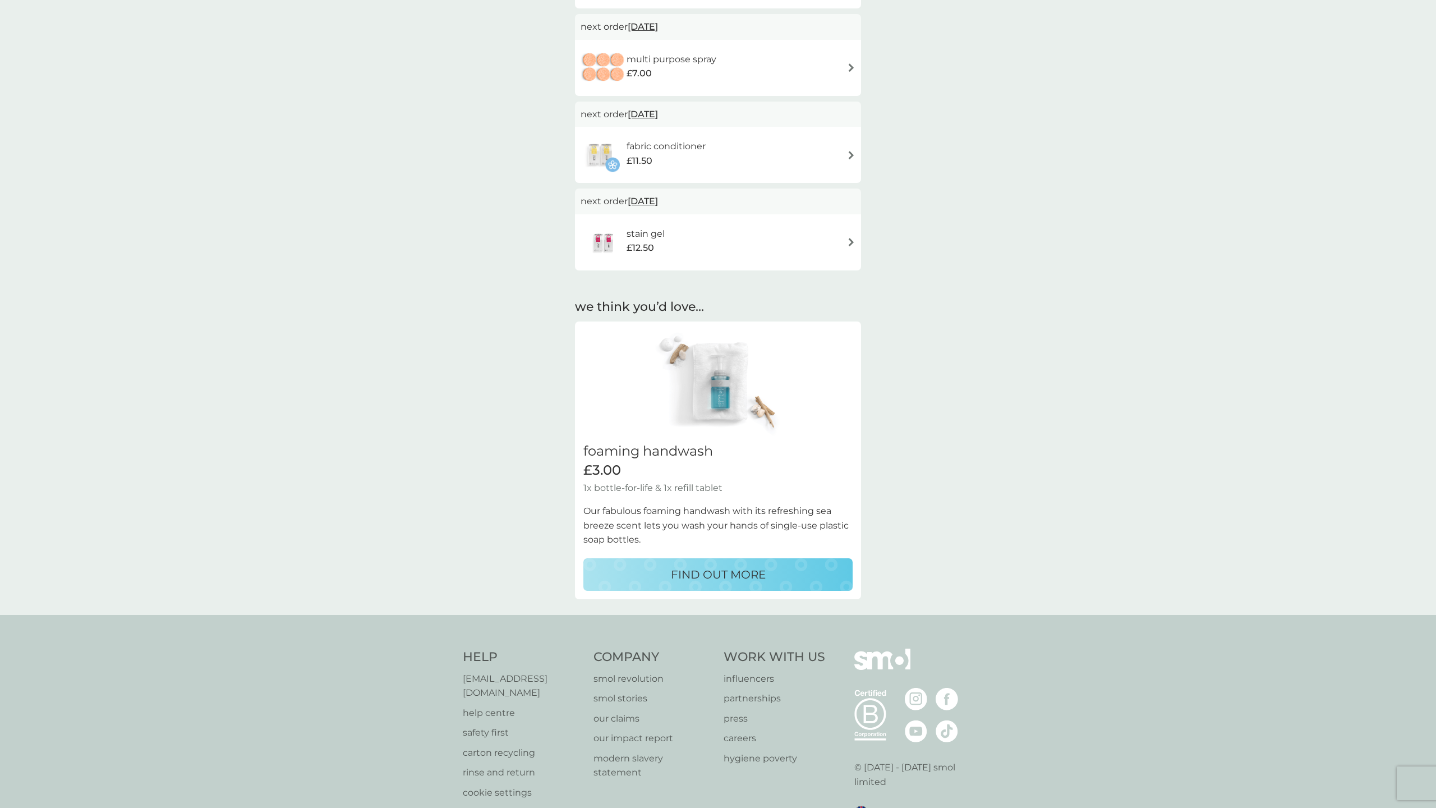
scroll to position [481, 0]
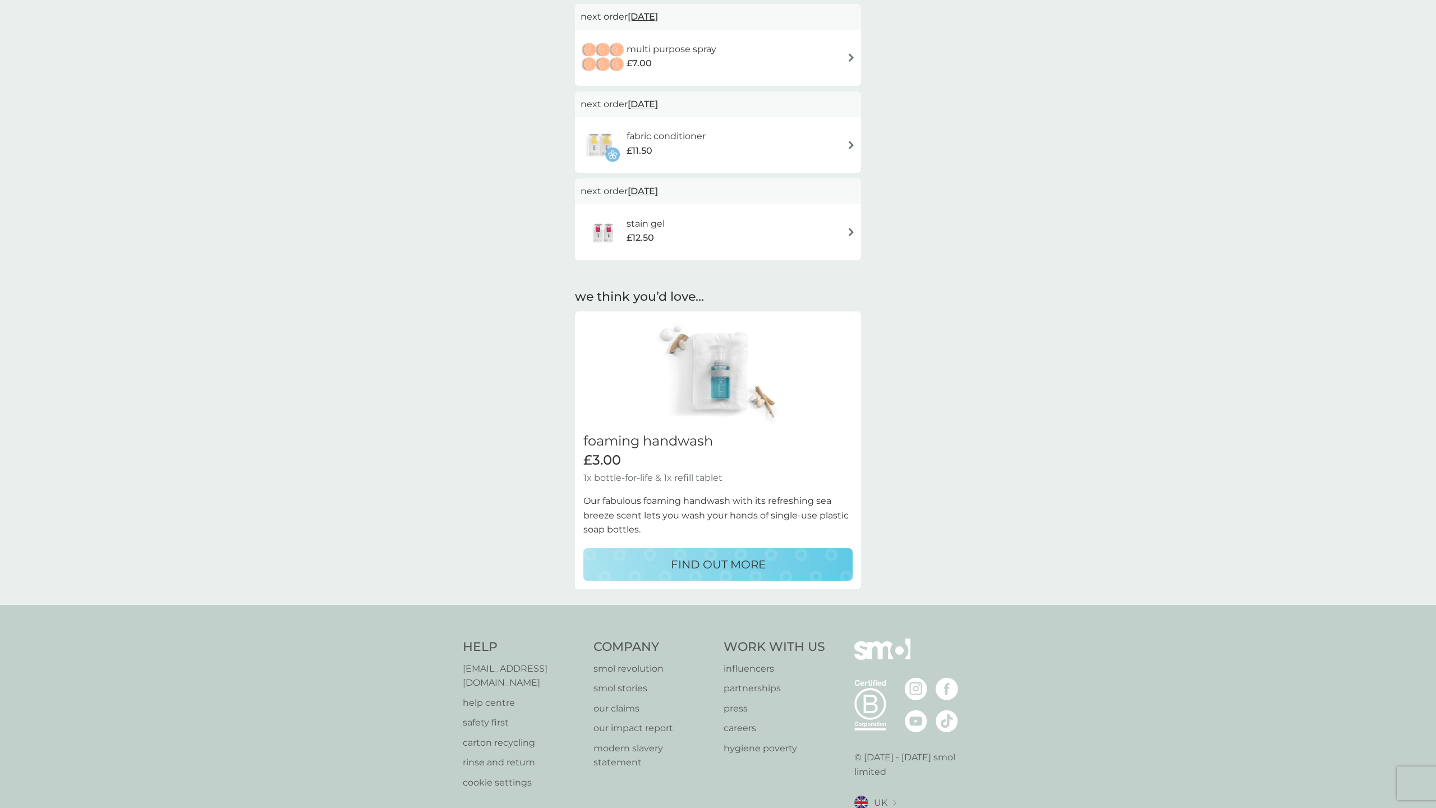
click at [716, 555] on p "FIND OUT MORE" at bounding box center [718, 564] width 95 height 18
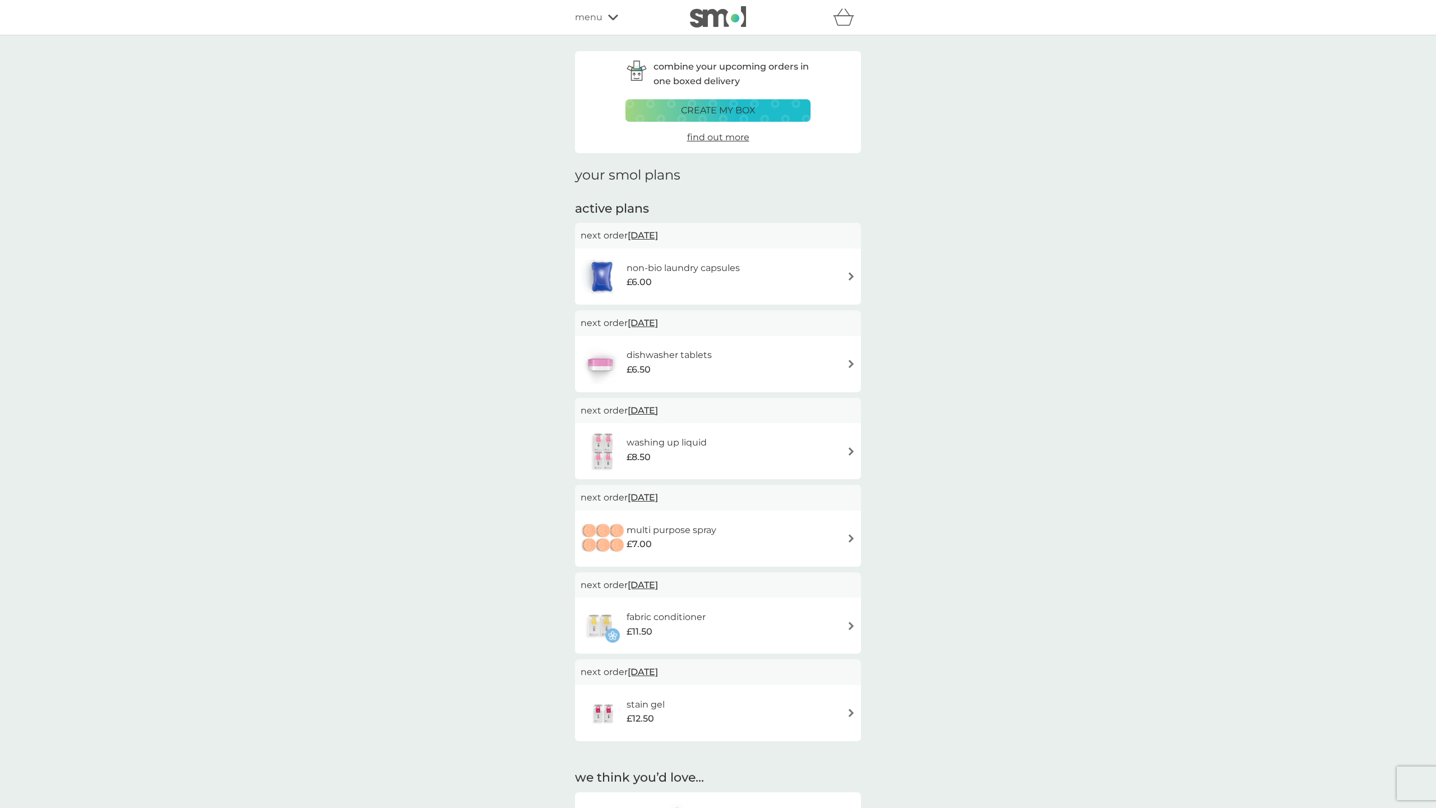
select select "119"
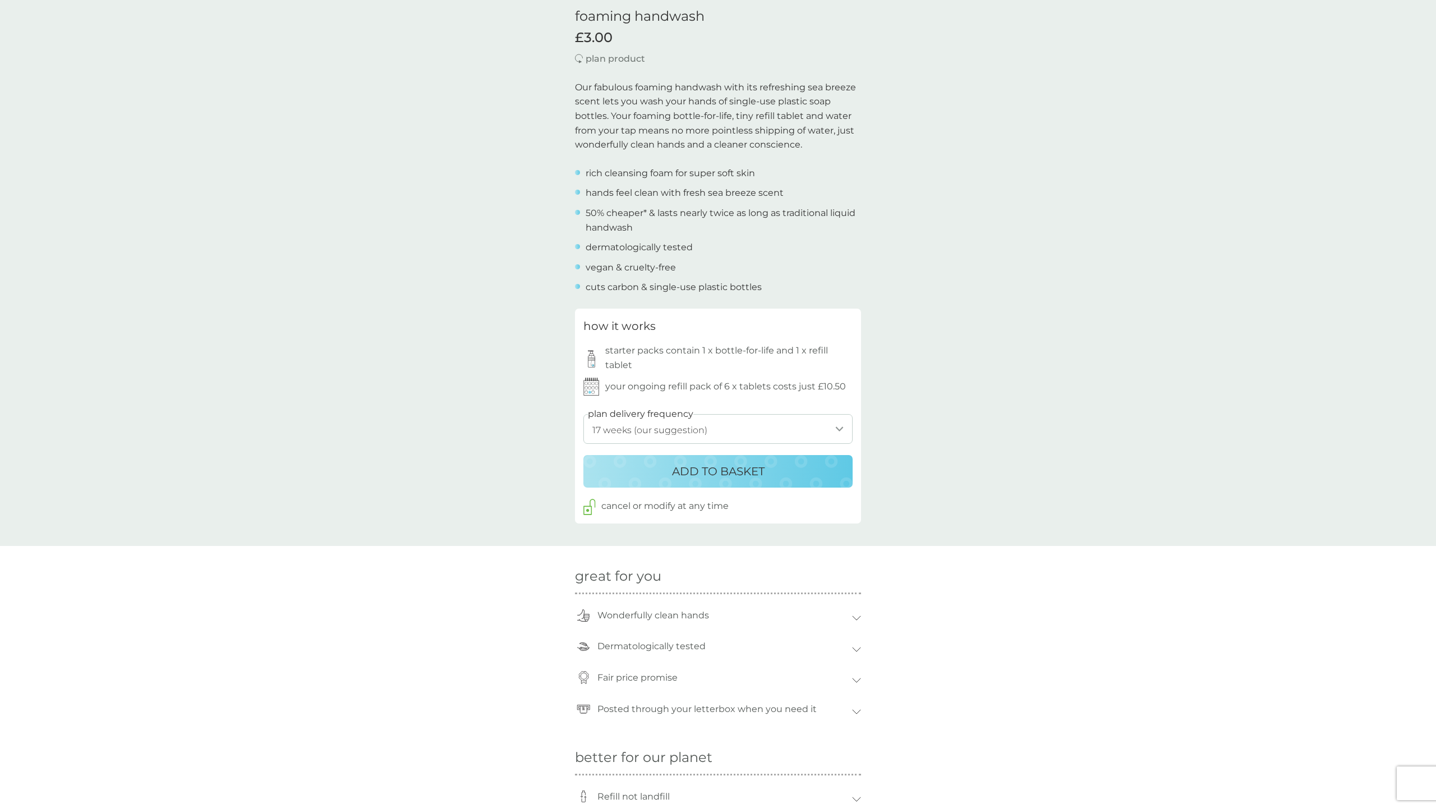
scroll to position [187, 0]
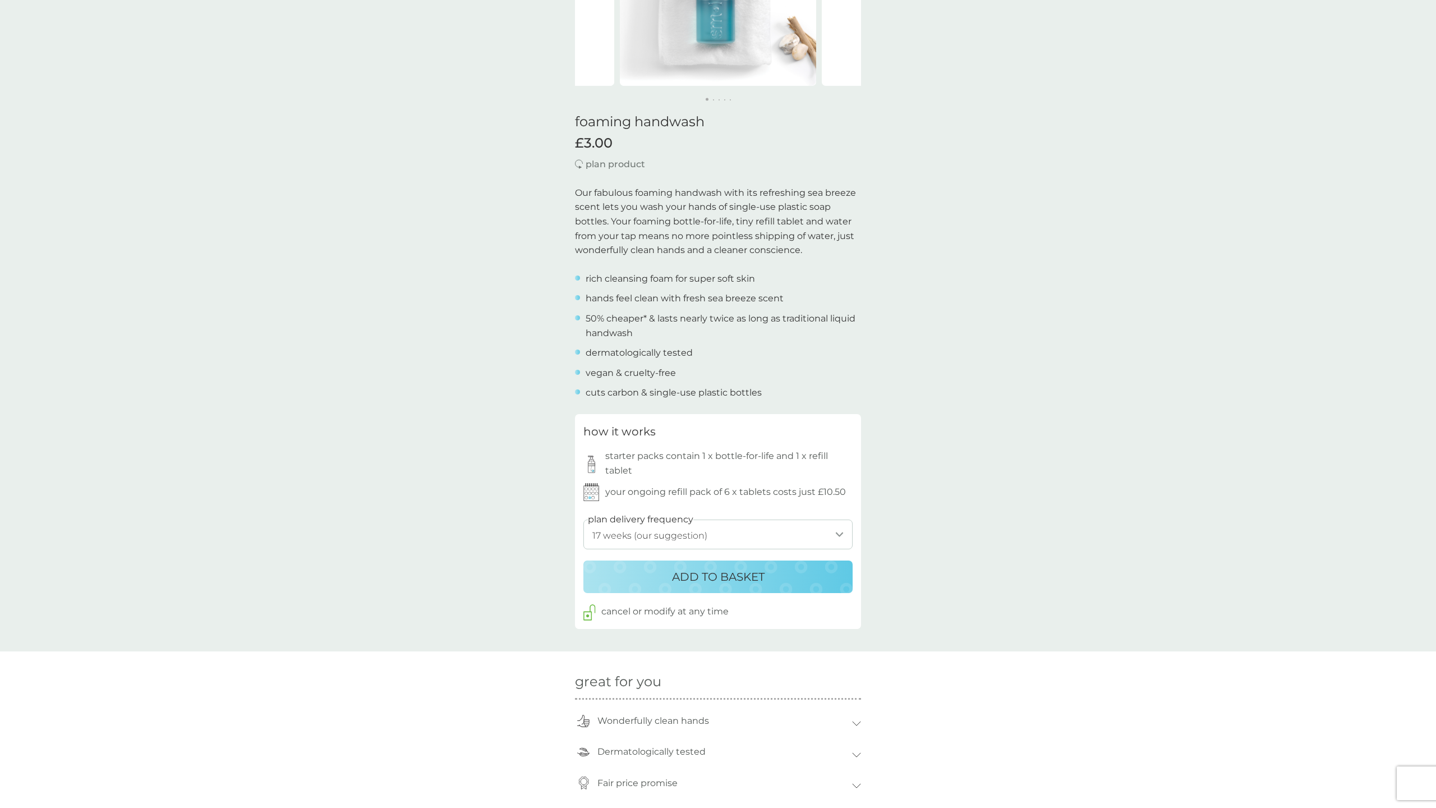
click at [596, 487] on img at bounding box center [591, 492] width 16 height 18
click at [658, 488] on p "your ongoing refill pack of 6 x tablets costs just £10.50" at bounding box center [725, 492] width 241 height 15
click at [824, 495] on div "how it works starter packs contain 1 x bottle-for-life and 1 x refill tablet yo…" at bounding box center [718, 521] width 286 height 215
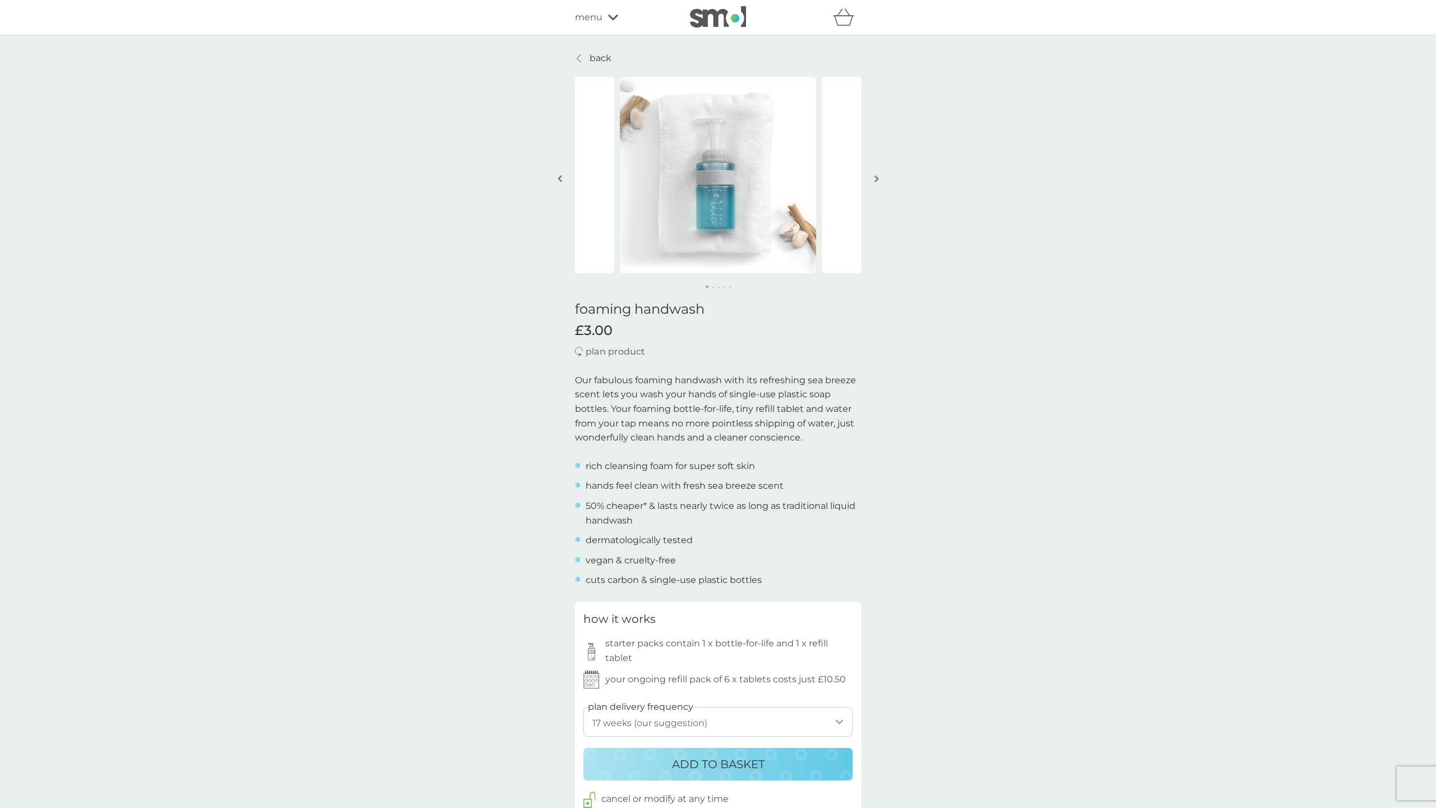
scroll to position [0, 0]
click at [595, 53] on p "back" at bounding box center [601, 58] width 22 height 15
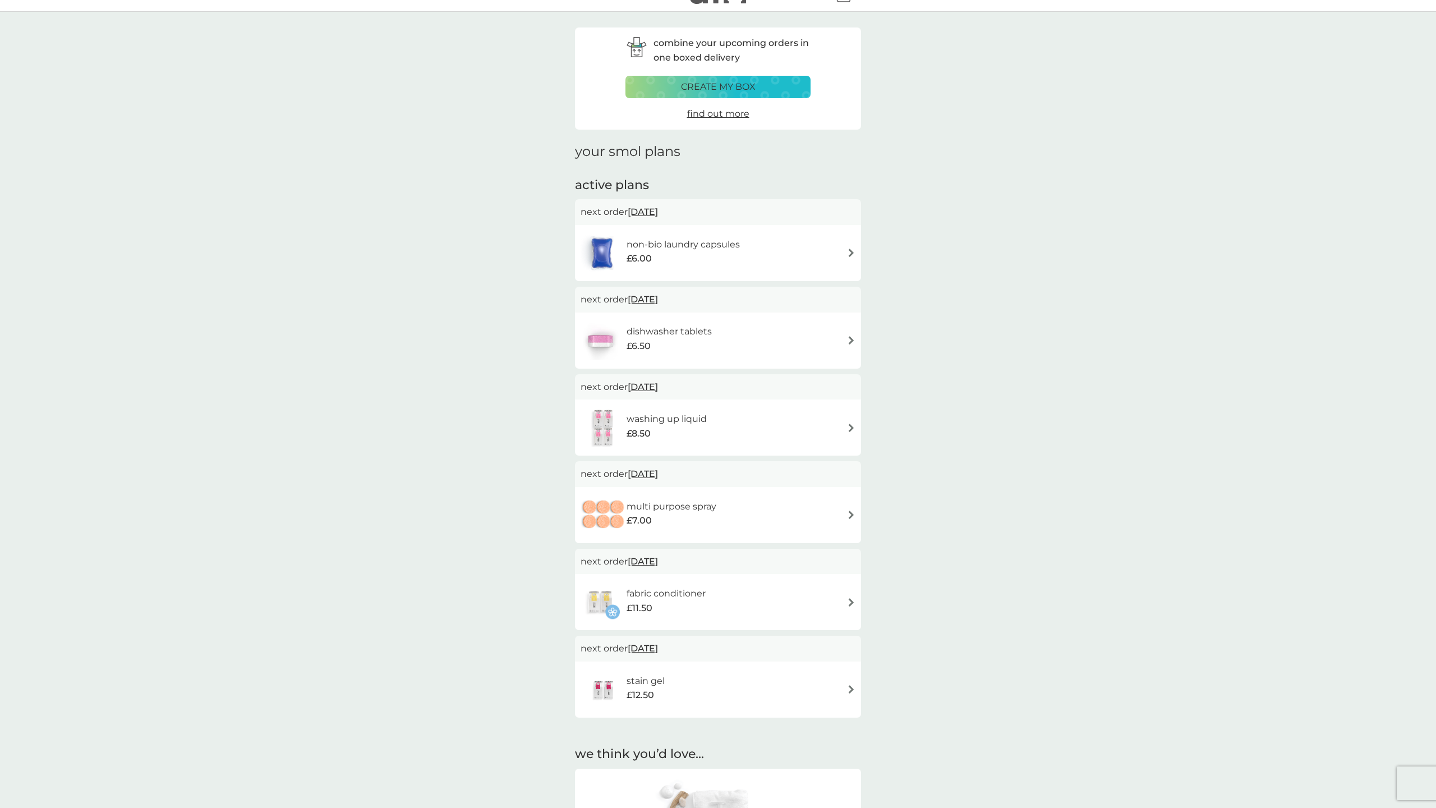
scroll to position [22, 0]
